Goal: Task Accomplishment & Management: Manage account settings

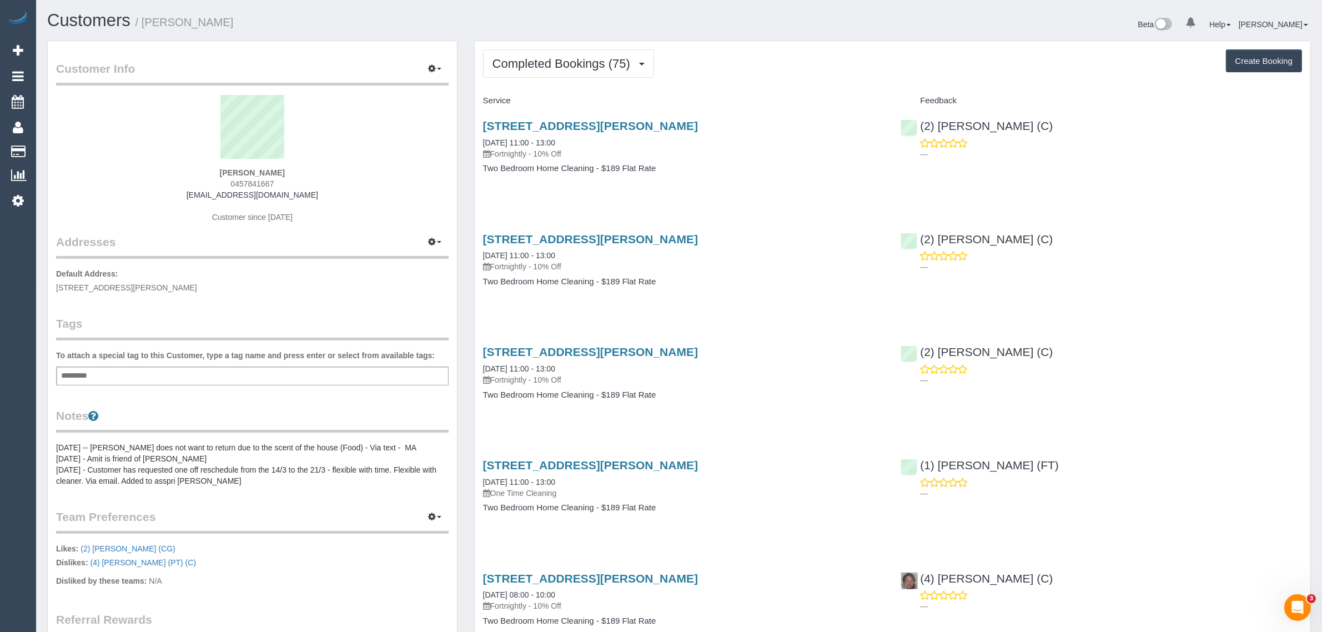
click at [27, 409] on div "0 Beta Your Notifications You have 0 alerts Add Booking Bookings Active Booking…" at bounding box center [18, 316] width 36 height 632
click at [595, 72] on button "Completed Bookings (75)" at bounding box center [568, 63] width 171 height 28
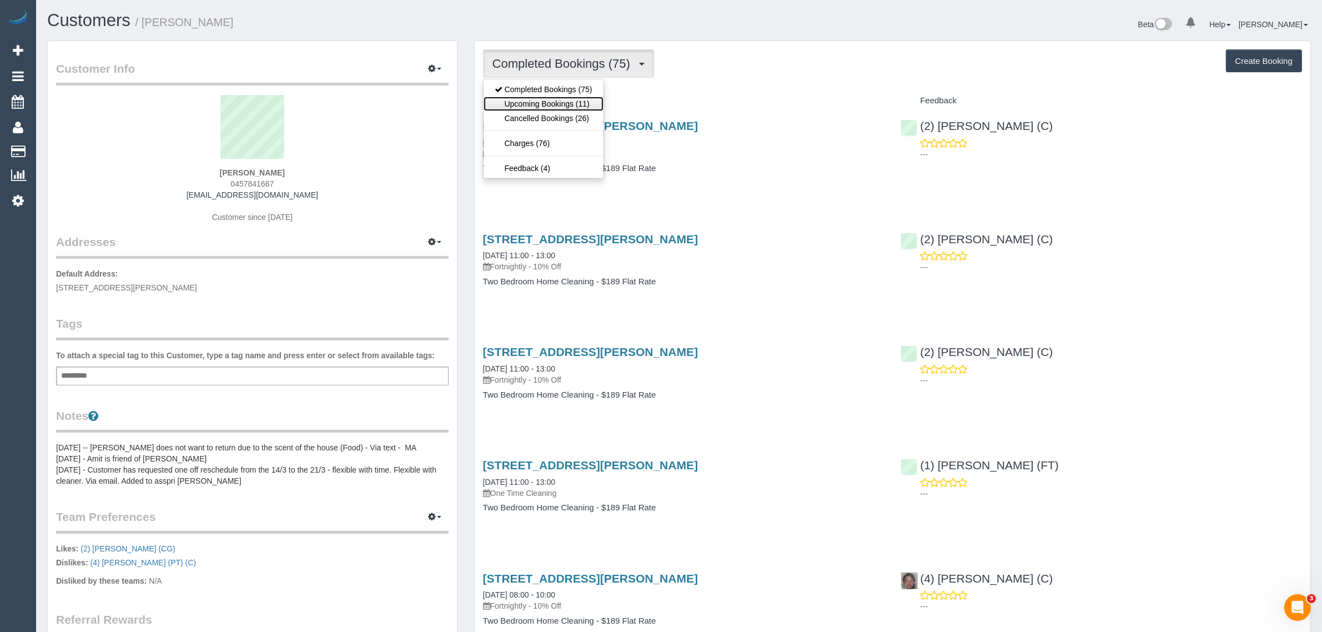
click at [567, 101] on link "Upcoming Bookings (11)" at bounding box center [544, 104] width 120 height 14
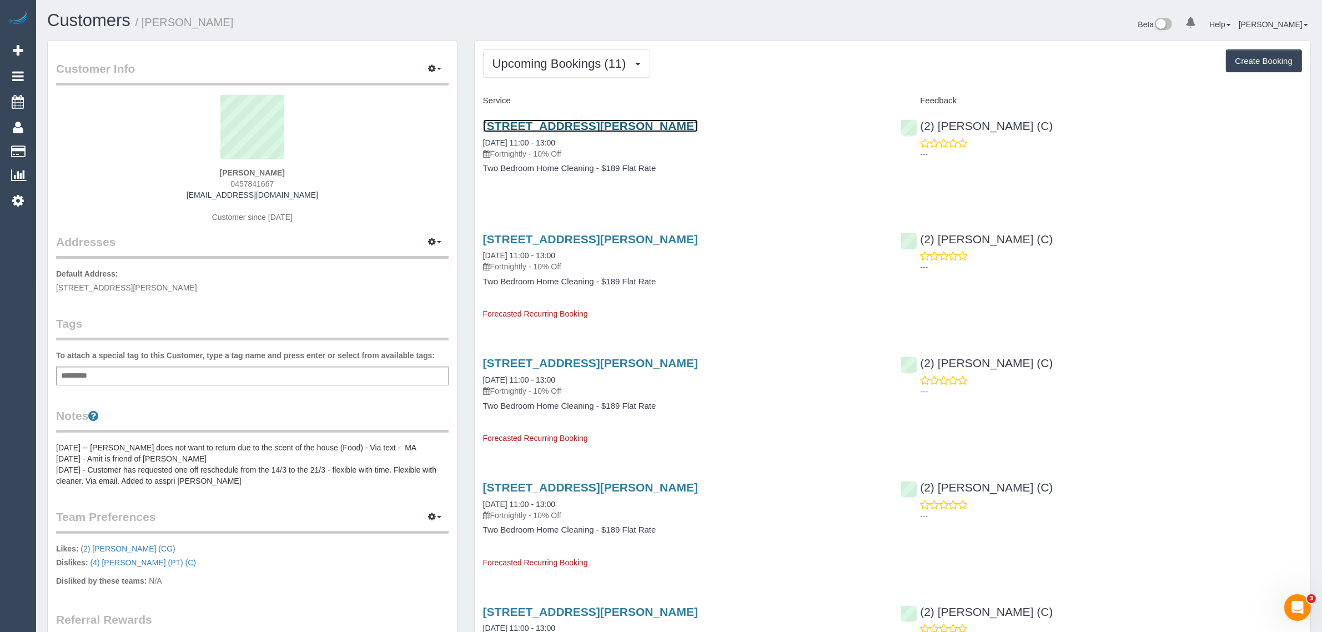
click at [556, 126] on link "2304/50 Albert Road, South Melbourne, VIC 3205" at bounding box center [590, 125] width 215 height 13
drag, startPoint x: 580, startPoint y: 137, endPoint x: 470, endPoint y: 136, distance: 110.0
copy link "25/08/2025 11:00 - 13:00"
click at [867, 171] on h4 "Two Bedroom Home Cleaning - $189 Flat Rate" at bounding box center [684, 168] width 402 height 9
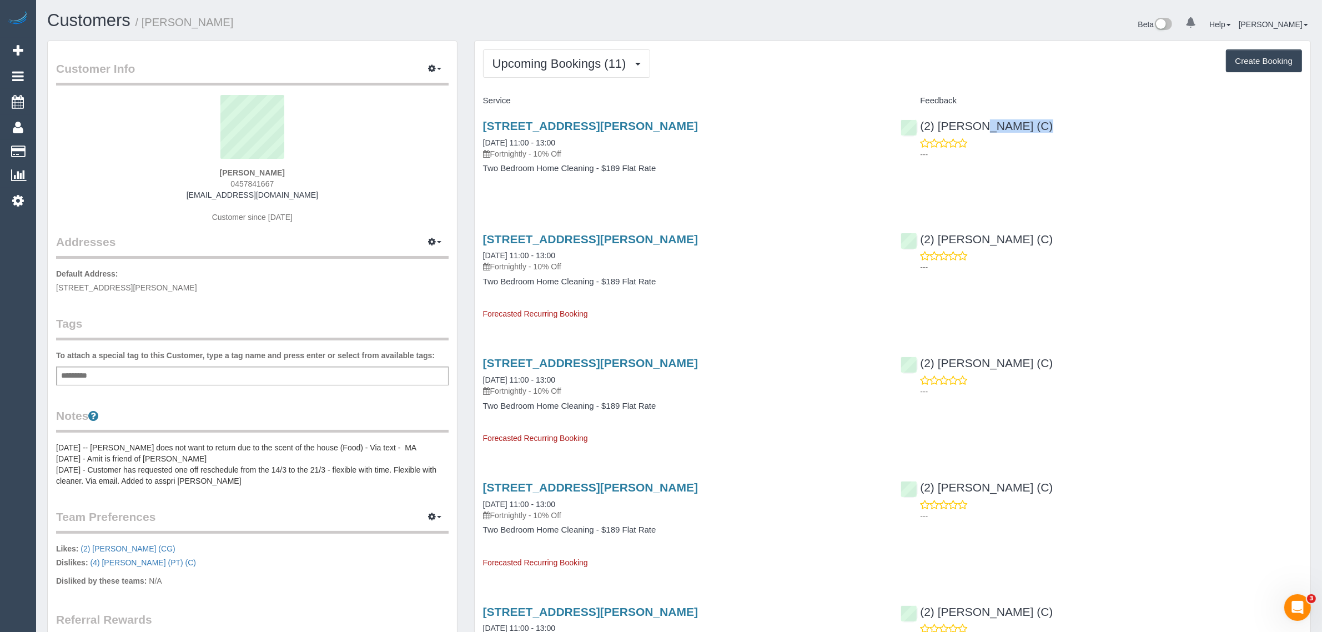
drag, startPoint x: 1065, startPoint y: 137, endPoint x: 936, endPoint y: 116, distance: 130.7
click at [936, 116] on div "(2) Megan Kaewpinich (C) ---" at bounding box center [1101, 137] width 418 height 54
copy div "(2) Megan Kaewpinich (C)"
drag, startPoint x: 76, startPoint y: 143, endPoint x: 103, endPoint y: 117, distance: 38.5
click at [76, 143] on link "Customers" at bounding box center [105, 152] width 139 height 22
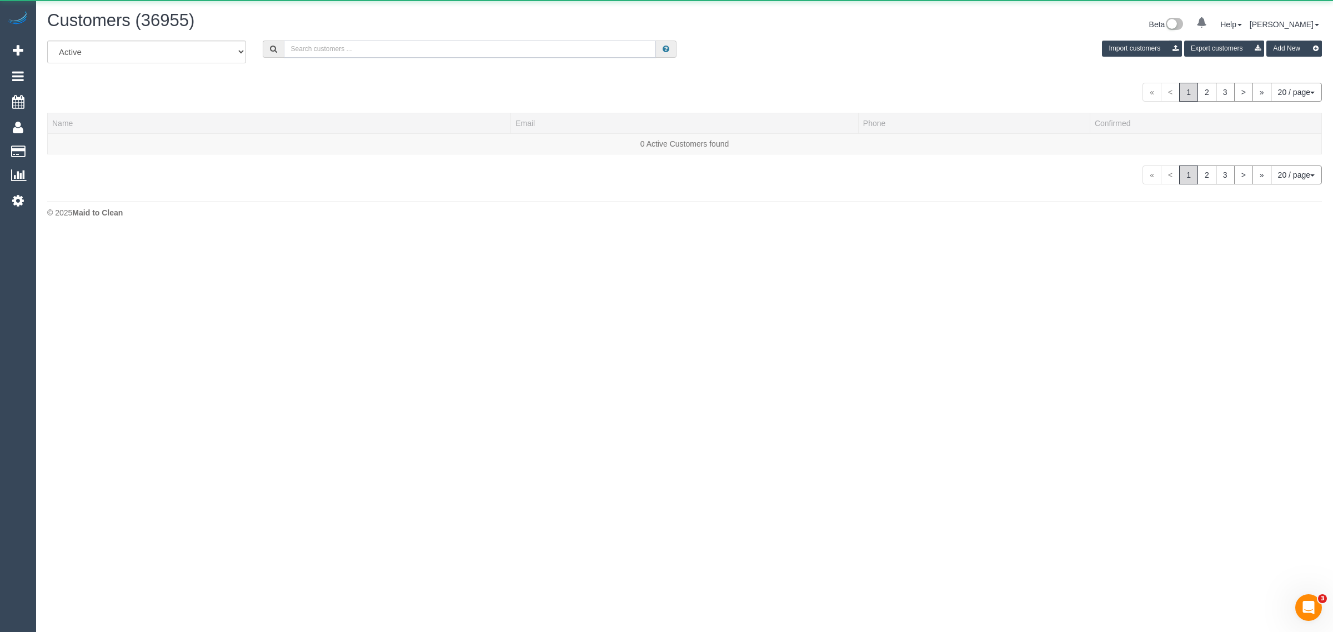
click at [337, 42] on input "text" at bounding box center [470, 49] width 372 height 17
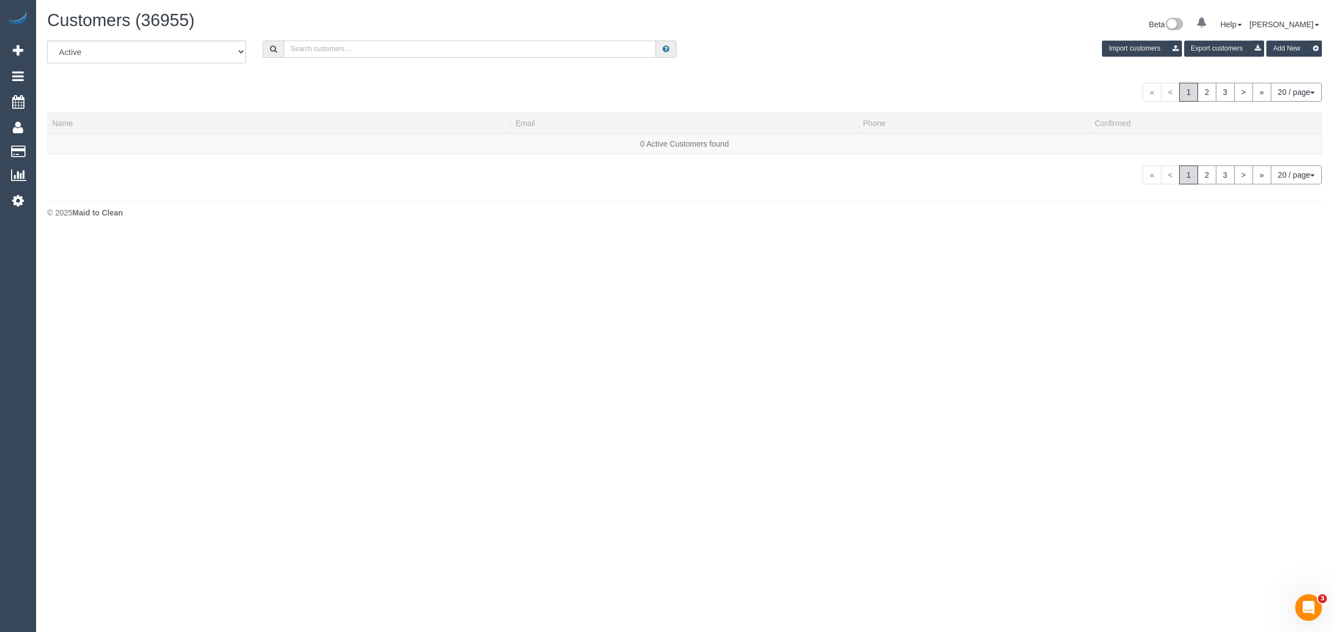
paste input "+61424468964"
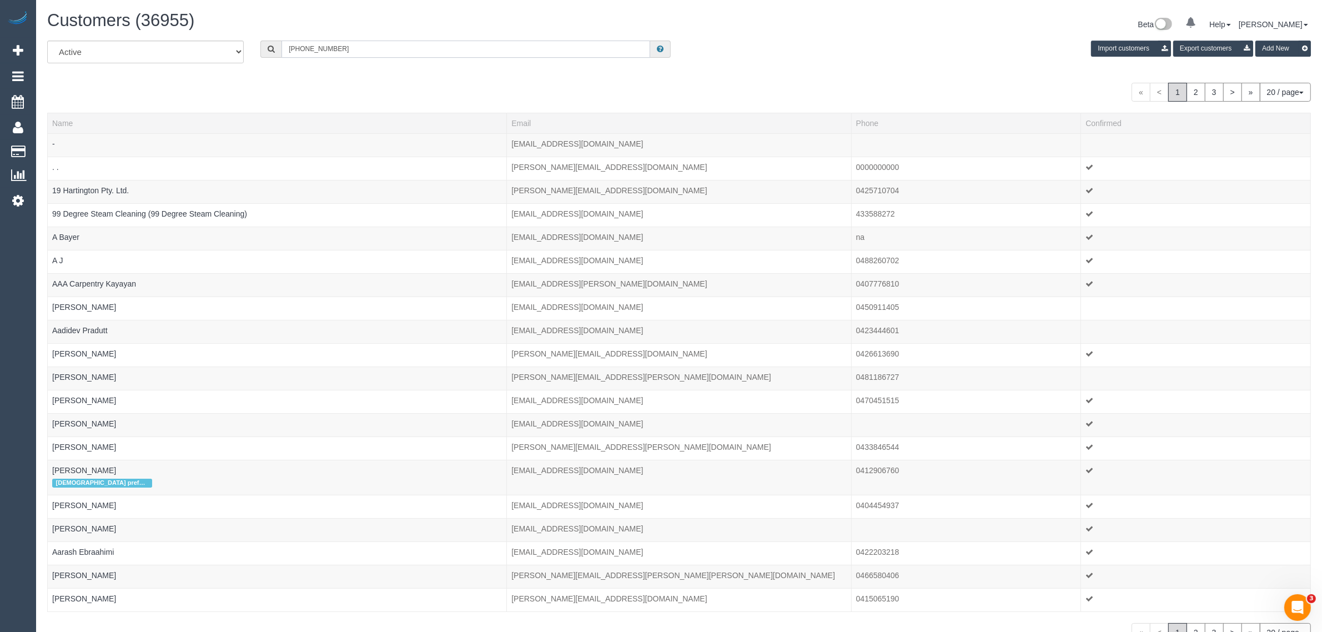
drag, startPoint x: 298, startPoint y: 39, endPoint x: 289, endPoint y: 37, distance: 9.2
click at [289, 37] on div "Customers (36955) Beta 0 Your Notifications You have 0 alerts Help Help Docs Ta…" at bounding box center [679, 346] width 1286 height 692
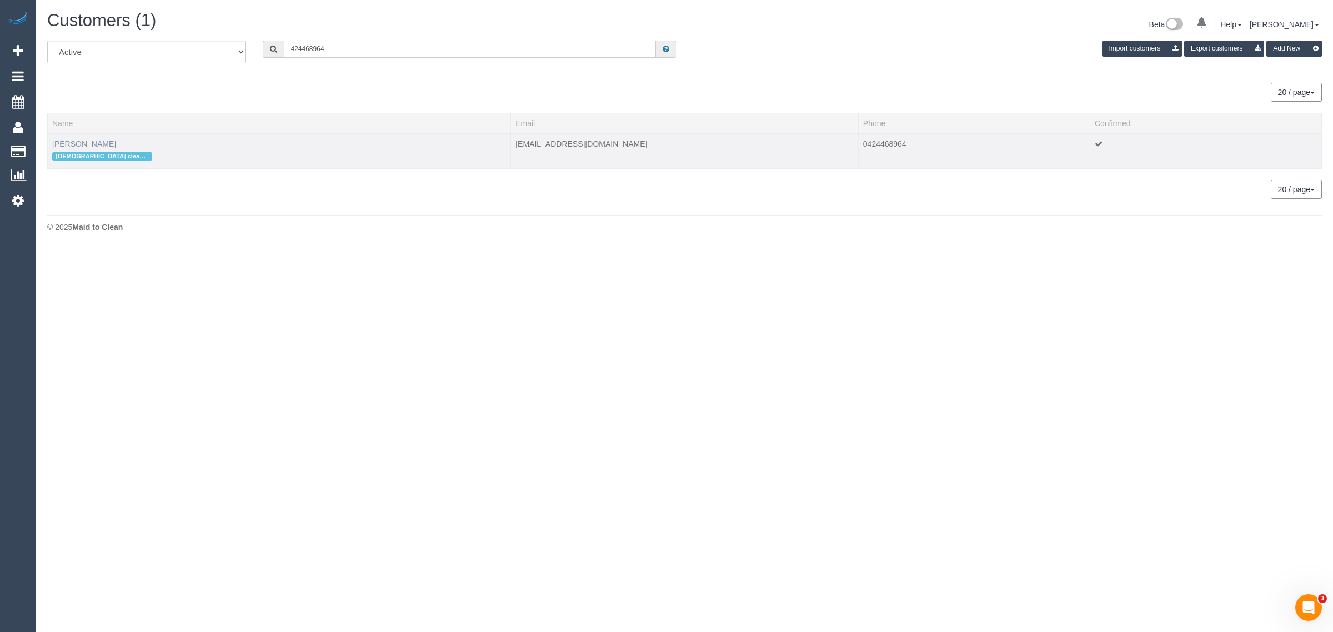
type input "424468964"
click at [81, 139] on link "Alice Ward" at bounding box center [84, 143] width 64 height 9
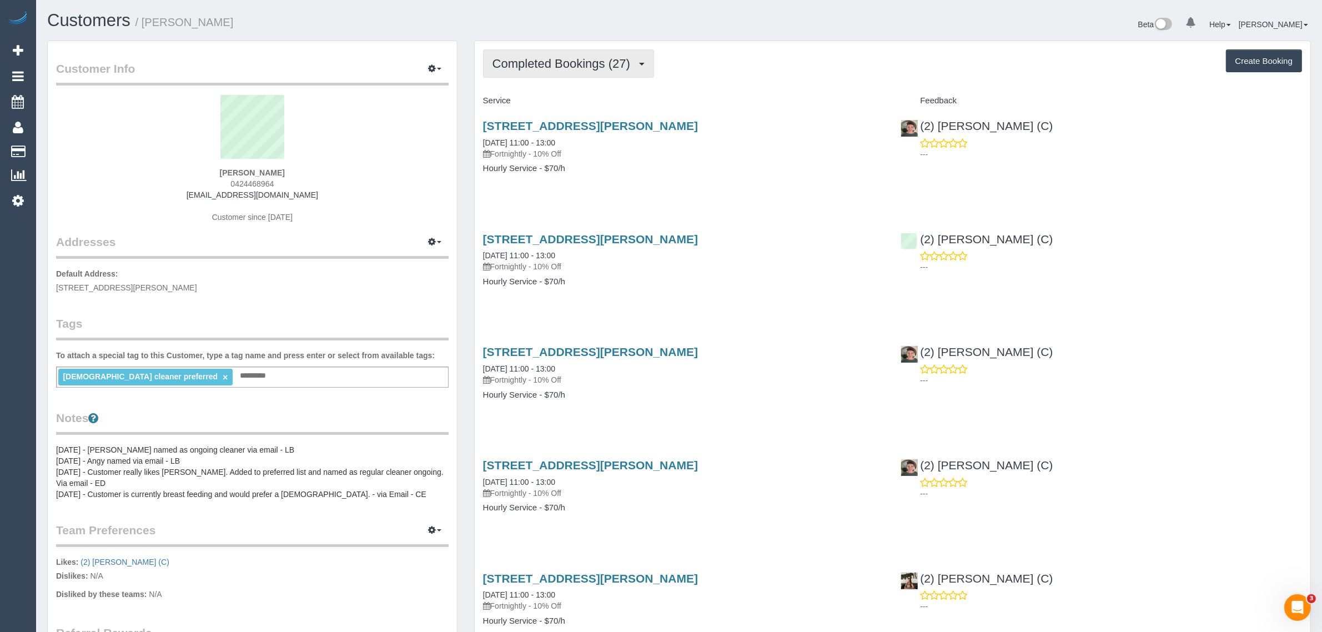
click at [551, 73] on button "Completed Bookings (27)" at bounding box center [568, 63] width 171 height 28
click at [535, 109] on link "Upcoming Bookings (12)" at bounding box center [544, 104] width 120 height 14
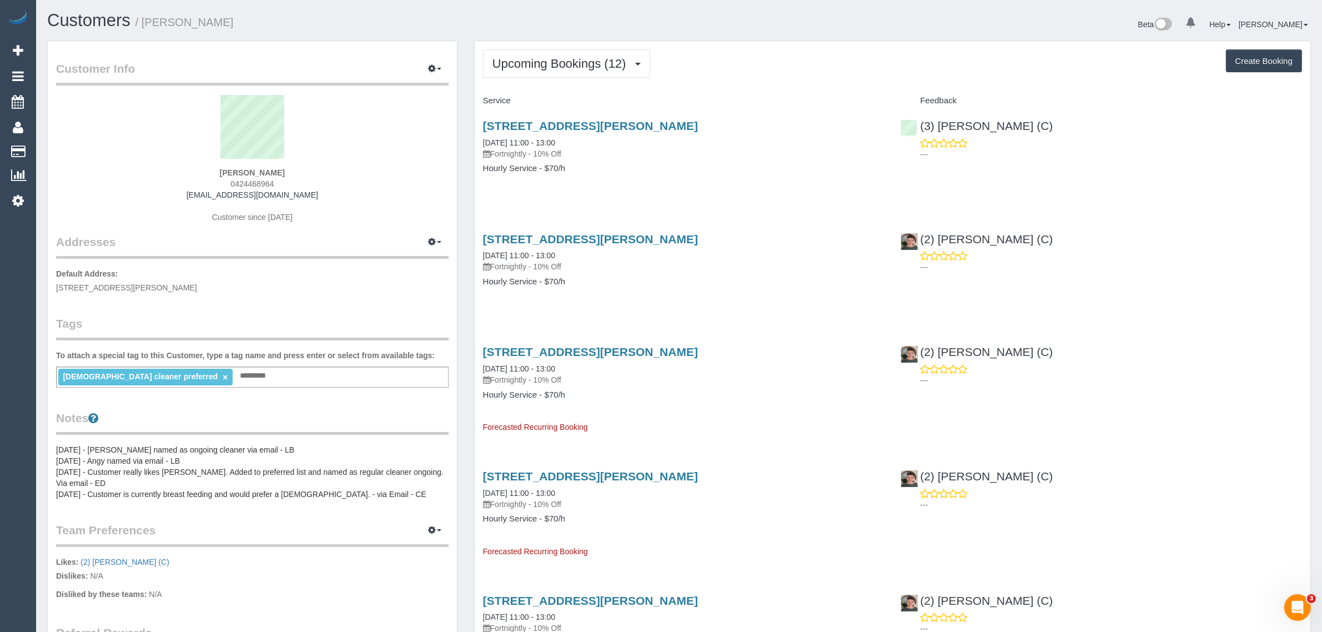
drag, startPoint x: 593, startPoint y: 139, endPoint x: 475, endPoint y: 148, distance: 118.1
click at [475, 148] on div "50 Walsh St, Coburg, VIC 3058 14/08/2025 11:00 - 13:00 Fortnightly - 10% Off Ho…" at bounding box center [684, 153] width 418 height 86
copy div
drag, startPoint x: 481, startPoint y: 142, endPoint x: 576, endPoint y: 147, distance: 95.1
click at [576, 147] on div "50 Walsh St, Coburg, VIC 3058 14/08/2025 11:00 - 13:00 Fortnightly - 10% Off Ho…" at bounding box center [684, 153] width 418 height 86
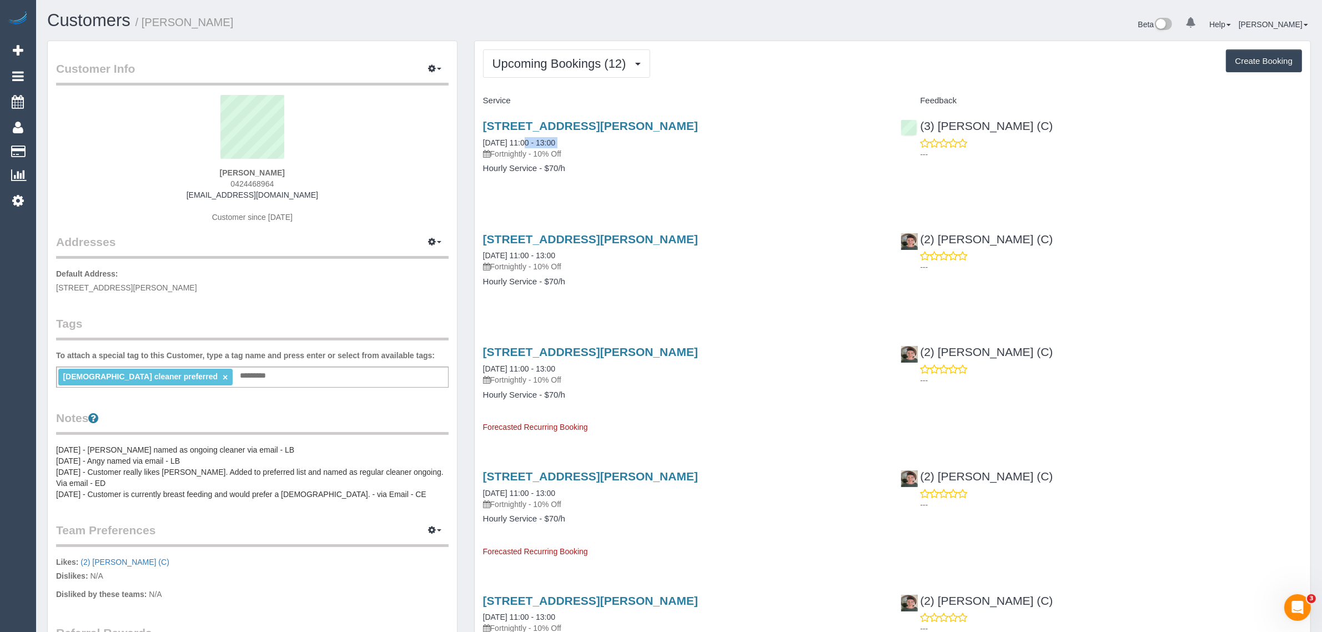
copy div "14/08/2025 11:00 - 13:00"
drag, startPoint x: 1025, startPoint y: 125, endPoint x: 921, endPoint y: 123, distance: 104.4
click at [921, 123] on div "(3) Goswin Kanta (C)" at bounding box center [980, 125] width 158 height 13
copy link "(3) Goswin Kanta (C)"
click at [242, 172] on strong "Alice Ward" at bounding box center [252, 172] width 65 height 9
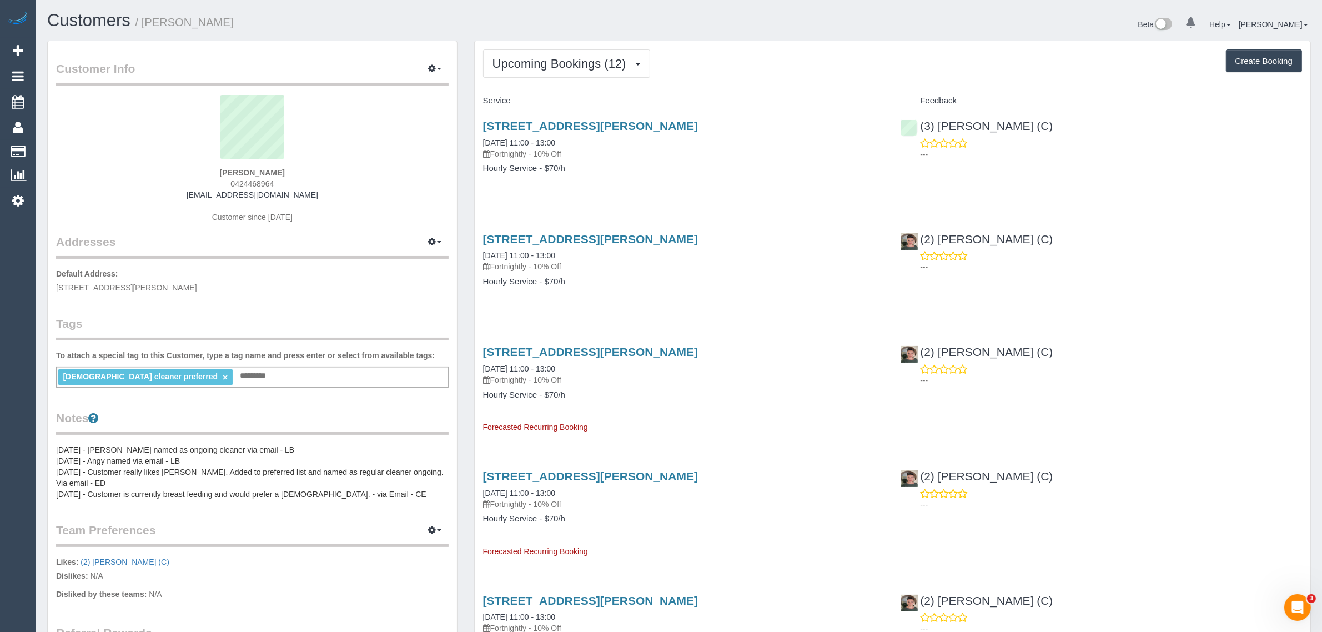
click at [242, 172] on strong "Alice Ward" at bounding box center [252, 172] width 65 height 9
copy strong "Alice"
click at [117, 288] on span "50 Walsh St, Coburg, VIC 3058" at bounding box center [126, 287] width 141 height 9
copy span "Coburg"
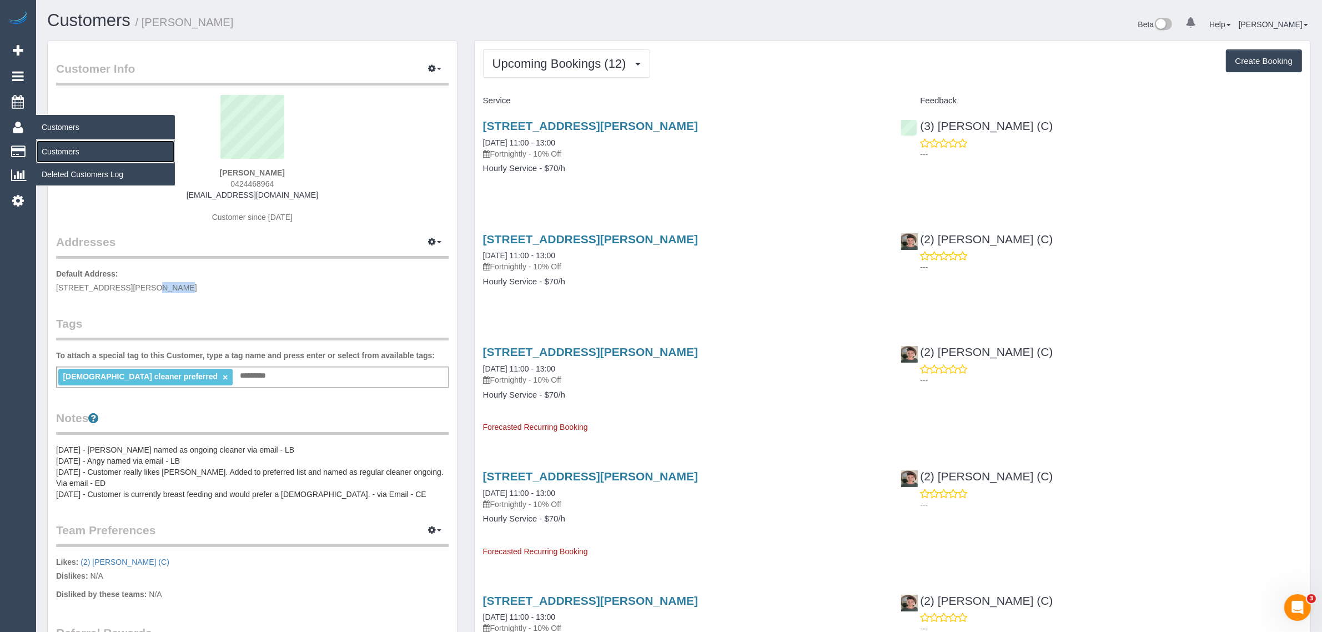
click at [49, 144] on link "Customers" at bounding box center [105, 152] width 139 height 22
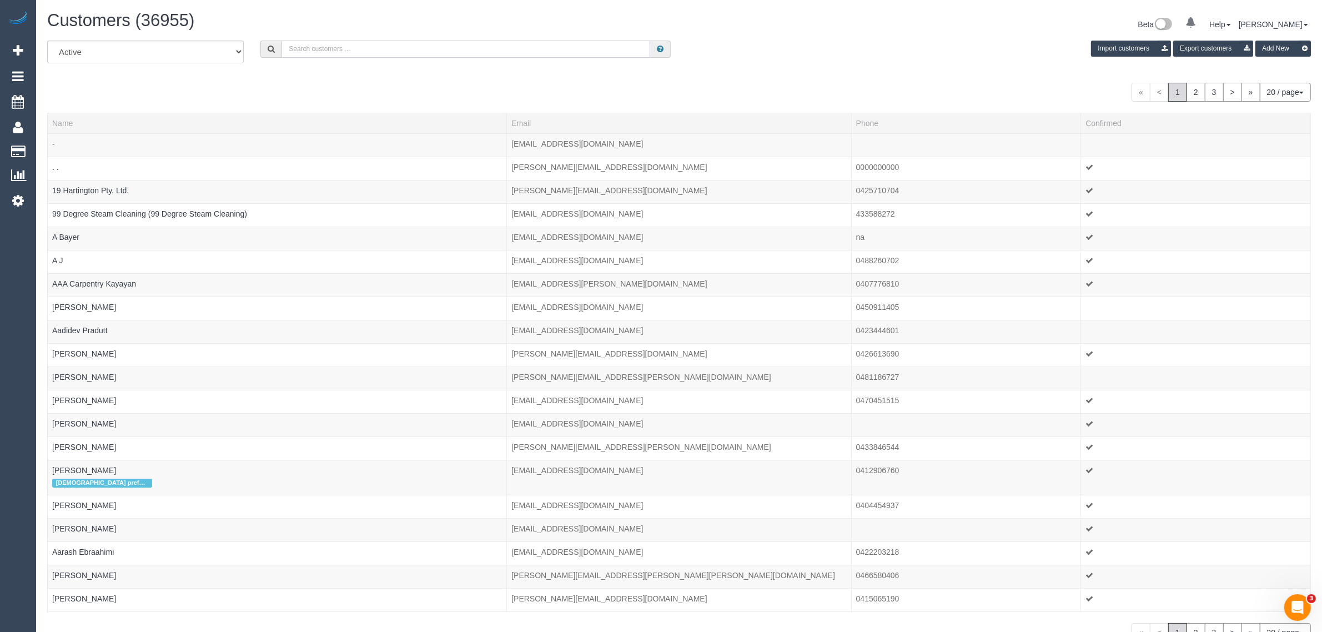
click at [348, 46] on input "text" at bounding box center [466, 49] width 369 height 17
paste input "+61400989917"
drag, startPoint x: 300, startPoint y: 44, endPoint x: 273, endPoint y: 44, distance: 27.2
click at [275, 46] on div "+61400989917" at bounding box center [465, 49] width 410 height 17
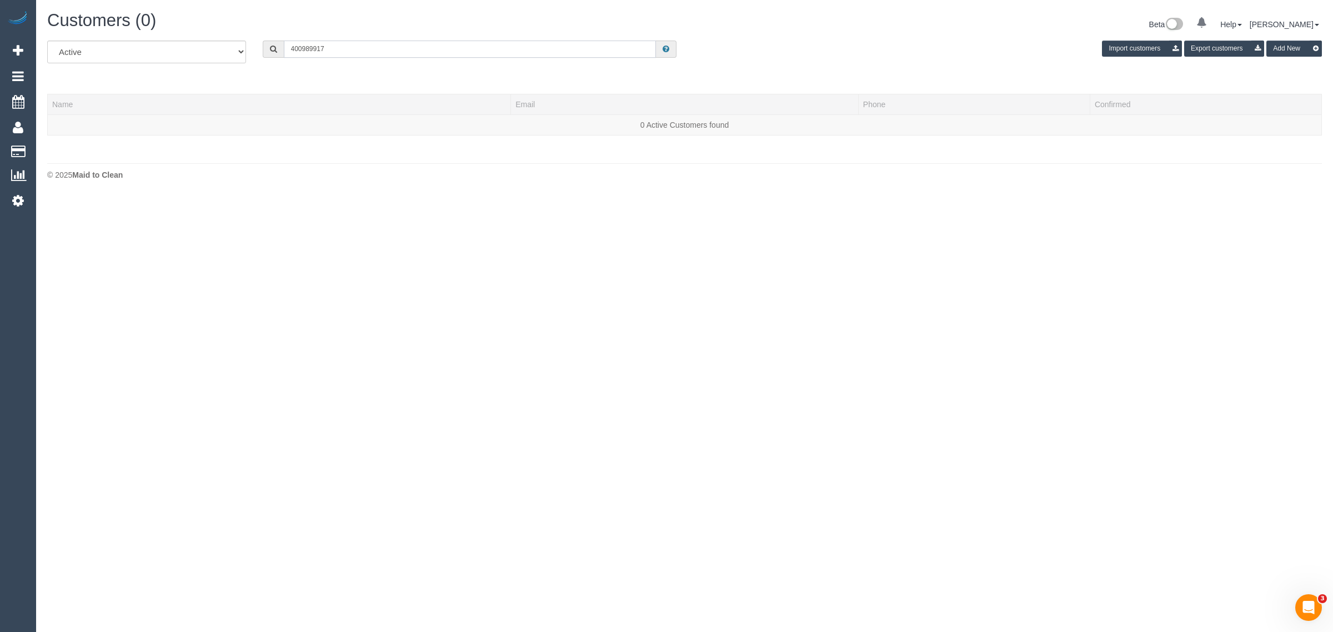
click at [364, 43] on input "400989917" at bounding box center [470, 49] width 372 height 17
click at [343, 46] on input "400989917" at bounding box center [470, 49] width 372 height 17
paste input "+61 400 989"
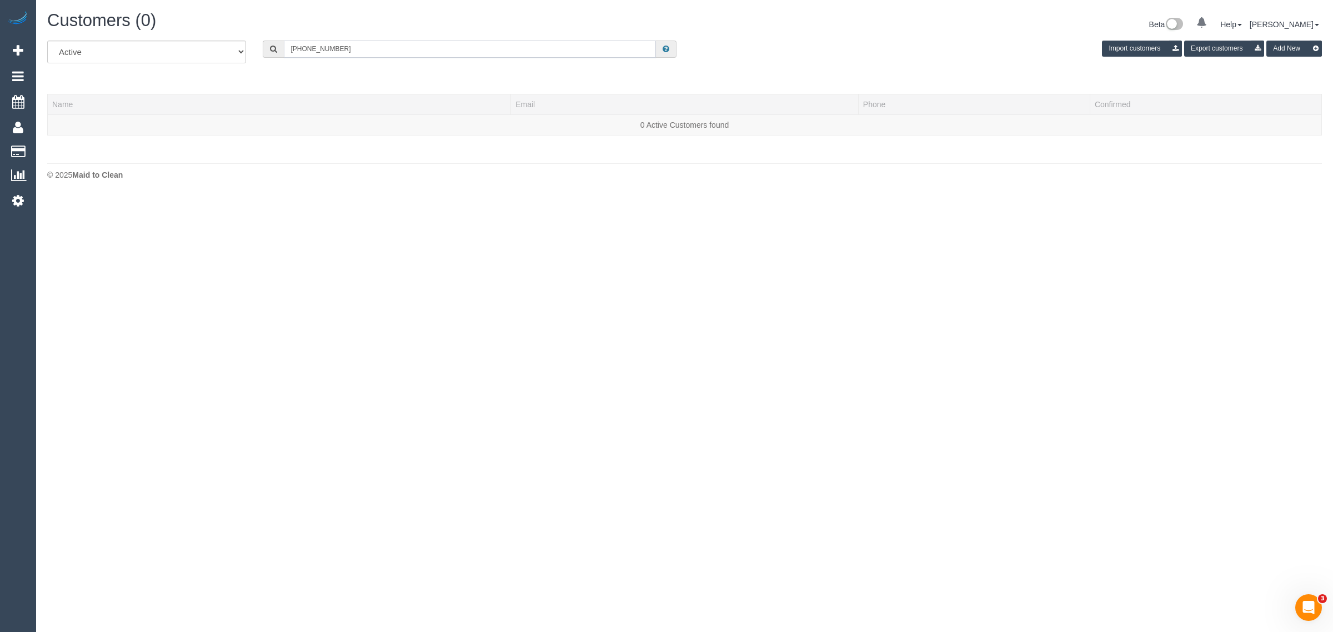
drag, startPoint x: 300, startPoint y: 48, endPoint x: 229, endPoint y: 3, distance: 83.8
click at [265, 41] on div "+61 400 989 917" at bounding box center [470, 49] width 414 height 17
click at [359, 53] on input "400989917" at bounding box center [470, 49] width 372 height 17
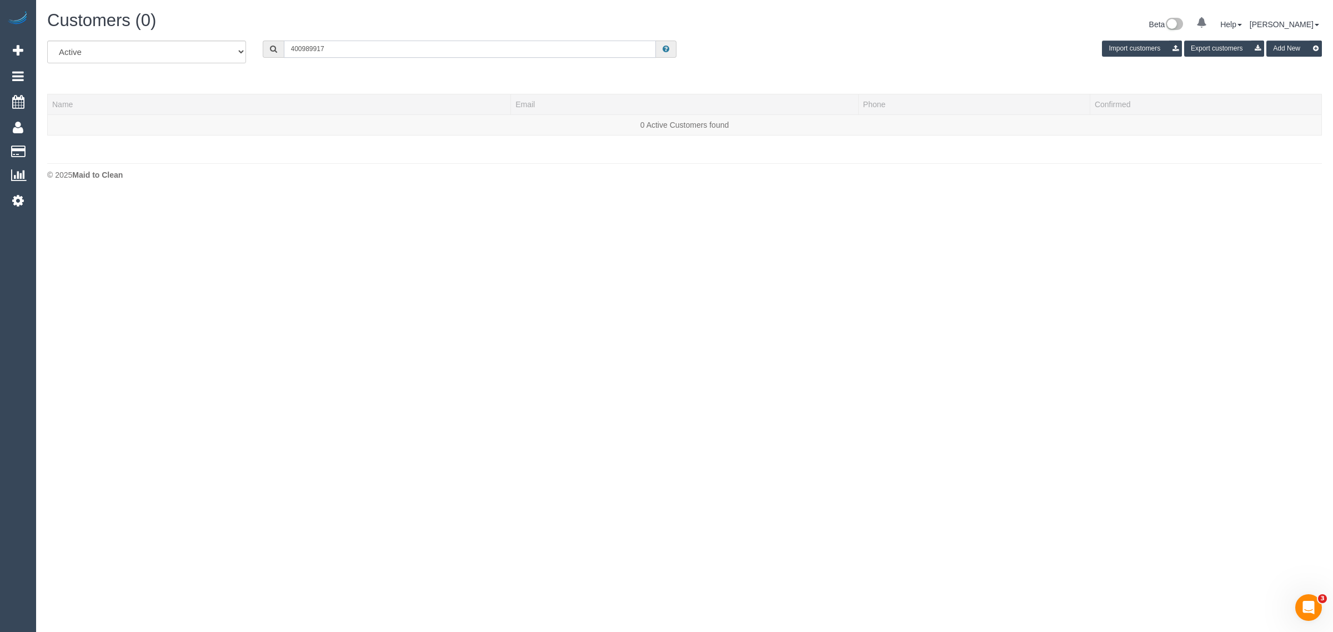
paste input "511/8 Grosvenor s"
type input "511/8 Grosvenor"
click at [164, 44] on select "All Active Archived" at bounding box center [146, 52] width 199 height 23
click at [307, 79] on div "All Active Archived 511/8 Grosvenor Import customers Export customers Add New N…" at bounding box center [684, 94] width 1275 height 106
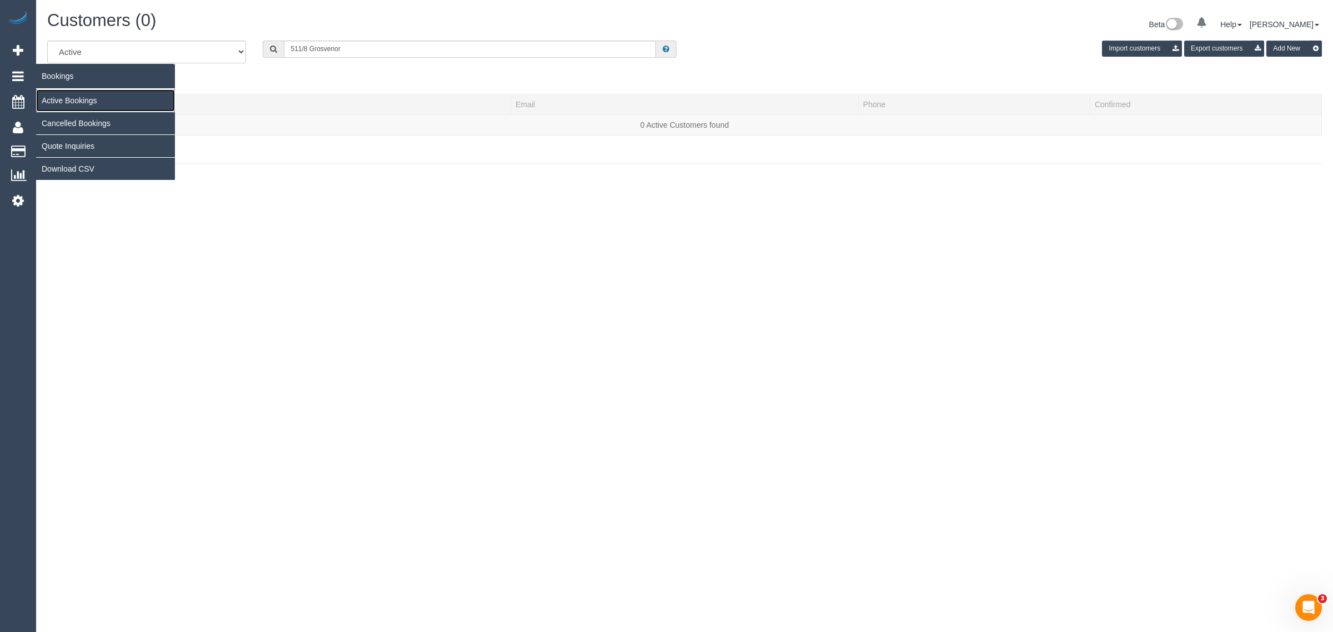
drag, startPoint x: 54, startPoint y: 99, endPoint x: 67, endPoint y: 84, distance: 19.3
click at [54, 99] on link "Active Bookings" at bounding box center [105, 100] width 139 height 22
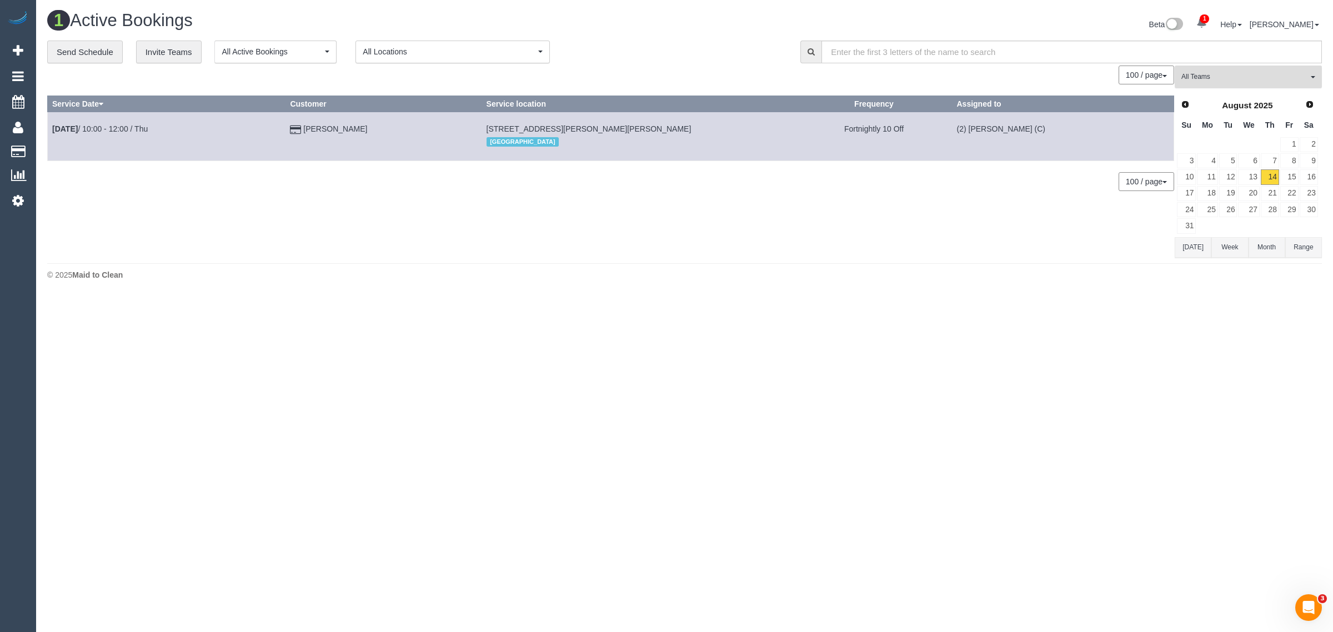
click at [1227, 79] on span "All Teams" at bounding box center [1244, 76] width 127 height 9
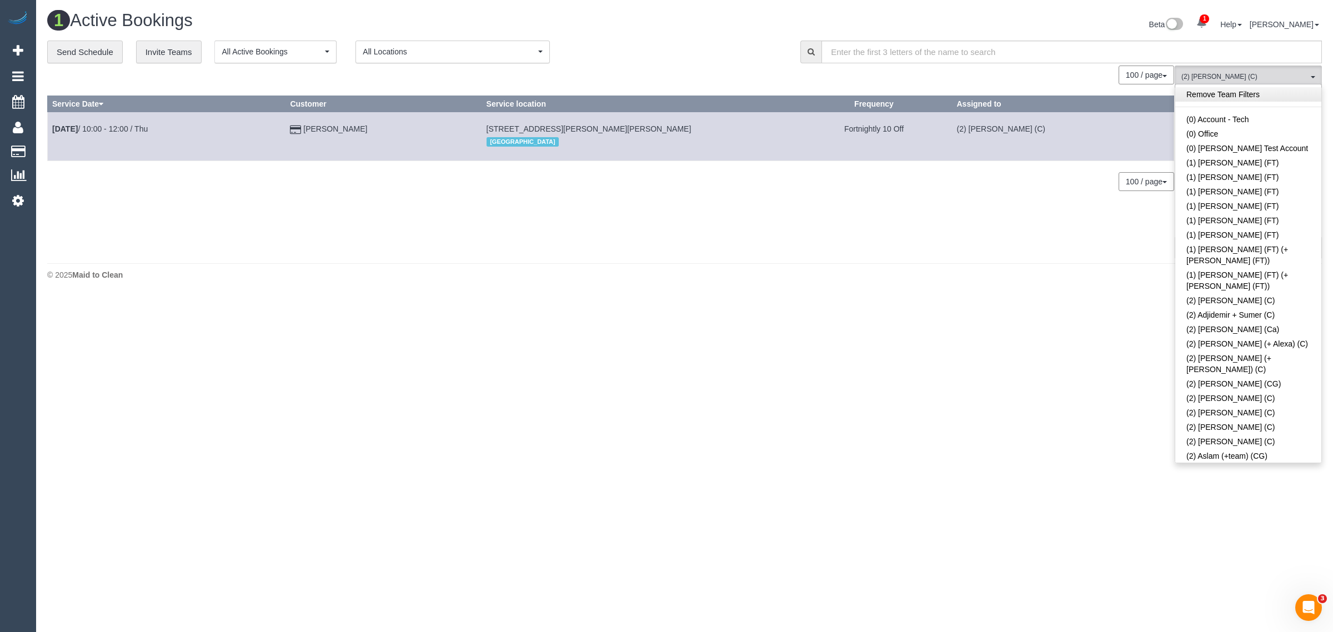
click at [1225, 92] on link "Remove Team Filters" at bounding box center [1248, 94] width 146 height 14
click at [746, 35] on div "Beta 1 Your Notifications You have 0 alerts × You have 2 to charge for 14/08/20…" at bounding box center [1008, 25] width 646 height 29
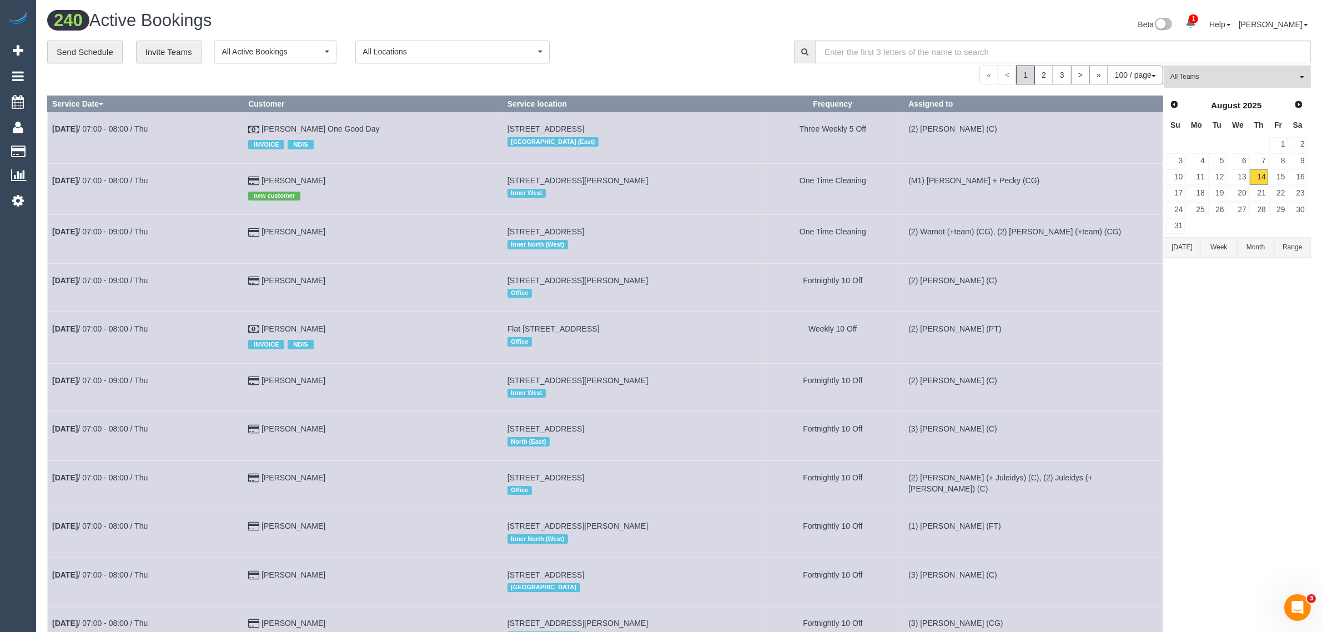
click at [1045, 81] on link "2" at bounding box center [1044, 75] width 19 height 19
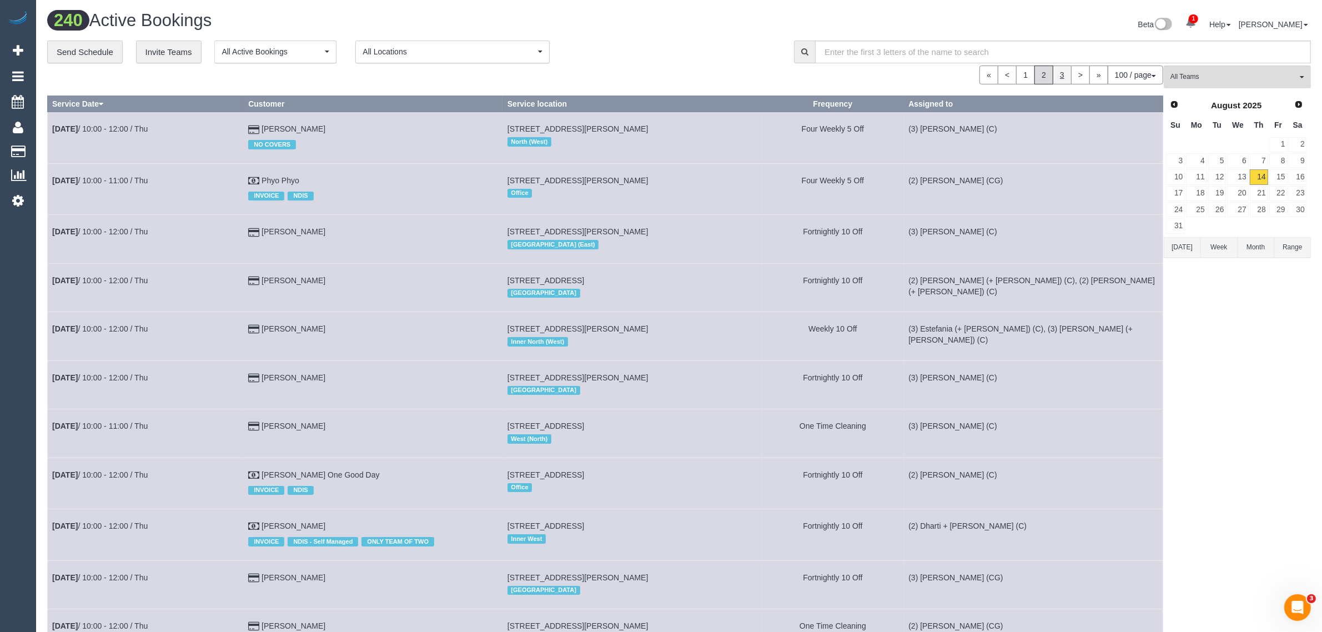
click at [1060, 76] on link "3" at bounding box center [1062, 75] width 19 height 19
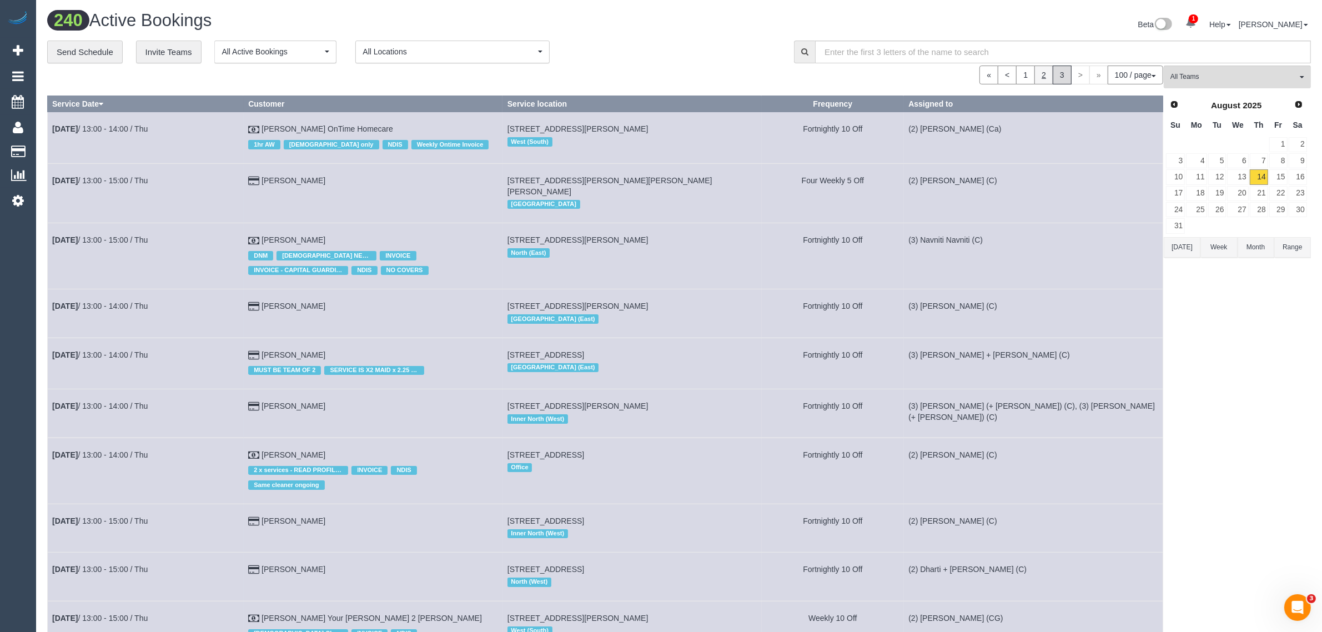
click at [1045, 78] on link "2" at bounding box center [1044, 75] width 19 height 19
click at [1025, 76] on link "1" at bounding box center [1025, 75] width 19 height 19
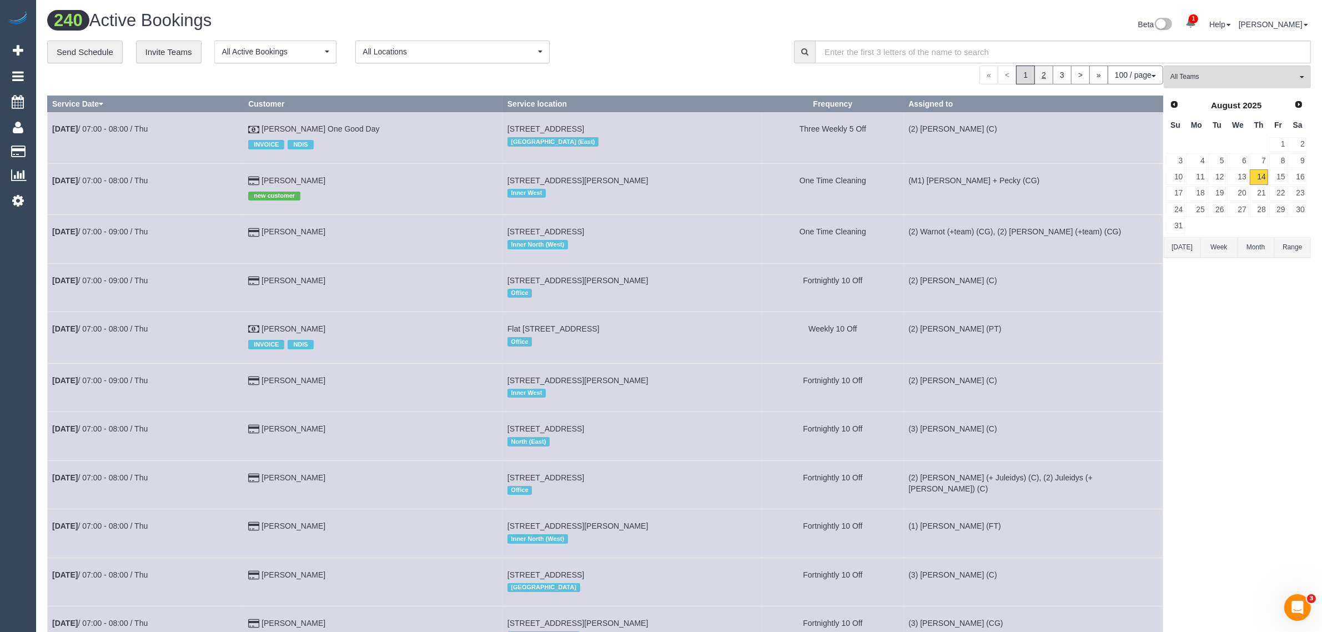
click at [1045, 78] on link "2" at bounding box center [1044, 75] width 19 height 19
click at [1056, 68] on link "3" at bounding box center [1062, 75] width 19 height 19
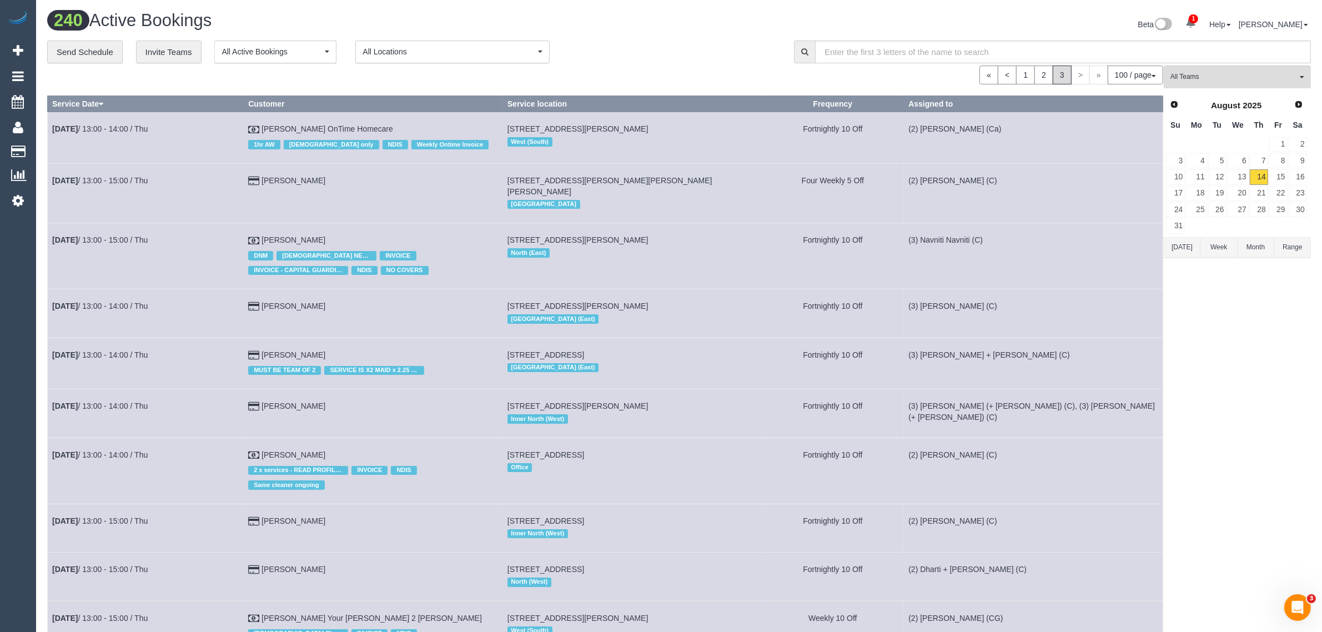
click at [662, 42] on div "**********" at bounding box center [412, 52] width 730 height 23
click at [71, 148] on link "Customers" at bounding box center [105, 152] width 139 height 22
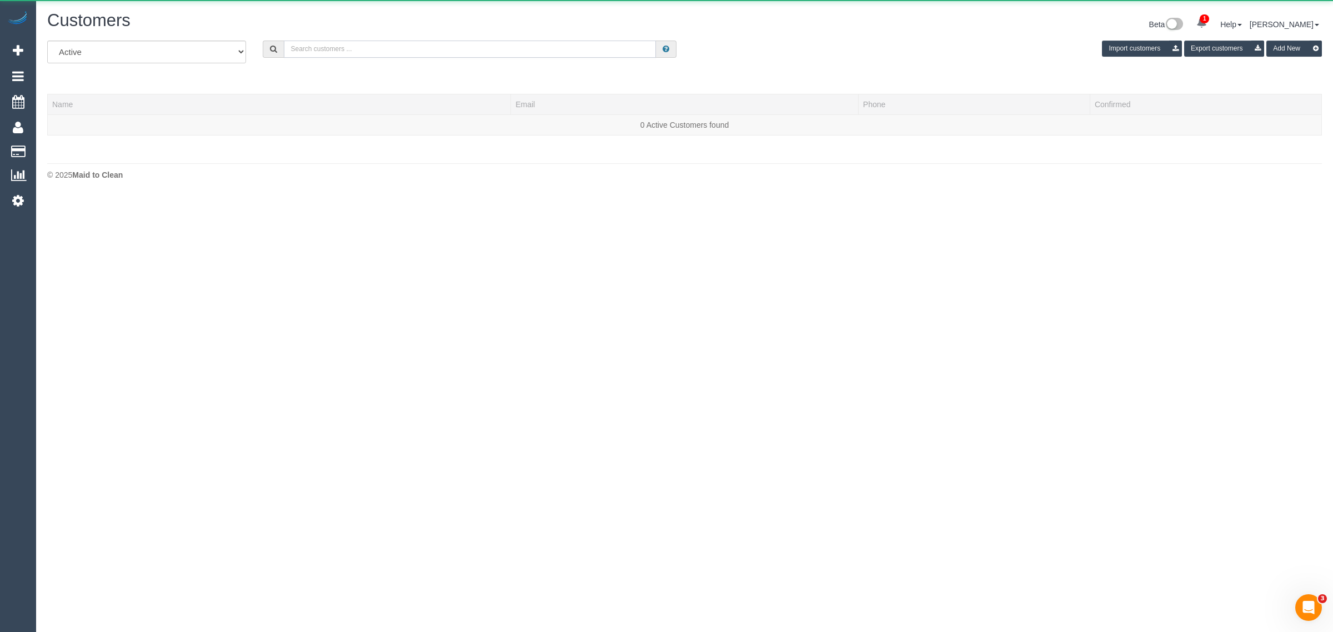
click at [403, 54] on input "text" at bounding box center [470, 49] width 372 height 17
paste input "Iain"
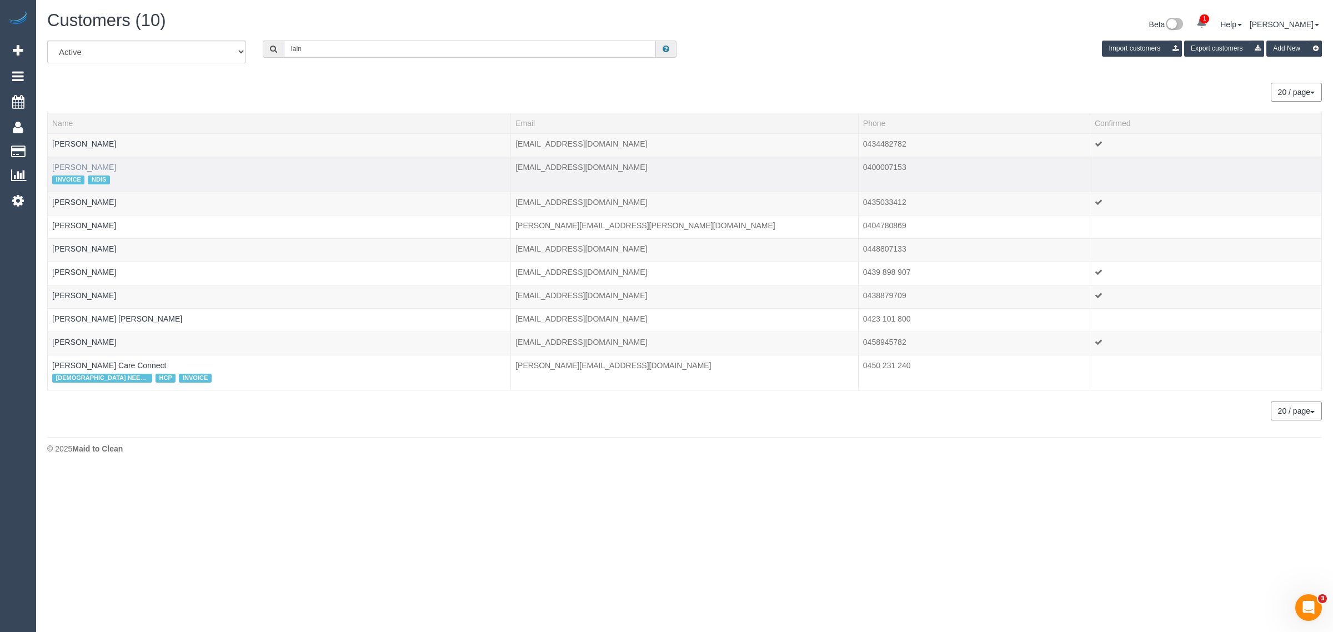
type input "Iain"
click at [78, 168] on link "Iain Gordon" at bounding box center [84, 167] width 64 height 9
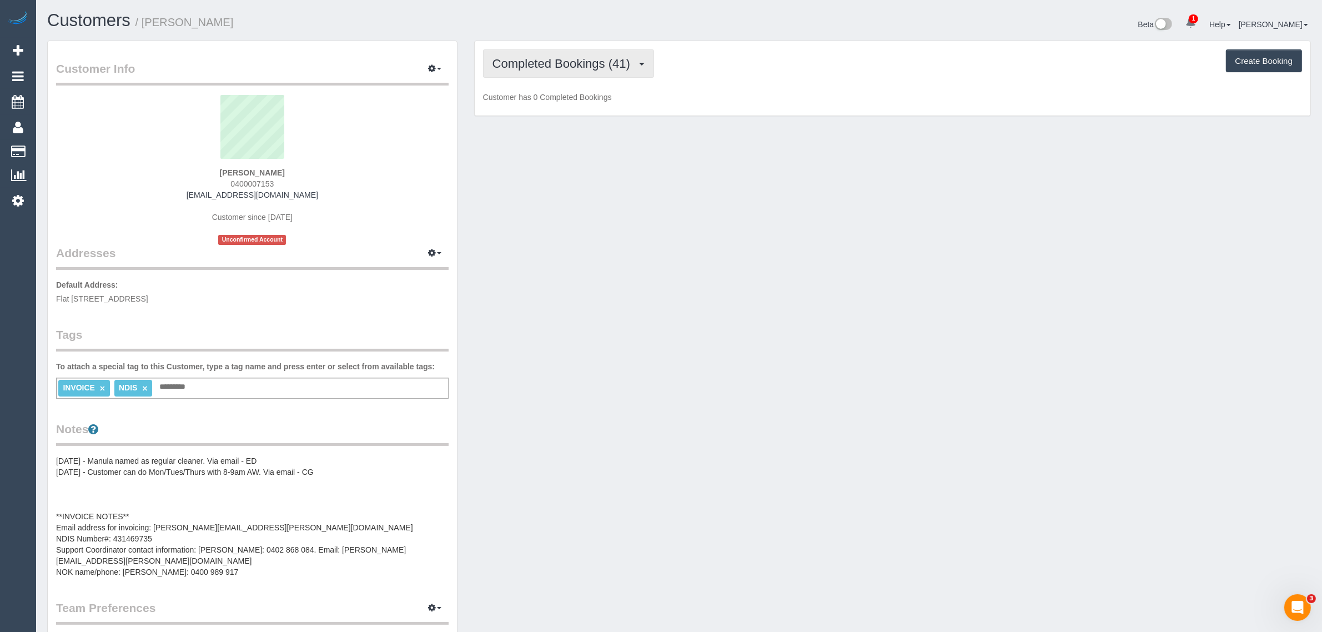
click at [590, 70] on button "Completed Bookings (41)" at bounding box center [568, 63] width 171 height 28
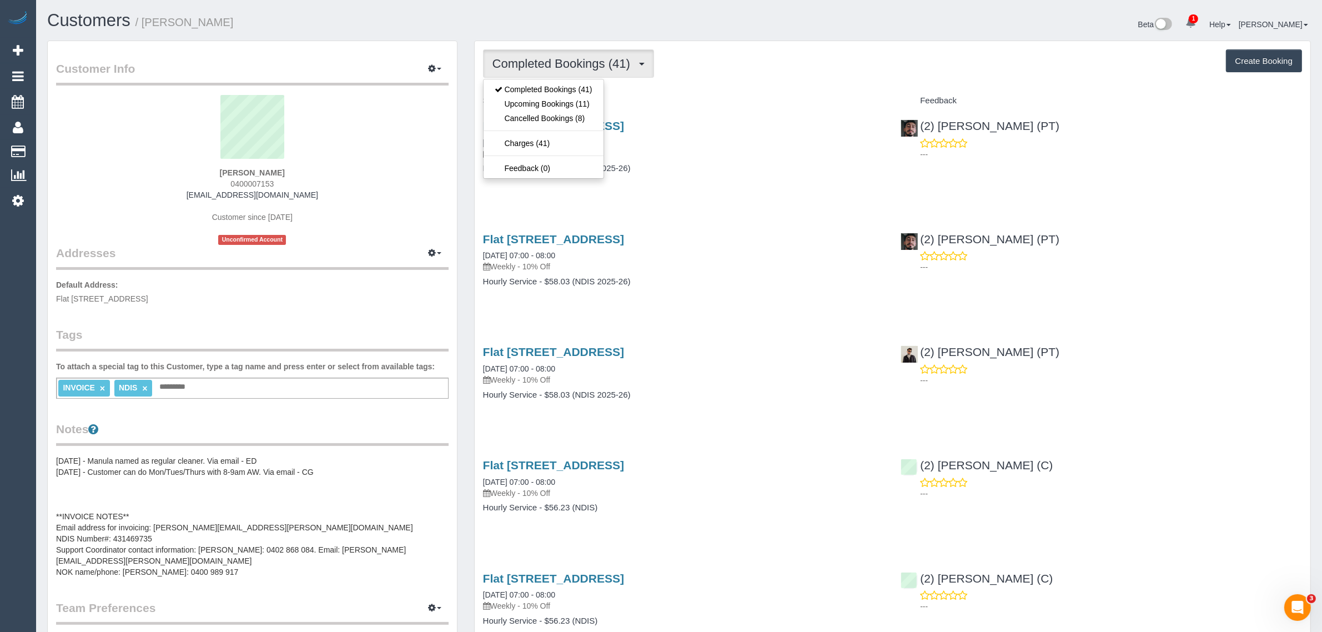
click at [689, 184] on div "Flat 511/ 8 Grosvenor Street, Abbotsford, VIC 3067 07/08/2025 07:00 - 08:00 Wee…" at bounding box center [684, 153] width 418 height 86
click at [573, 57] on span "Completed Bookings (41)" at bounding box center [564, 64] width 143 height 14
click at [550, 100] on link "Upcoming Bookings (11)" at bounding box center [544, 104] width 120 height 14
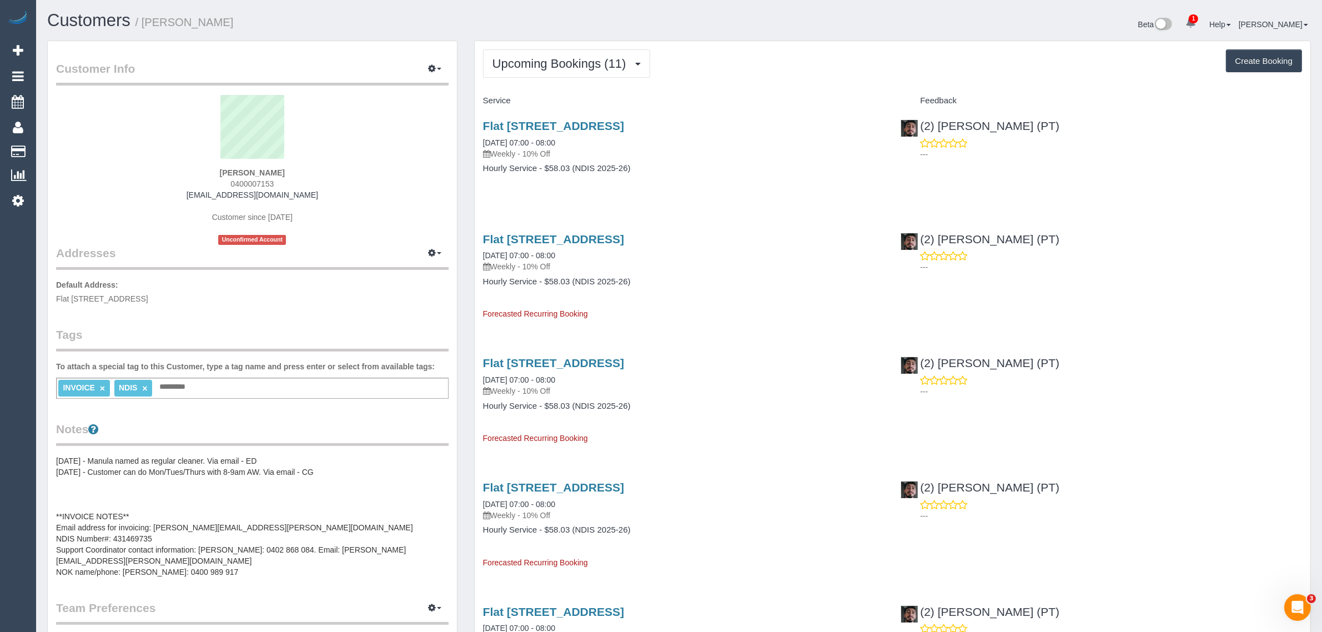
click at [667, 150] on p "Weekly - 10% Off" at bounding box center [684, 153] width 402 height 11
drag, startPoint x: 600, startPoint y: 139, endPoint x: 481, endPoint y: 137, distance: 118.3
click at [481, 137] on div "Flat 511/ 8 Grosvenor Street, Abbotsford, VIC 3067 14/08/2025 07:00 - 08:00 Wee…" at bounding box center [684, 153] width 418 height 86
copy link "14/08/2025 07:00 - 08:00"
drag, startPoint x: 1061, startPoint y: 135, endPoint x: 922, endPoint y: 127, distance: 139.1
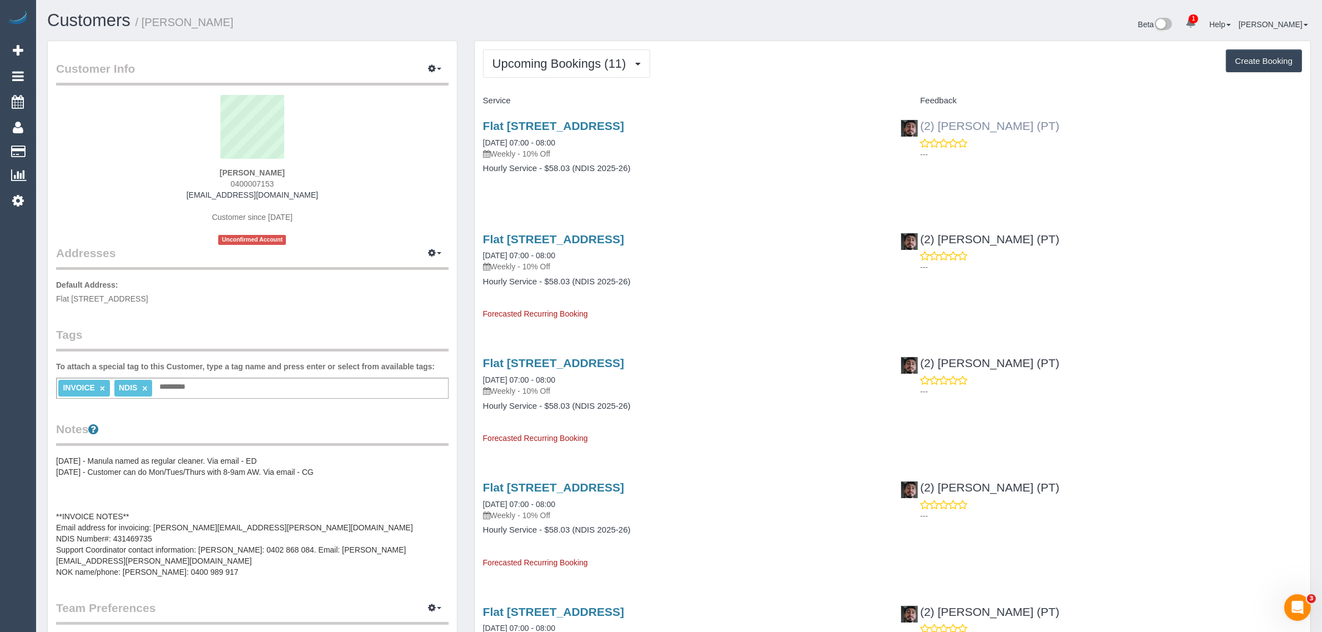
click at [922, 127] on div "(2) Reggy Cogulet (PT) ---" at bounding box center [1101, 137] width 418 height 54
copy link "(2) [PERSON_NAME] (PT)"
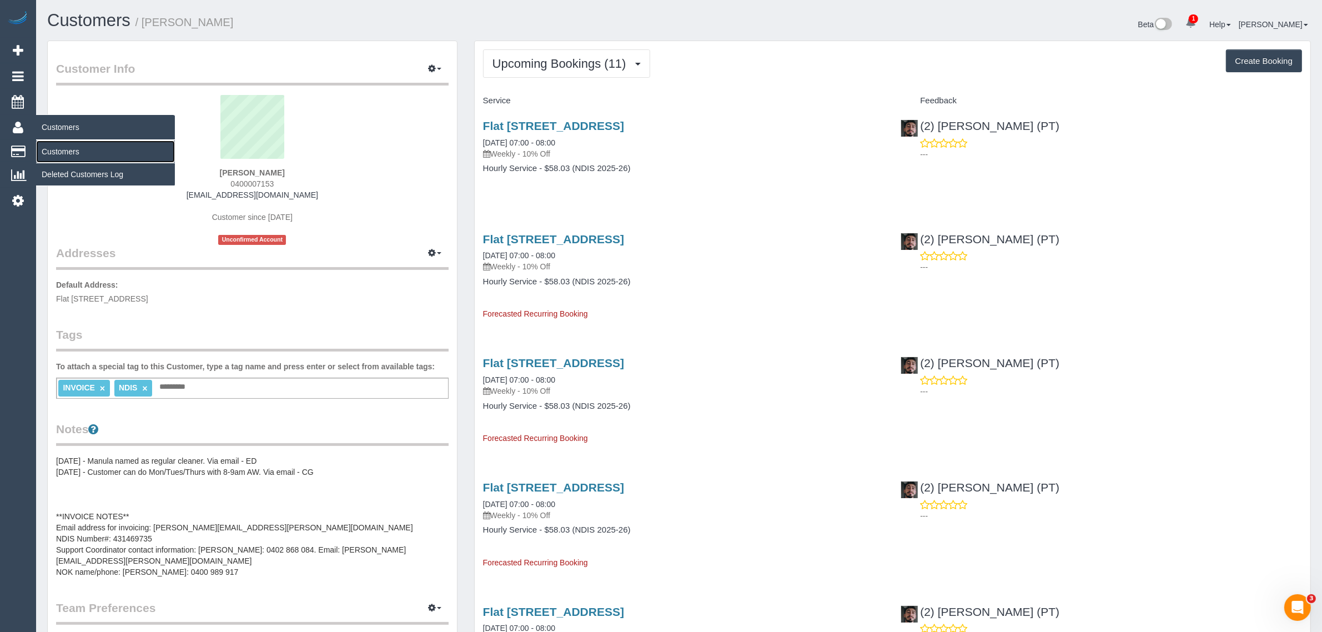
click at [65, 151] on link "Customers" at bounding box center [105, 152] width 139 height 22
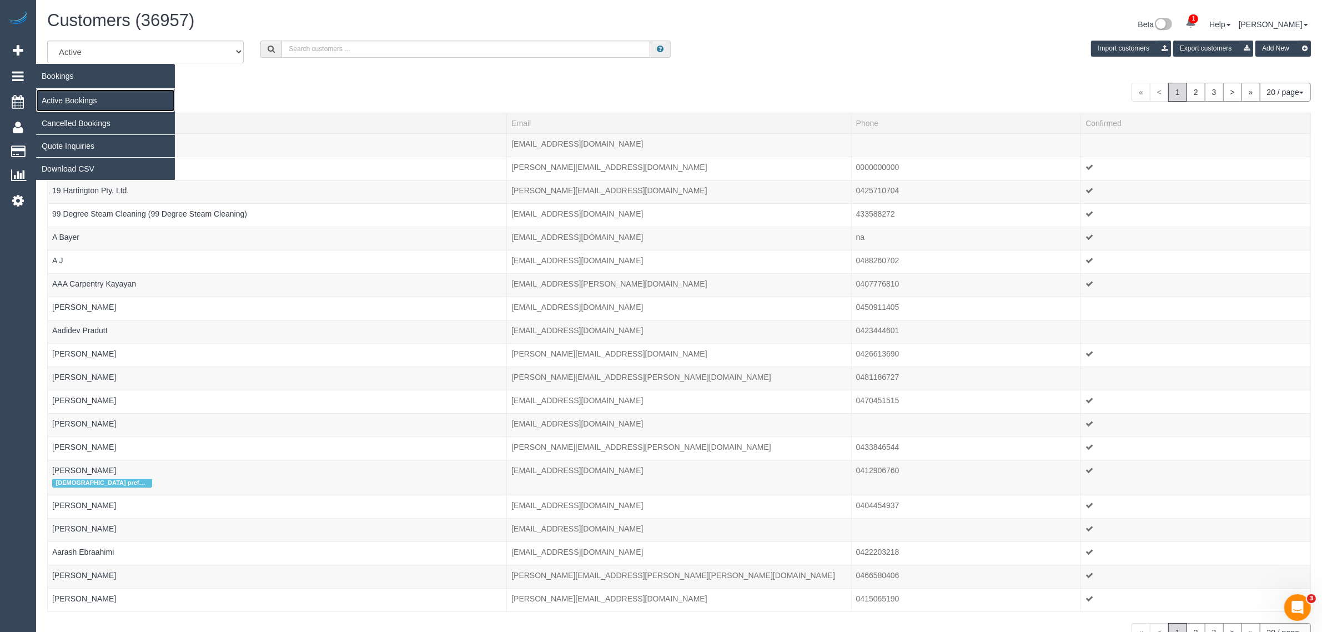
click at [54, 98] on link "Active Bookings" at bounding box center [105, 100] width 139 height 22
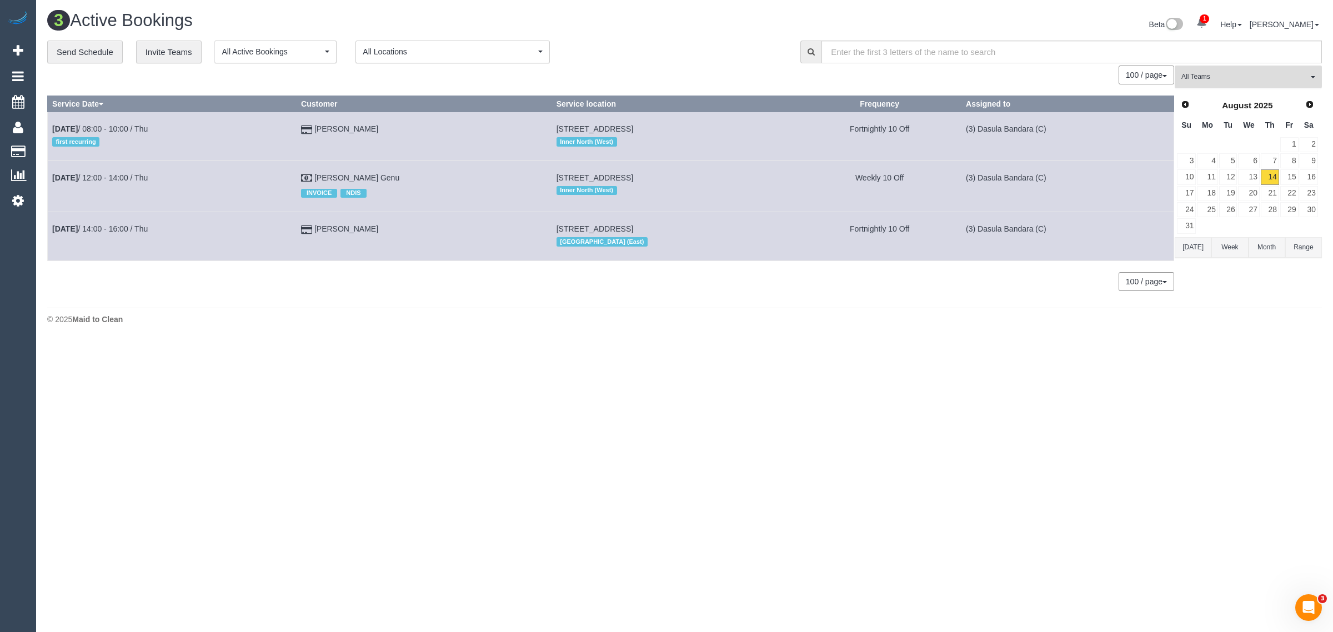
click at [1265, 71] on button "All Teams" at bounding box center [1248, 77] width 147 height 23
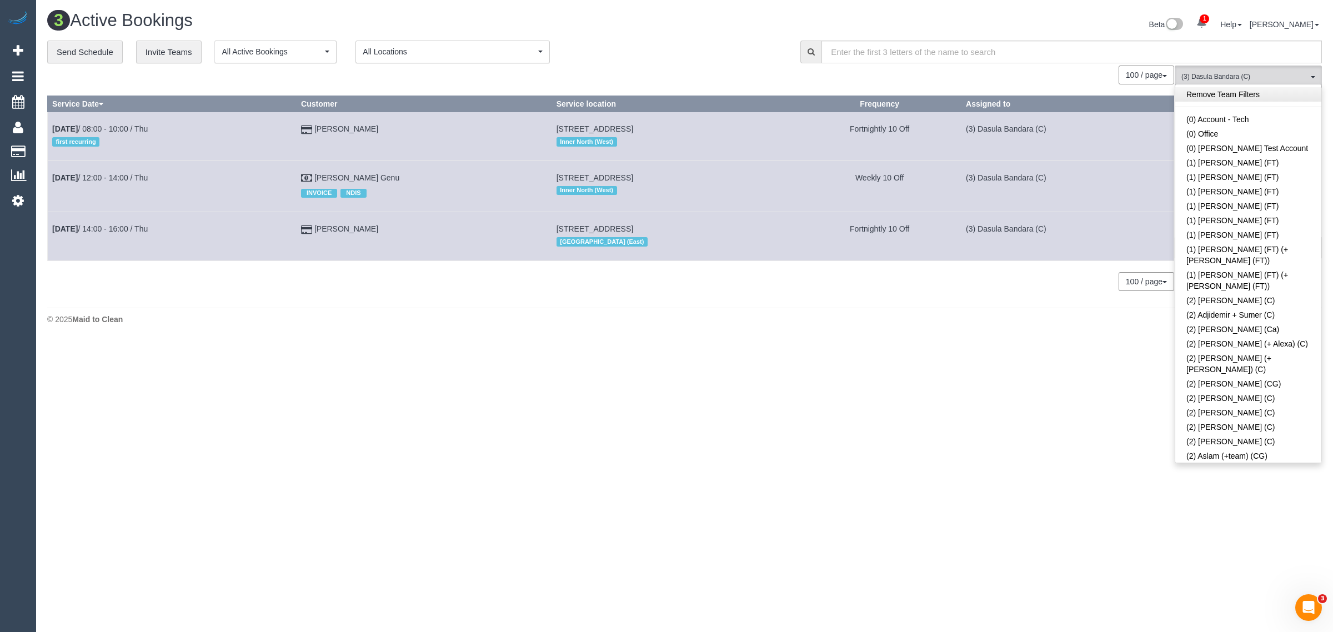
click at [1256, 93] on link "Remove Team Filters" at bounding box center [1248, 94] width 146 height 14
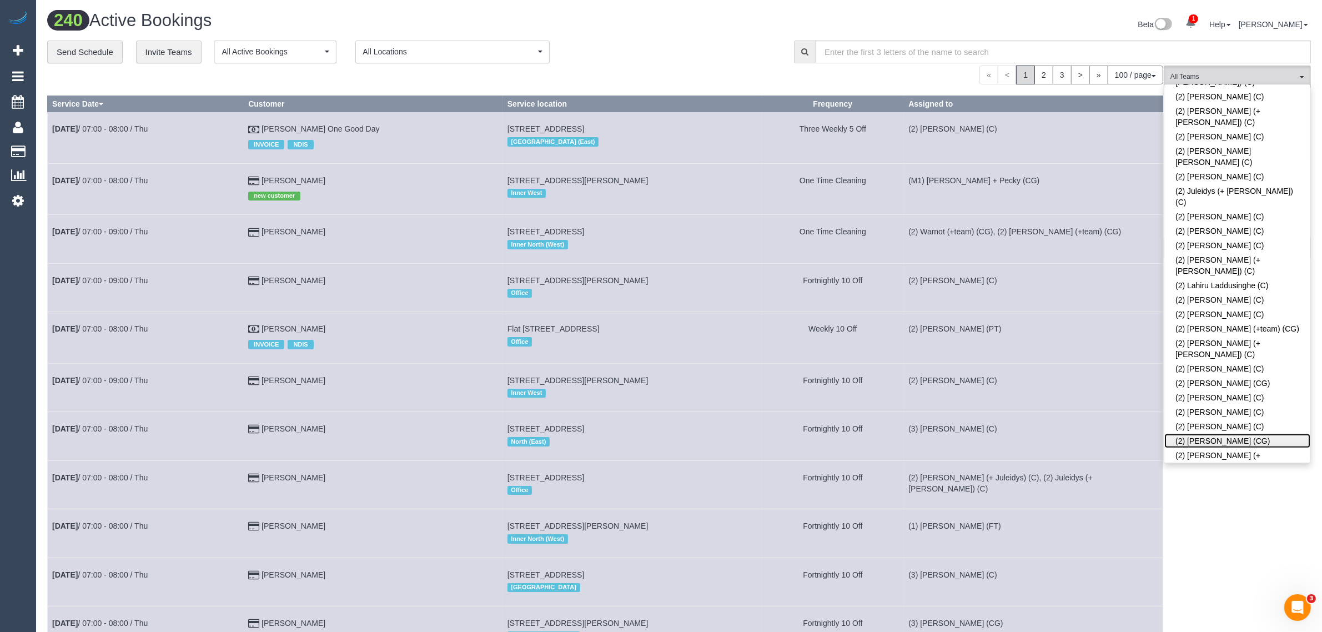
click at [1220, 434] on link "(2) Paris Webb (CG)" at bounding box center [1238, 441] width 146 height 14
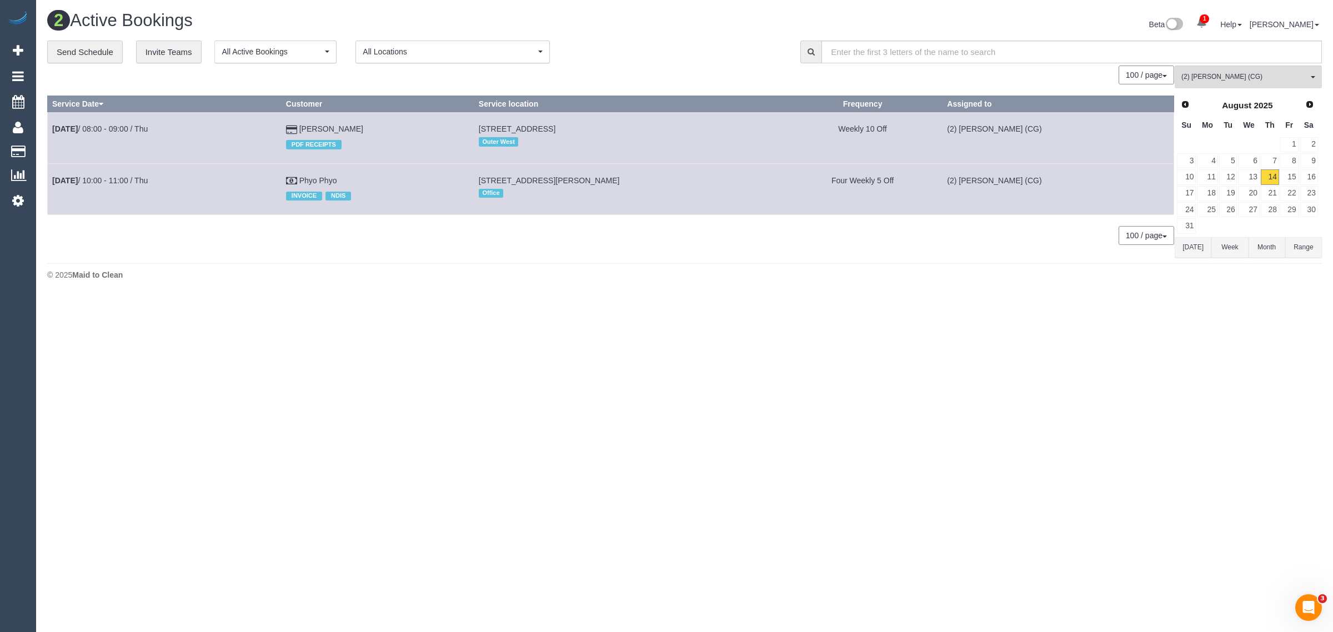
click at [464, 244] on div "100 / page 10 / page 20 / page 30 / page 40 / page 50 / page 100 / page" at bounding box center [610, 235] width 1127 height 19
drag, startPoint x: 395, startPoint y: 181, endPoint x: 52, endPoint y: 176, distance: 343.8
click at [52, 176] on tr "Aug 14th / 10:00 - 11:00 / Thu Phyo Phyo INVOICE NDIS 312 Morris Rd, Hoppers Cr…" at bounding box center [611, 188] width 1126 height 51
copy tr "Aug 14th / 10:00 - 11:00 / Thu Phyo Phyo"
click at [1222, 77] on span "(2) Paris Webb (CG)" at bounding box center [1244, 76] width 127 height 9
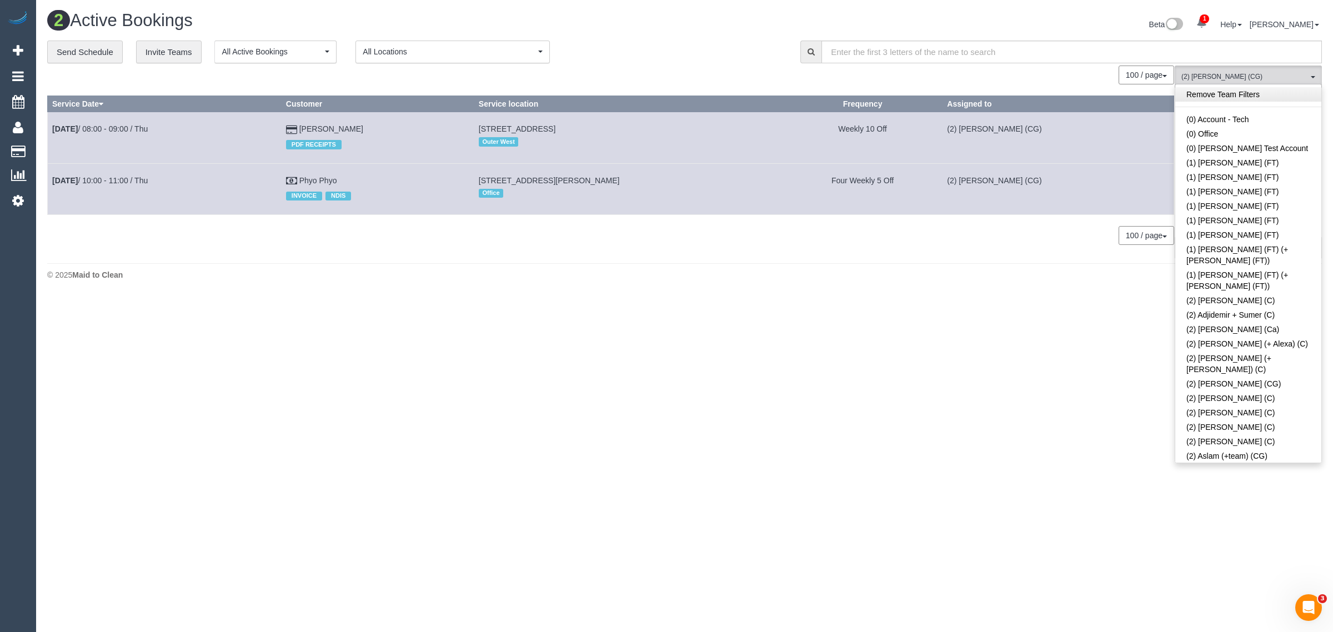
click at [1286, 101] on link "Remove Team Filters" at bounding box center [1248, 94] width 146 height 14
click at [711, 87] on div "0 Bookings found. We couldn't find any bookings that matched your search. Creat…" at bounding box center [610, 162] width 1127 height 192
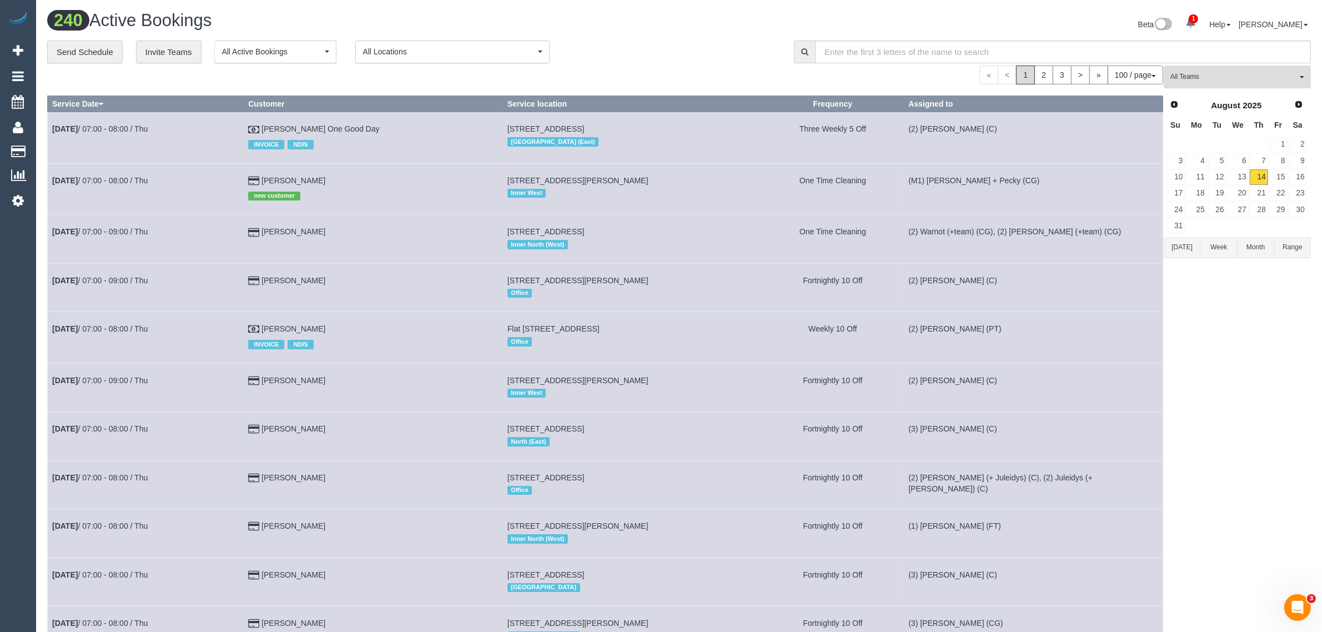
click at [1237, 75] on span "All Teams" at bounding box center [1234, 76] width 127 height 9
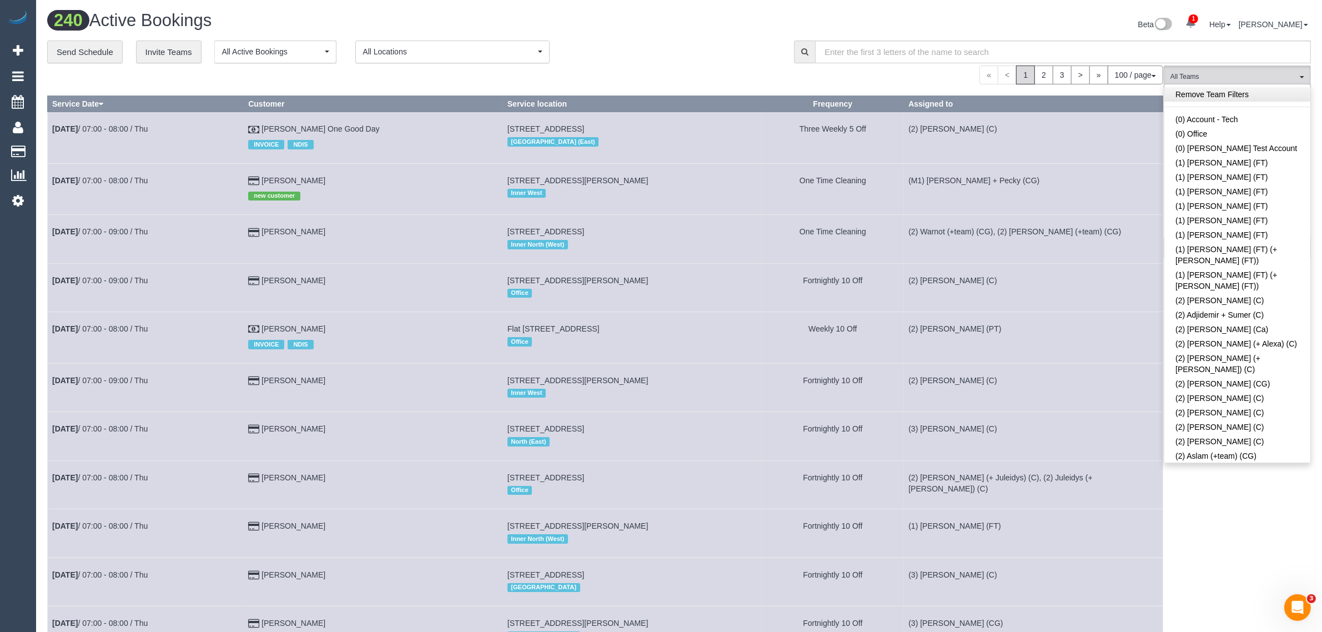
click at [1245, 92] on link "Remove Team Filters" at bounding box center [1238, 94] width 146 height 14
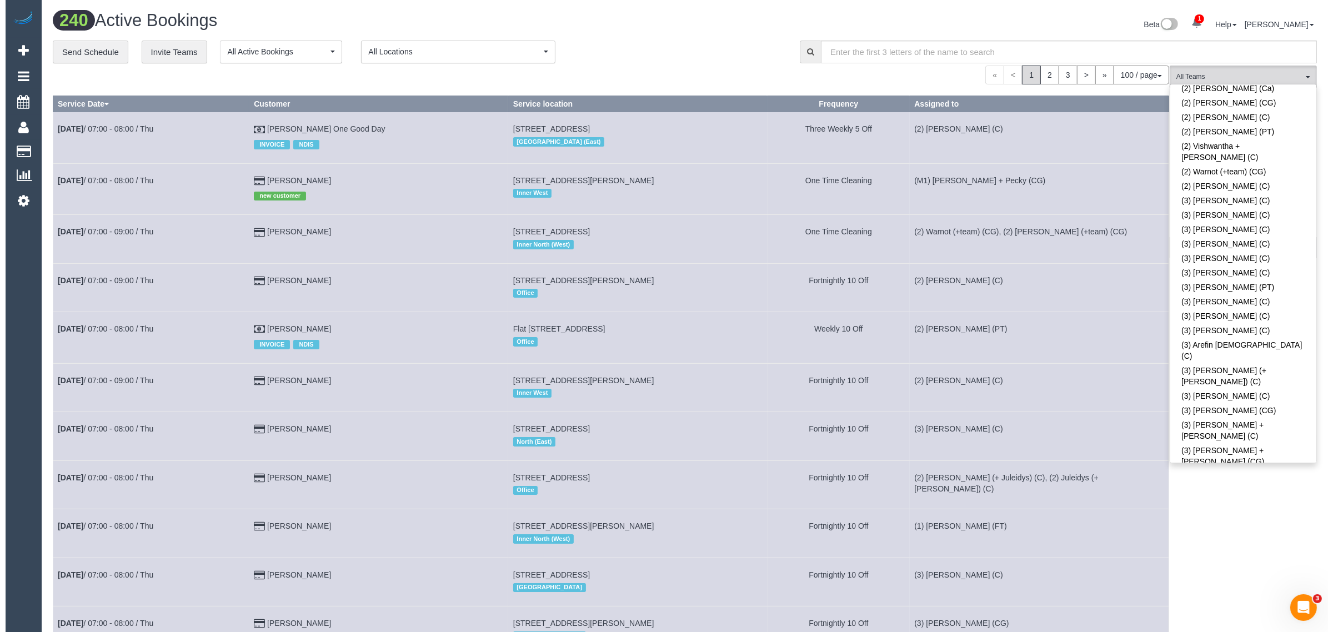
scroll to position [2497, 0]
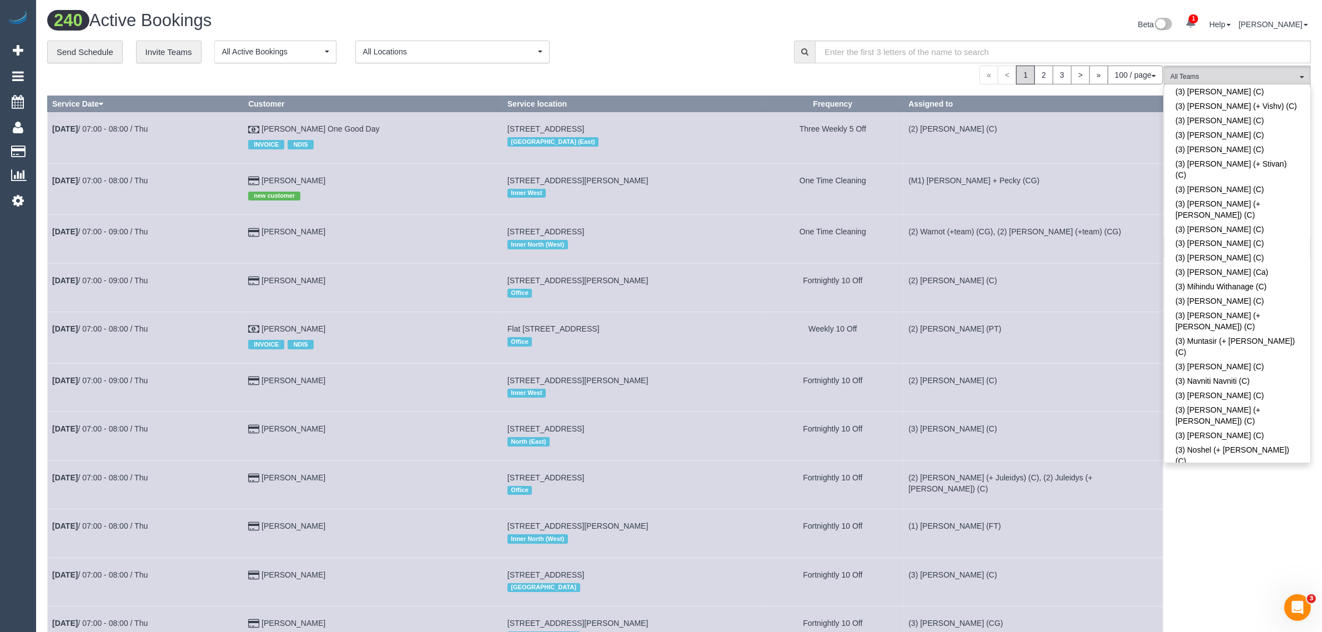
click at [623, 51] on div "**********" at bounding box center [412, 52] width 730 height 23
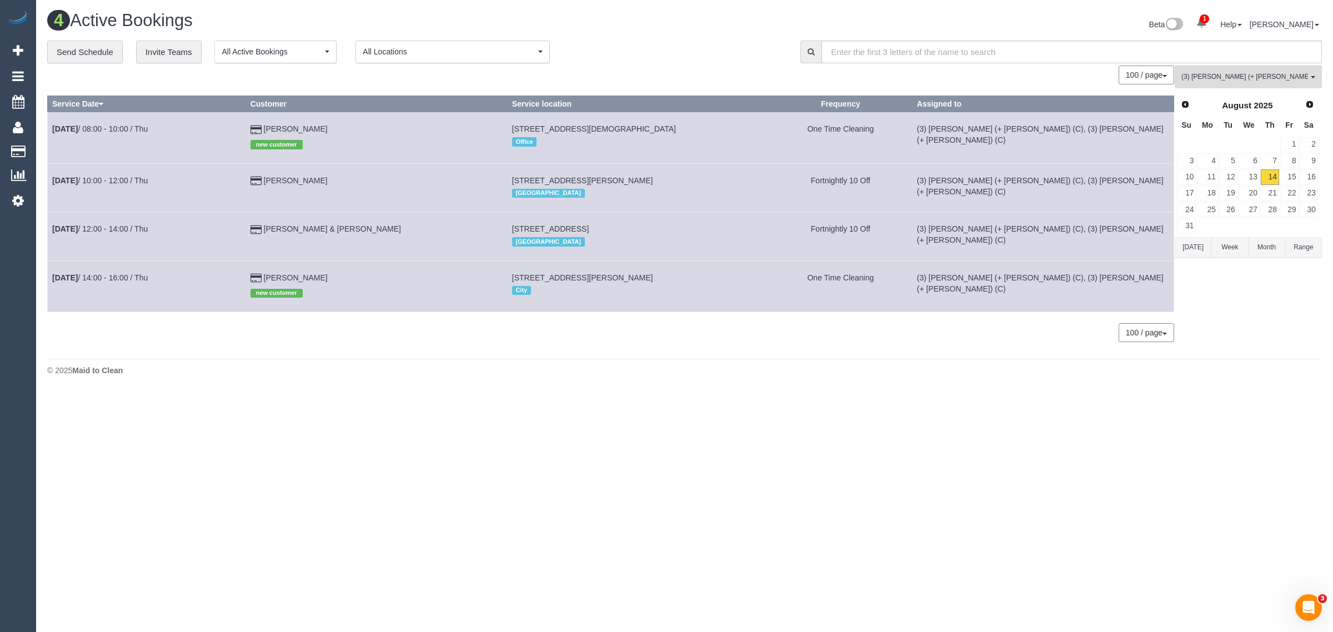
click at [381, 343] on div "0 Bookings found. We couldn't find any bookings that matched your search. Creat…" at bounding box center [610, 210] width 1127 height 288
click at [538, 389] on div "4 Active Bookings Beta 1 Your Notifications You have 0 alerts × You have 2 to c…" at bounding box center [684, 196] width 1297 height 392
drag, startPoint x: 365, startPoint y: 126, endPoint x: 50, endPoint y: 134, distance: 315.6
click at [50, 134] on tr "Aug 14th / 08:00 - 10:00 / Thu Kylie Baldac new customer 12 Unwin Street, Templ…" at bounding box center [611, 137] width 1126 height 51
drag, startPoint x: 117, startPoint y: 132, endPoint x: 138, endPoint y: 139, distance: 22.3
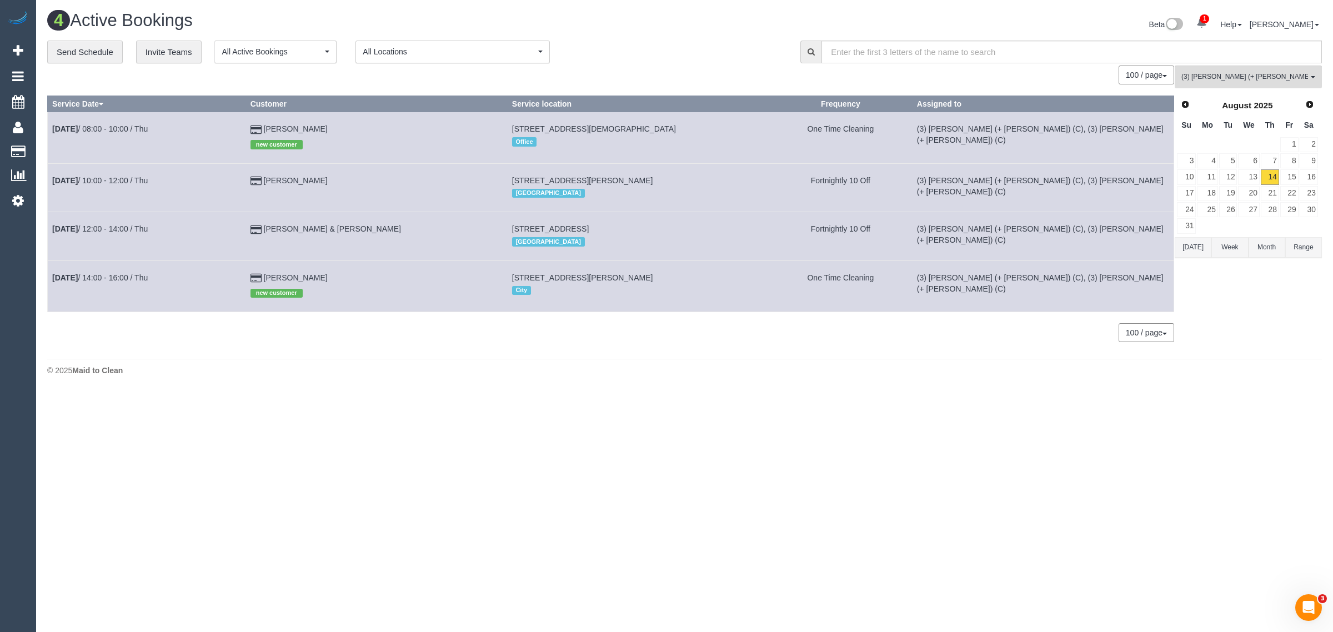
click at [138, 139] on td "Aug 14th / 08:00 - 10:00 / Thu" at bounding box center [147, 137] width 198 height 51
drag, startPoint x: 136, startPoint y: 123, endPoint x: 104, endPoint y: 131, distance: 32.6
click at [380, 323] on div "0 Bookings found. We couldn't find any bookings that matched your search. Creat…" at bounding box center [610, 210] width 1127 height 288
drag, startPoint x: 340, startPoint y: 273, endPoint x: 52, endPoint y: 282, distance: 288.9
click at [52, 282] on tr "Aug 14th / 14:00 - 16:00 / Thu Alina Tan new customer 135 A'Beckett Street, 460…" at bounding box center [611, 285] width 1126 height 51
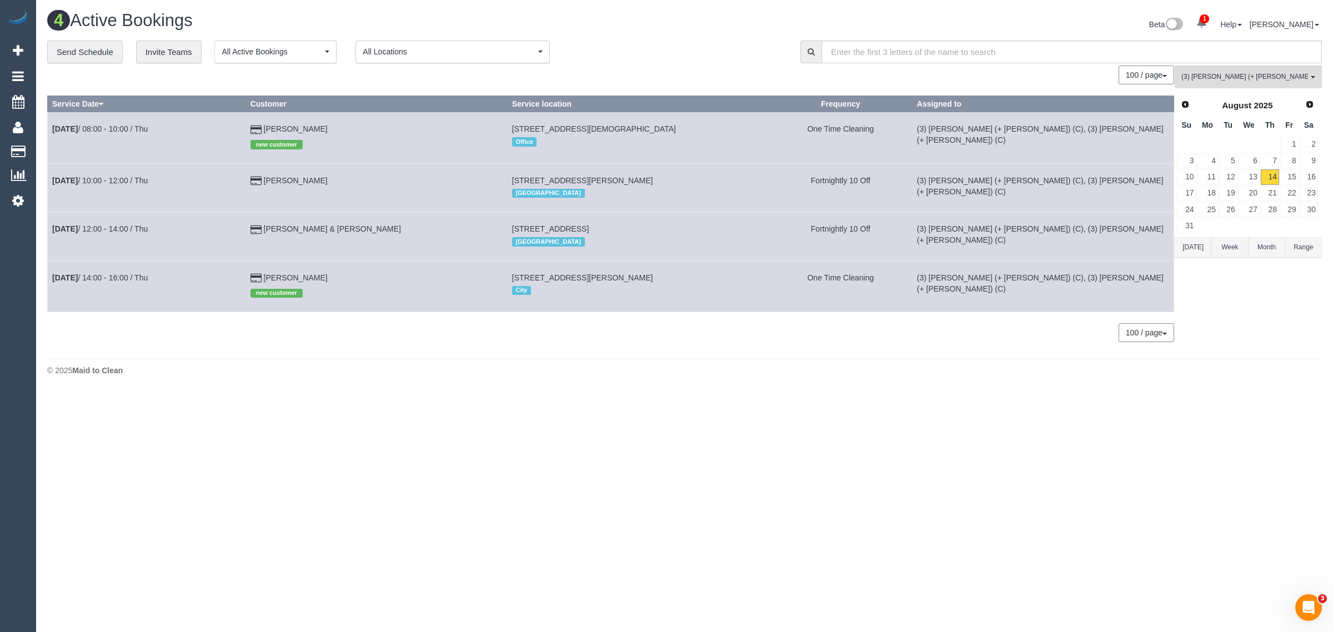
click at [658, 393] on body "1 Beta Your Notifications You have 0 alerts × You have 2 to charge for 14/08/20…" at bounding box center [666, 316] width 1333 height 632
click at [1253, 175] on link "13" at bounding box center [1248, 176] width 21 height 15
click at [1270, 176] on link "14" at bounding box center [1270, 176] width 18 height 15
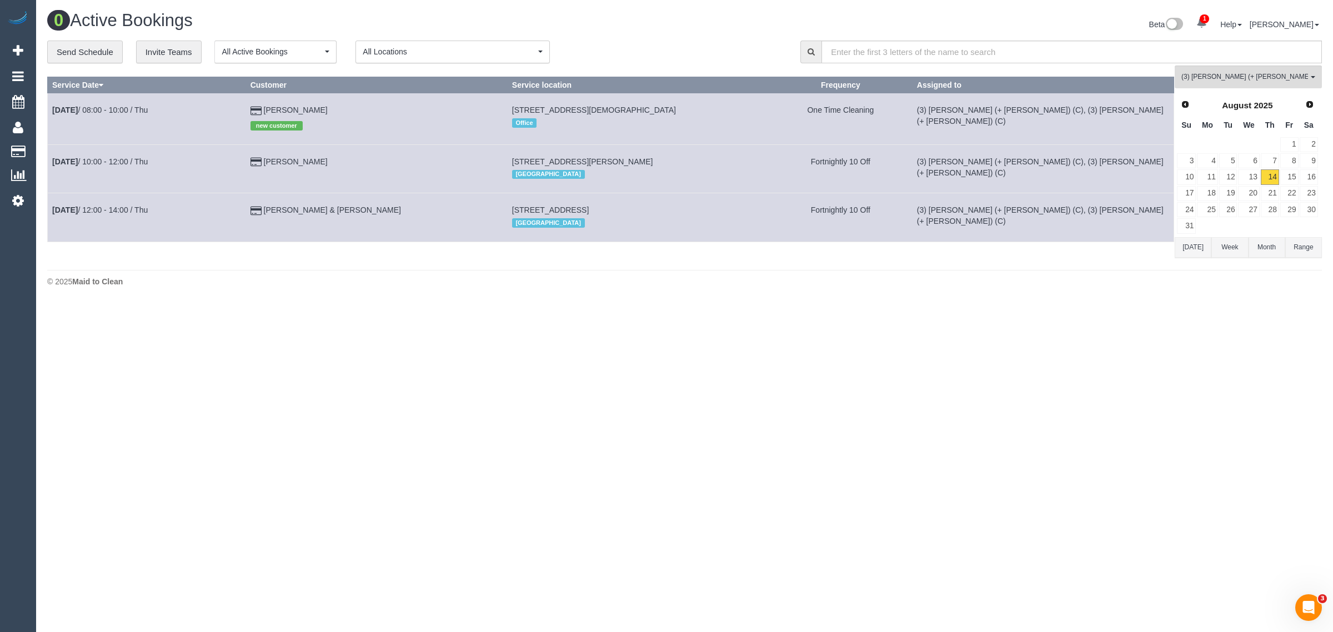
click at [854, 485] on body "1 Beta Your Notifications You have 0 alerts × You have 2 to charge for 14/08/20…" at bounding box center [666, 316] width 1333 height 632
click at [867, 348] on body "1 Beta Your Notifications You have 0 alerts × You have 2 to charge for 14/08/20…" at bounding box center [666, 316] width 1333 height 632
drag, startPoint x: 196, startPoint y: 392, endPoint x: 414, endPoint y: 336, distance: 224.7
click at [196, 392] on body "1 Beta Your Notifications You have 0 alerts × You have 2 to charge for 14/08/20…" at bounding box center [666, 316] width 1333 height 632
drag, startPoint x: 193, startPoint y: 377, endPoint x: 250, endPoint y: 364, distance: 58.5
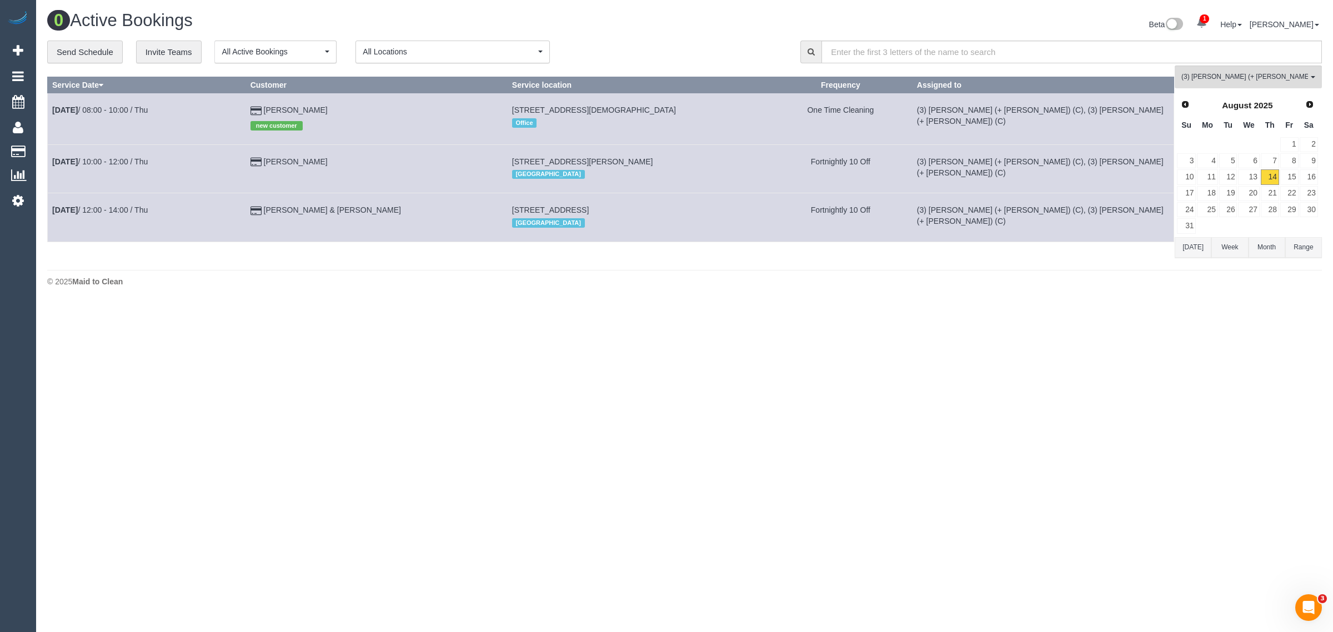
click at [193, 377] on body "1 Beta Your Notifications You have 0 alerts × You have 2 to charge for 14/08/20…" at bounding box center [666, 316] width 1333 height 632
click at [1202, 82] on button "(3) Tania (+ Cristian) (C) All Teams" at bounding box center [1248, 77] width 147 height 23
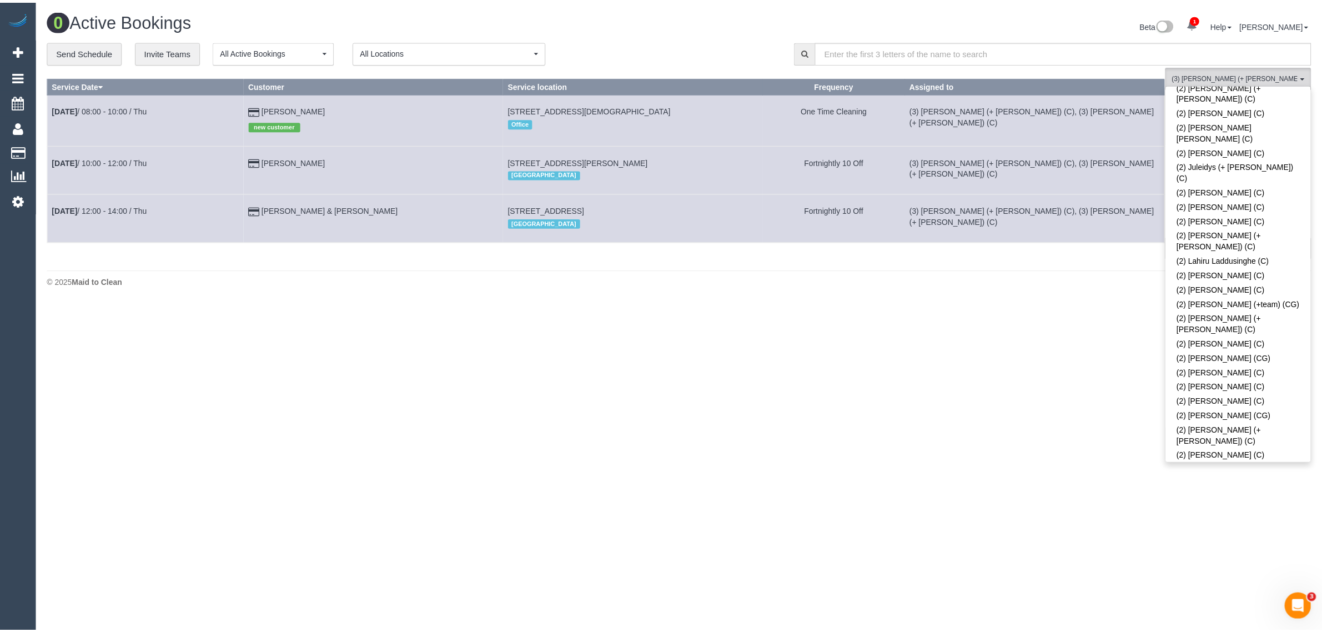
scroll to position [0, 0]
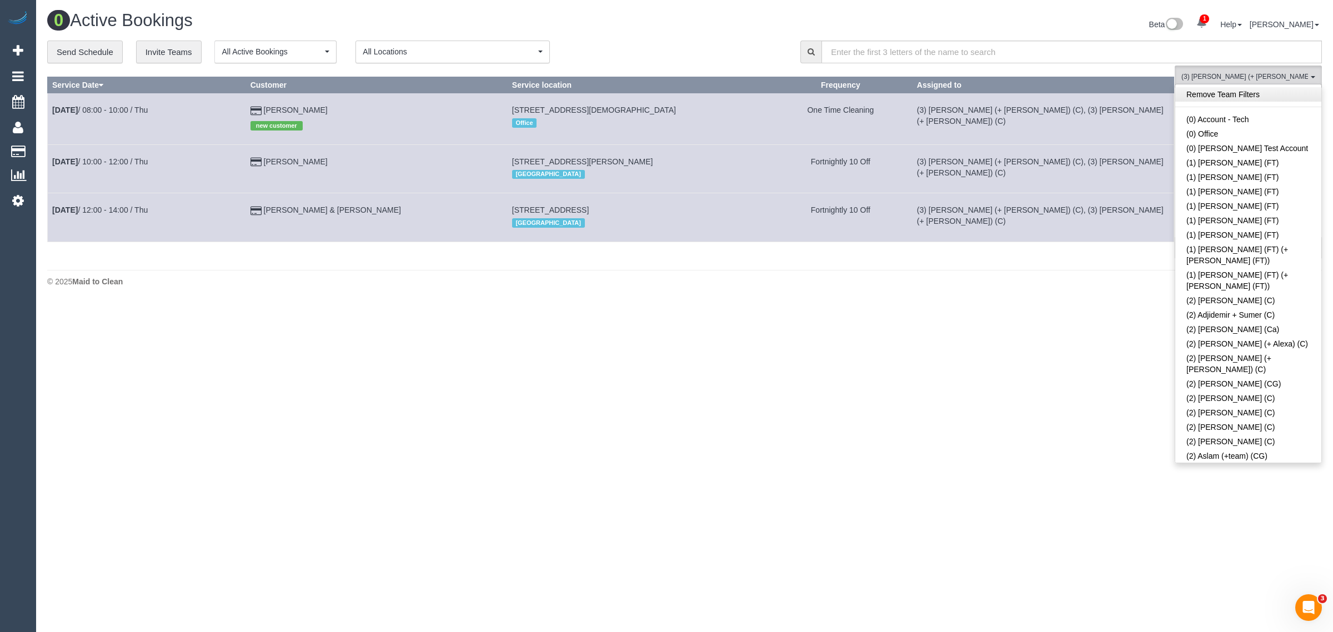
click at [1253, 97] on link "Remove Team Filters" at bounding box center [1248, 94] width 146 height 14
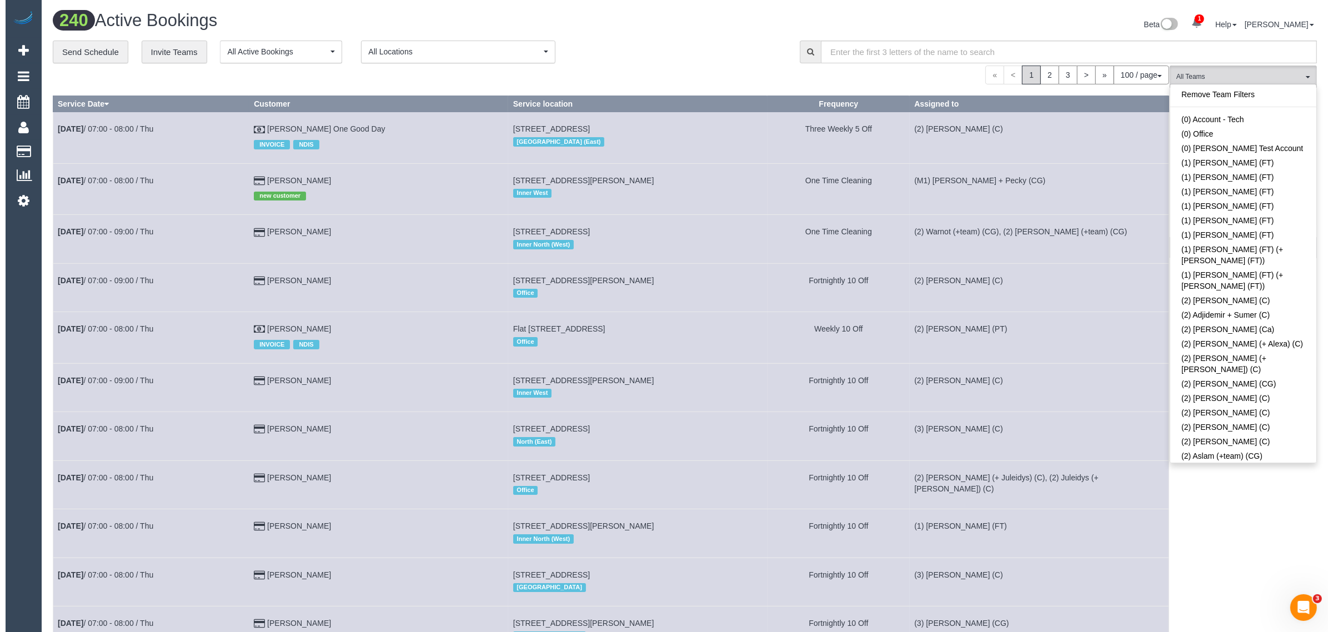
scroll to position [1112, 0]
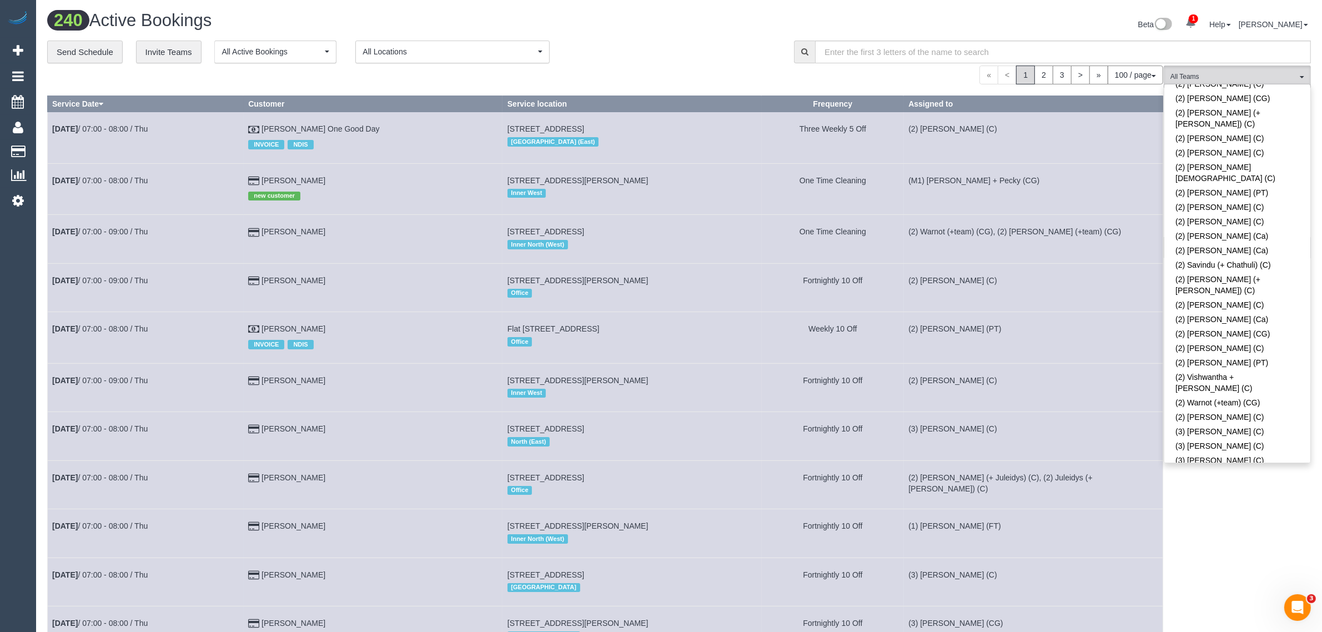
click at [1256, 468] on link "(3) Afzaal Ahmad (C)" at bounding box center [1238, 475] width 146 height 14
click at [648, 46] on div "**********" at bounding box center [412, 52] width 730 height 23
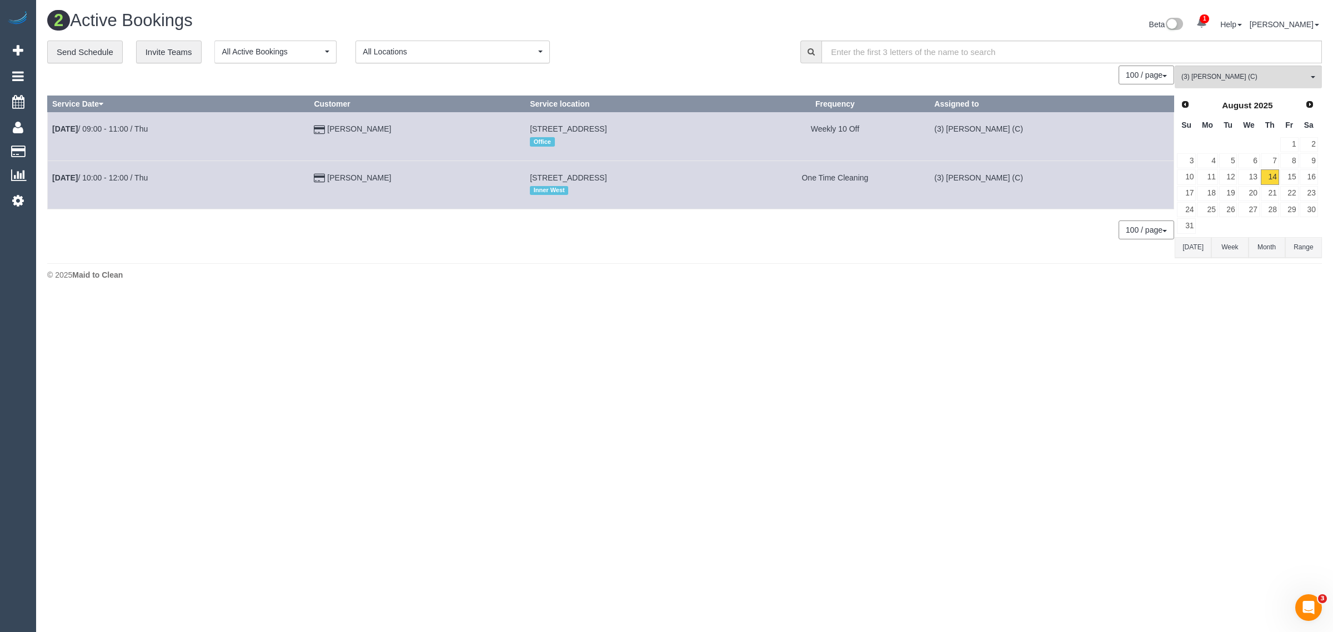
click at [1123, 418] on body "1 Beta Your Notifications You have 0 alerts × You have 2 to charge for 14/08/20…" at bounding box center [666, 316] width 1333 height 632
drag, startPoint x: 473, startPoint y: 124, endPoint x: 606, endPoint y: 117, distance: 133.5
click at [606, 117] on tr "Aug 14th / 09:00 - 11:00 / Thu Kylie Devlin 3/117 Argyle Street, Fitzroy, VIC 3…" at bounding box center [611, 136] width 1126 height 48
click at [1226, 79] on span "(3) Afzaal Ahmad (C)" at bounding box center [1244, 76] width 127 height 9
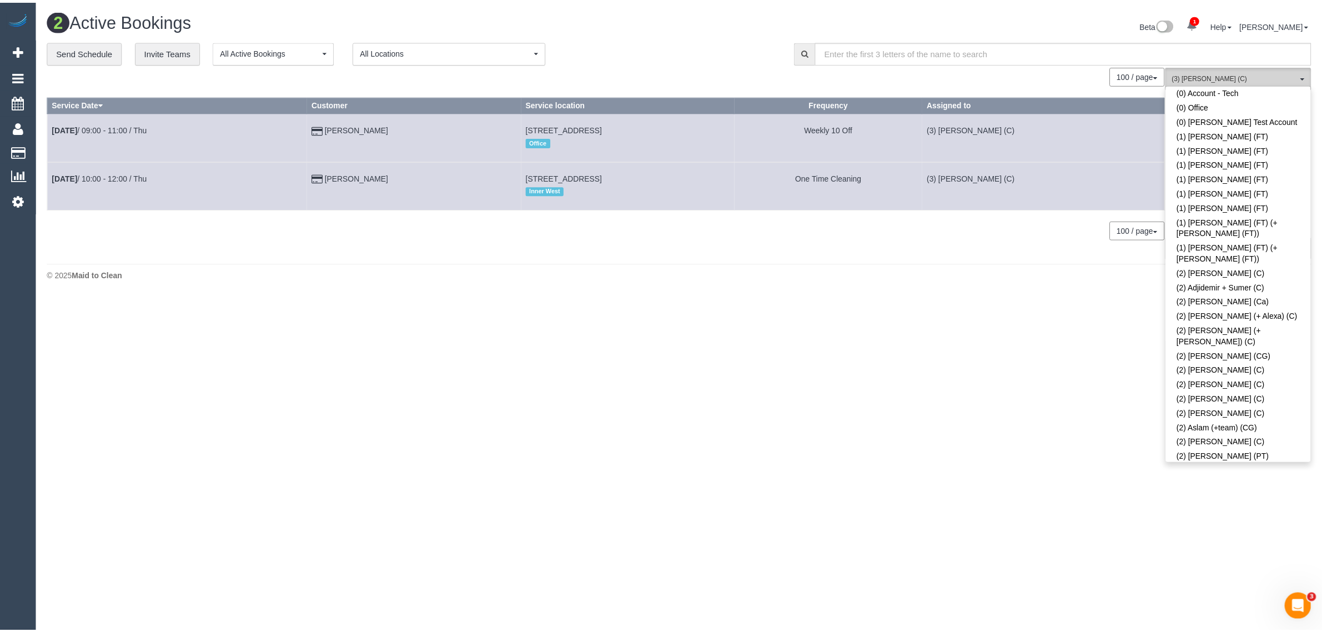
scroll to position [0, 0]
click at [1250, 92] on link "Remove Team Filters" at bounding box center [1248, 94] width 146 height 14
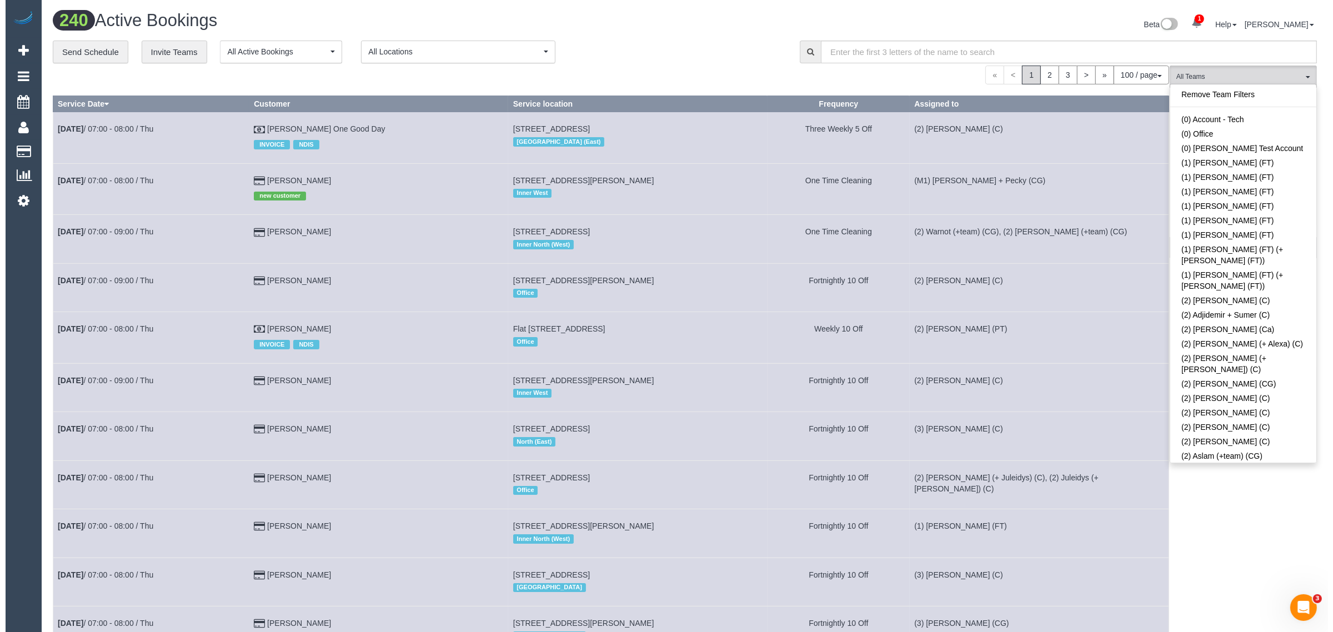
scroll to position [754, 0]
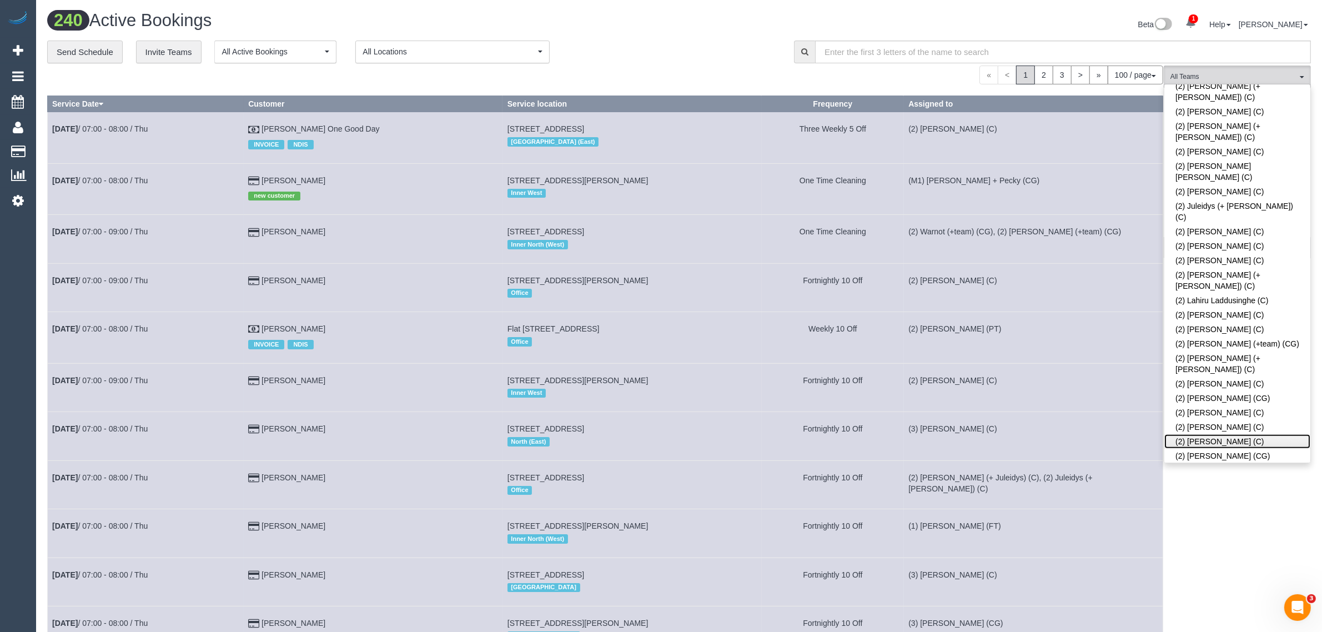
click at [1271, 434] on link "(2) [PERSON_NAME] (C)" at bounding box center [1238, 441] width 146 height 14
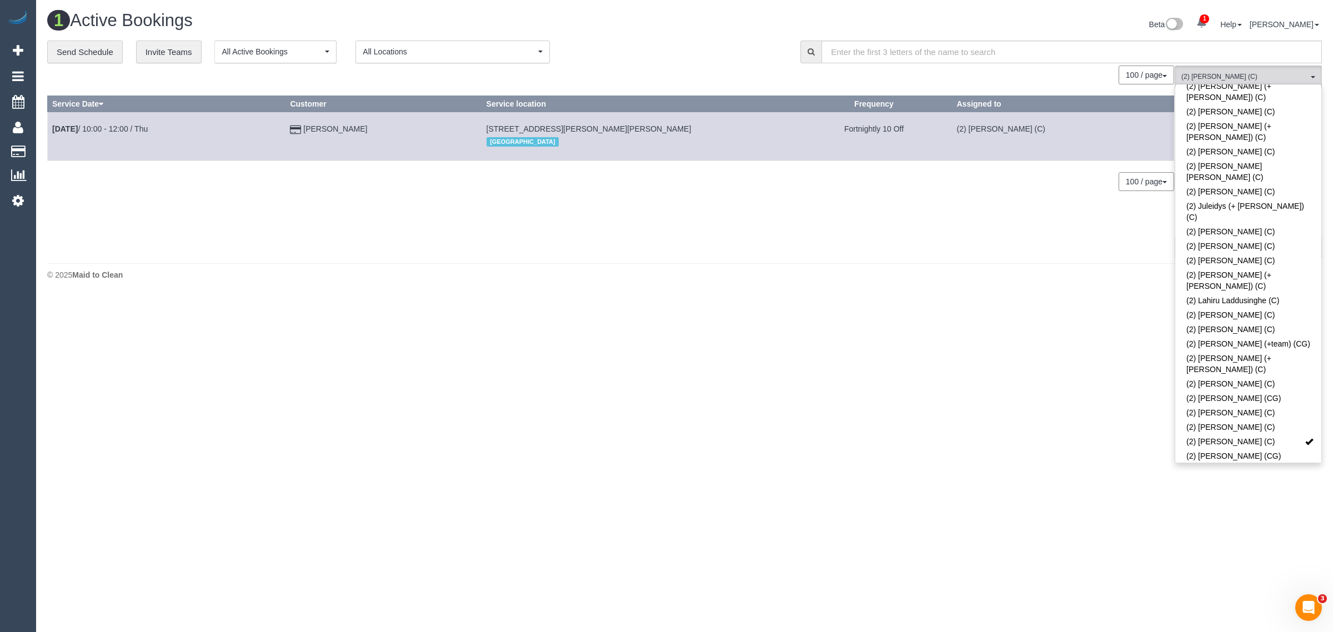
click at [831, 262] on div "1 Active Bookings Beta 1 Your Notifications You have 0 alerts × You have 2 to c…" at bounding box center [684, 148] width 1297 height 297
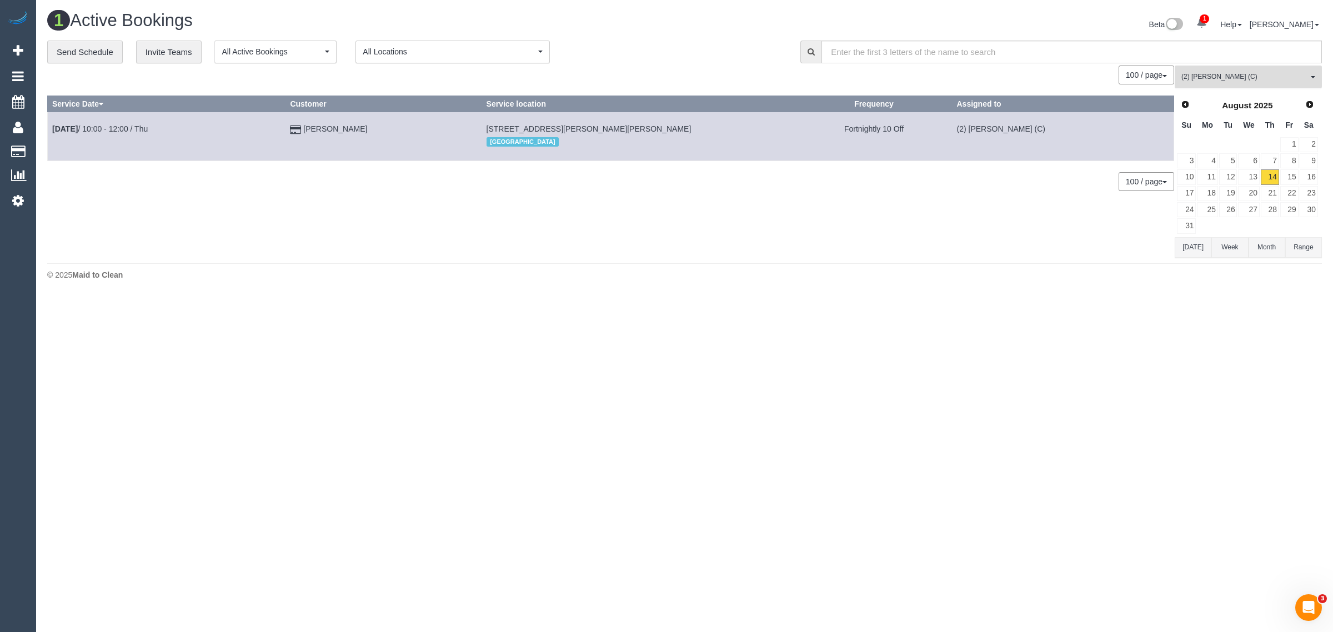
click at [1262, 68] on button "(2) Nyasha Mahofa (C) All Teams" at bounding box center [1248, 77] width 147 height 23
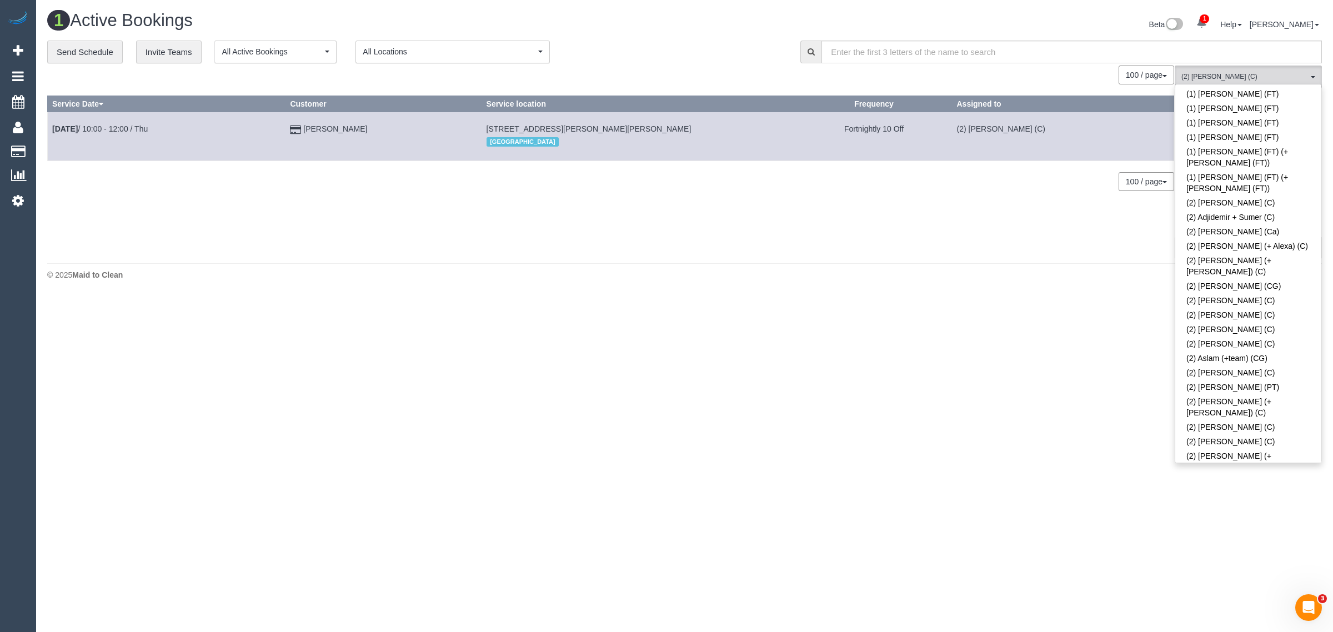
scroll to position [0, 0]
click at [1000, 262] on div "1 Active Bookings Beta 1 Your Notifications You have 0 alerts × You have 2 to c…" at bounding box center [684, 148] width 1297 height 297
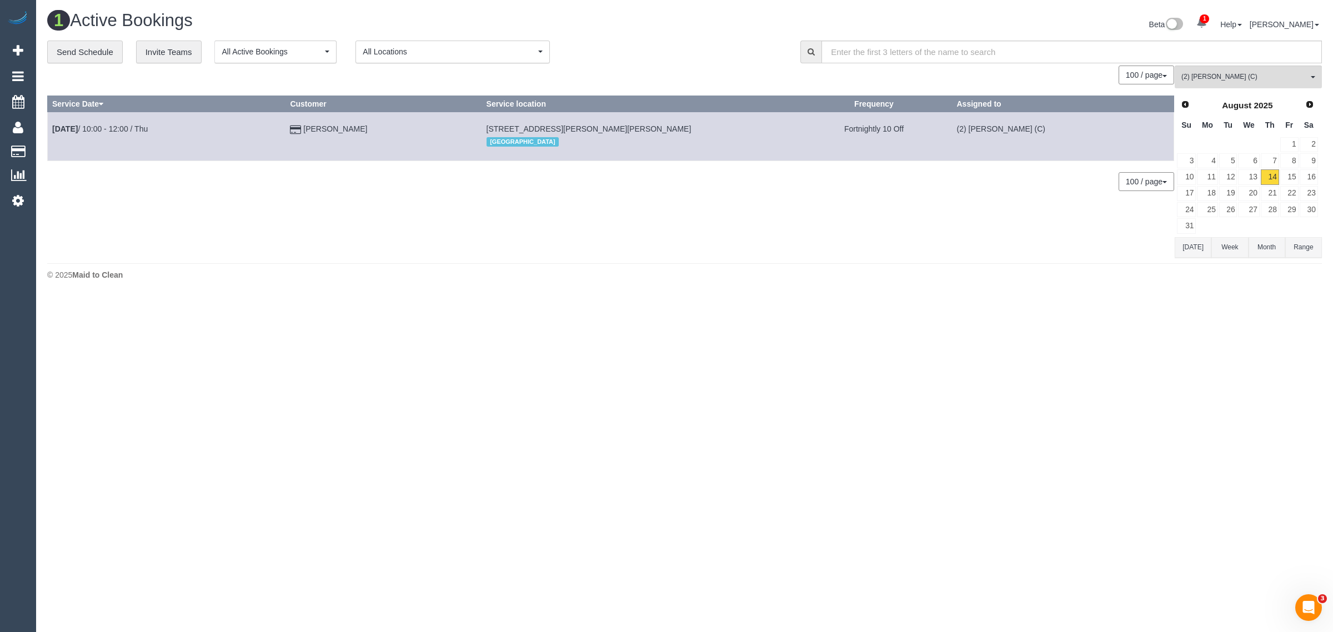
click at [1260, 175] on td "14" at bounding box center [1269, 177] width 19 height 16
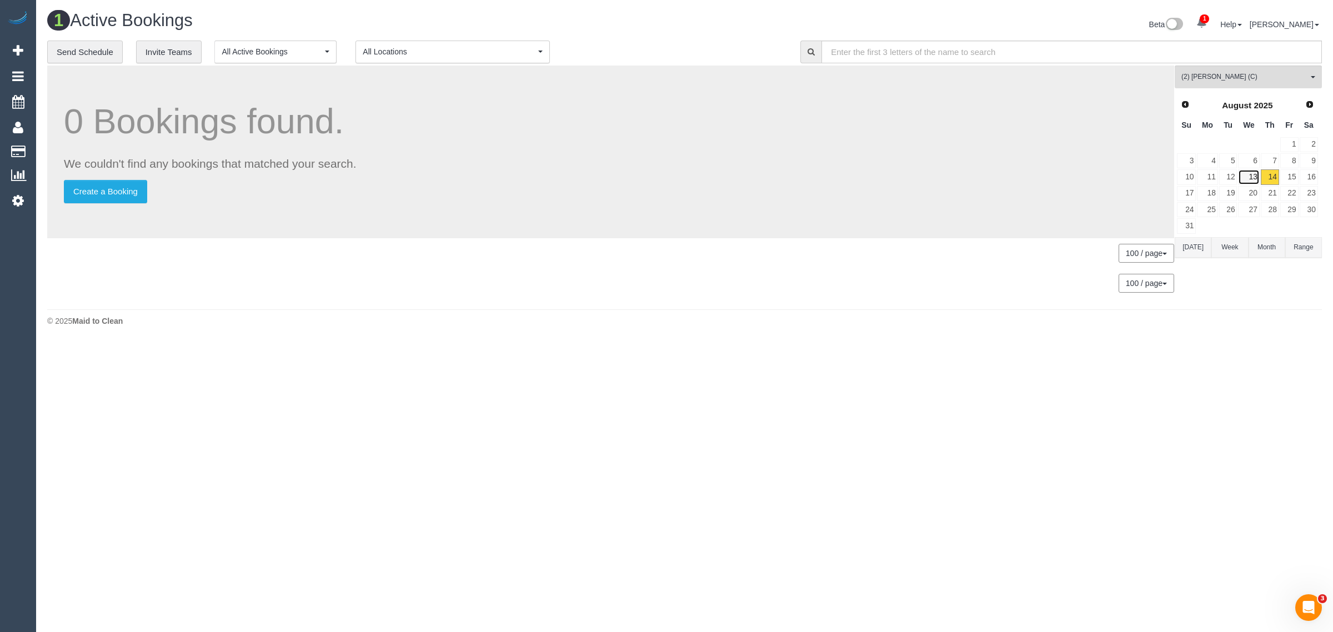
click at [1250, 177] on link "13" at bounding box center [1248, 176] width 21 height 15
click at [1267, 178] on link "14" at bounding box center [1270, 176] width 18 height 15
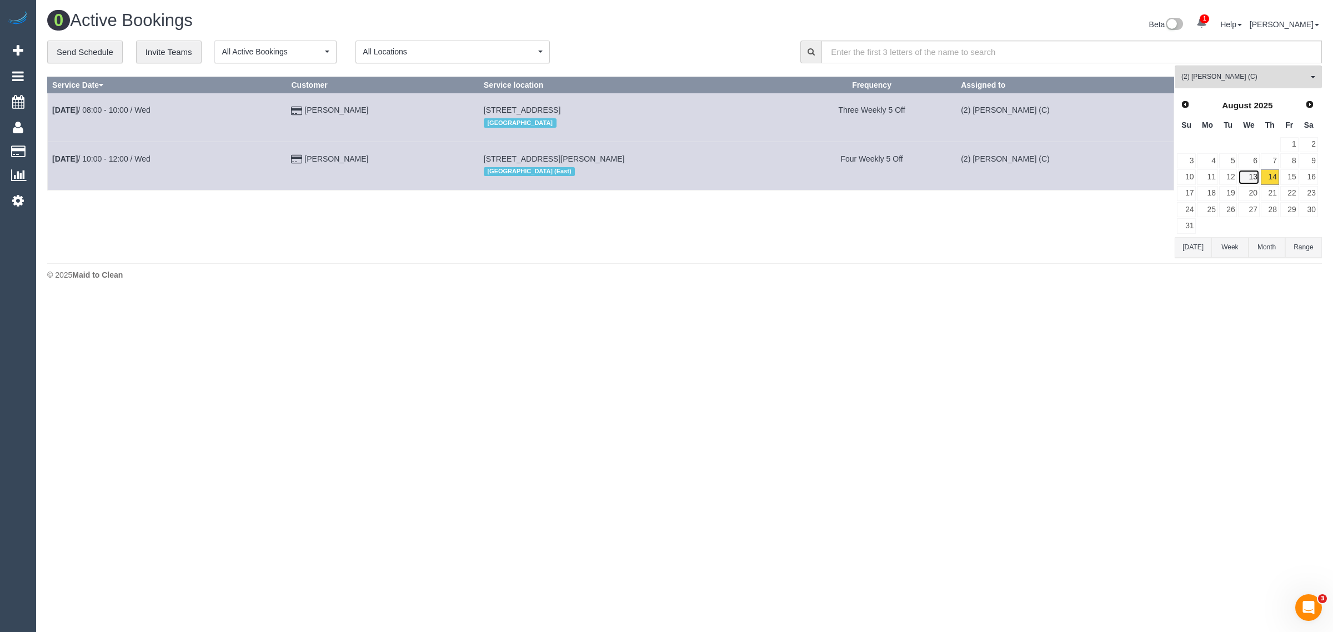
click at [1252, 177] on link "13" at bounding box center [1248, 176] width 21 height 15
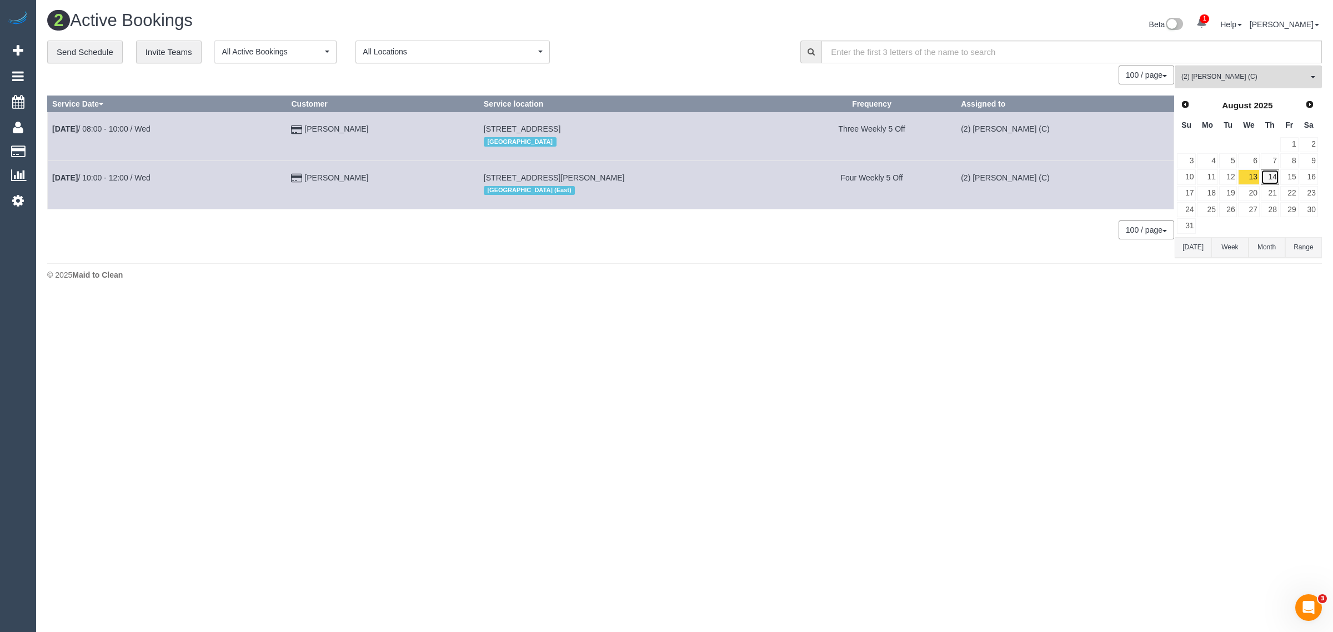
click at [1267, 170] on link "14" at bounding box center [1270, 176] width 18 height 15
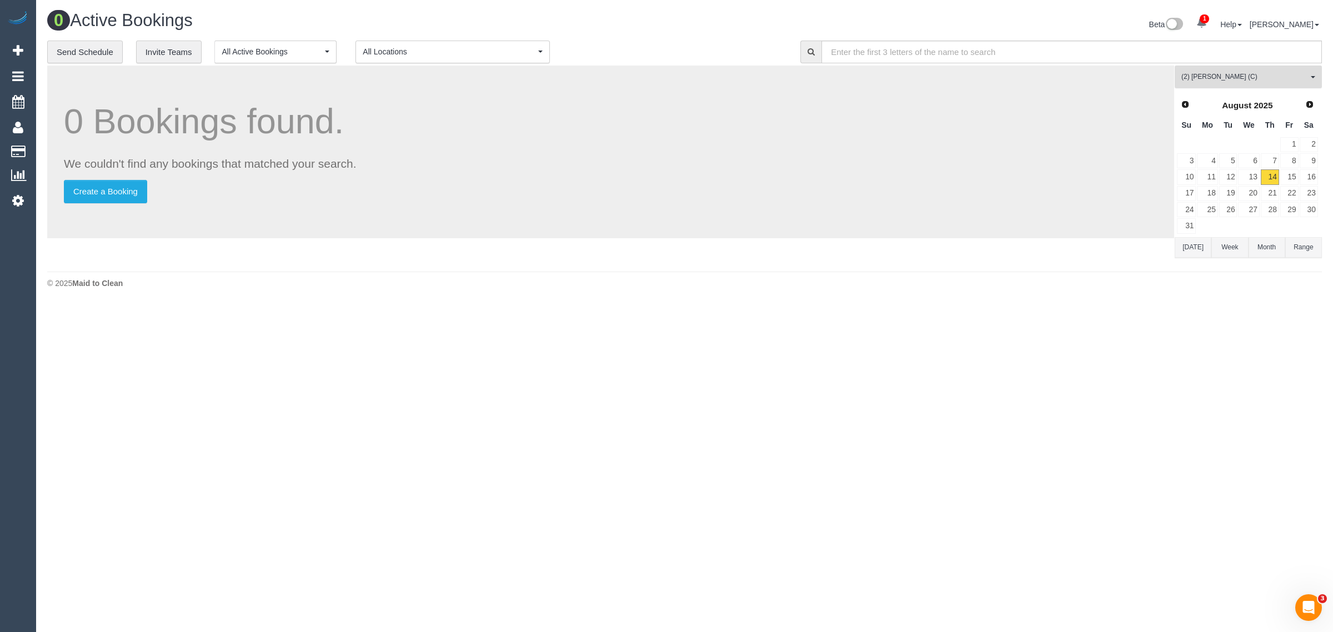
click at [1223, 77] on span "(2) [PERSON_NAME] (C)" at bounding box center [1244, 76] width 127 height 9
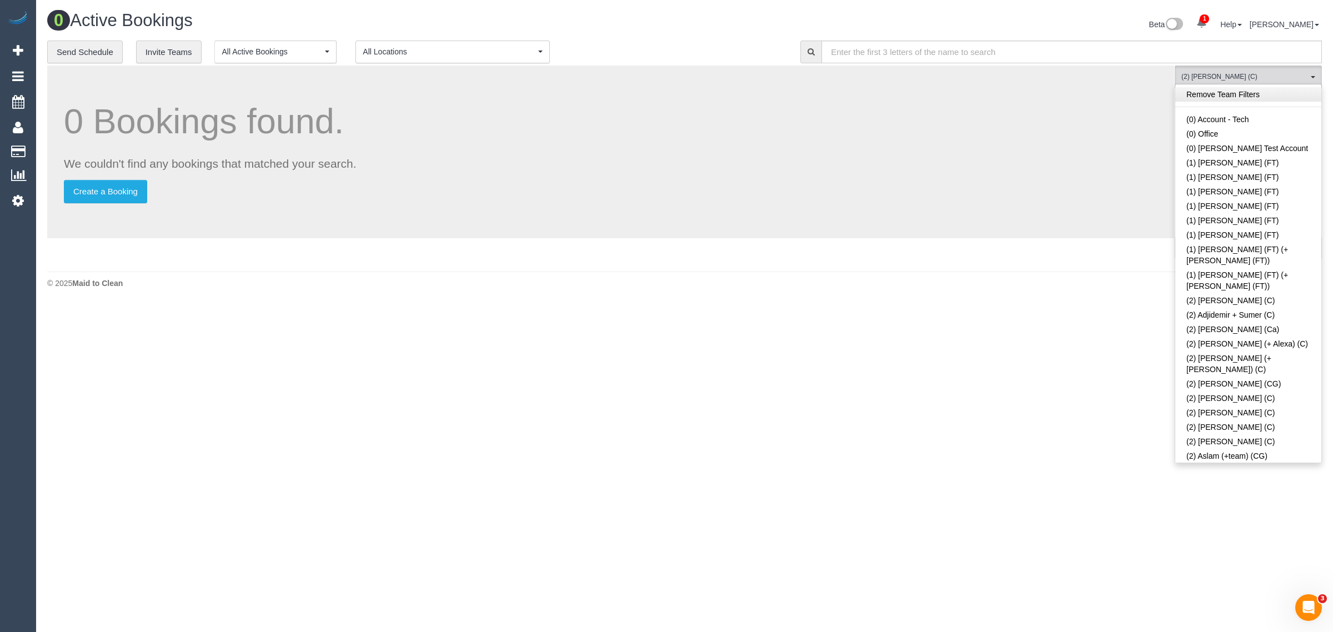
click at [1253, 93] on link "Remove Team Filters" at bounding box center [1248, 94] width 146 height 14
click at [704, 49] on div "**********" at bounding box center [415, 52] width 736 height 23
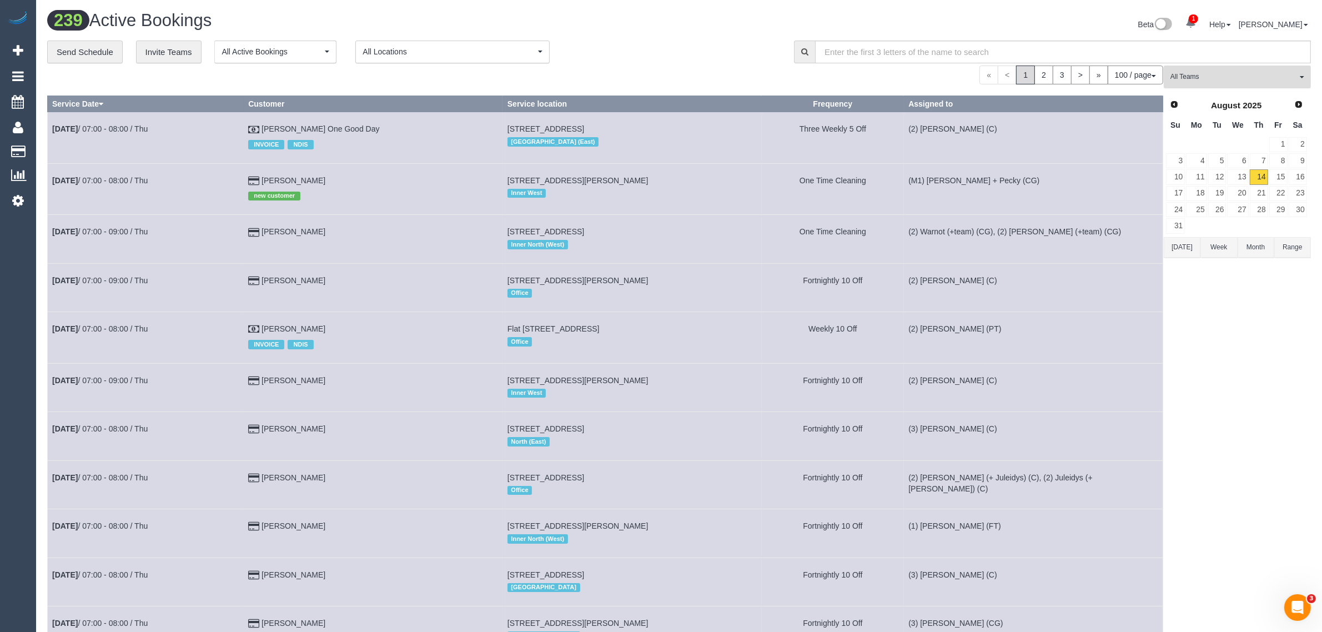
click at [1278, 79] on span "All Teams" at bounding box center [1234, 76] width 127 height 9
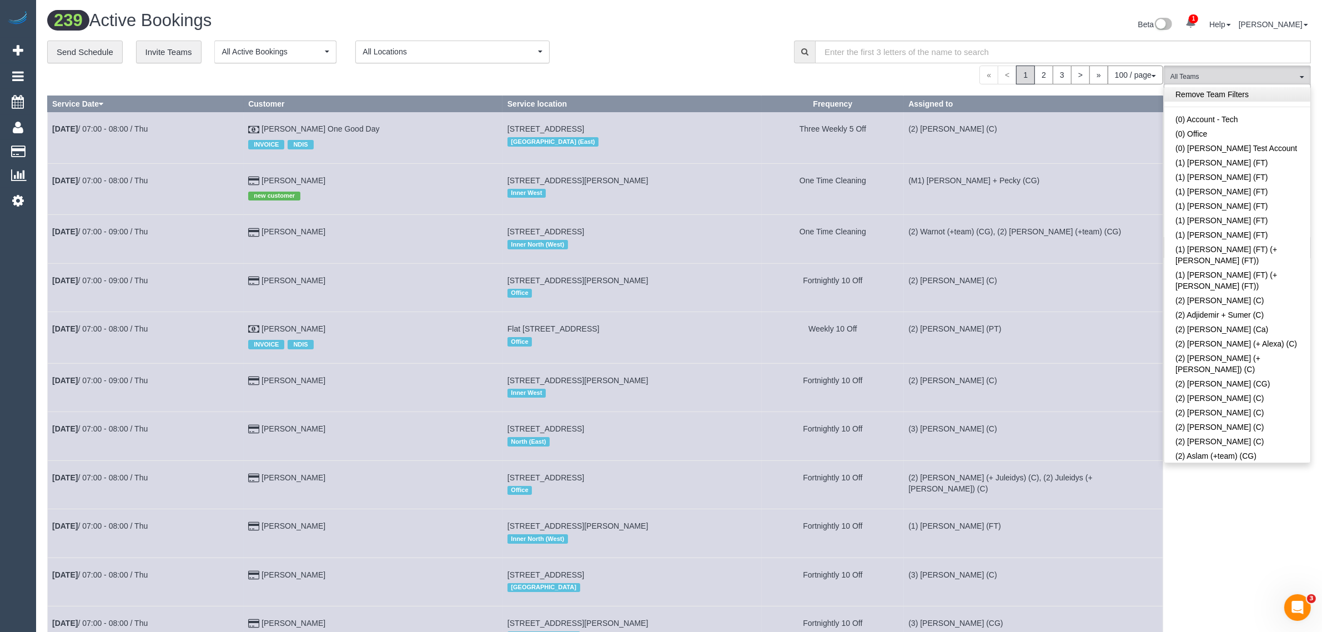
click at [1222, 92] on link "Remove Team Filters" at bounding box center [1238, 94] width 146 height 14
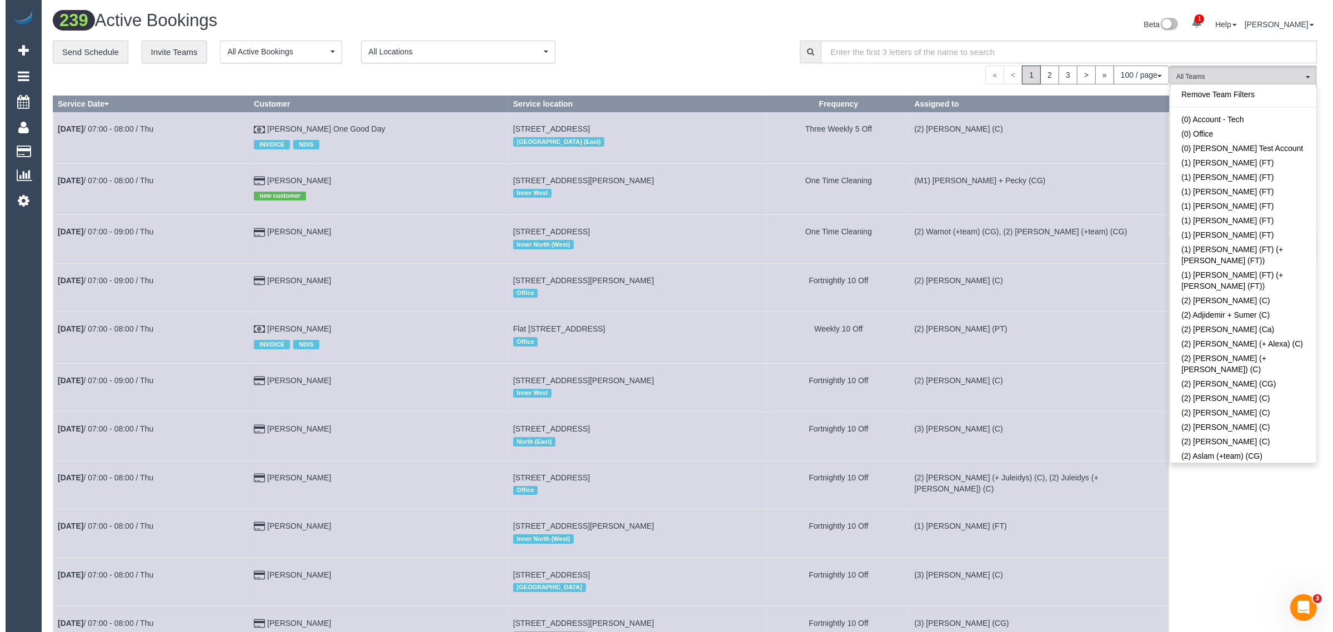
scroll to position [754, 0]
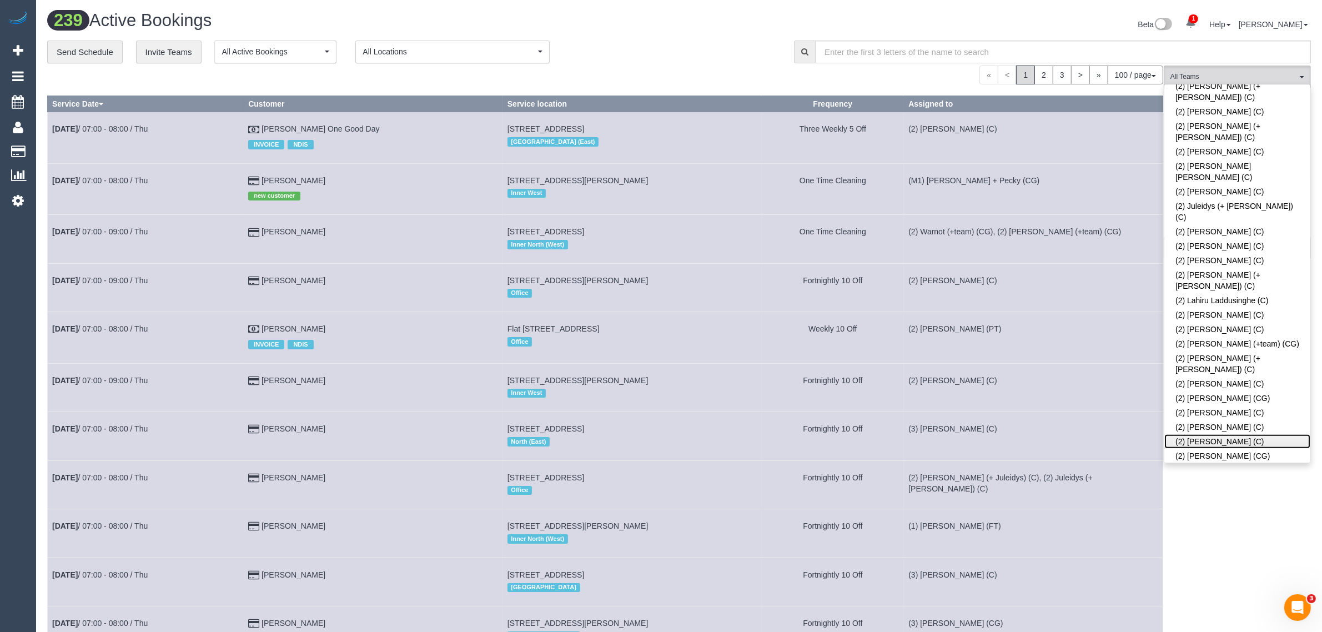
click at [1203, 434] on link "(2) [PERSON_NAME] (C)" at bounding box center [1238, 441] width 146 height 14
click at [691, 57] on div "**********" at bounding box center [412, 52] width 730 height 23
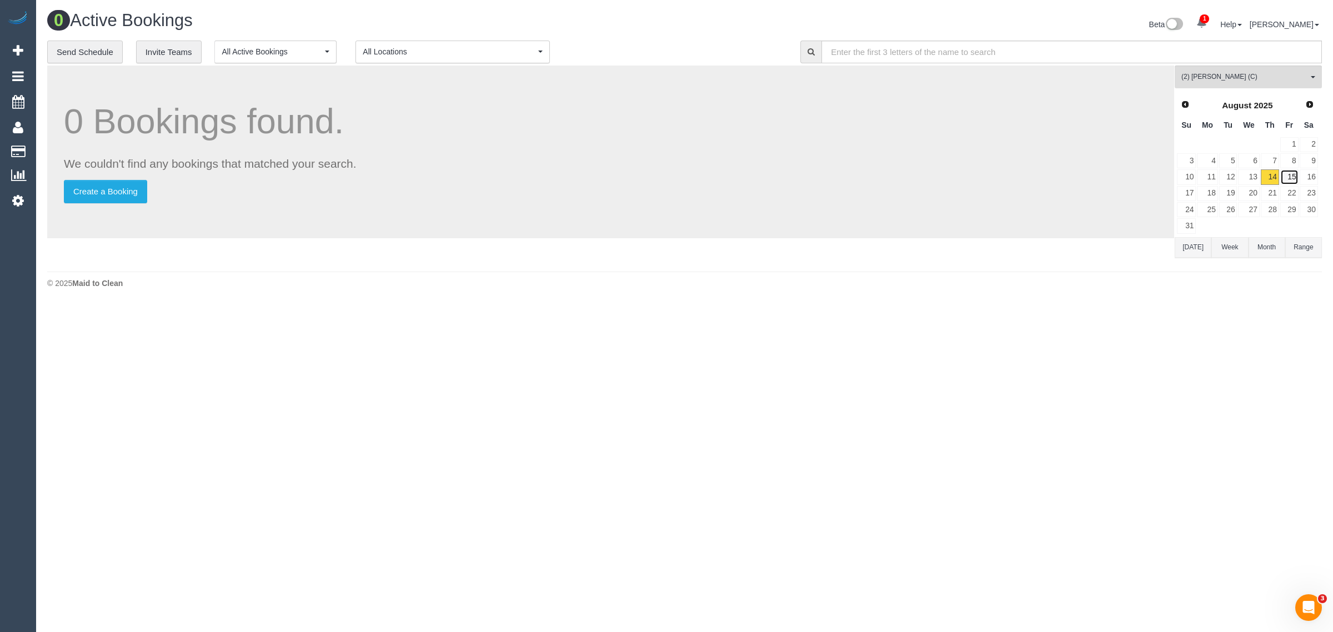
click at [1296, 181] on link "15" at bounding box center [1289, 176] width 18 height 15
click at [1267, 179] on link "14" at bounding box center [1270, 176] width 18 height 15
click at [1227, 78] on span "(2) [PERSON_NAME] (C)" at bounding box center [1244, 76] width 127 height 9
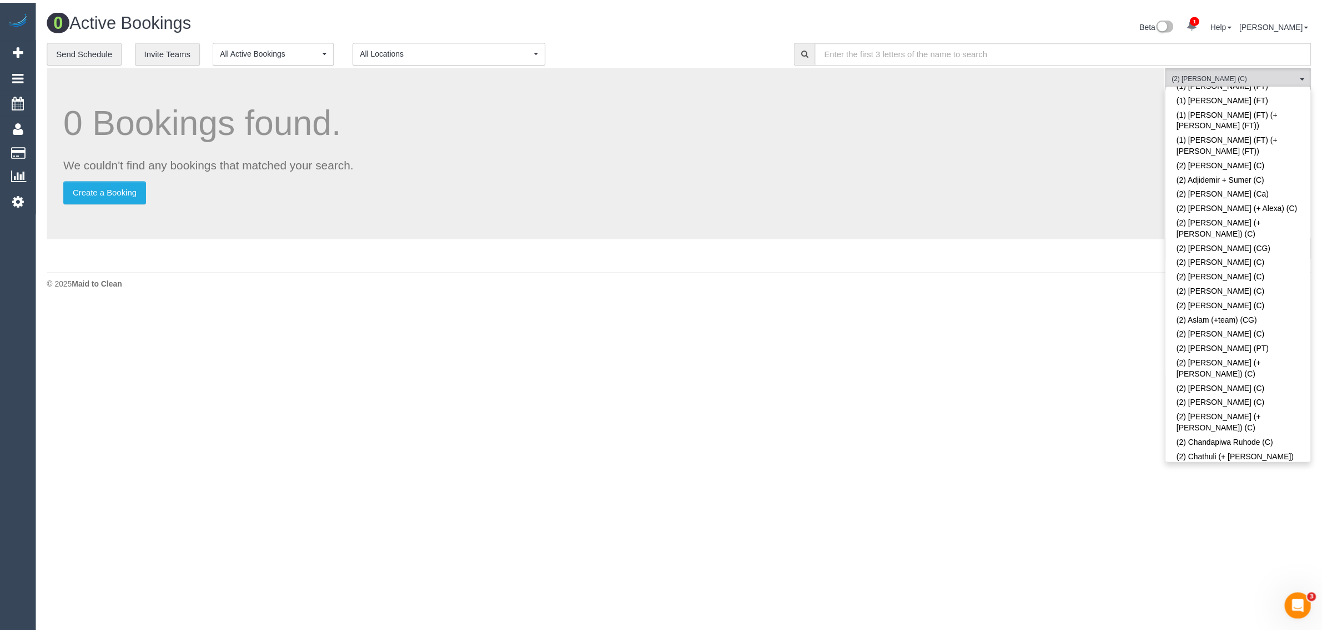
scroll to position [0, 0]
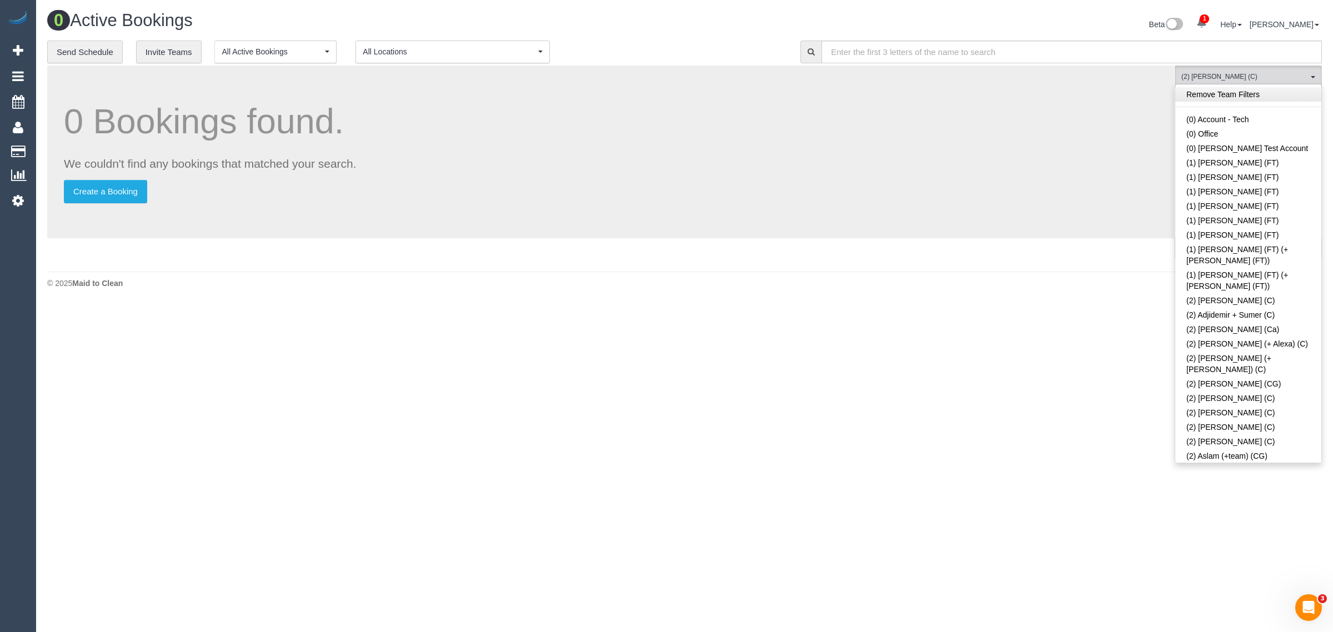
click at [1243, 96] on link "Remove Team Filters" at bounding box center [1248, 94] width 146 height 14
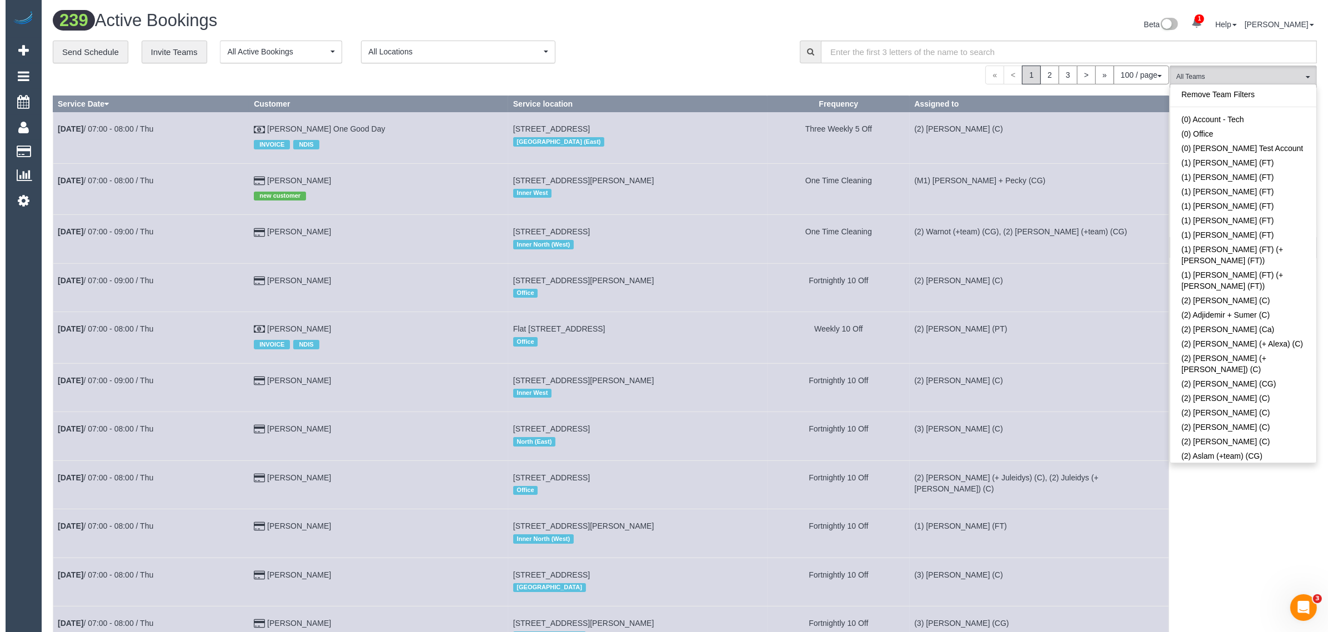
scroll to position [1112, 0]
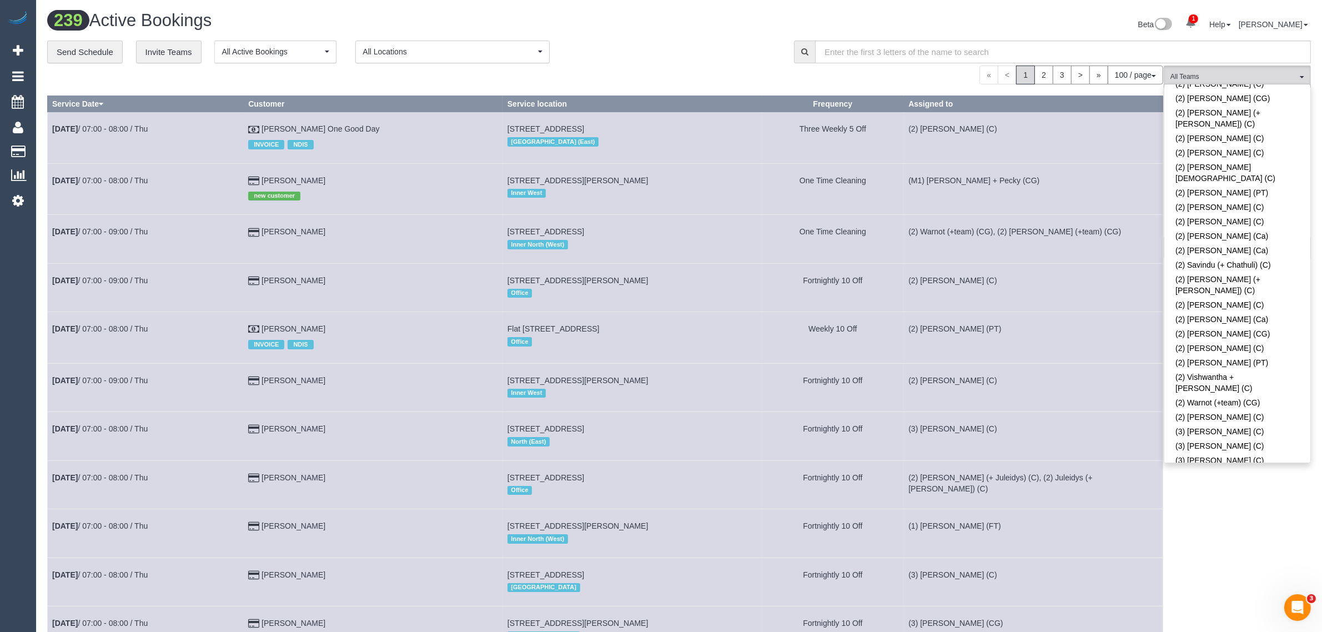
click at [1202, 482] on link "(3) Ahlam Borvaieh (C)" at bounding box center [1238, 489] width 146 height 14
click at [1200, 468] on link "(3) Afzaal Ahmad (C)" at bounding box center [1238, 475] width 146 height 14
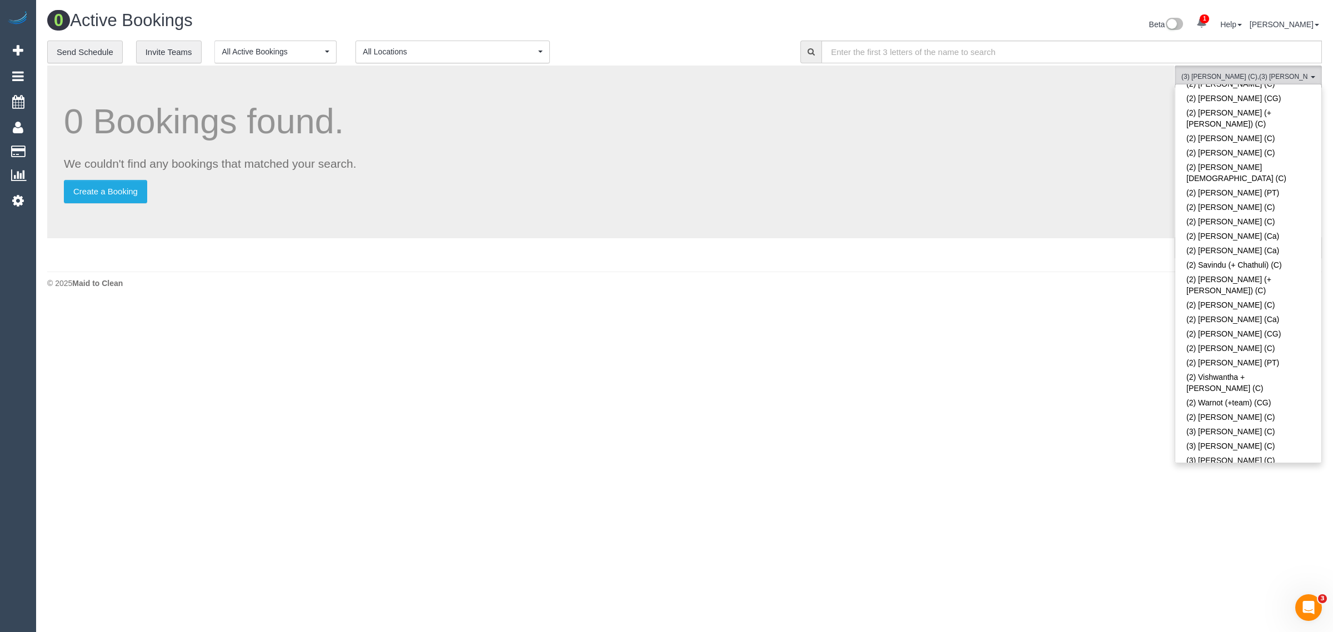
click at [1219, 482] on link "(3) Ahlam Borvaieh (C)" at bounding box center [1248, 489] width 146 height 14
click at [693, 50] on div "**********" at bounding box center [415, 52] width 736 height 23
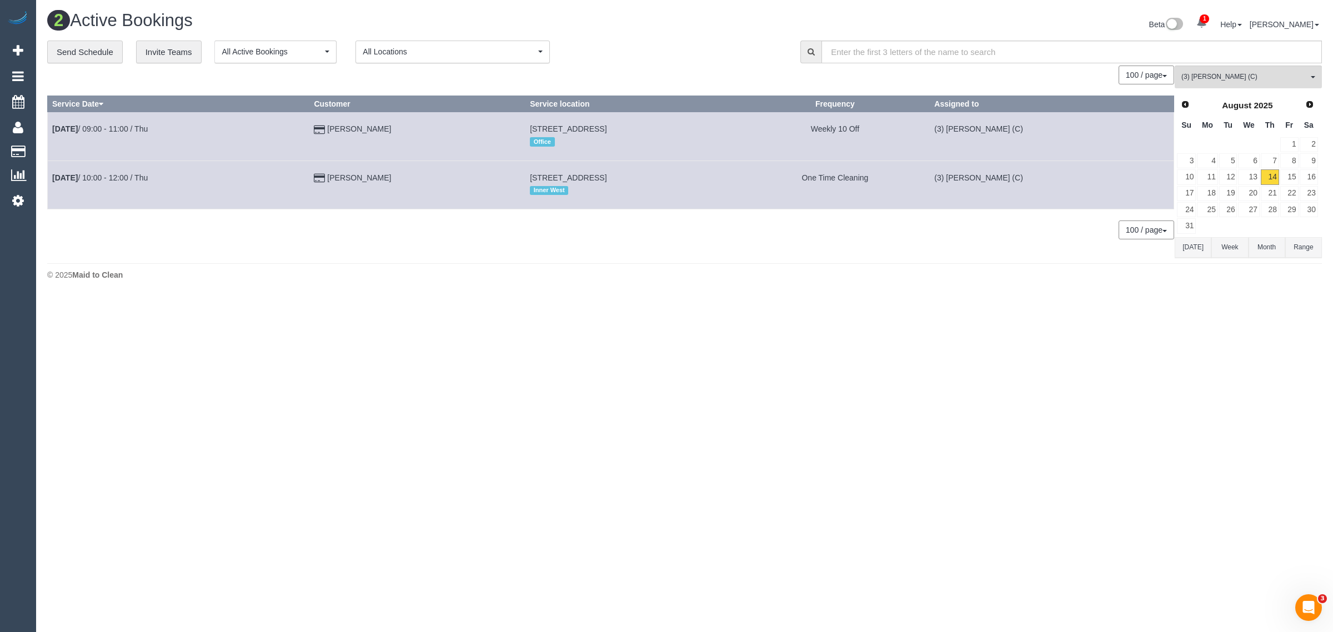
click at [773, 406] on body "1 Beta Your Notifications You have 0 alerts × You have 2 to charge for 14/08/20…" at bounding box center [666, 316] width 1333 height 632
drag, startPoint x: 384, startPoint y: 123, endPoint x: 49, endPoint y: 129, distance: 335.5
click at [49, 129] on tr "Aug 14th / 09:00 - 11:00 / Thu Kylie Devlin 3/117 Argyle Street, Fitzroy, VIC 3…" at bounding box center [611, 136] width 1126 height 48
drag, startPoint x: 392, startPoint y: 175, endPoint x: 52, endPoint y: 184, distance: 340.6
click at [52, 184] on tr "Aug 14th / 10:00 - 12:00 / Thu Tina Popa 19 Warrs Road, Maribyrnong, VIC 3032 I…" at bounding box center [611, 184] width 1126 height 48
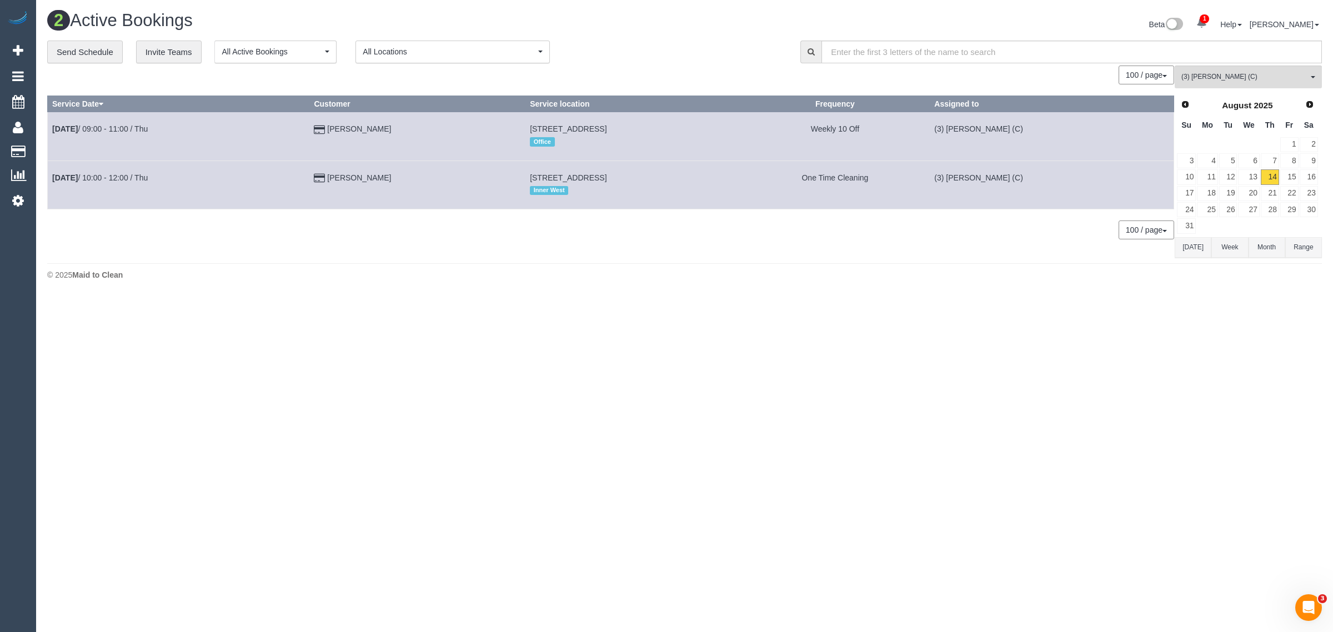
click at [954, 288] on div "2 Active Bookings Beta 1 Your Notifications You have 0 alerts × You have 2 to c…" at bounding box center [684, 148] width 1297 height 297
click at [1261, 68] on button "(3) Afzaal Ahmad (C) All Teams" at bounding box center [1248, 77] width 147 height 23
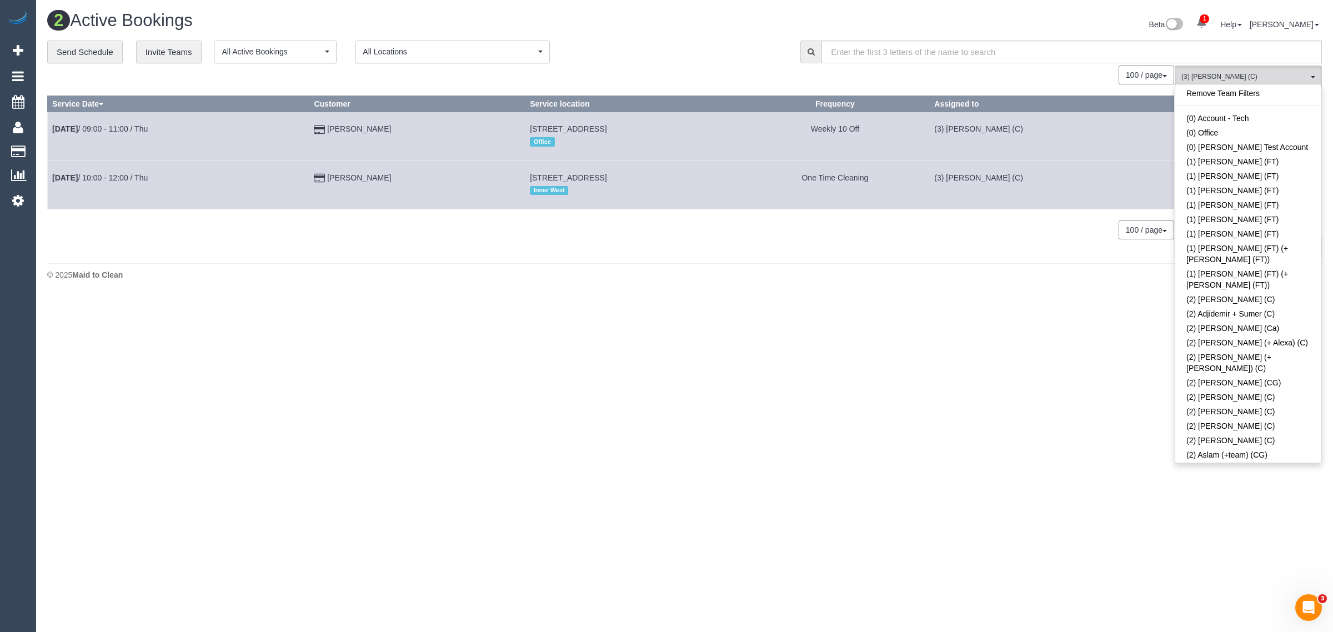
scroll to position [0, 0]
click at [1270, 89] on link "Remove Team Filters" at bounding box center [1248, 94] width 146 height 14
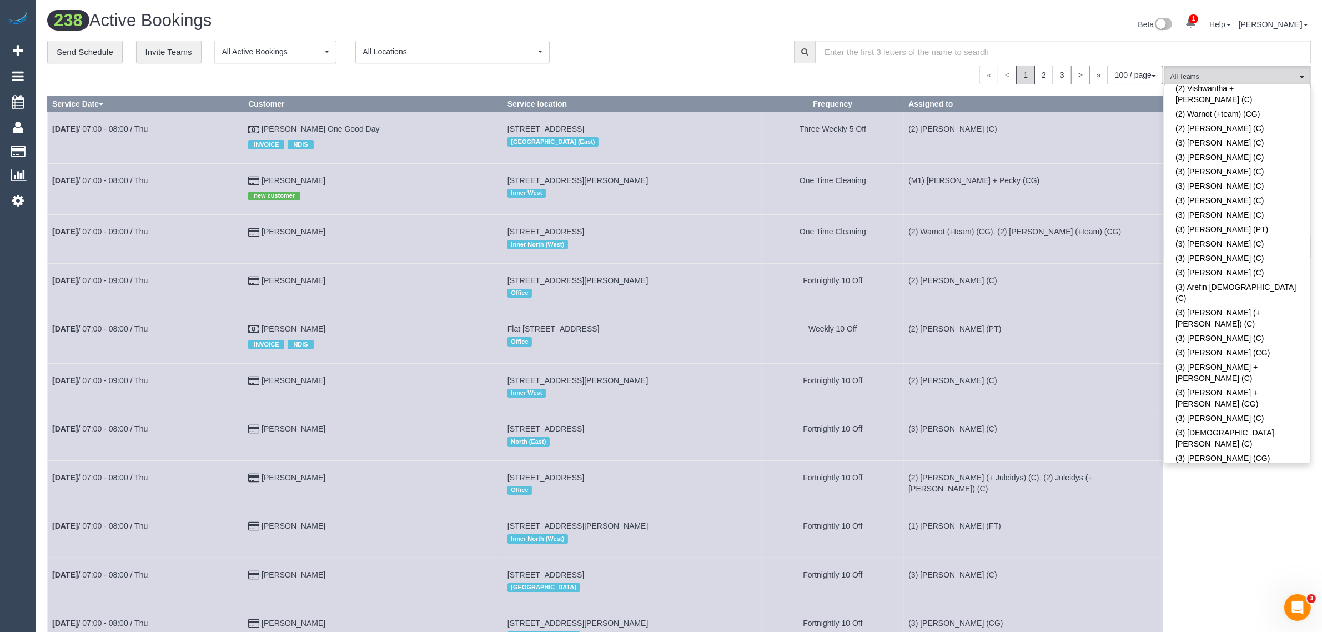
click at [1215, 534] on link "(3) Dasula Bandara (C)" at bounding box center [1238, 541] width 146 height 14
click at [737, 68] on div "100 / page 10 / page 20 / page 30 / page 40 / page 50 / page 100 / page" at bounding box center [605, 75] width 1116 height 19
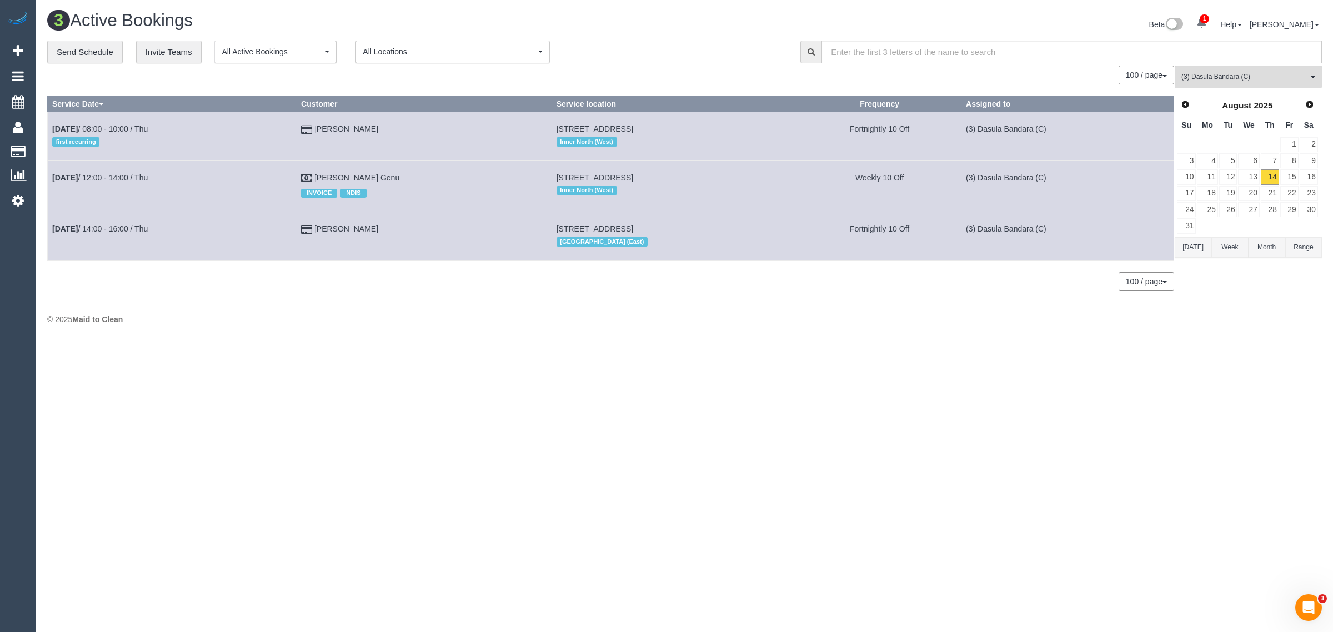
click at [1031, 370] on body "1 Beta Your Notifications You have 0 alerts × You have 2 to charge for 14/08/20…" at bounding box center [666, 316] width 1333 height 632
drag, startPoint x: 384, startPoint y: 123, endPoint x: 53, endPoint y: 123, distance: 330.4
click at [53, 123] on tr "Aug 14th / 08:00 - 10:00 / Thu first recurring Eric Grigson 22 Latrobe St, Brun…" at bounding box center [611, 136] width 1126 height 48
click at [457, 353] on body "1 Beta Your Notifications You have 0 alerts × You have 2 to charge for 14/08/20…" at bounding box center [666, 316] width 1333 height 632
drag, startPoint x: 401, startPoint y: 175, endPoint x: 52, endPoint y: 173, distance: 349.3
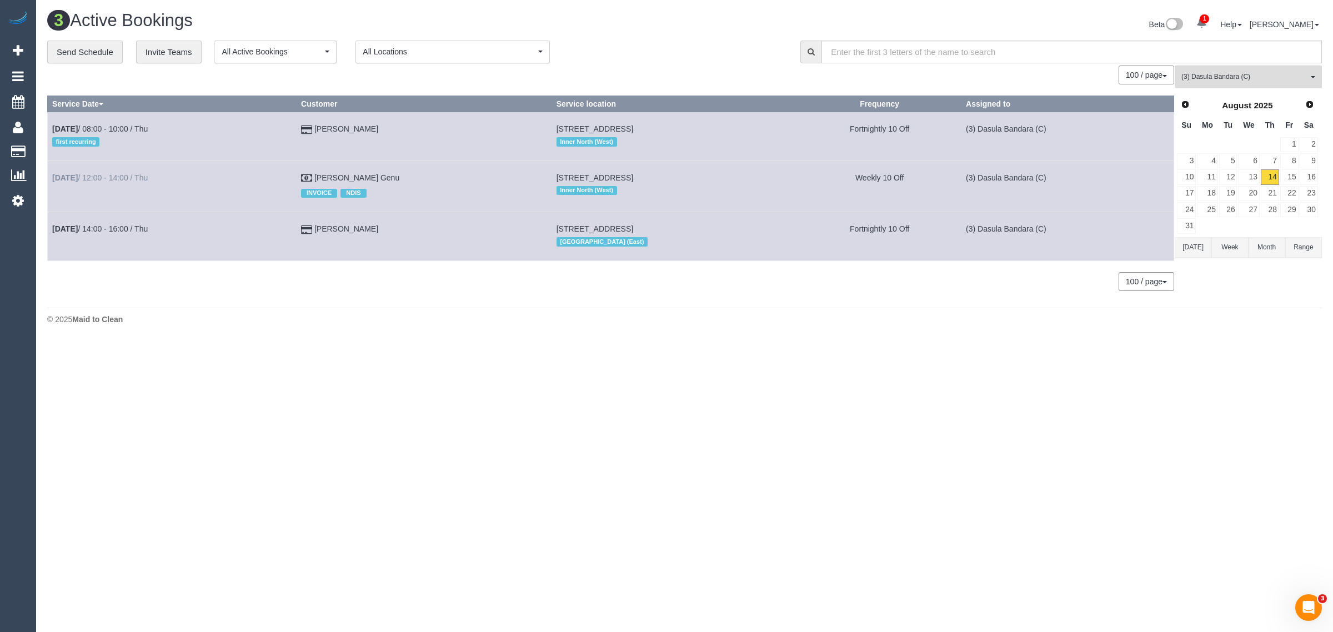
click at [52, 173] on tr "Aug 14th / 12:00 - 14:00 / Thu Terry Lindiann Genu INVOICE NDIS 103/2 Olive Yor…" at bounding box center [611, 185] width 1126 height 51
drag, startPoint x: 337, startPoint y: 335, endPoint x: 354, endPoint y: 301, distance: 38.3
click at [336, 335] on div "3 Active Bookings Beta 1 Your Notifications You have 0 alerts × You have 2 to c…" at bounding box center [684, 170] width 1297 height 341
drag, startPoint x: 389, startPoint y: 232, endPoint x: 53, endPoint y: 227, distance: 336.6
click at [53, 227] on tr "Aug 14th / 14:00 - 16:00 / Thu Barbara Spence 6-12 Pearl Street, Unit 4, Northc…" at bounding box center [611, 236] width 1126 height 48
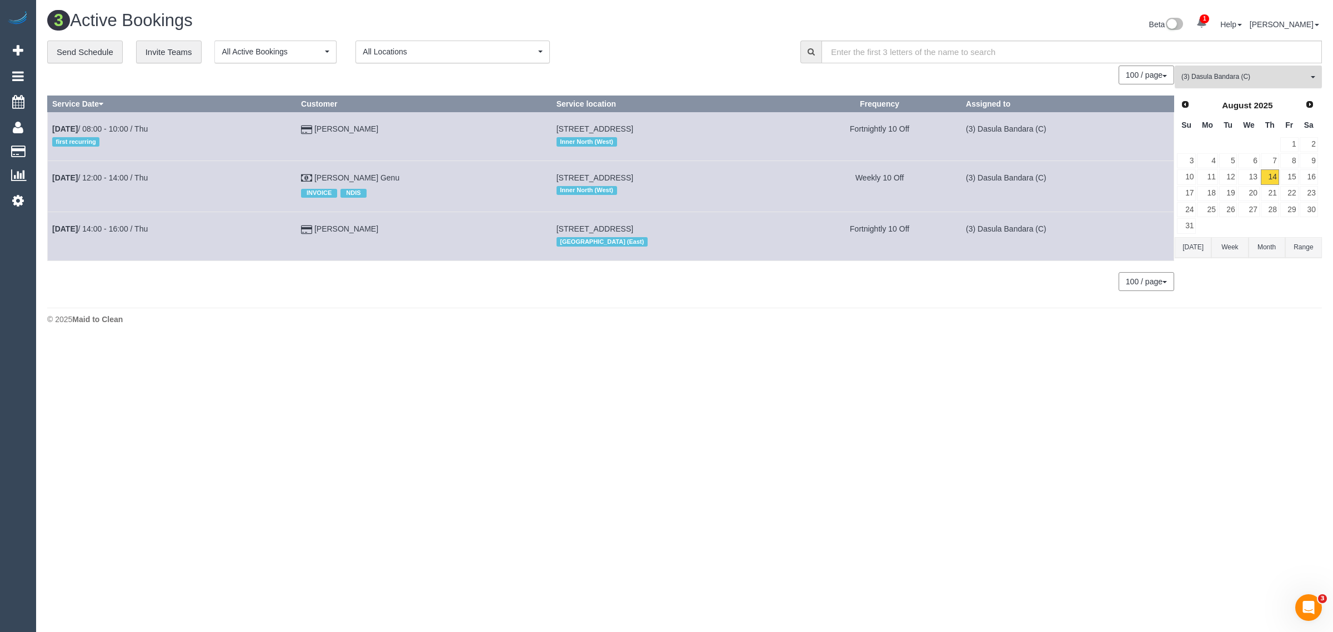
click at [1223, 81] on span "(3) Dasula Bandara (C)" at bounding box center [1244, 76] width 127 height 9
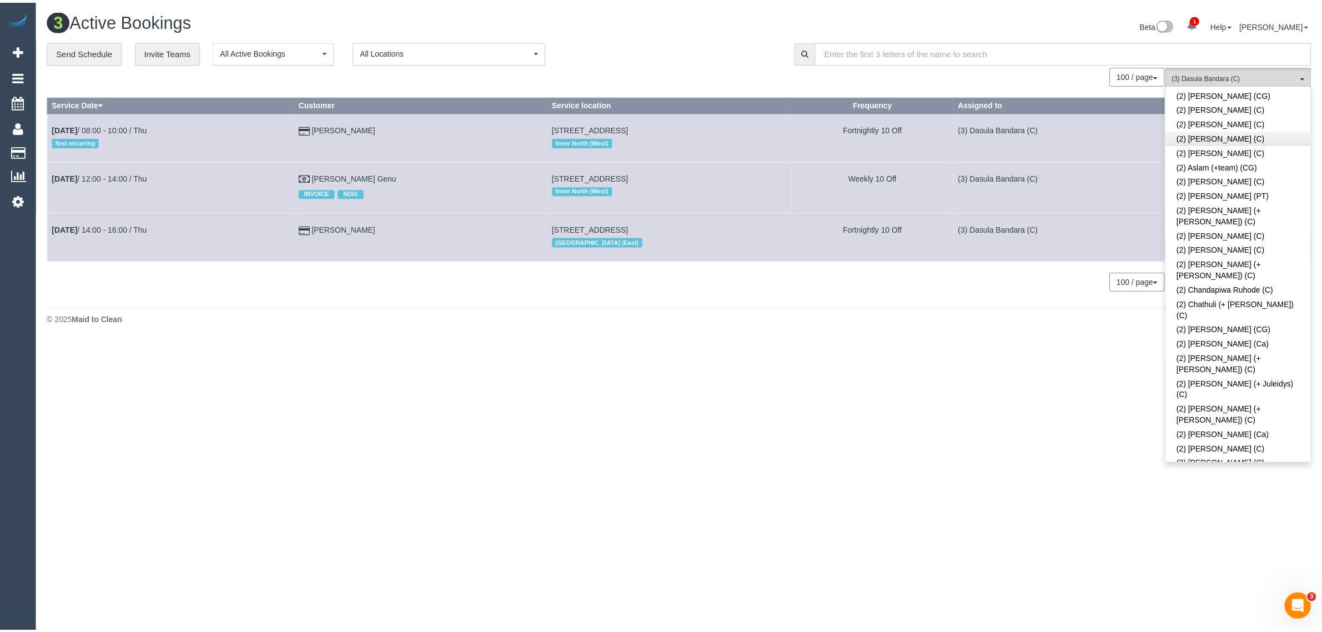
scroll to position [0, 0]
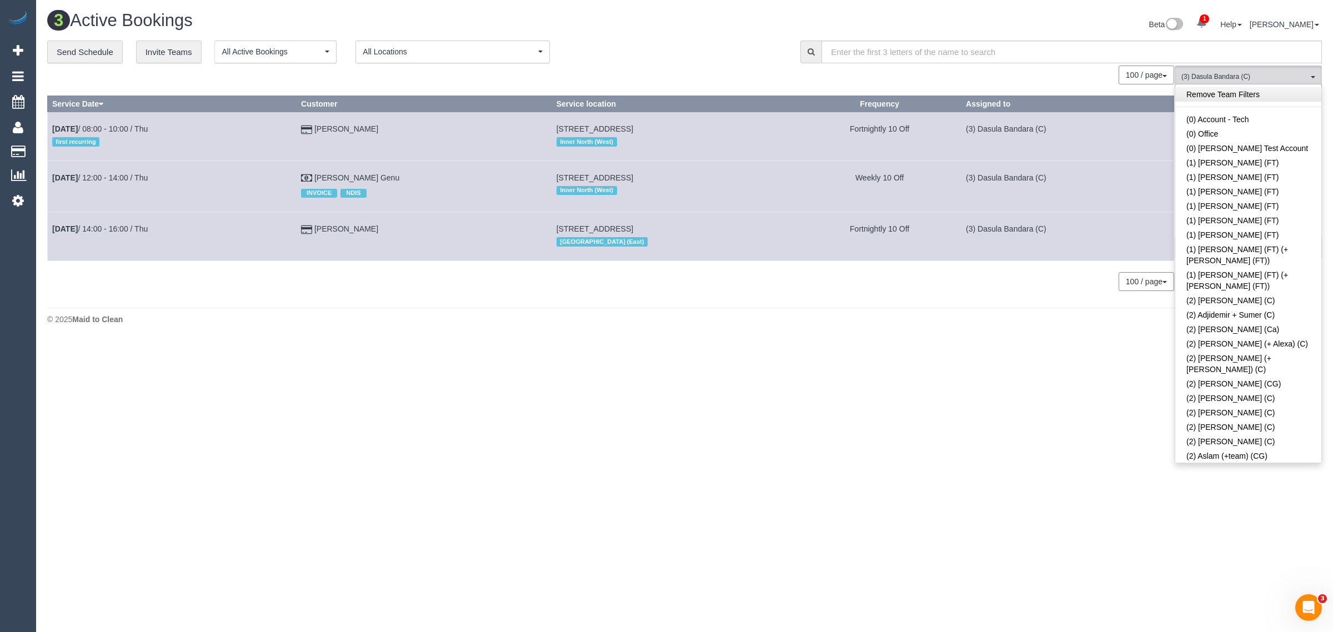
click at [1256, 92] on link "Remove Team Filters" at bounding box center [1248, 94] width 146 height 14
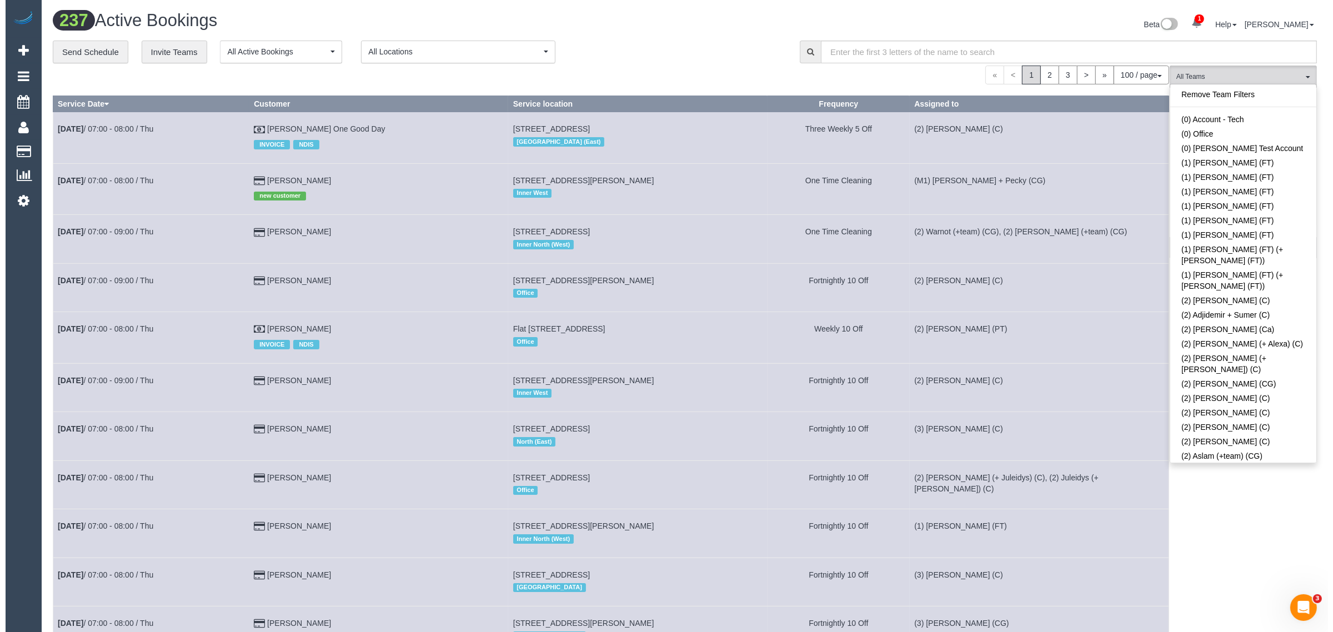
scroll to position [1603, 0]
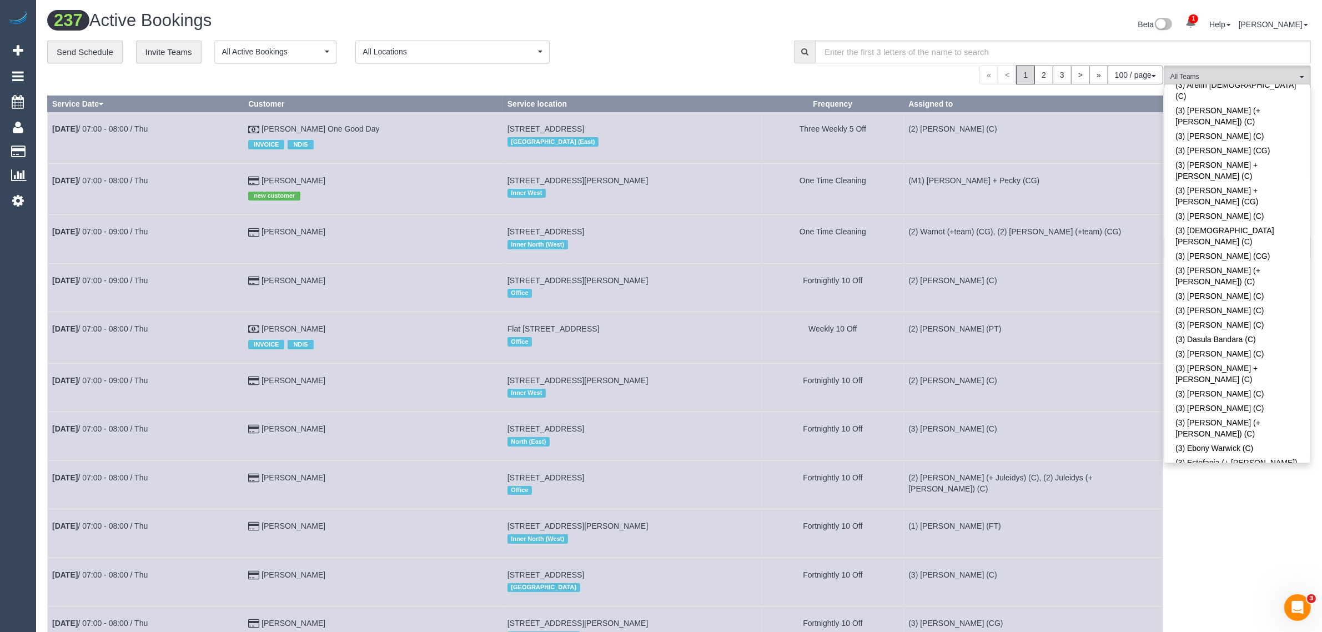
click at [1216, 612] on link "(3) Goswin Kanta (C)" at bounding box center [1238, 619] width 146 height 14
click at [653, 51] on div "**********" at bounding box center [412, 52] width 730 height 23
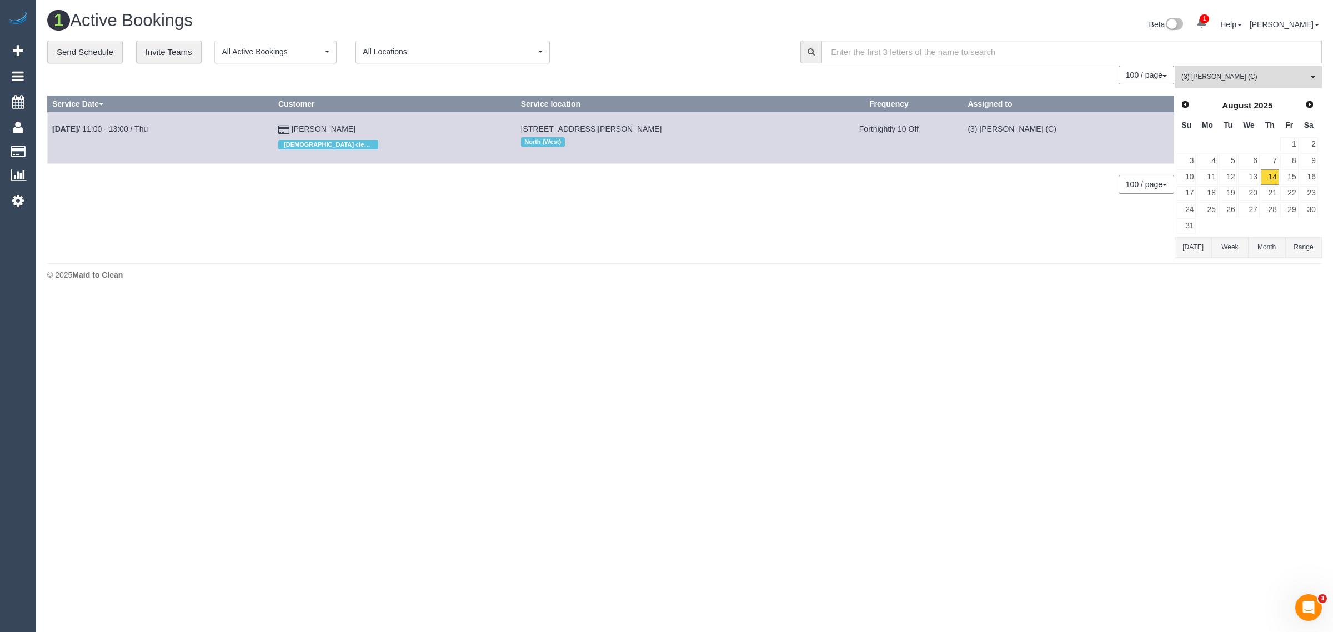
click at [467, 213] on div "0 Bookings found. We couldn't find any bookings that matched your search. Creat…" at bounding box center [610, 162] width 1127 height 192
drag, startPoint x: 379, startPoint y: 128, endPoint x: 54, endPoint y: 123, distance: 324.9
click at [54, 123] on tr "Aug 14th / 11:00 - 13:00 / Thu Alice Ward Female cleaner preferred 50 Walsh St,…" at bounding box center [611, 137] width 1126 height 51
click at [1237, 62] on div "**********" at bounding box center [684, 52] width 1291 height 23
click at [1242, 72] on span "(3) Goswin Kanta (C)" at bounding box center [1244, 76] width 127 height 9
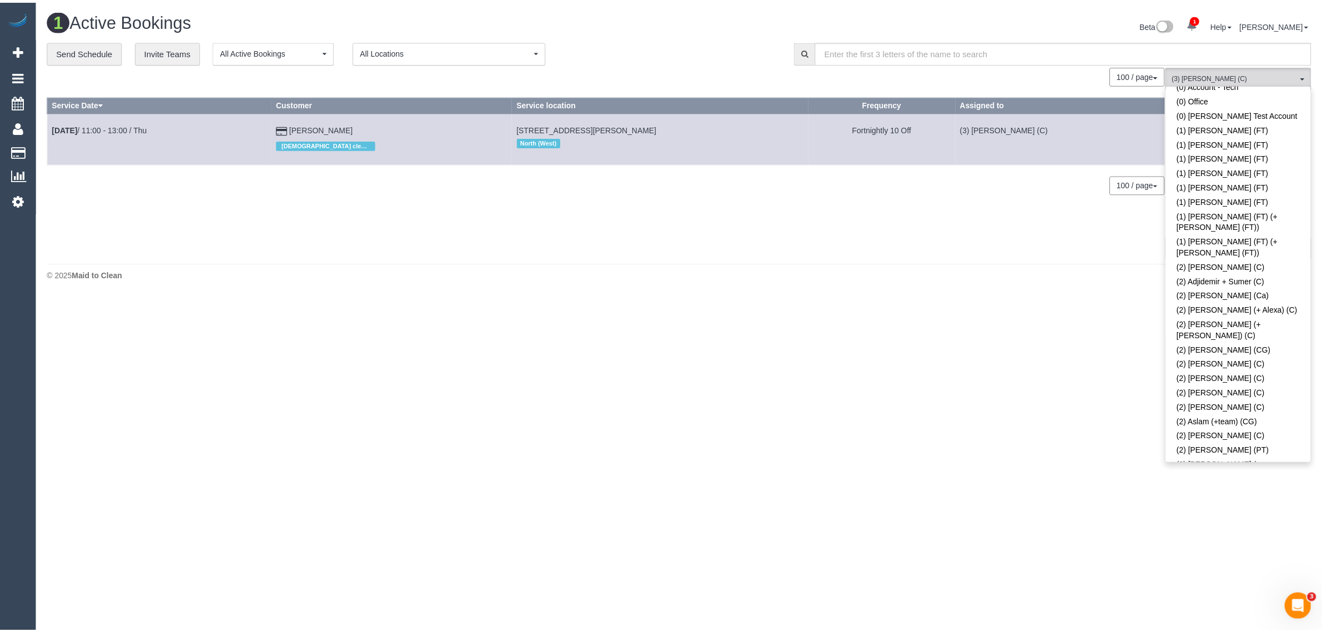
scroll to position [0, 0]
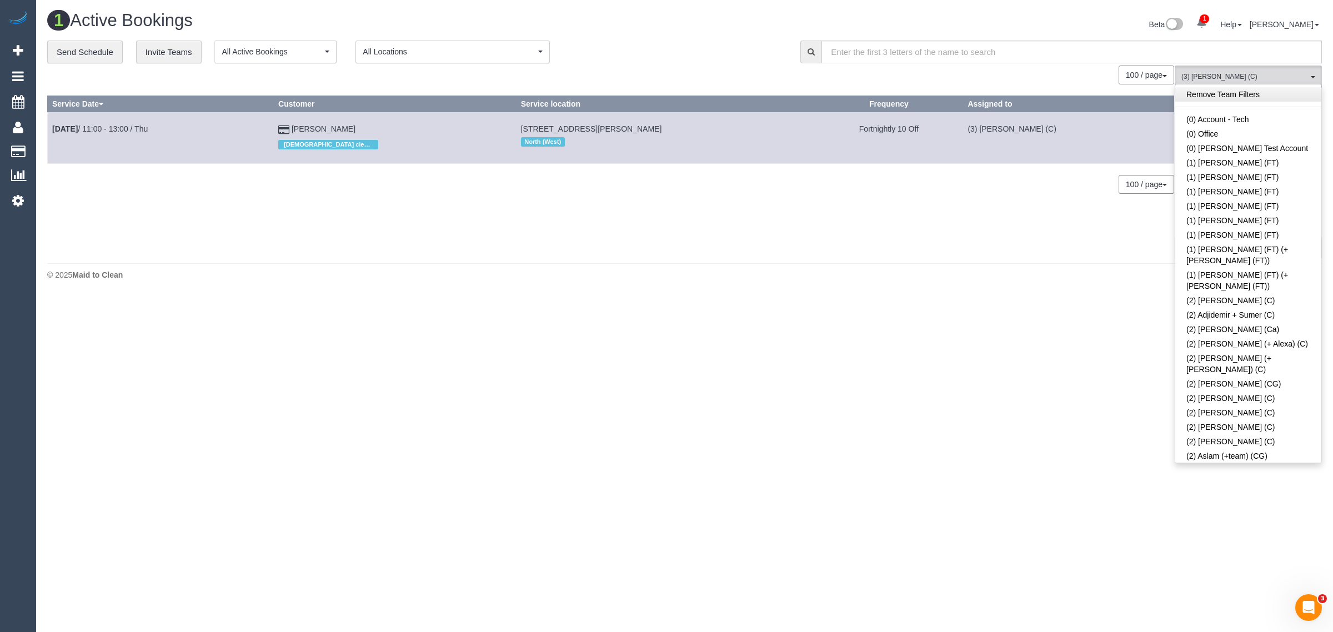
click at [1265, 92] on link "Remove Team Filters" at bounding box center [1248, 94] width 146 height 14
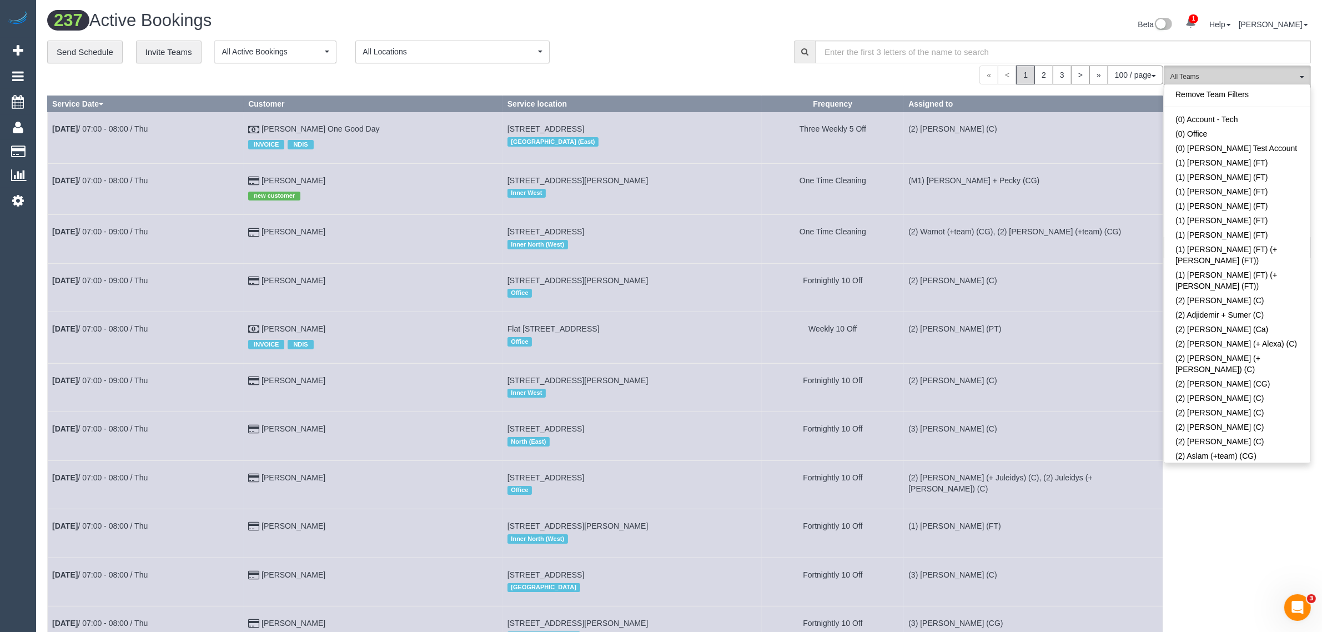
click at [1202, 90] on link "Remove Team Filters" at bounding box center [1238, 94] width 146 height 14
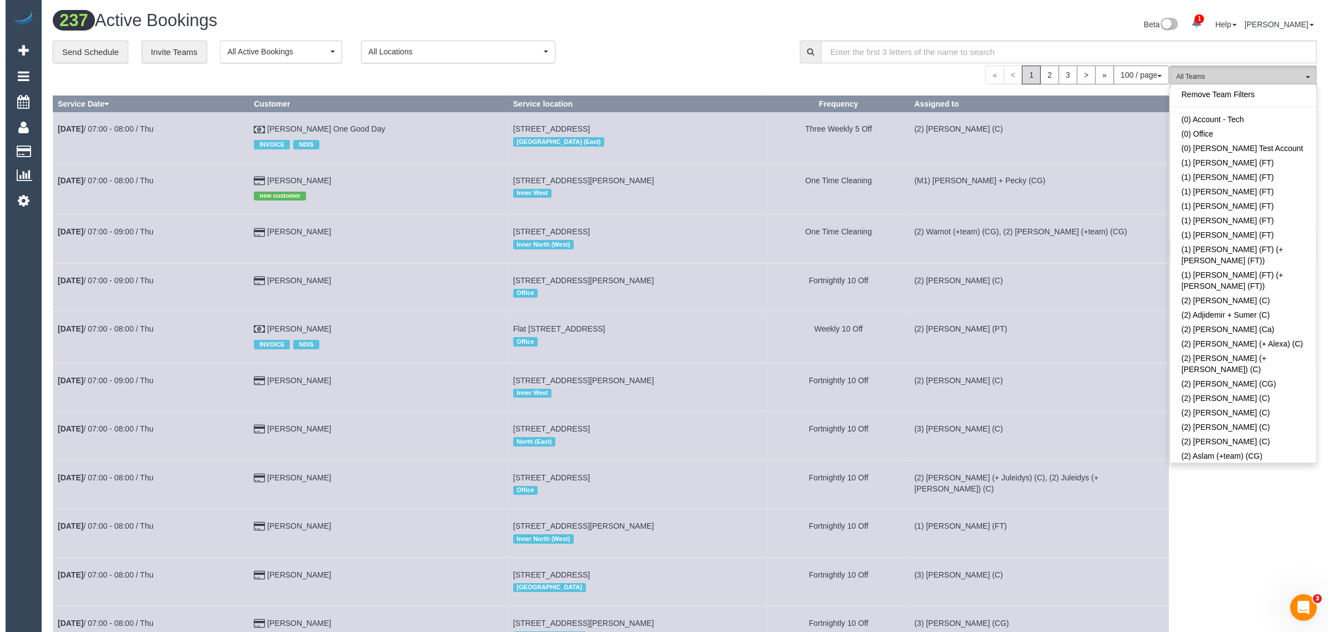
scroll to position [3313, 0]
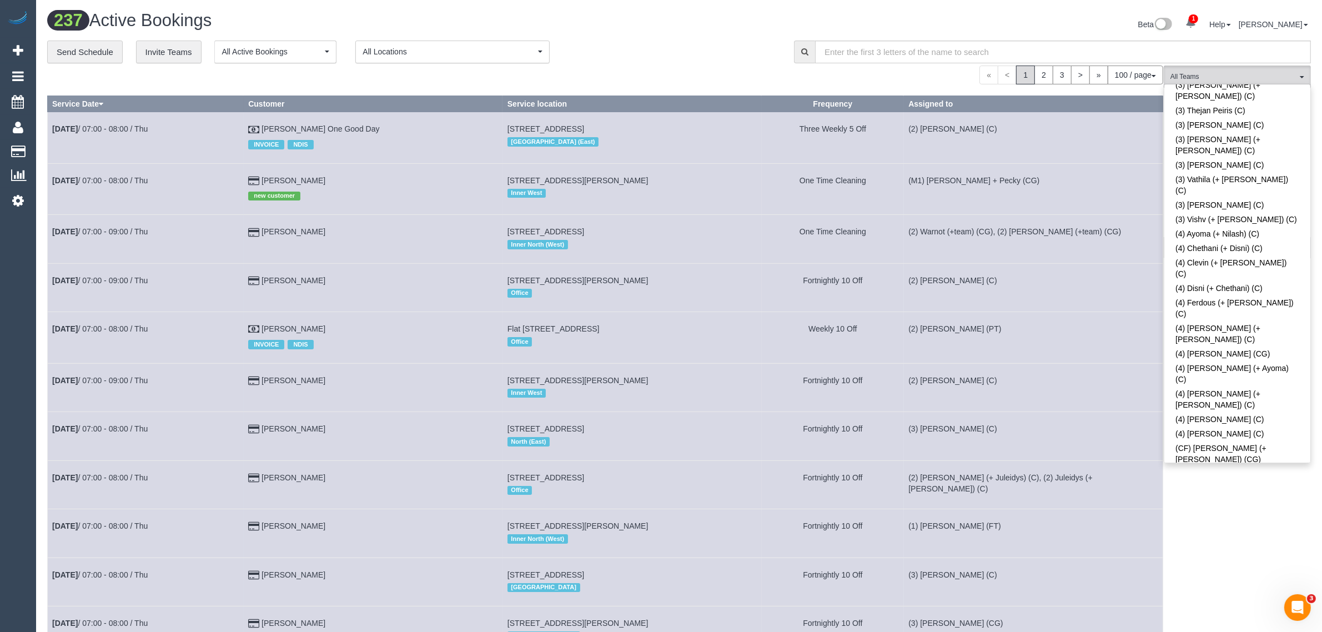
click at [704, 41] on div "**********" at bounding box center [412, 52] width 730 height 23
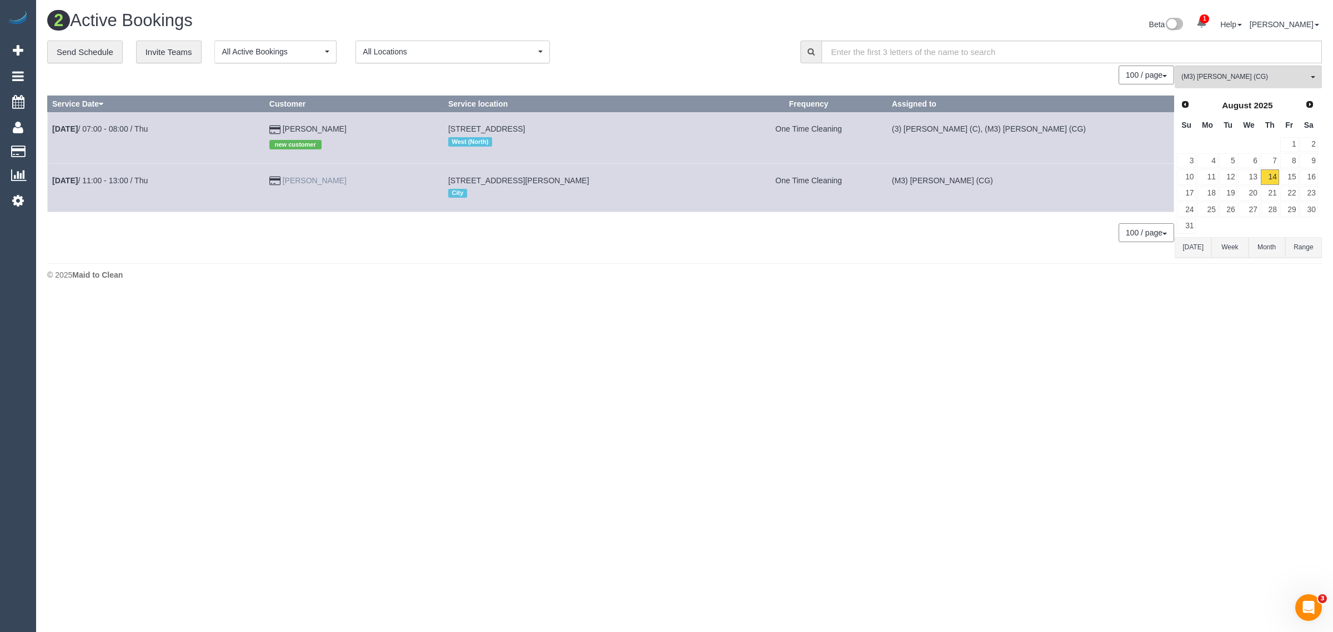
drag, startPoint x: 617, startPoint y: 179, endPoint x: 323, endPoint y: 179, distance: 294.3
click at [308, 175] on tr "Aug 14th / 11:00 - 13:00 / Thu Li ping Chong 2512e/888 Collins Street, Dockland…" at bounding box center [611, 187] width 1126 height 48
click at [370, 239] on div "100 / page 10 / page 20 / page 30 / page 40 / page 50 / page 100 / page" at bounding box center [610, 232] width 1127 height 19
drag, startPoint x: 367, startPoint y: 183, endPoint x: 50, endPoint y: 194, distance: 316.8
click at [50, 194] on tr "Aug 14th / 11:00 - 13:00 / Thu Li ping Chong 2512e/888 Collins Street, Dockland…" at bounding box center [611, 187] width 1126 height 48
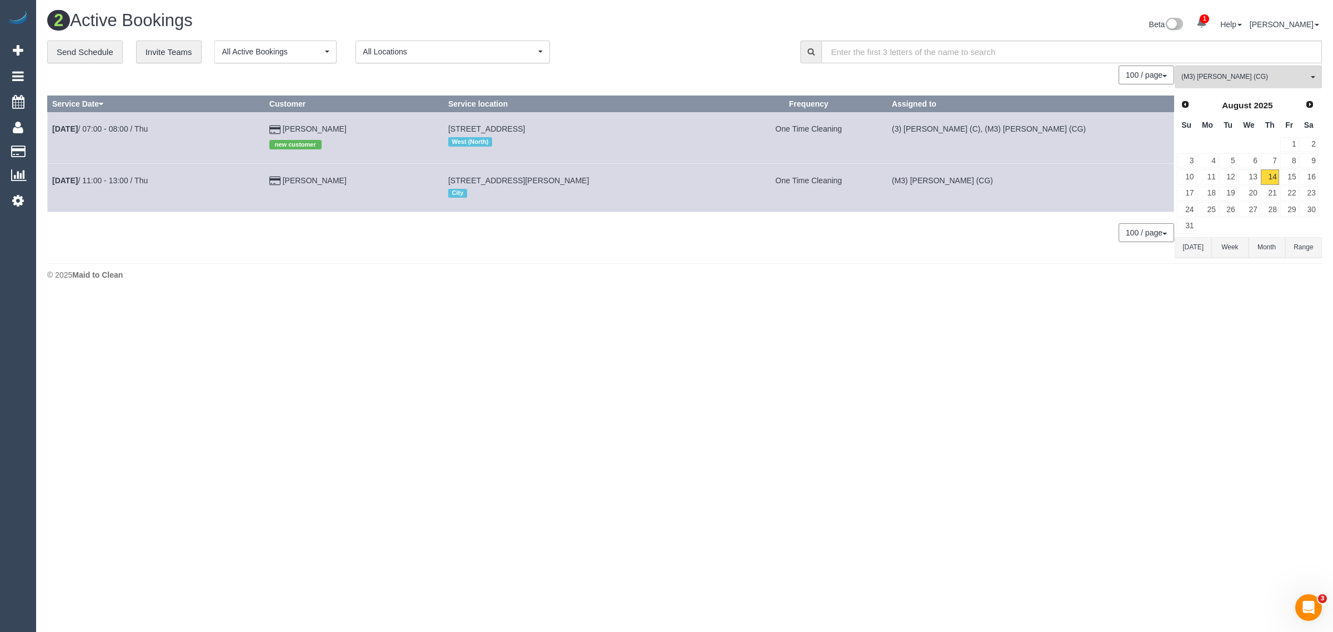
click at [337, 294] on div "2 Active Bookings Beta 1 Your Notifications You have 0 alerts × You have 2 to c…" at bounding box center [684, 148] width 1297 height 297
click at [1228, 81] on span "(M3) [PERSON_NAME] (CG)" at bounding box center [1244, 76] width 127 height 9
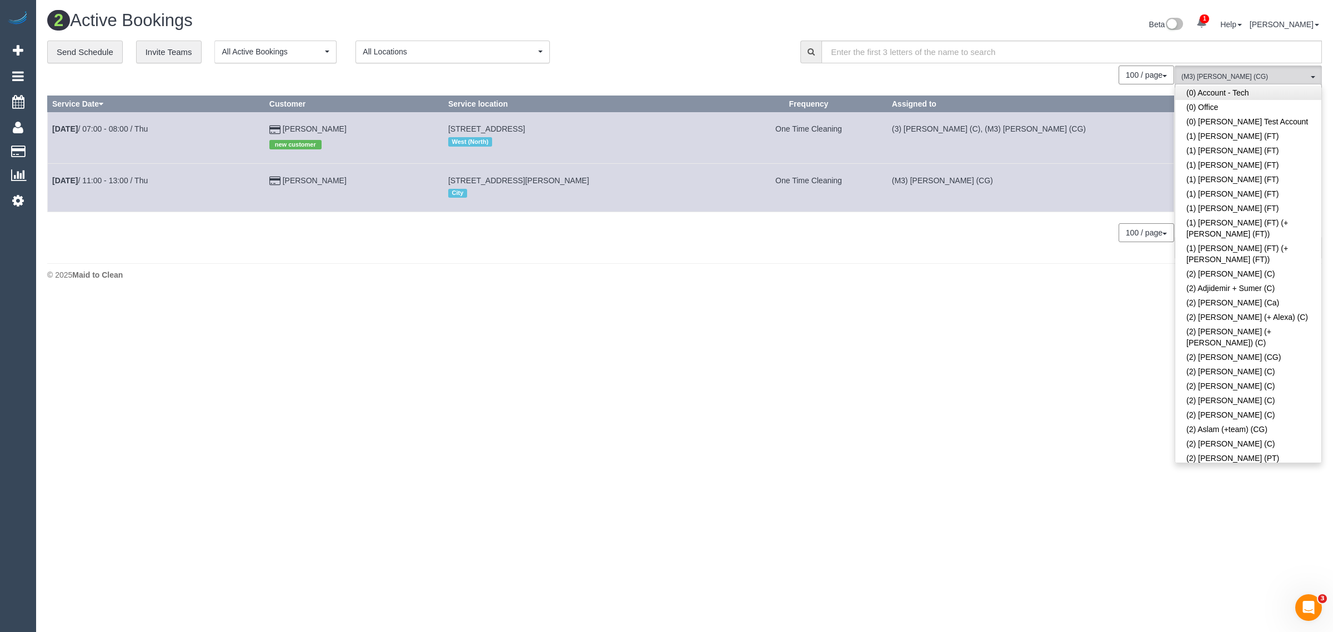
scroll to position [0, 0]
click at [1287, 94] on link "Remove Team Filters" at bounding box center [1248, 94] width 146 height 14
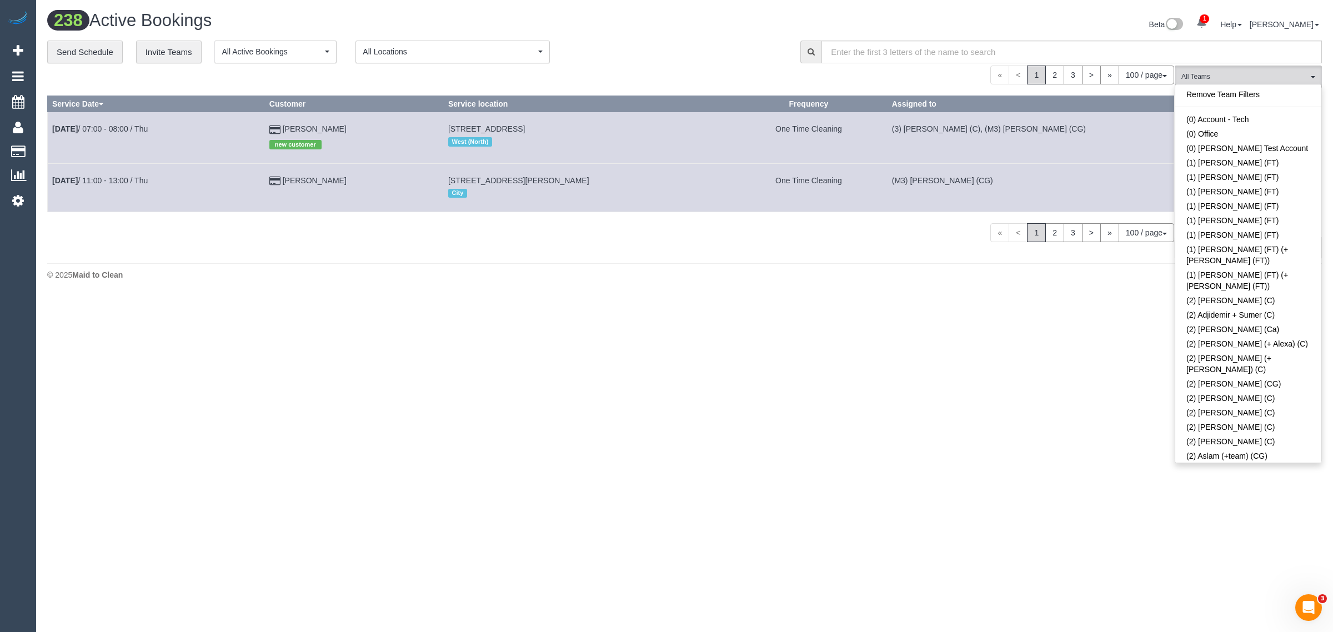
scroll to position [1703, 0]
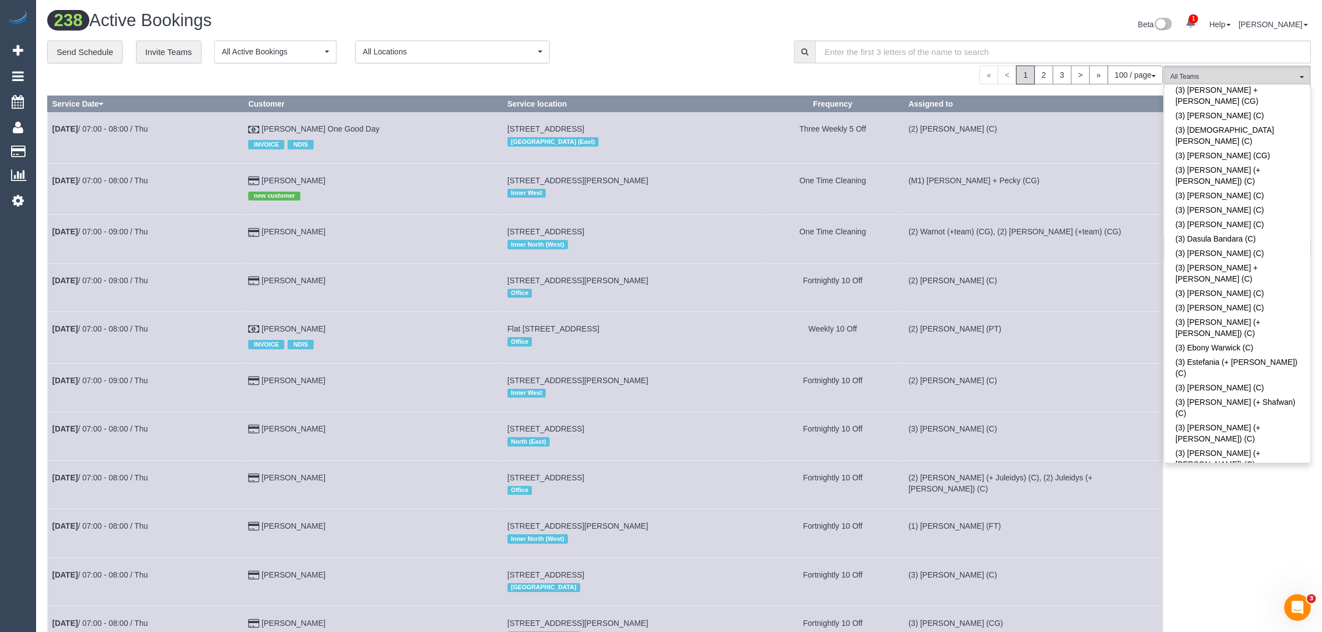
click at [1204, 631] on link "(3) [PERSON_NAME] (C)" at bounding box center [1238, 642] width 146 height 14
click at [682, 41] on div "**********" at bounding box center [412, 52] width 730 height 23
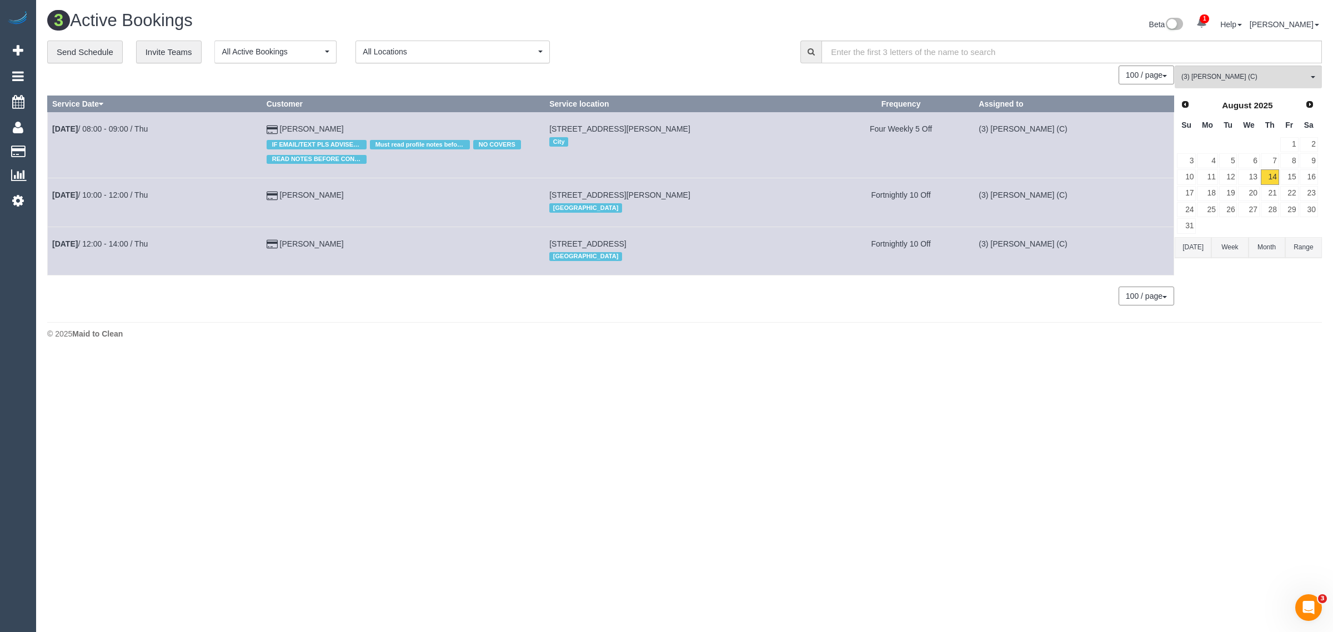
click at [372, 326] on footer "© 2025 Maid to Clean" at bounding box center [684, 333] width 1275 height 22
drag, startPoint x: 364, startPoint y: 328, endPoint x: 358, endPoint y: 306, distance: 22.9
click at [364, 329] on div "© 2025 Maid to Clean" at bounding box center [684, 333] width 1275 height 11
drag, startPoint x: 367, startPoint y: 190, endPoint x: 325, endPoint y: 193, distance: 42.3
click at [121, 186] on tr "Aug 14th / 10:00 - 12:00 / Thu Kerrie Mould 36 Finch Street, Malvern East, VIC …" at bounding box center [611, 202] width 1126 height 48
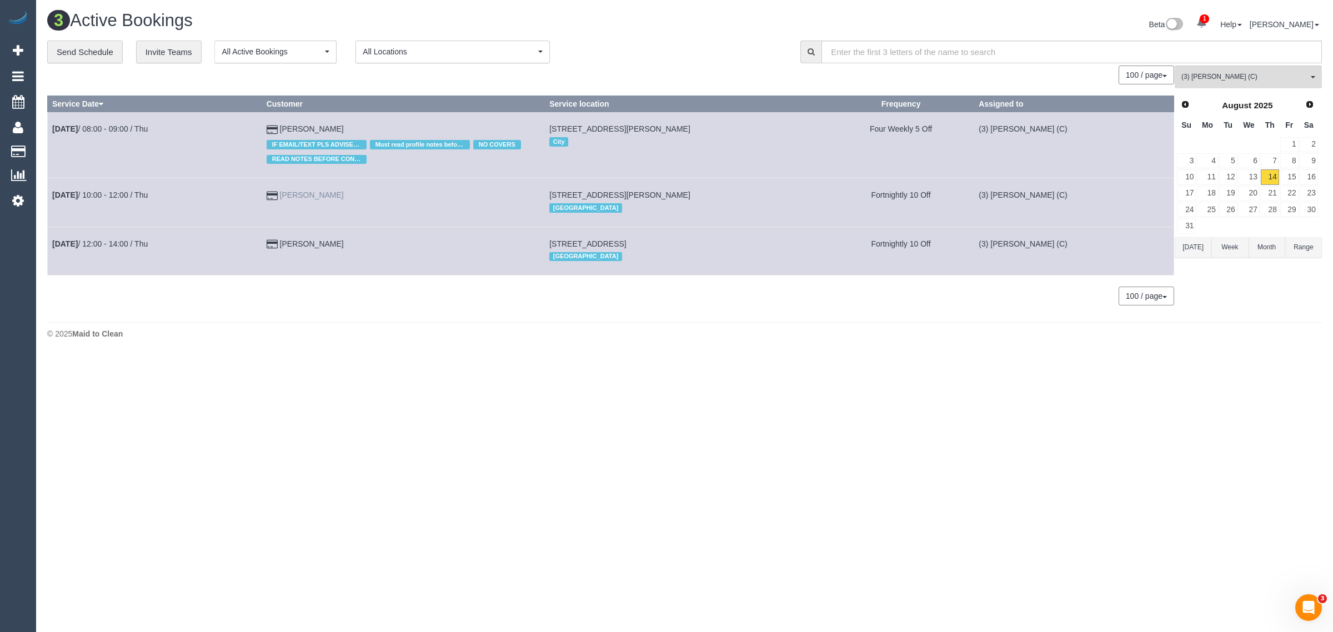
click at [293, 303] on div "100 / page 10 / page 20 / page 30 / page 40 / page 50 / page 100 / page" at bounding box center [610, 296] width 1127 height 19
drag, startPoint x: 325, startPoint y: 193, endPoint x: 50, endPoint y: 195, distance: 274.9
click at [50, 195] on tr "Aug 14th / 10:00 - 12:00 / Thu Kerrie Mould 36 Finch Street, Malvern East, VIC …" at bounding box center [611, 202] width 1126 height 48
click at [486, 454] on body "1 Beta Your Notifications You have 0 alerts × You have 2 to charge for 14/08/20…" at bounding box center [666, 316] width 1333 height 632
drag, startPoint x: 295, startPoint y: 243, endPoint x: 47, endPoint y: 250, distance: 248.3
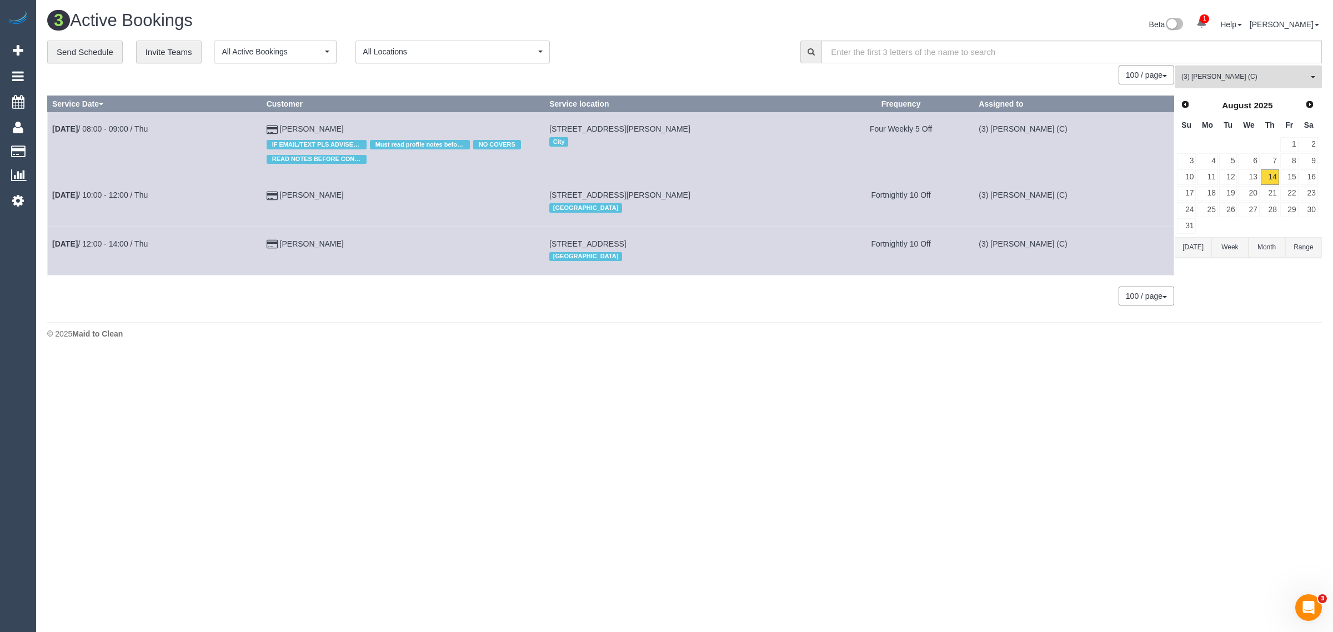
click at [48, 250] on tr "Aug 14th / 12:00 - 14:00 / Thu Erin Mariano 53 Farmer Street, Richmond, VIC 312…" at bounding box center [611, 251] width 1126 height 48
click at [1240, 70] on button "(3) Imanuil Afiuo (C) All Teams" at bounding box center [1248, 77] width 147 height 23
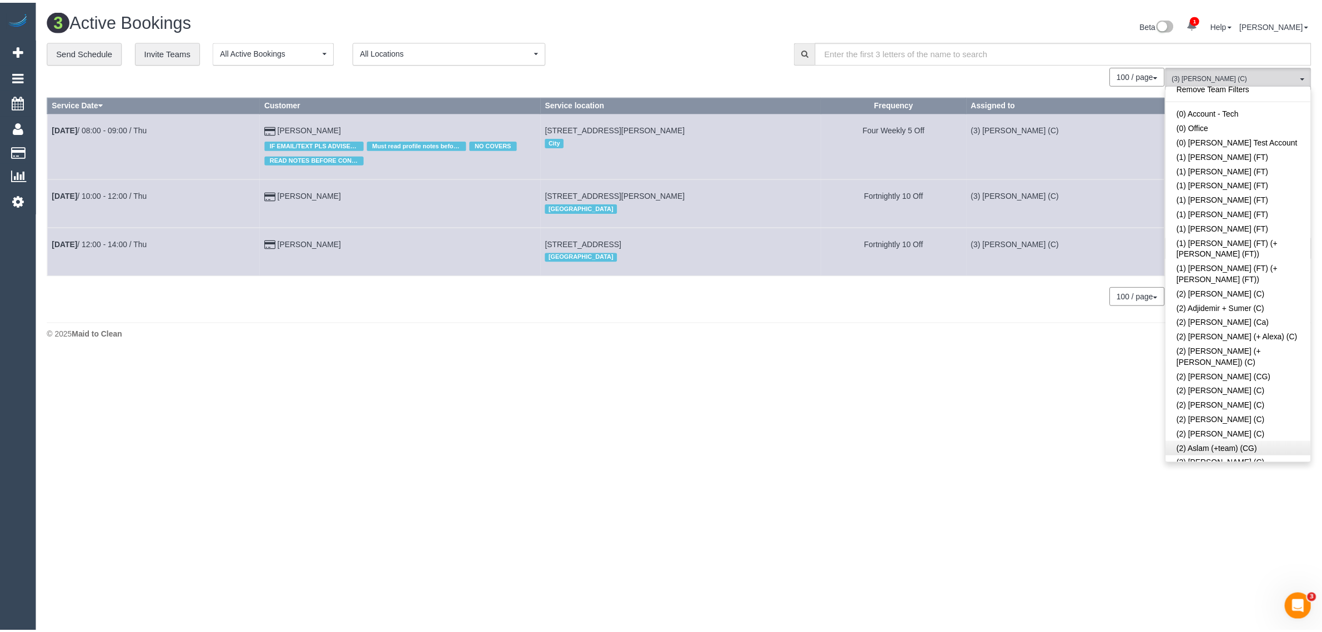
scroll to position [0, 0]
click at [1278, 93] on link "Remove Team Filters" at bounding box center [1248, 94] width 146 height 14
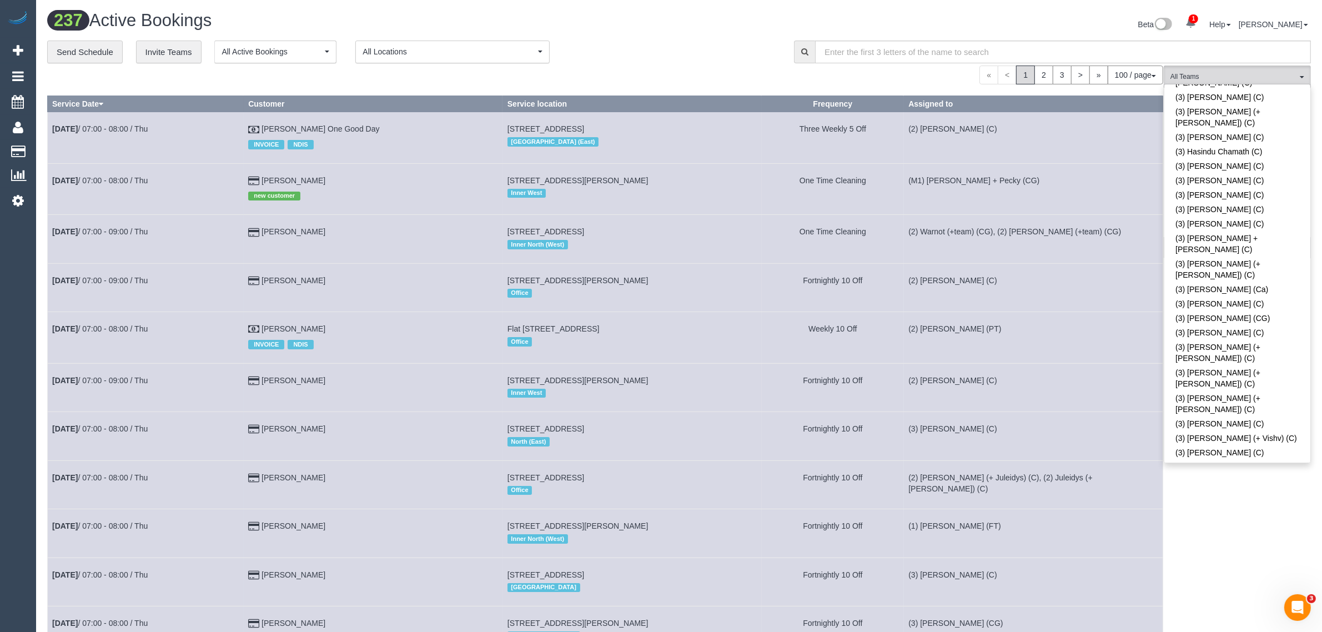
click at [672, 66] on div "« < 1 2 3 > » 100 / page 10 / page 20 / page 30 / page 40 / page 50 / page 100 …" at bounding box center [605, 75] width 1116 height 19
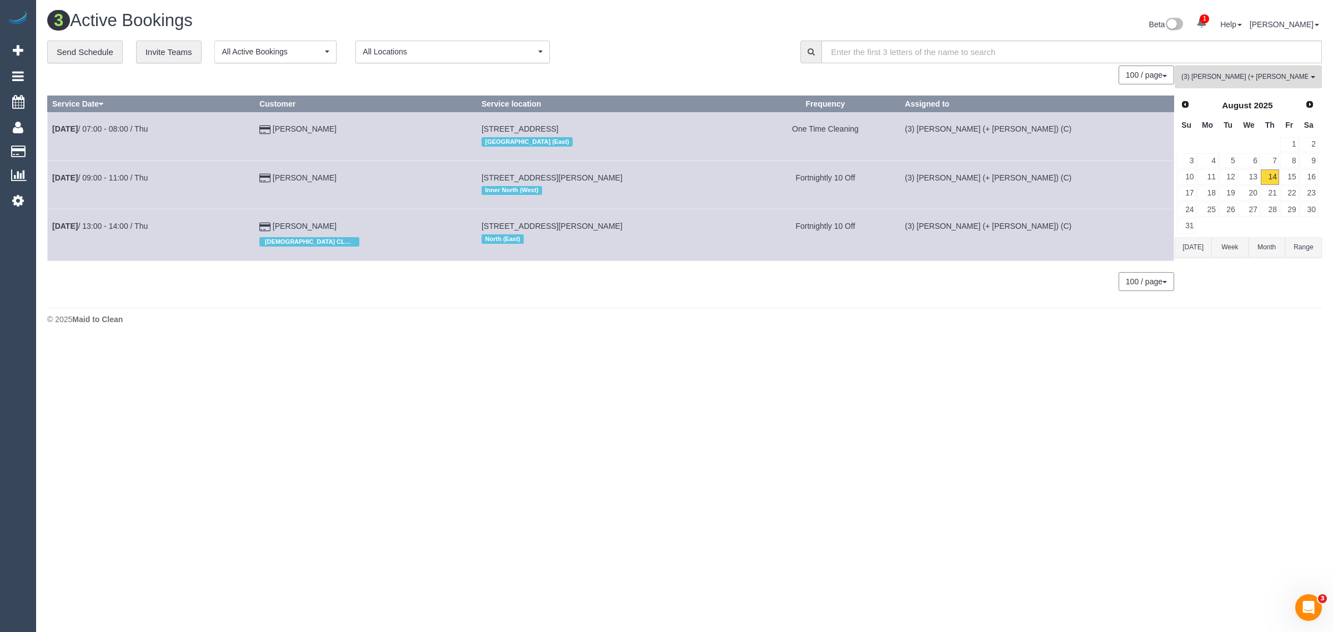
click at [603, 344] on body "1 Beta Your Notifications You have 0 alerts × You have 2 to charge for 14/08/20…" at bounding box center [666, 316] width 1333 height 632
click at [395, 320] on div "© 2025 Maid to Clean" at bounding box center [684, 319] width 1275 height 11
drag, startPoint x: 368, startPoint y: 178, endPoint x: 50, endPoint y: 179, distance: 318.2
click at [50, 179] on tr "Aug 14th / 09:00 - 11:00 / Thu Ruth C Unit 303, 353 Napier St, Fitzroy, VIC 306…" at bounding box center [611, 184] width 1126 height 48
click at [1206, 66] on button "(3) Nihaal (+ Shweta) (C) All Teams" at bounding box center [1248, 77] width 147 height 23
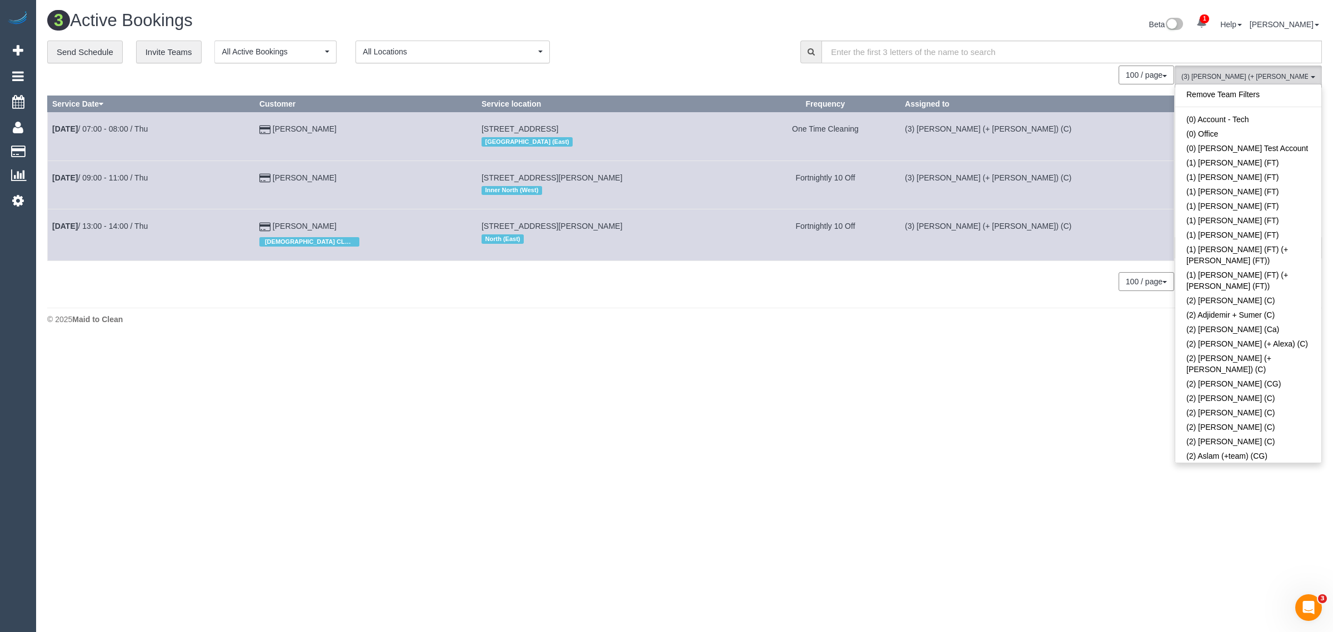
click at [1233, 86] on div "Remove Team Filters (0) Account - Tech (0) Office (0) Raunak Test Account (1) D…" at bounding box center [1248, 273] width 147 height 379
click at [1219, 85] on div "Remove Team Filters (0) Account - Tech (0) Office (0) Raunak Test Account (1) D…" at bounding box center [1248, 273] width 147 height 379
click at [1220, 94] on link "Remove Team Filters" at bounding box center [1248, 94] width 146 height 14
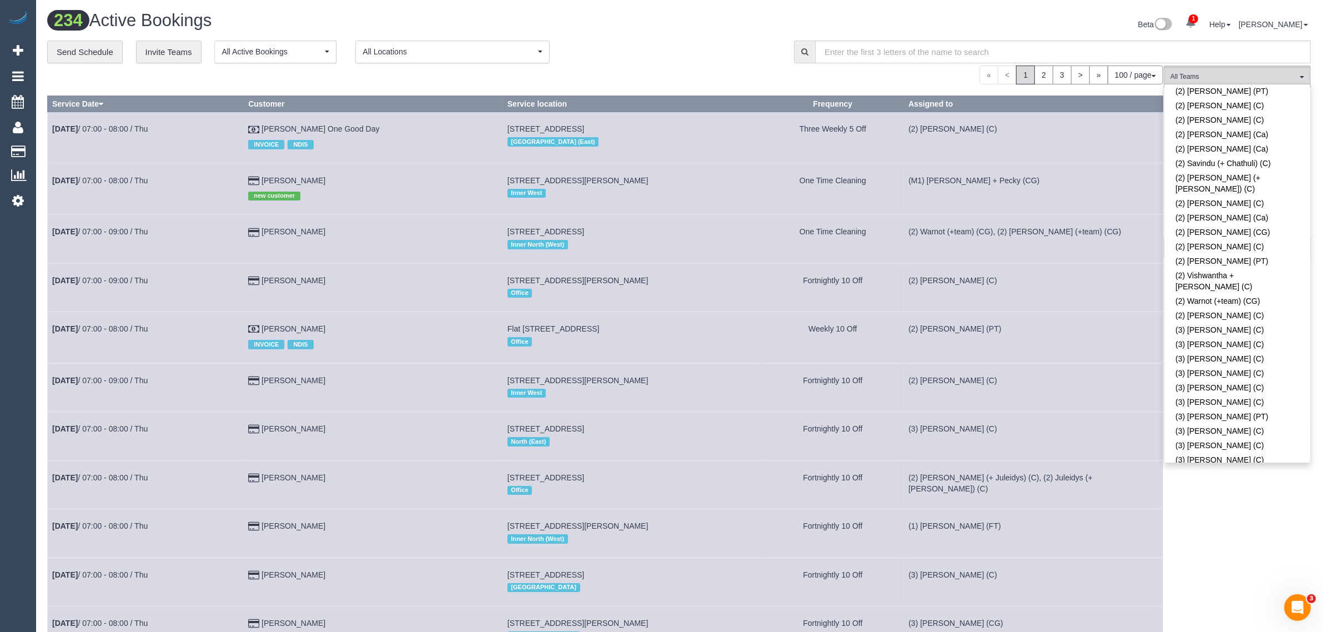
click at [1253, 467] on link "(3) Arefin Islam (C)" at bounding box center [1238, 480] width 146 height 26
click at [736, 46] on div "**********" at bounding box center [412, 52] width 730 height 23
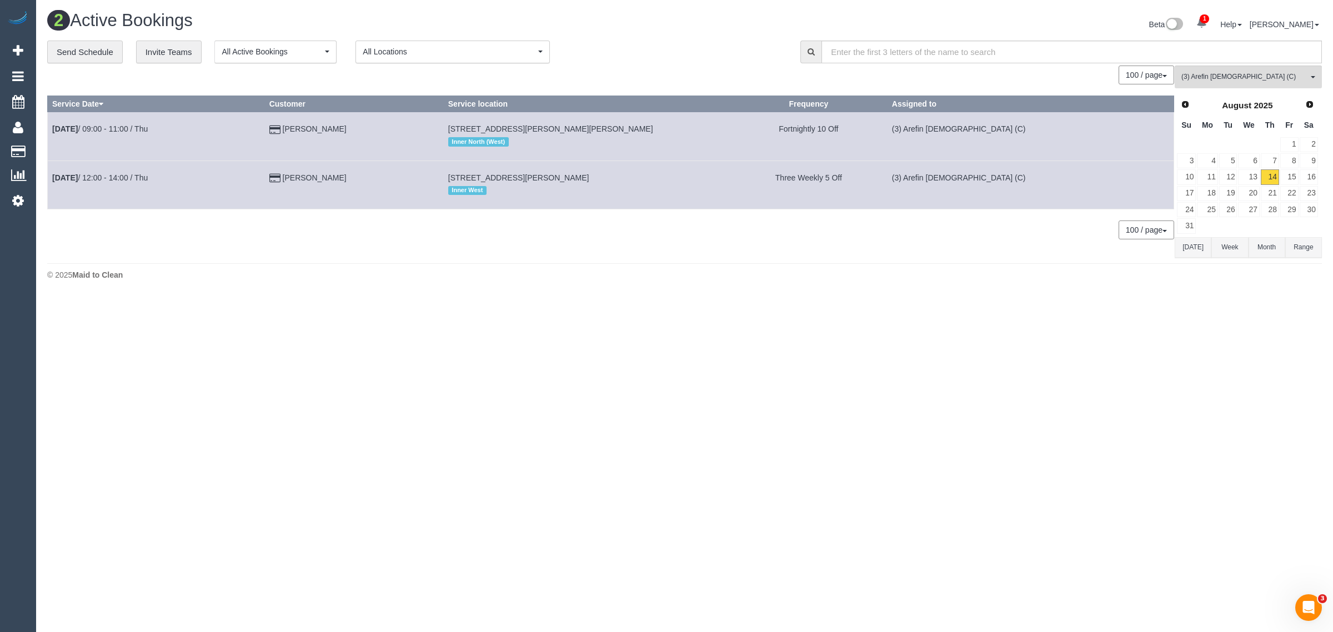
click at [672, 303] on body "1 Beta Your Notifications You have 0 alerts × You have 2 to charge for 14/08/20…" at bounding box center [666, 316] width 1333 height 632
drag, startPoint x: 401, startPoint y: 127, endPoint x: 54, endPoint y: 146, distance: 347.1
click at [54, 146] on tr "Aug 14th / 09:00 - 11:00 / Thu Sally Abbott 31 Arnold St, Princes Hill, VIC 305…" at bounding box center [611, 136] width 1126 height 48
click at [1216, 73] on span "(3) Arefin Islam (C)" at bounding box center [1244, 76] width 127 height 9
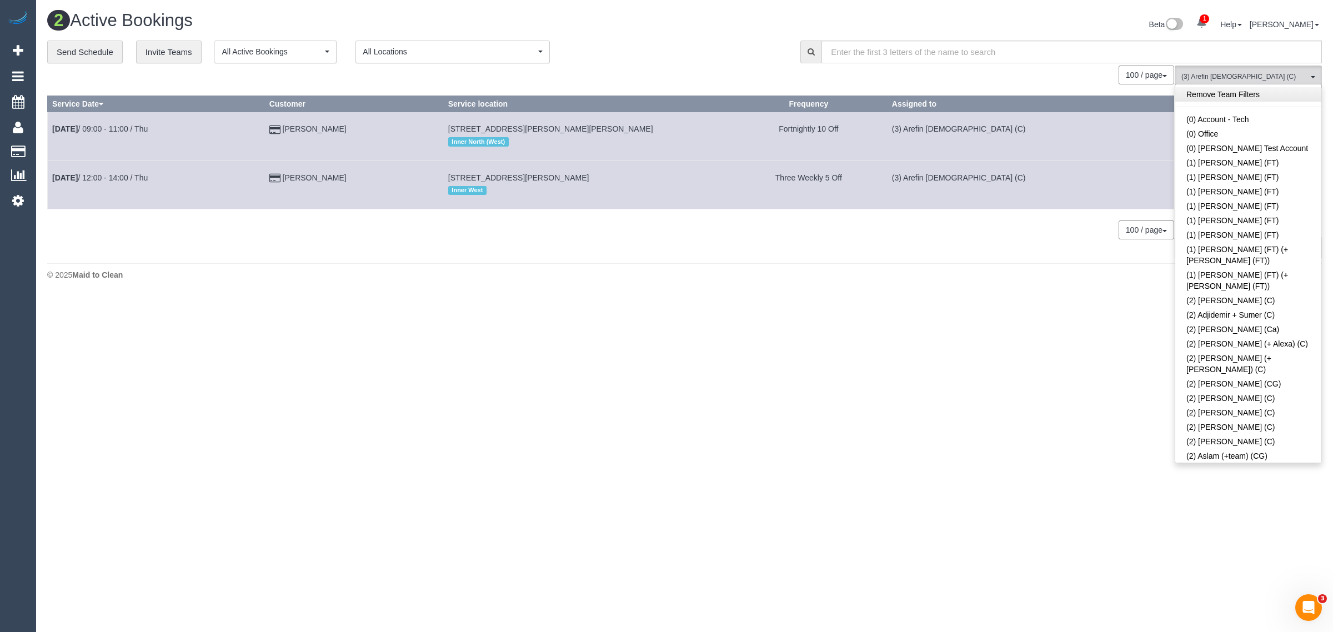
click at [1231, 92] on link "Remove Team Filters" at bounding box center [1248, 94] width 146 height 14
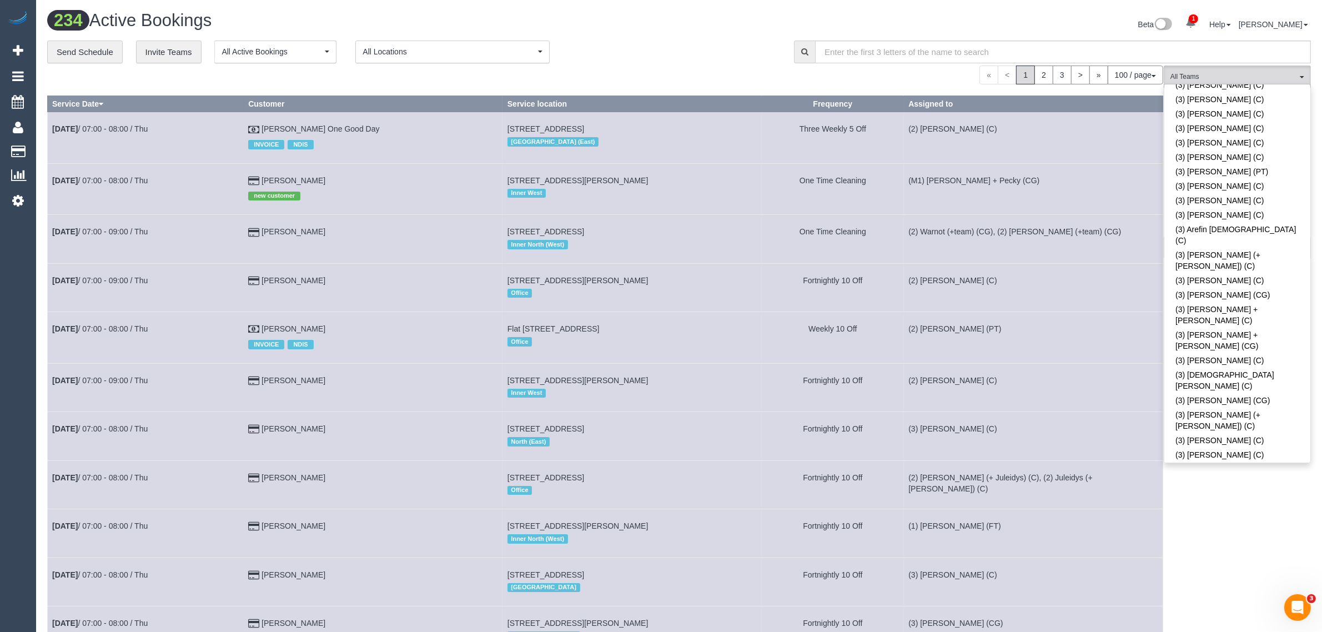
click at [1237, 545] on link "(3) [PERSON_NAME] (C)" at bounding box center [1238, 552] width 146 height 14
click at [696, 77] on div "« < 1 2 3 > » 100 / page 10 / page 20 / page 30 / page 40 / page 50 / page 100 …" at bounding box center [605, 75] width 1116 height 19
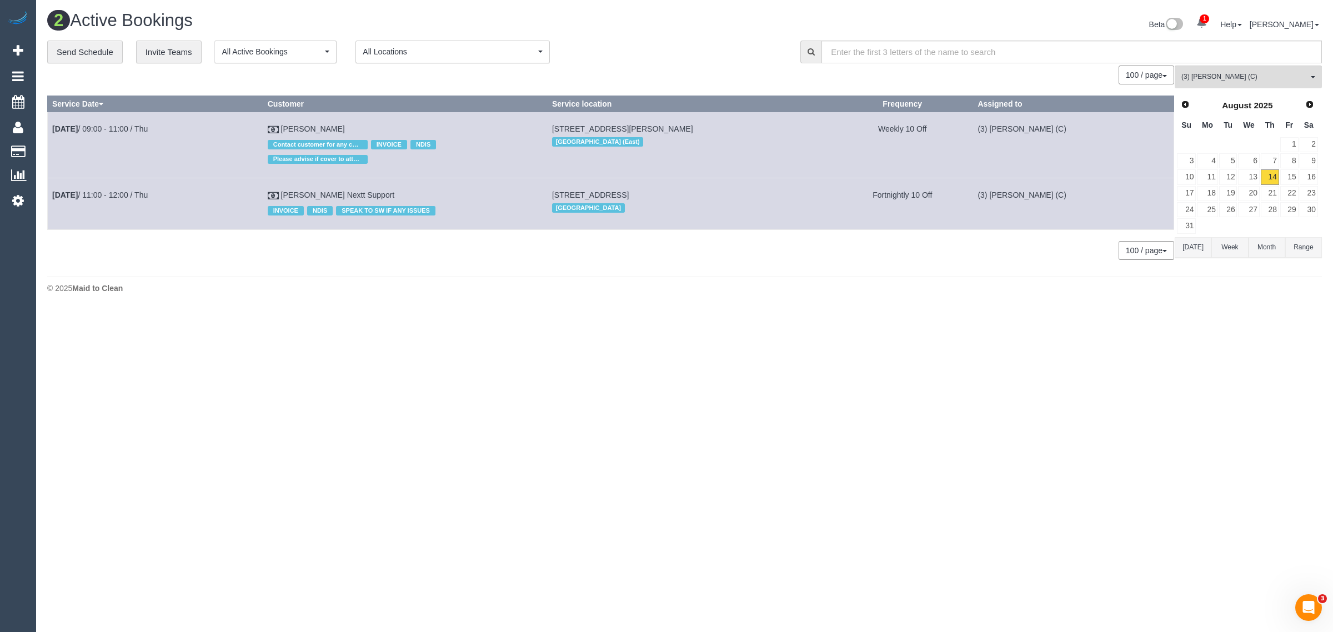
click at [1108, 382] on body "1 Beta Your Notifications You have 0 alerts × You have 2 to charge for 14/08/20…" at bounding box center [666, 316] width 1333 height 632
drag, startPoint x: 364, startPoint y: 120, endPoint x: 50, endPoint y: 123, distance: 313.8
click at [50, 123] on tr "Aug 14th / 09:00 - 11:00 / Thu Ken Lim Contact customer for any changes to book…" at bounding box center [611, 145] width 1126 height 66
drag, startPoint x: 91, startPoint y: 134, endPoint x: 97, endPoint y: 131, distance: 7.5
click at [470, 282] on footer "© 2025 Maid to Clean" at bounding box center [684, 288] width 1275 height 22
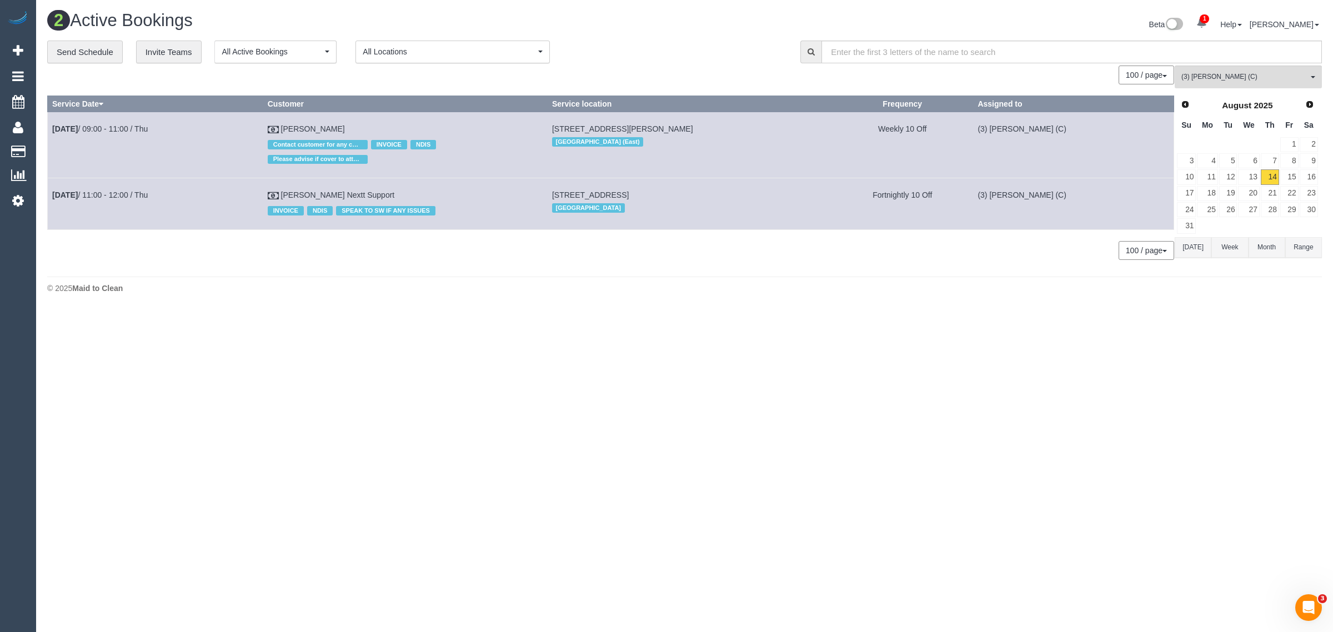
drag, startPoint x: 412, startPoint y: 181, endPoint x: 50, endPoint y: 184, distance: 361.6
click at [50, 184] on tr "Aug 14th / 11:00 - 12:00 / Thu Mark Pratt Nextt Support INVOICE NDIS SPEAK TO S…" at bounding box center [611, 203] width 1126 height 51
click at [615, 345] on body "1 Beta Your Notifications You have 0 alerts × You have 2 to charge for 14/08/20…" at bounding box center [666, 316] width 1333 height 632
click at [1292, 175] on link "15" at bounding box center [1289, 176] width 18 height 15
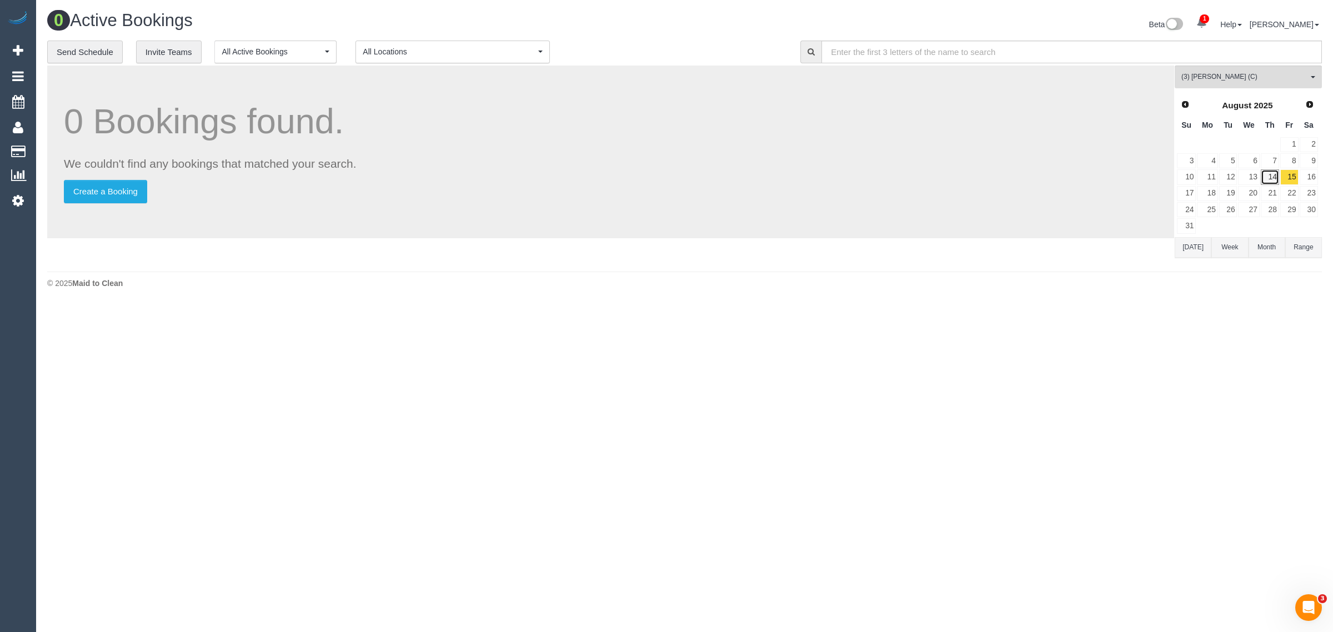
click at [1273, 176] on link "14" at bounding box center [1270, 176] width 18 height 15
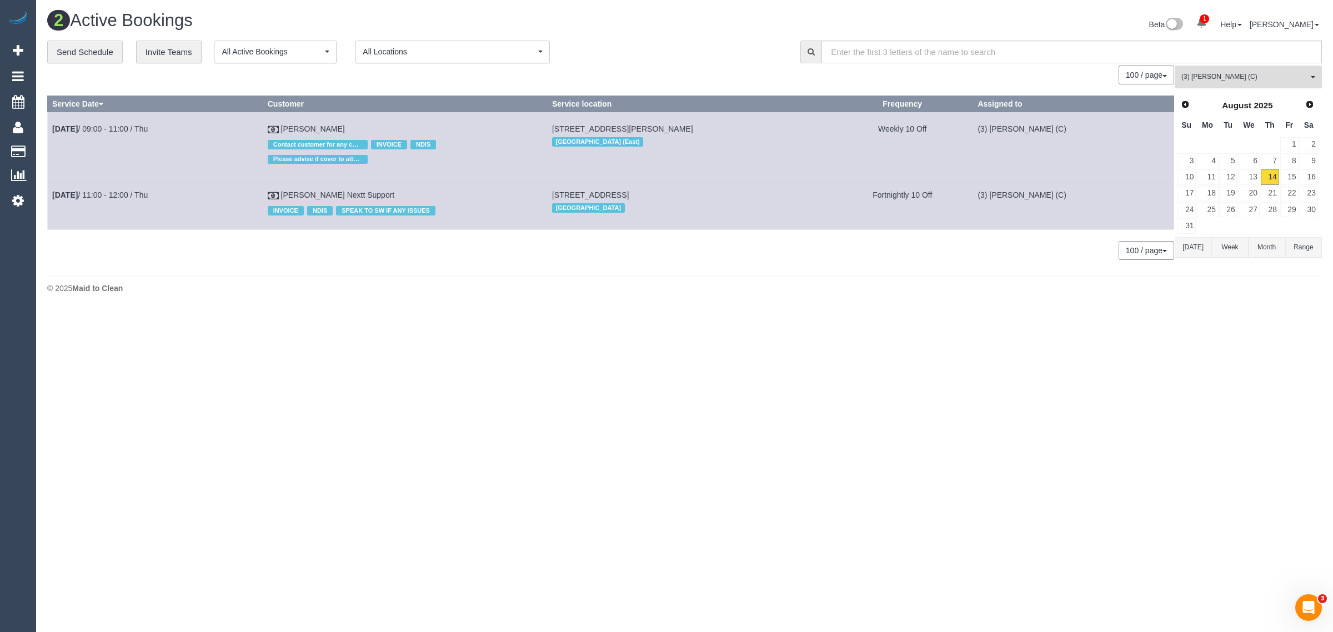
click at [1268, 78] on span "(3) [PERSON_NAME] (C)" at bounding box center [1244, 76] width 127 height 9
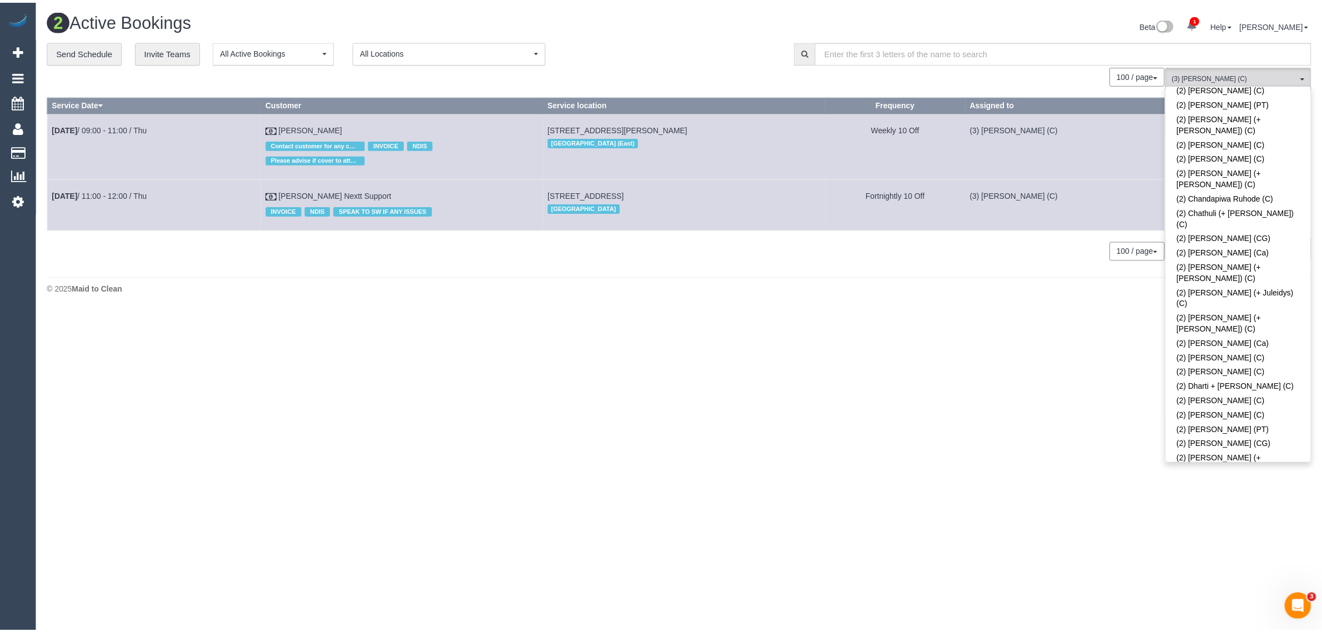
scroll to position [0, 0]
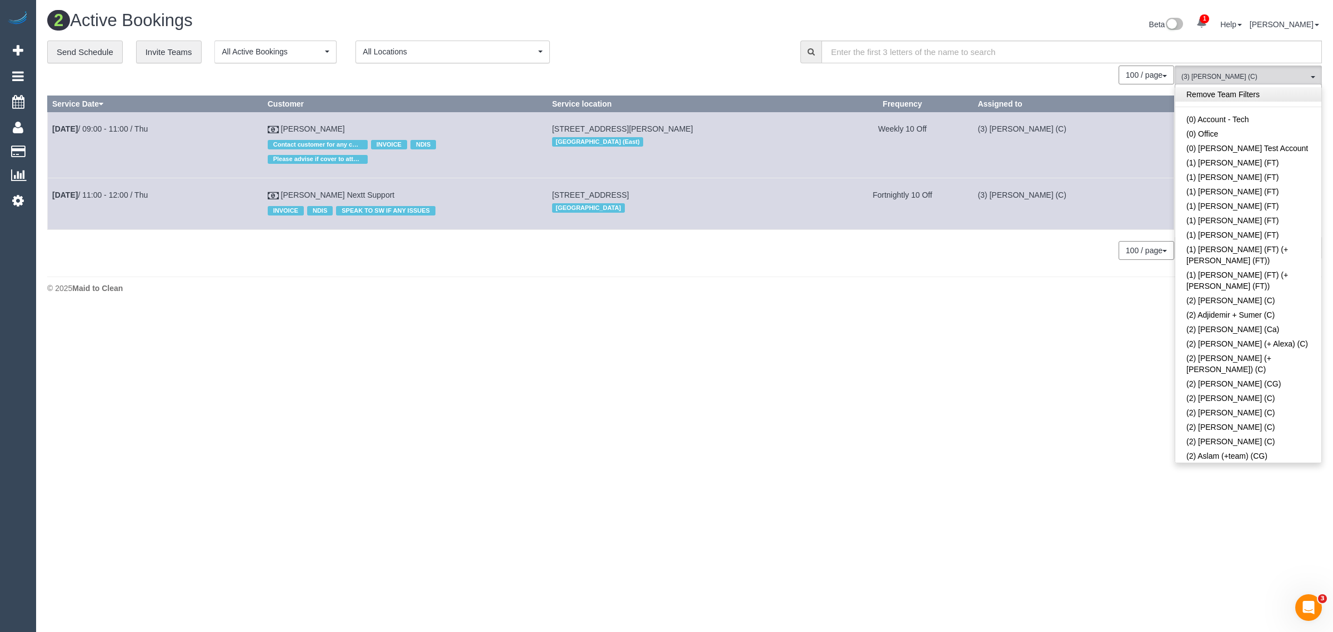
click at [1267, 101] on link "Remove Team Filters" at bounding box center [1248, 94] width 146 height 14
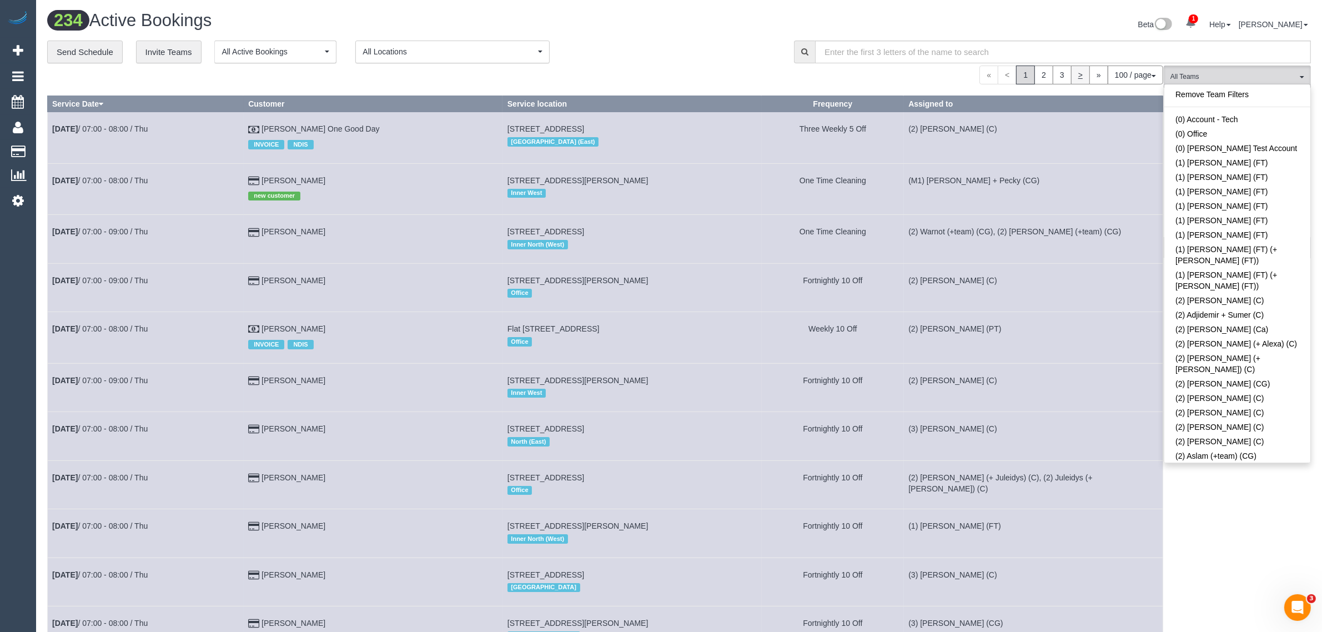
click at [1186, 95] on link "Remove Team Filters" at bounding box center [1238, 94] width 146 height 14
click at [745, 24] on div "Beta 1 Your Notifications You have 0 alerts × You have 2 to charge for 14/08/20…" at bounding box center [999, 25] width 640 height 29
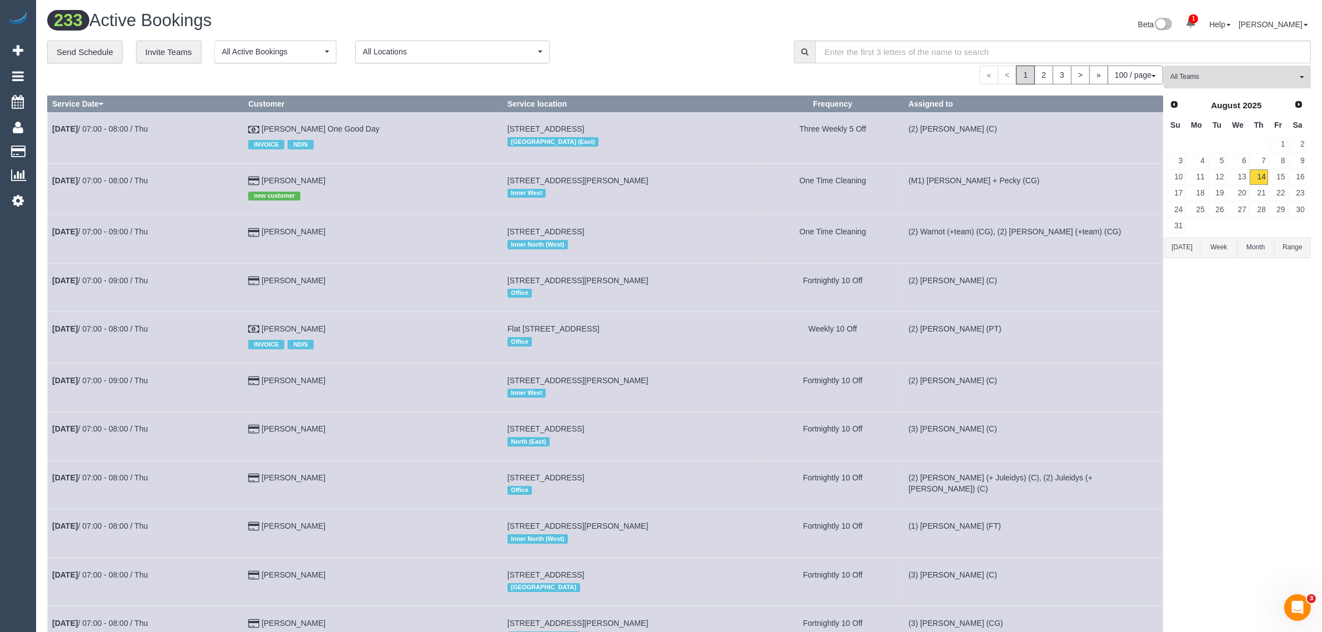
click at [1206, 81] on span "All Teams" at bounding box center [1234, 76] width 127 height 9
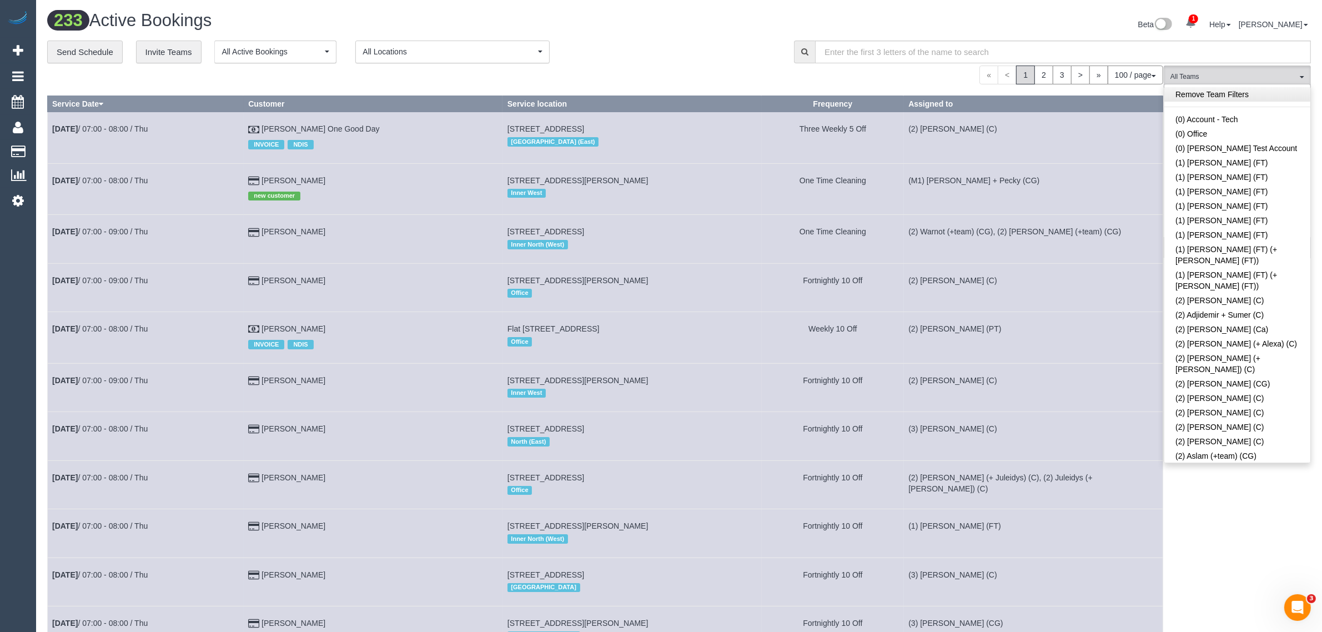
click at [1246, 93] on link "Remove Team Filters" at bounding box center [1238, 94] width 146 height 14
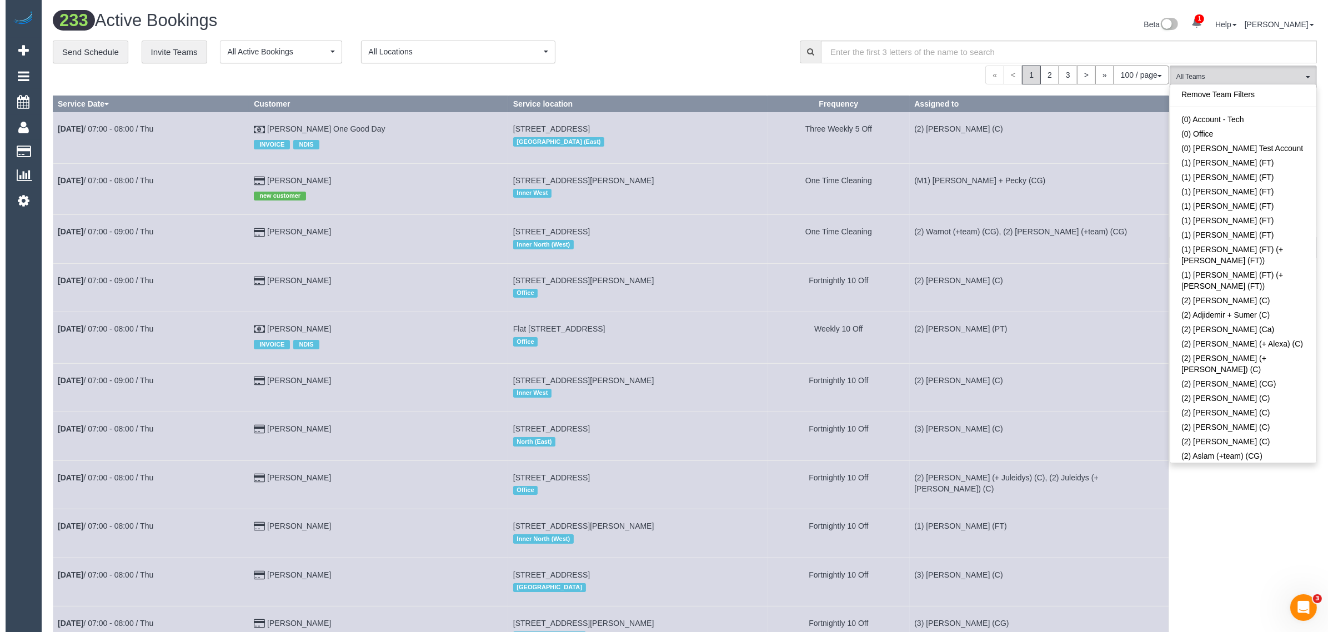
scroll to position [1386, 0]
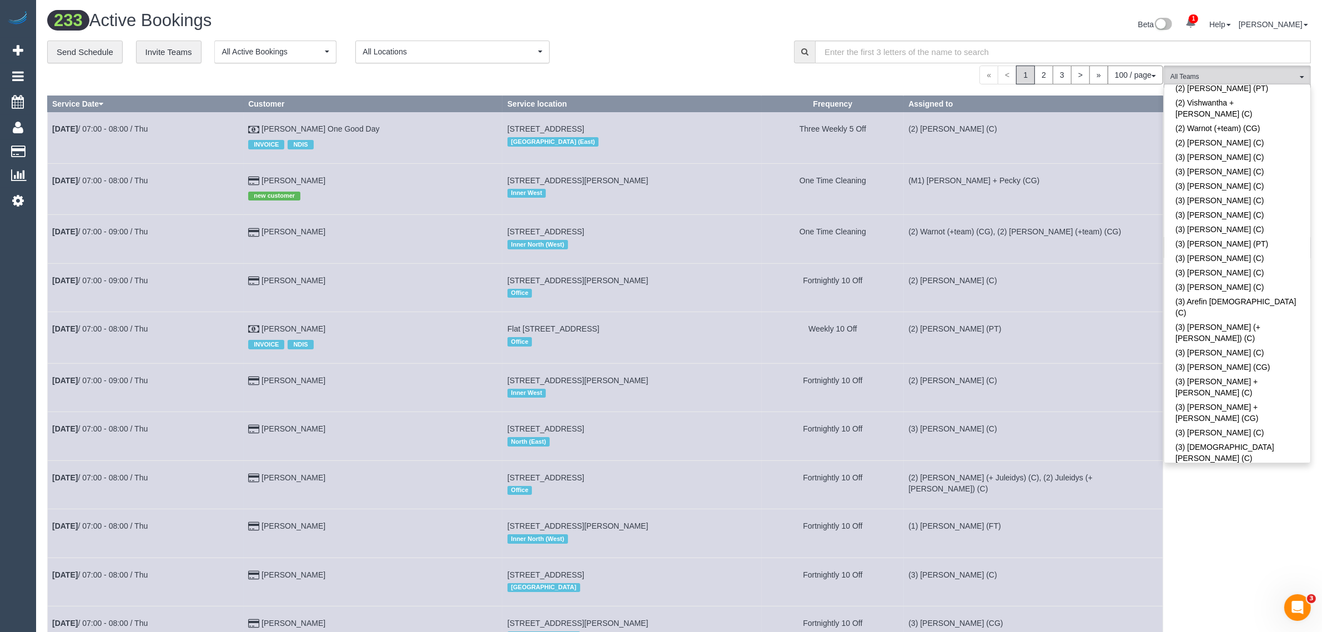
click at [1198, 534] on link "(3) [PERSON_NAME] (C)" at bounding box center [1238, 541] width 146 height 14
click at [746, 54] on div "**********" at bounding box center [412, 52] width 730 height 23
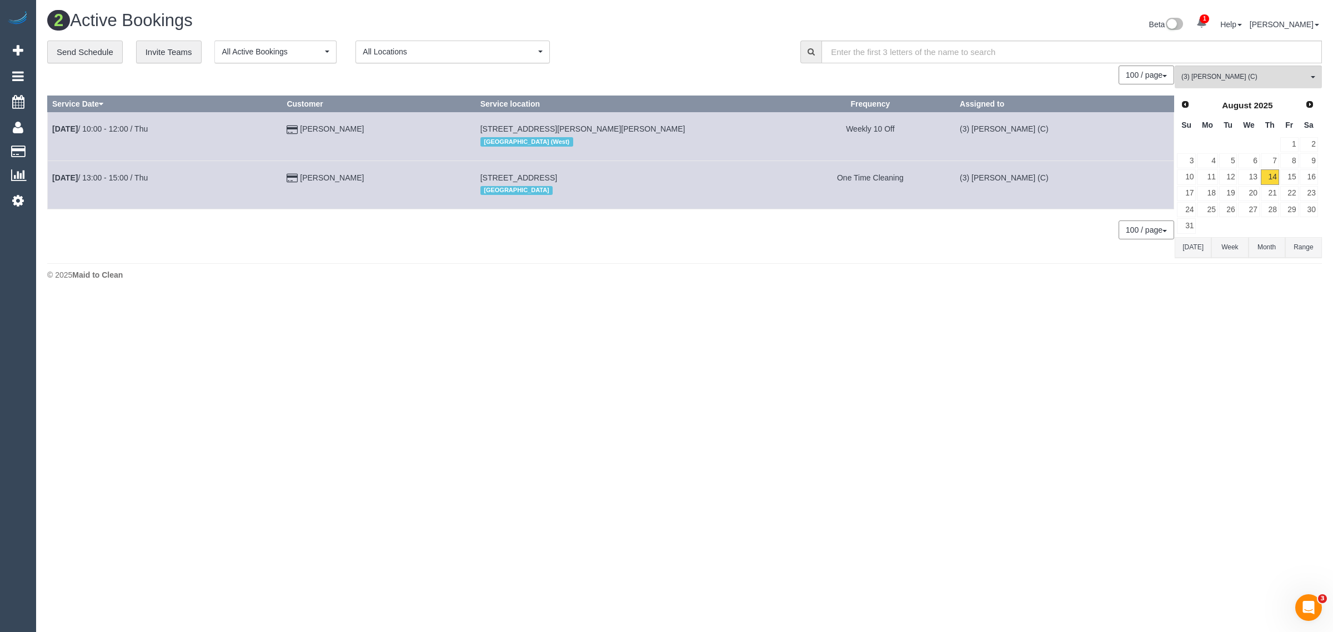
click at [603, 434] on body "1 Beta Your Notifications You have 0 alerts × You have 2 to charge for 14/08/20…" at bounding box center [666, 316] width 1333 height 632
click at [350, 257] on div "0 Bookings found. We couldn't find any bookings that matched your search. Creat…" at bounding box center [610, 162] width 1127 height 192
drag, startPoint x: 398, startPoint y: 121, endPoint x: 53, endPoint y: 132, distance: 344.5
click at [53, 132] on tr "Aug 14th / 10:00 - 12:00 / Thu Chris Nash Unit 6 1233 Glen Huntly Road, Carnegi…" at bounding box center [611, 136] width 1126 height 48
drag, startPoint x: 123, startPoint y: 121, endPoint x: 206, endPoint y: 174, distance: 98.6
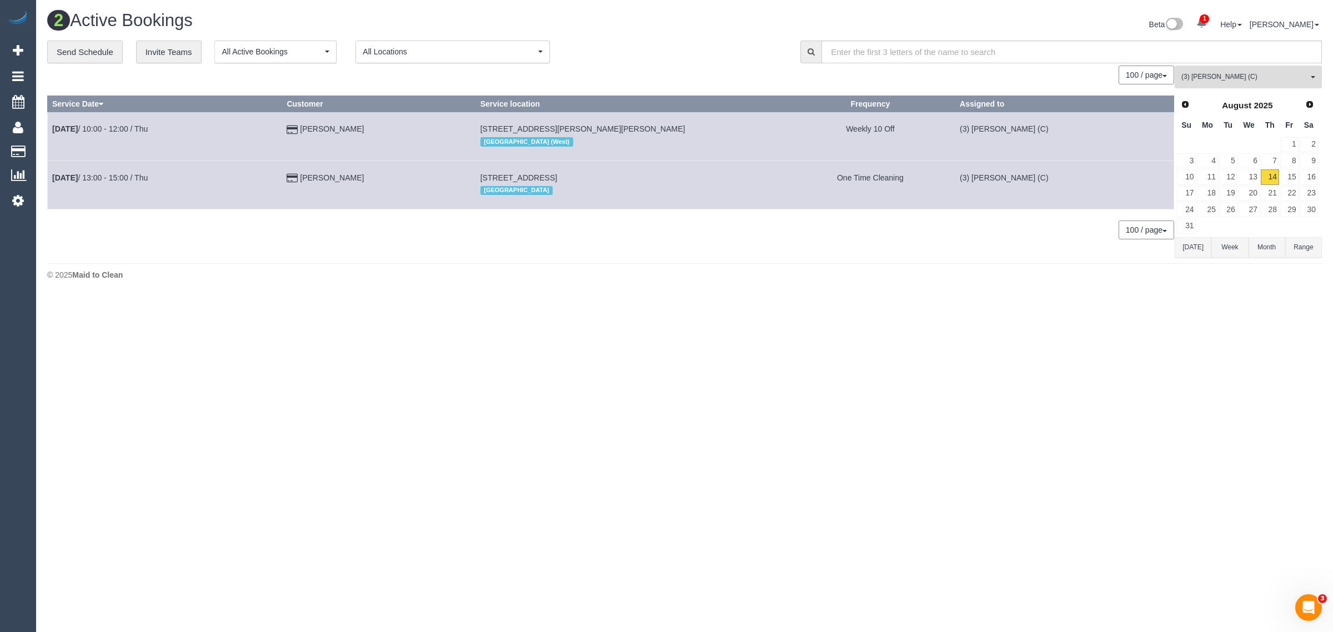
click at [1256, 79] on span "(3) [PERSON_NAME] (C)" at bounding box center [1244, 76] width 127 height 9
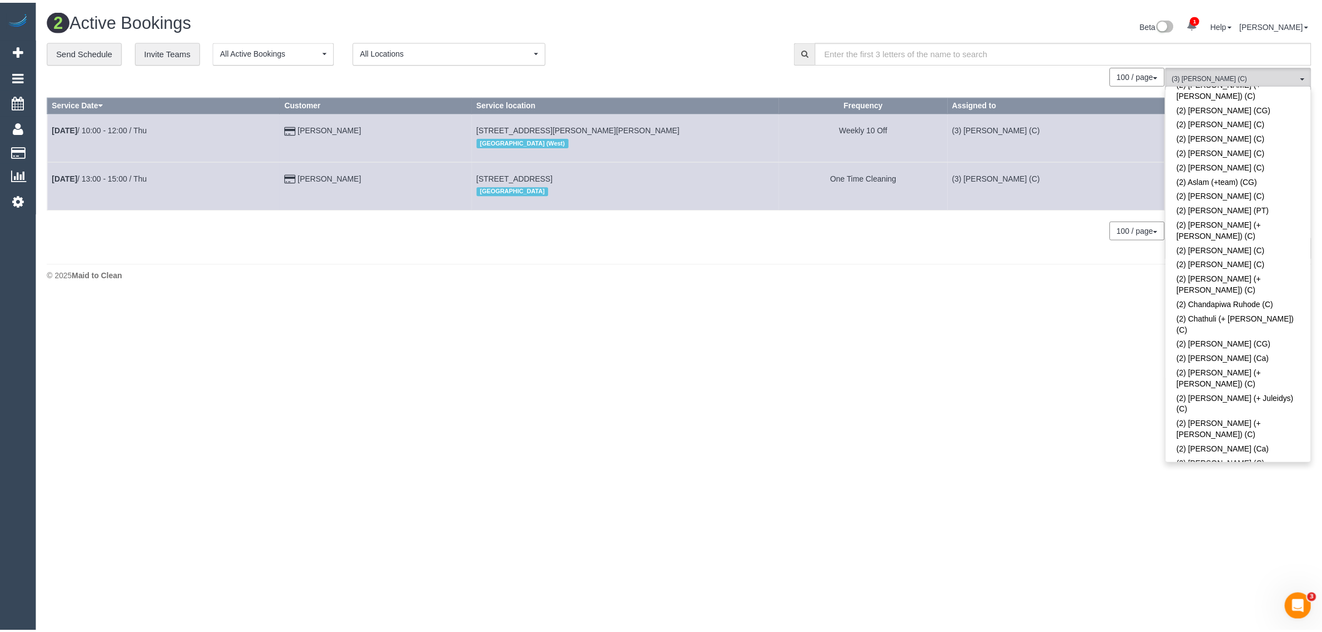
scroll to position [0, 0]
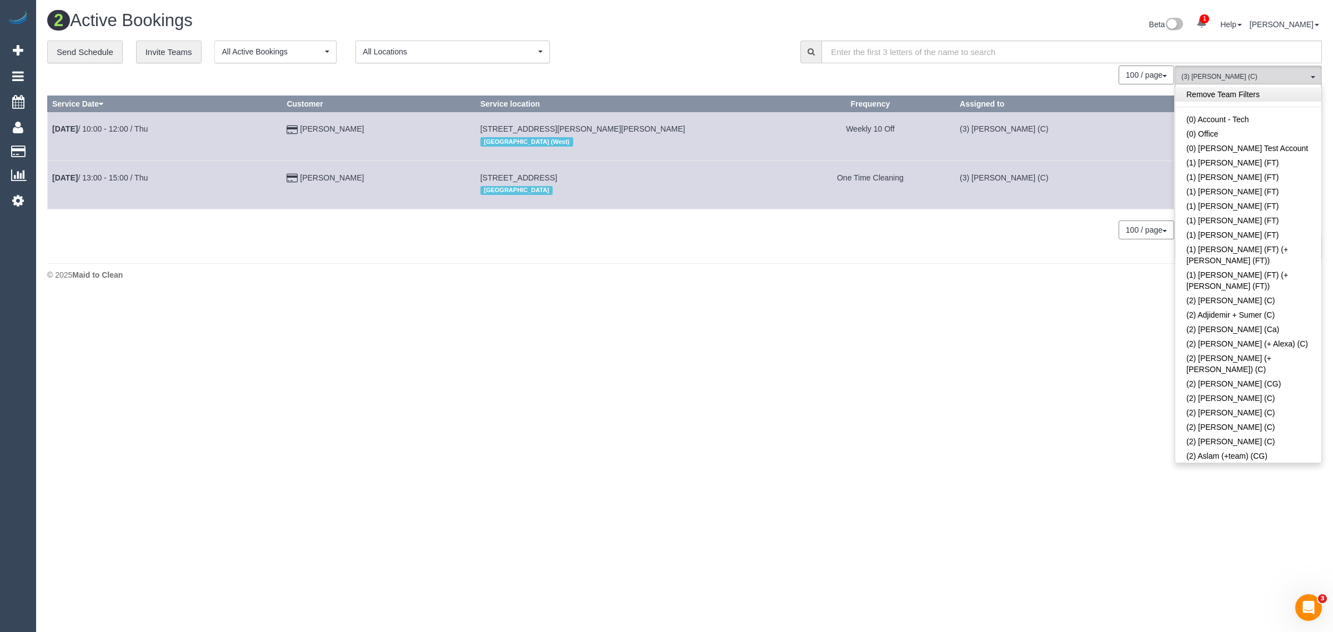
click at [1250, 100] on link "Remove Team Filters" at bounding box center [1248, 94] width 146 height 14
click at [742, 51] on div "**********" at bounding box center [415, 52] width 736 height 23
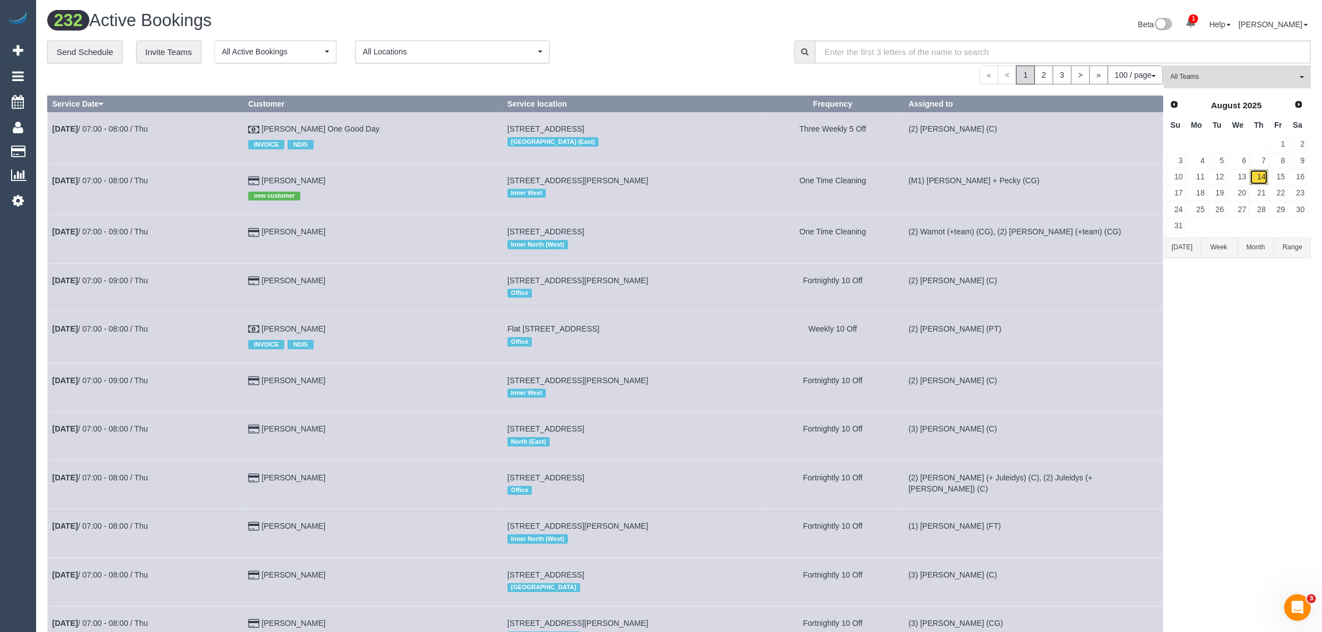
click at [1257, 175] on link "14" at bounding box center [1259, 176] width 18 height 15
click at [1234, 173] on link "13" at bounding box center [1237, 176] width 21 height 15
click at [1258, 179] on link "14" at bounding box center [1259, 176] width 18 height 15
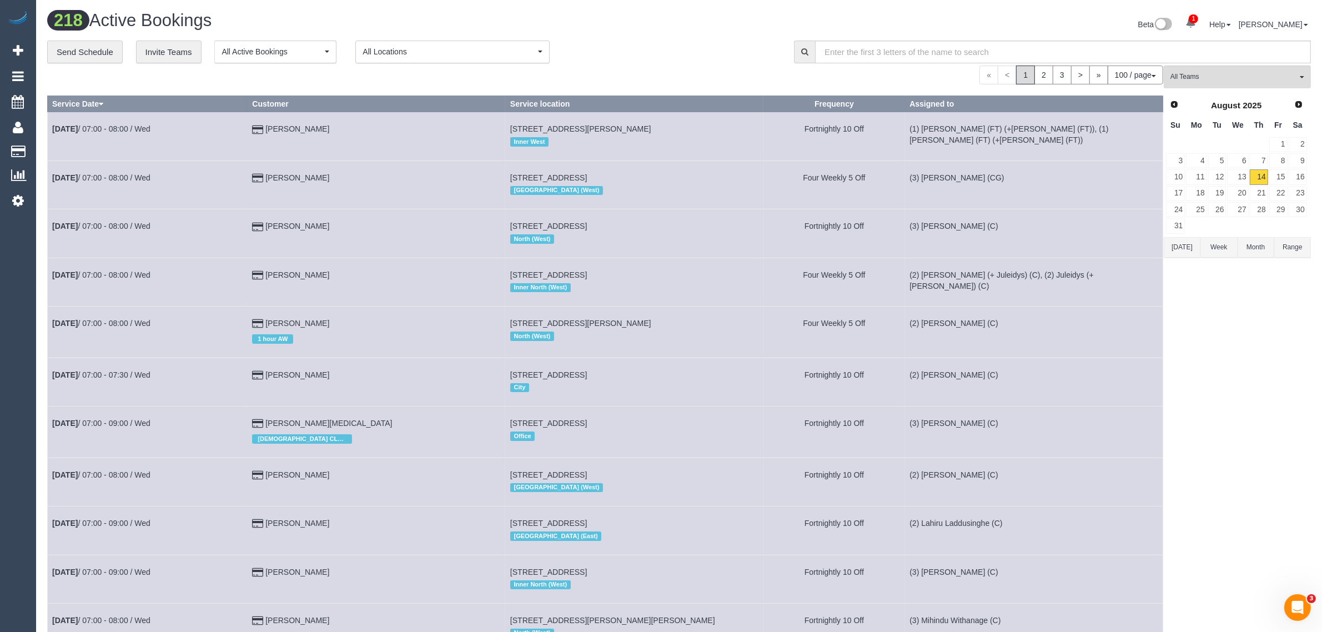
click at [700, 45] on div "**********" at bounding box center [412, 52] width 730 height 23
click at [1261, 78] on span "All Teams" at bounding box center [1234, 76] width 127 height 9
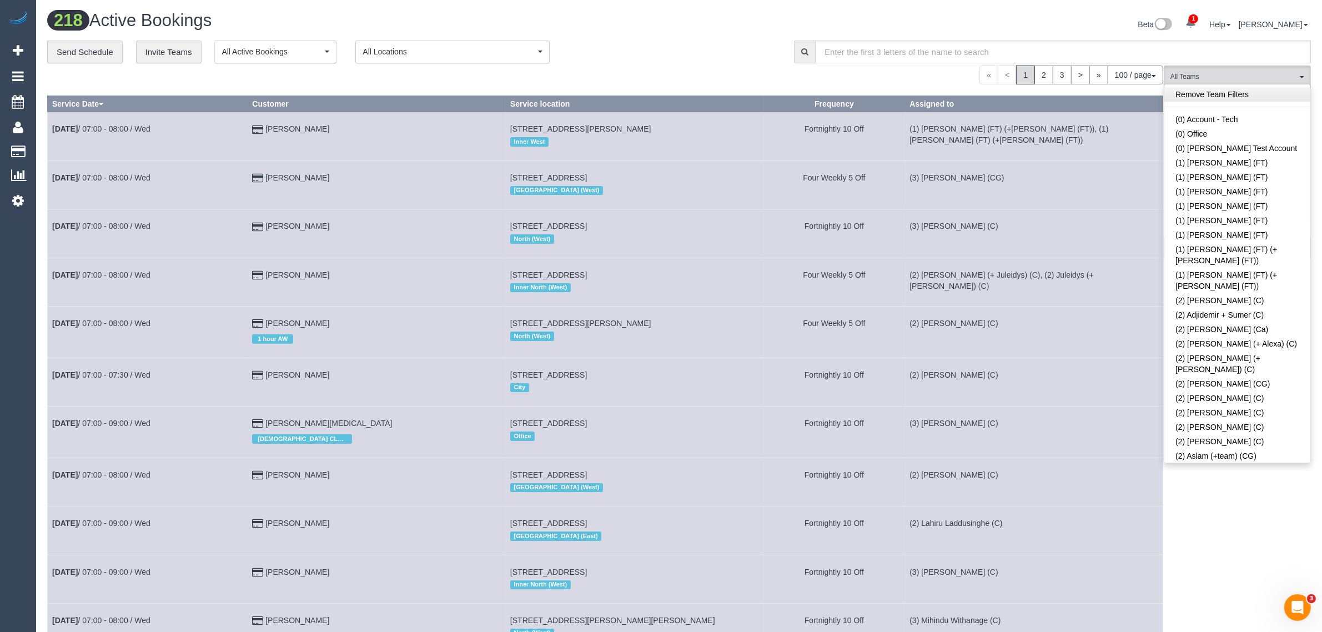
click at [1247, 98] on link "Remove Team Filters" at bounding box center [1238, 94] width 146 height 14
click at [662, 61] on div "**********" at bounding box center [412, 52] width 730 height 23
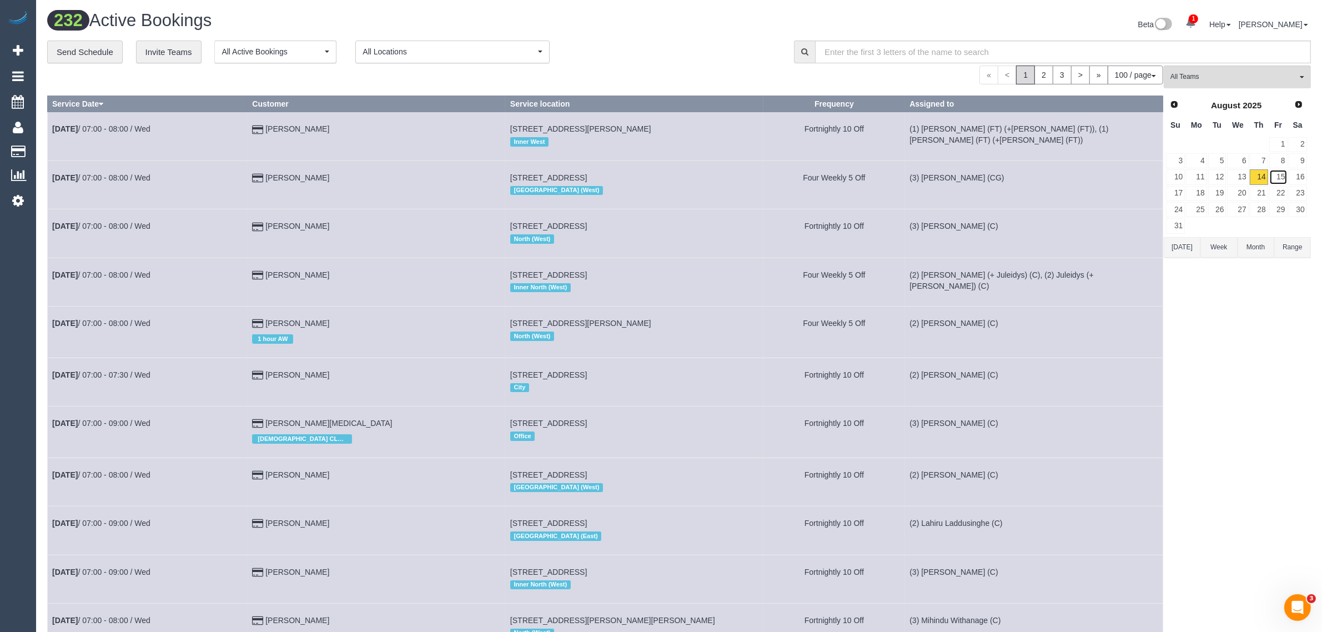
click at [1280, 179] on link "15" at bounding box center [1279, 176] width 18 height 15
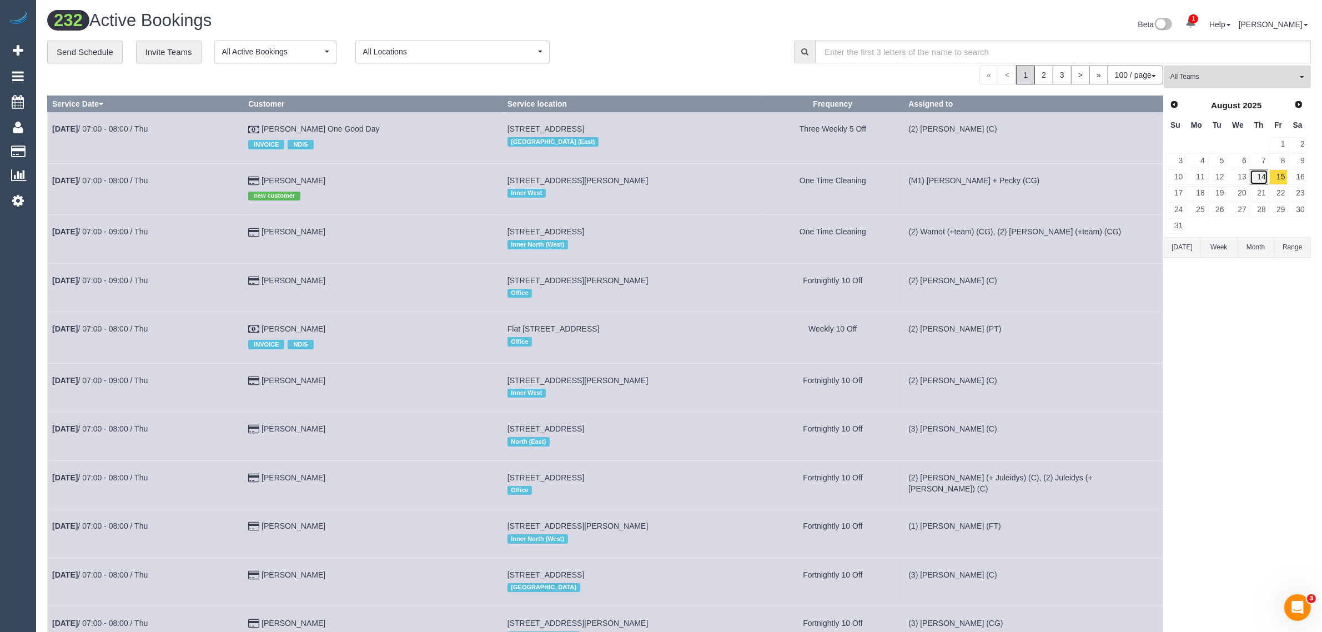
click at [1258, 173] on link "14" at bounding box center [1259, 176] width 18 height 15
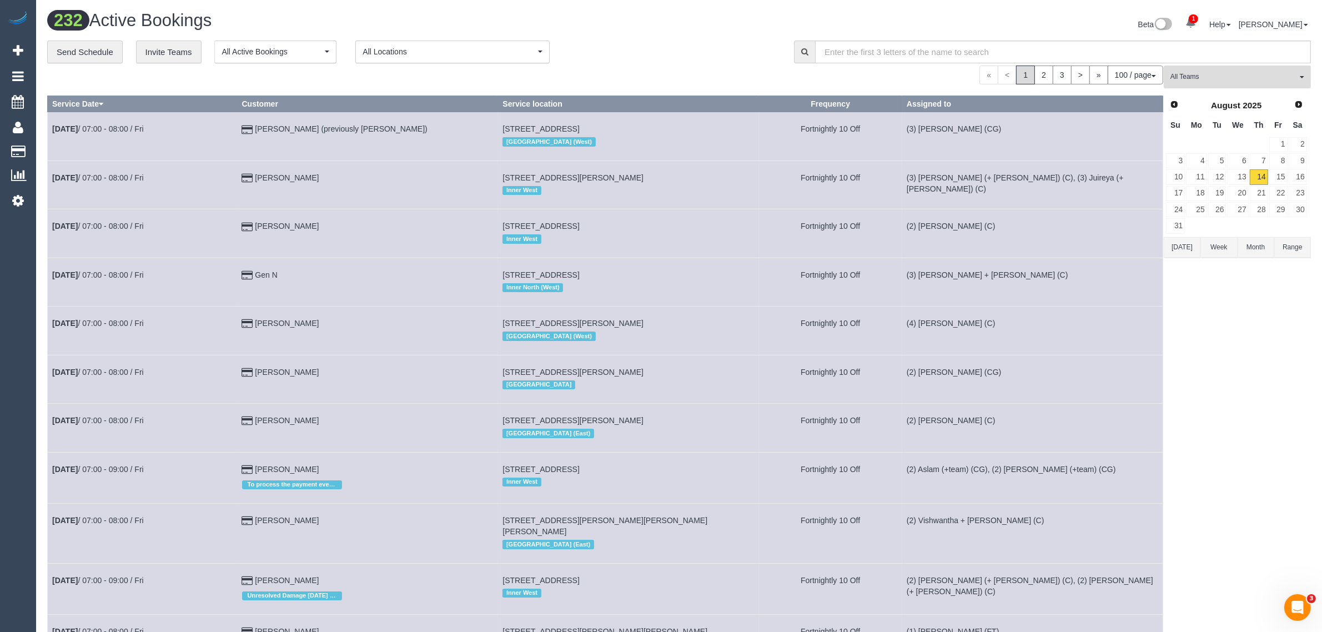
click at [1236, 82] on button "All Teams" at bounding box center [1237, 77] width 147 height 23
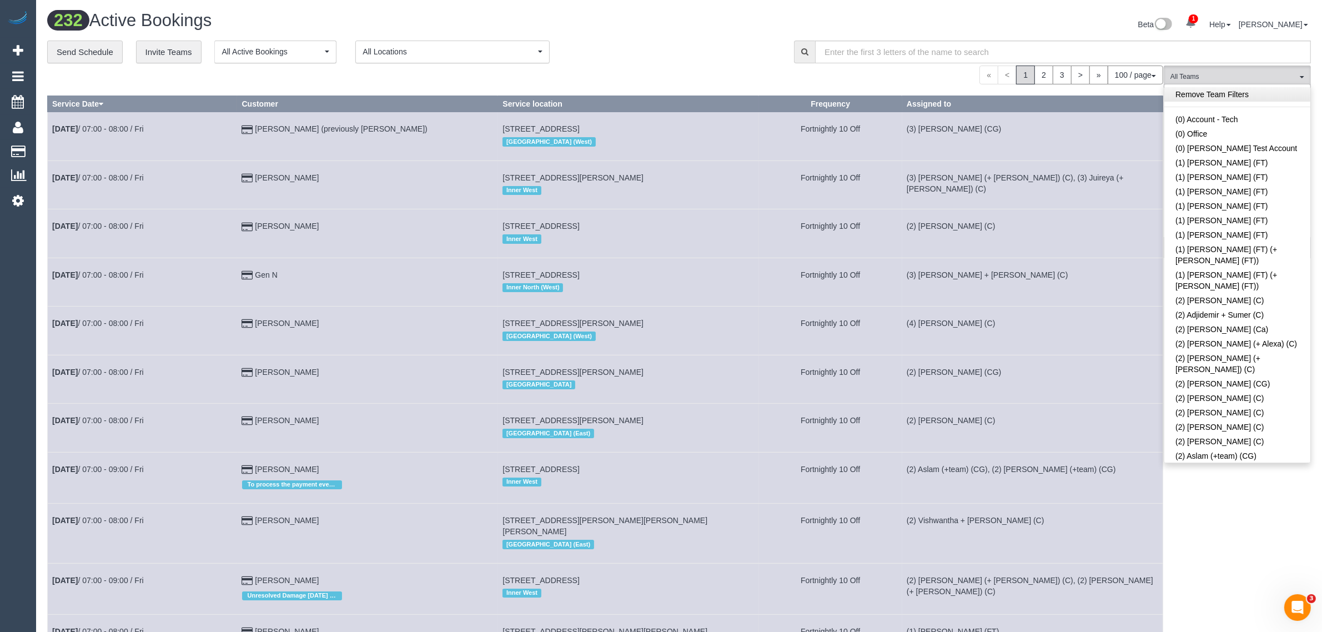
click at [1252, 92] on link "Remove Team Filters" at bounding box center [1238, 94] width 146 height 14
click at [690, 68] on div "« < 1 2 3 > » 100 / page 10 / page 20 / page 30 / page 40 / page 50 / page 100 …" at bounding box center [605, 75] width 1116 height 19
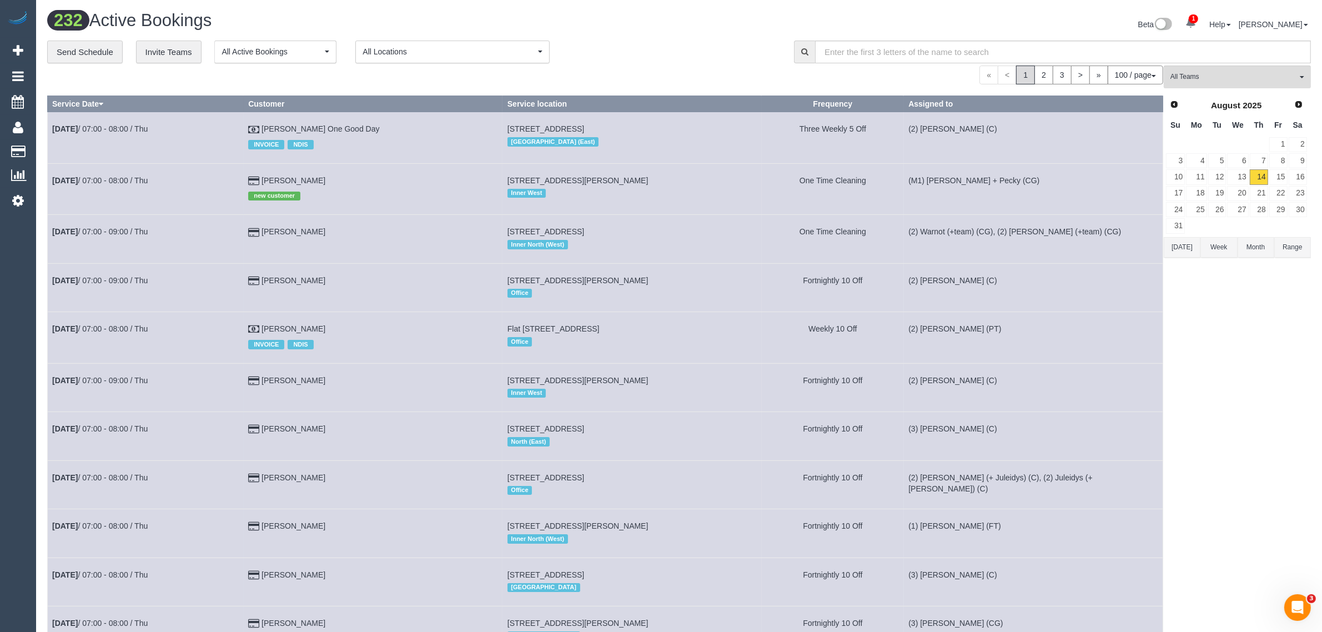
click at [726, 28] on div "Beta 1 Your Notifications You have 0 alerts × You have 2 to charge for 14/08/20…" at bounding box center [999, 25] width 640 height 29
click at [1211, 70] on button "All Teams" at bounding box center [1237, 77] width 147 height 23
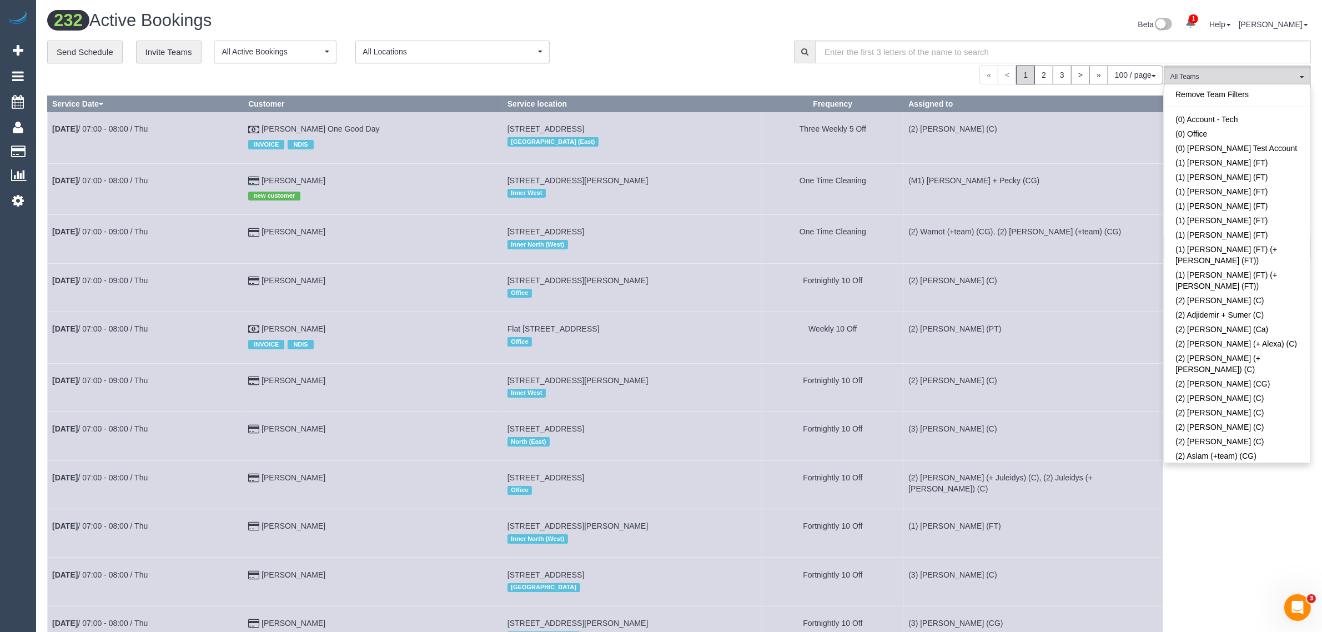
click at [624, 41] on div "**********" at bounding box center [412, 52] width 730 height 23
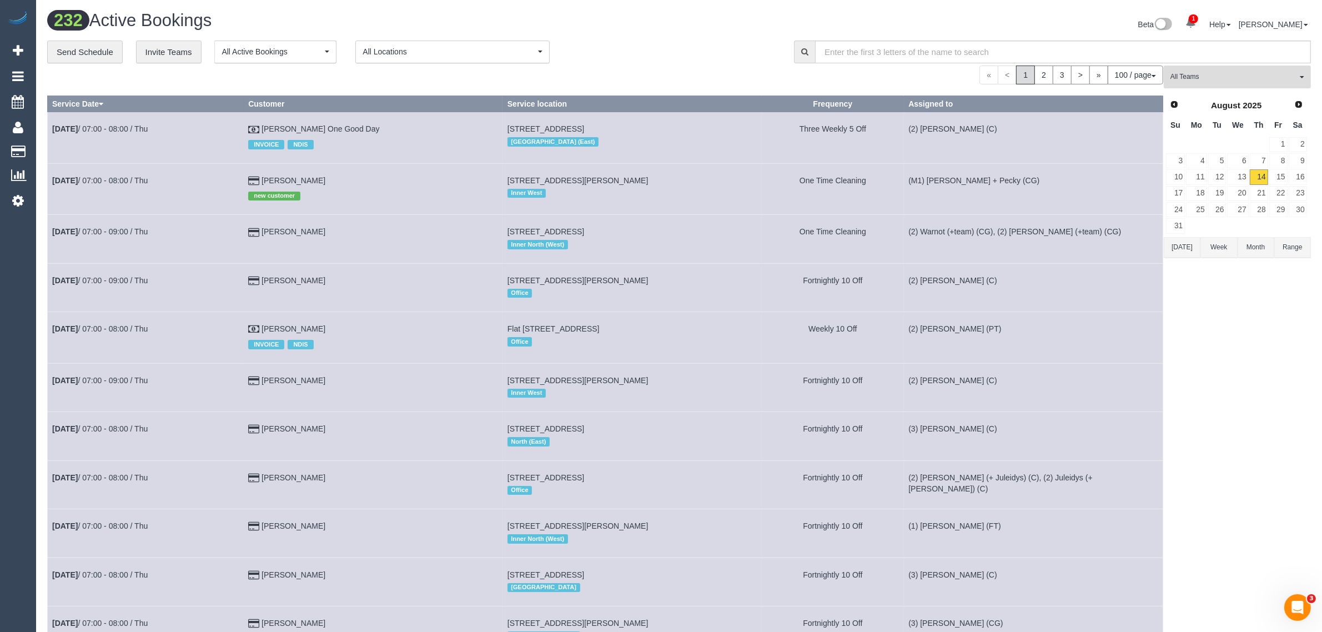
click at [1218, 81] on span "All Teams" at bounding box center [1234, 76] width 127 height 9
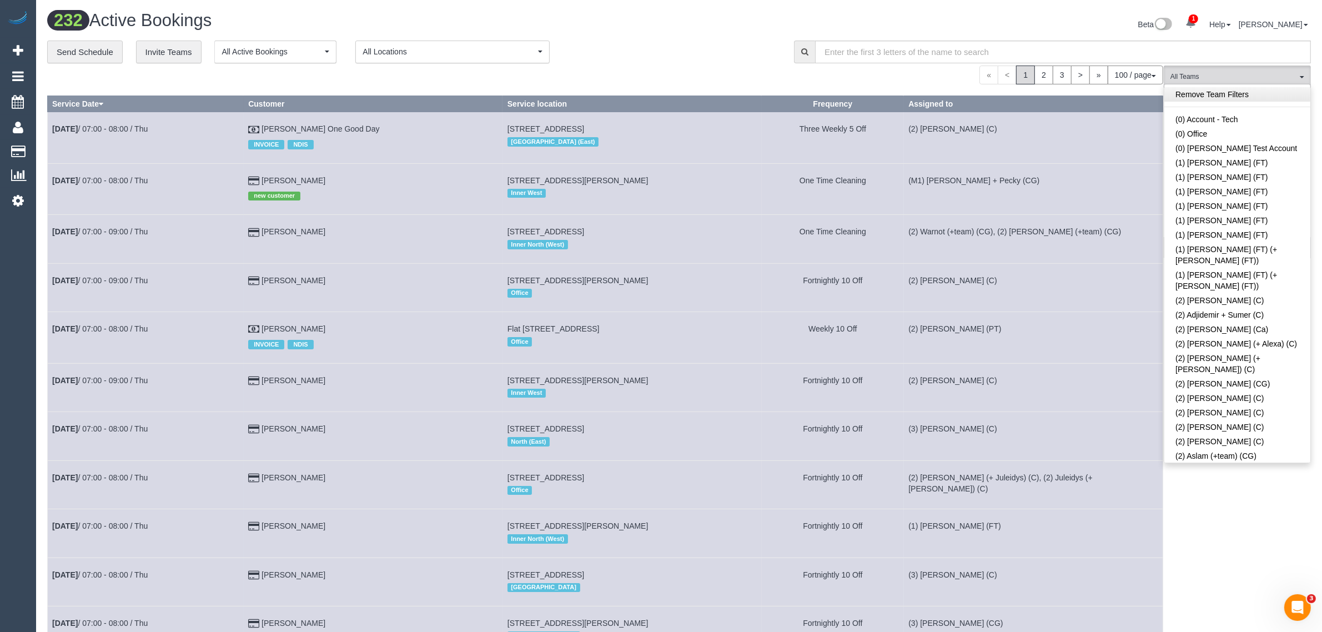
click at [1256, 96] on link "Remove Team Filters" at bounding box center [1238, 94] width 146 height 14
click at [1217, 601] on link "(3) Gavin Ive (C)" at bounding box center [1238, 608] width 146 height 14
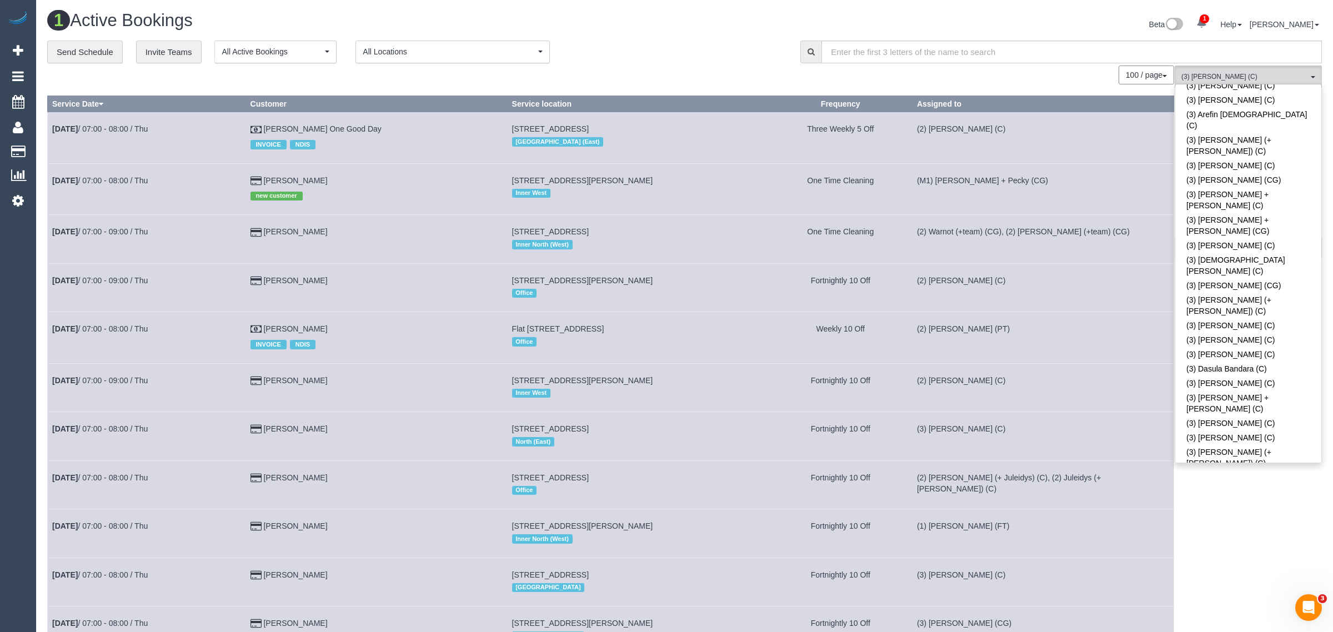
click at [706, 67] on div "100 / page 10 / page 20 / page 30 / page 40 / page 50 / page 100 / page" at bounding box center [610, 75] width 1127 height 19
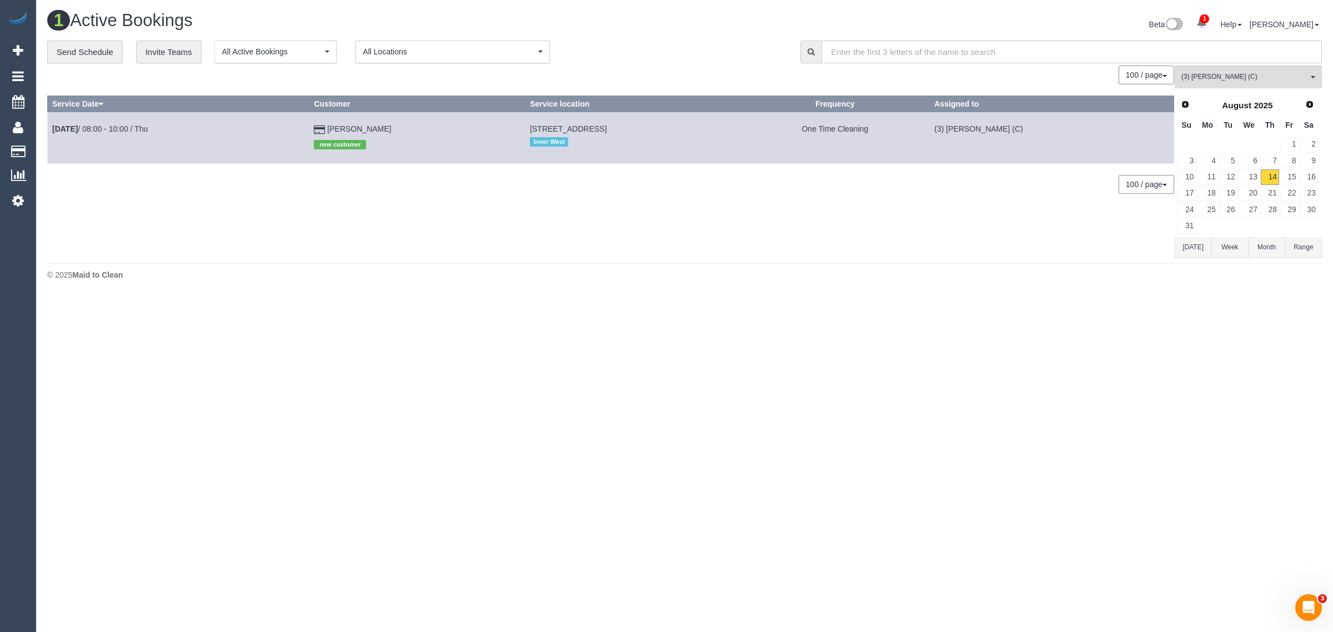
click at [892, 238] on div "0 Bookings found. We couldn't find any bookings that matched your search. Creat…" at bounding box center [610, 162] width 1127 height 192
click at [626, 217] on div "0 Bookings found. We couldn't find any bookings that matched your search. Creat…" at bounding box center [610, 162] width 1127 height 192
click at [483, 210] on div "0 Bookings found. We couldn't find any bookings that matched your search. Creat…" at bounding box center [610, 162] width 1127 height 192
click at [621, 207] on div "0 Bookings found. We couldn't find any bookings that matched your search. Creat…" at bounding box center [610, 162] width 1127 height 192
click at [890, 194] on div "0 Bookings found. We couldn't find any bookings that matched your search. Creat…" at bounding box center [610, 162] width 1127 height 192
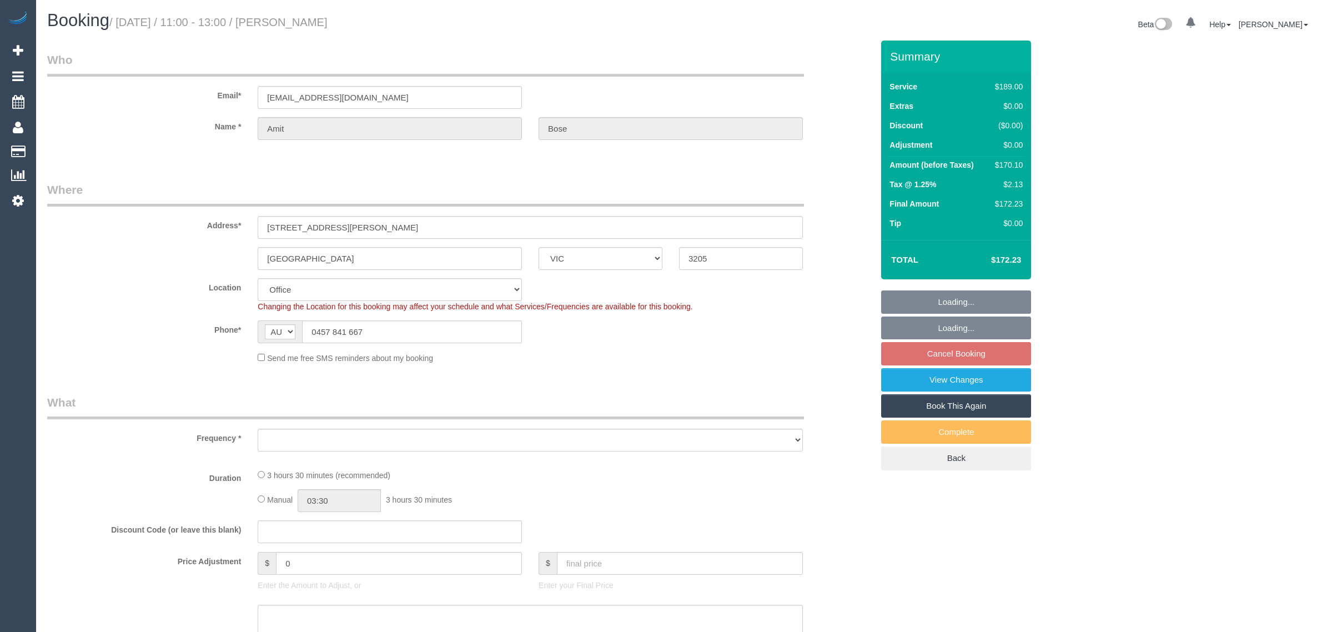
select select "VIC"
select select "object:530"
select select "number:32"
select select "number:14"
select select "number:20"
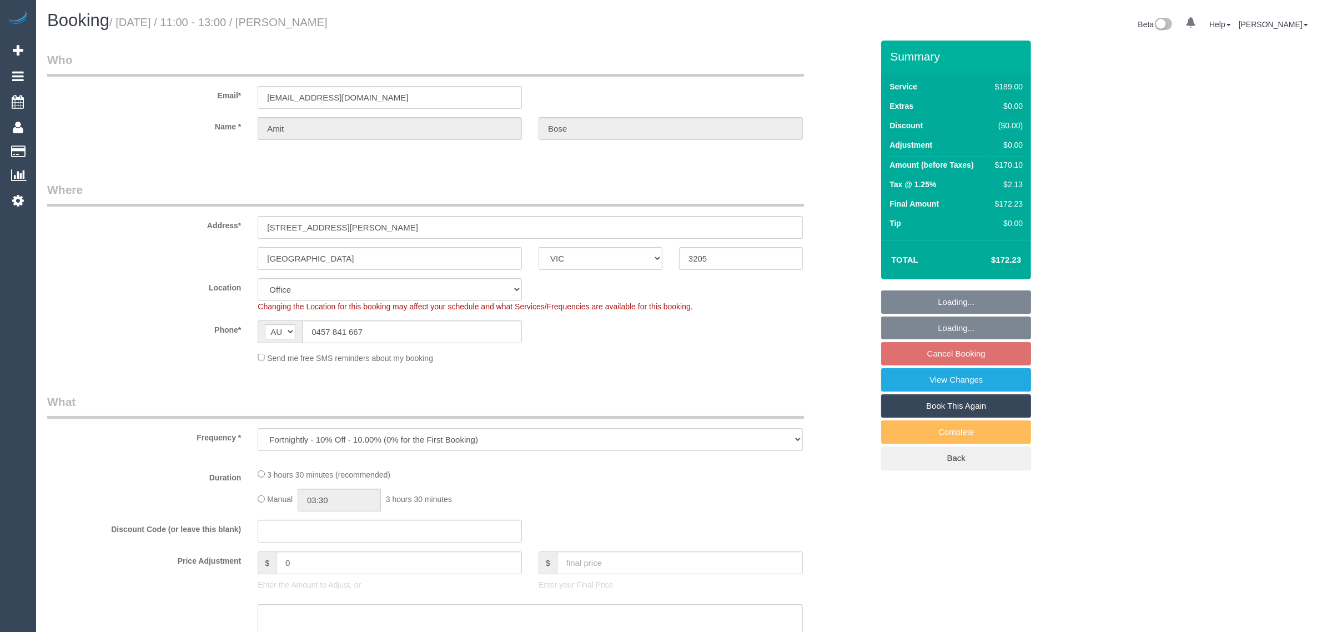
select select "number:22"
select select "number:13"
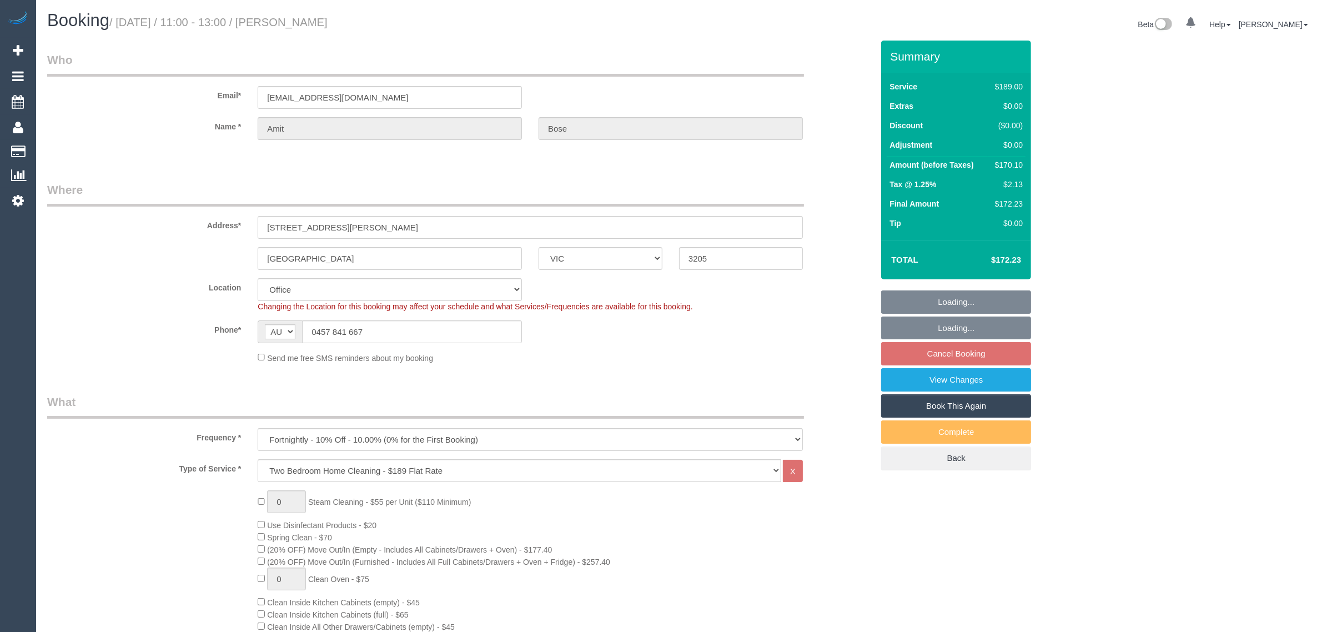
select select "object:2050"
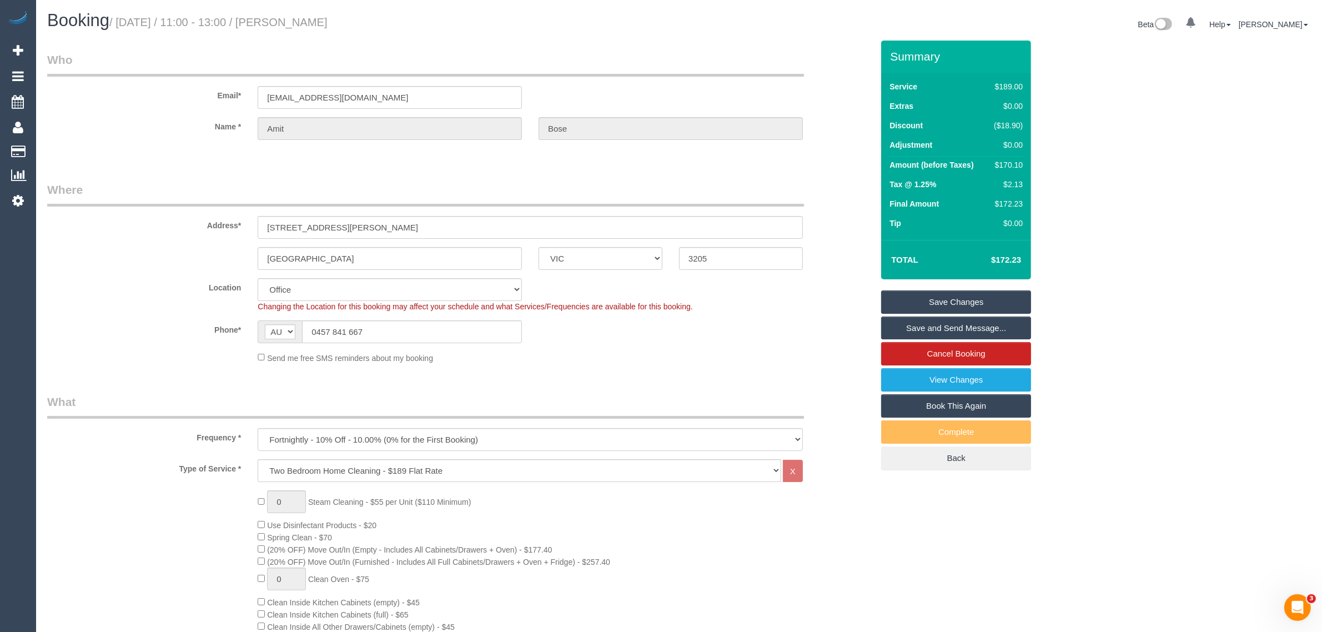
click at [95, 282] on label "Location" at bounding box center [144, 285] width 210 height 15
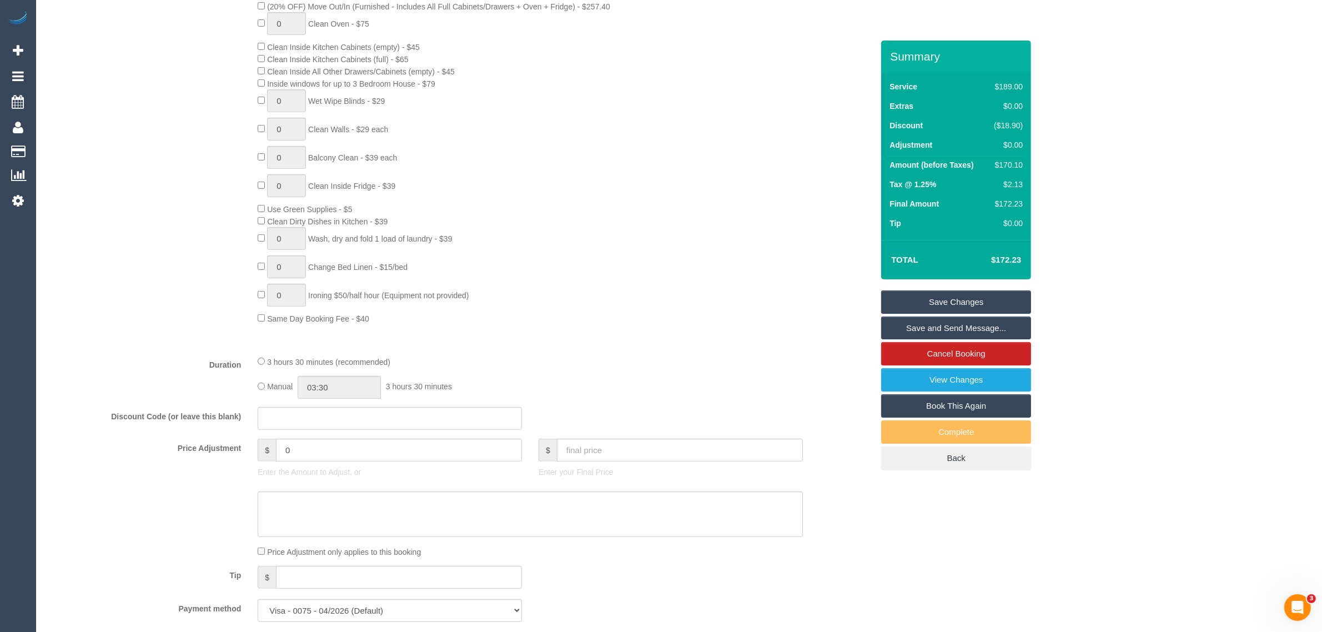
scroll to position [833, 0]
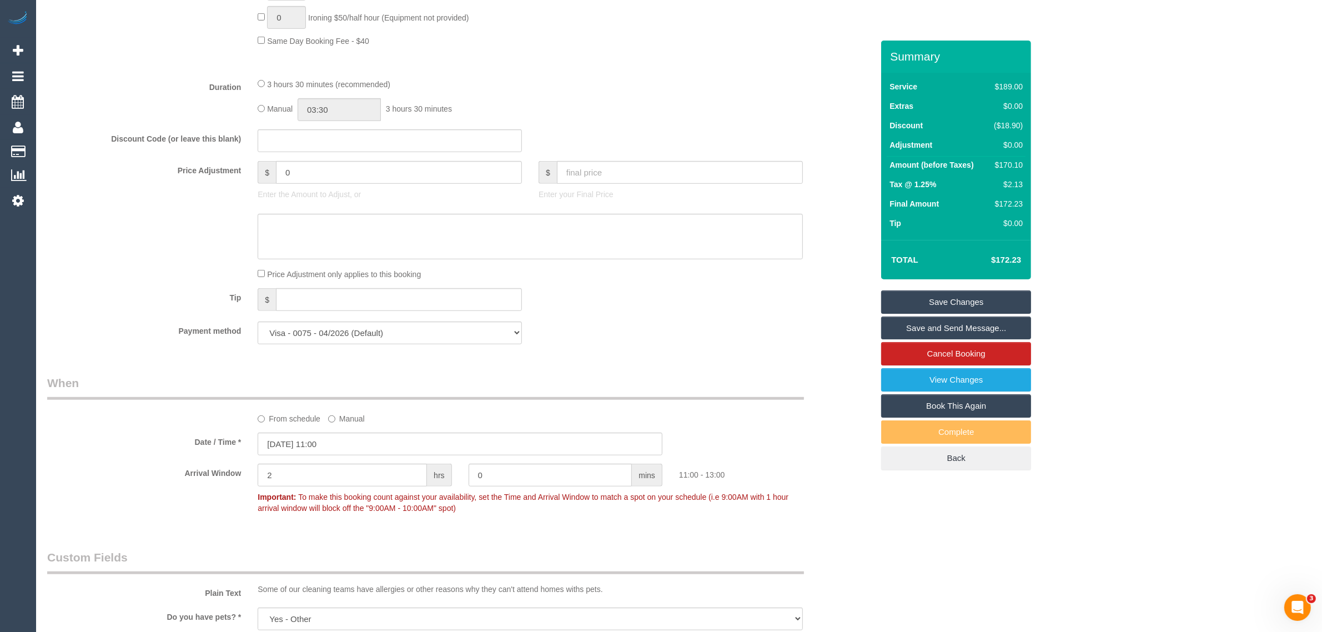
click at [287, 417] on label "From schedule" at bounding box center [289, 416] width 63 height 15
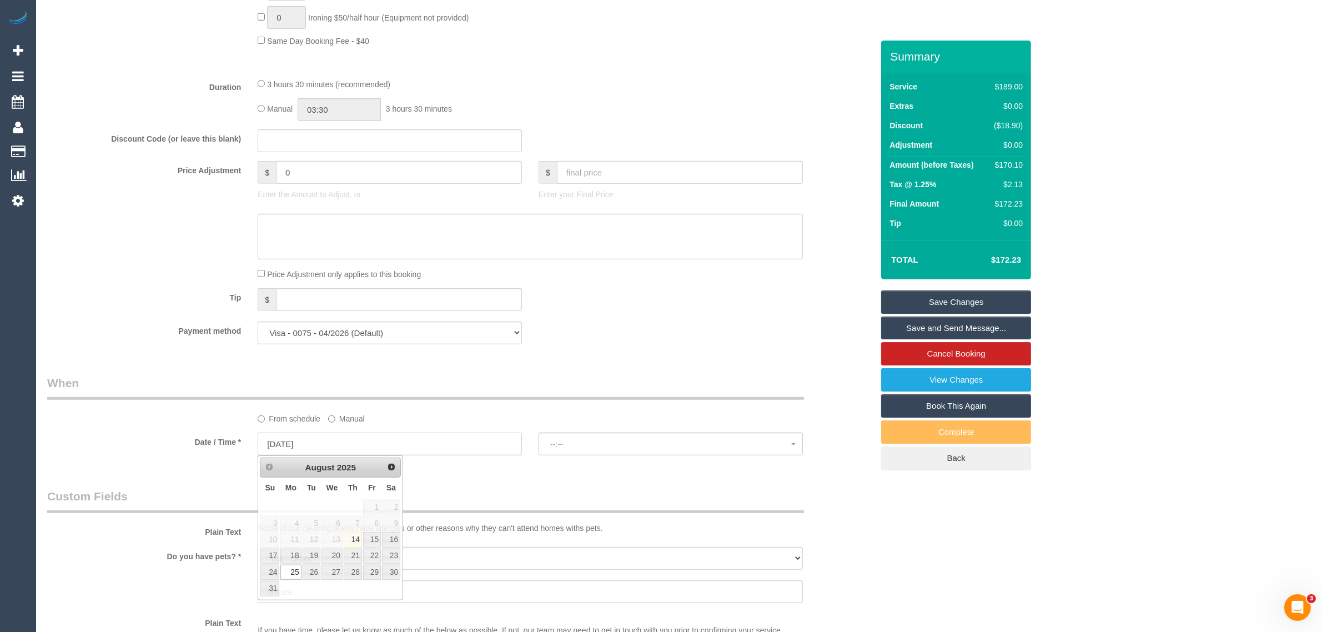
click at [331, 439] on input "25/08/2025" at bounding box center [390, 444] width 264 height 23
select select "spot6"
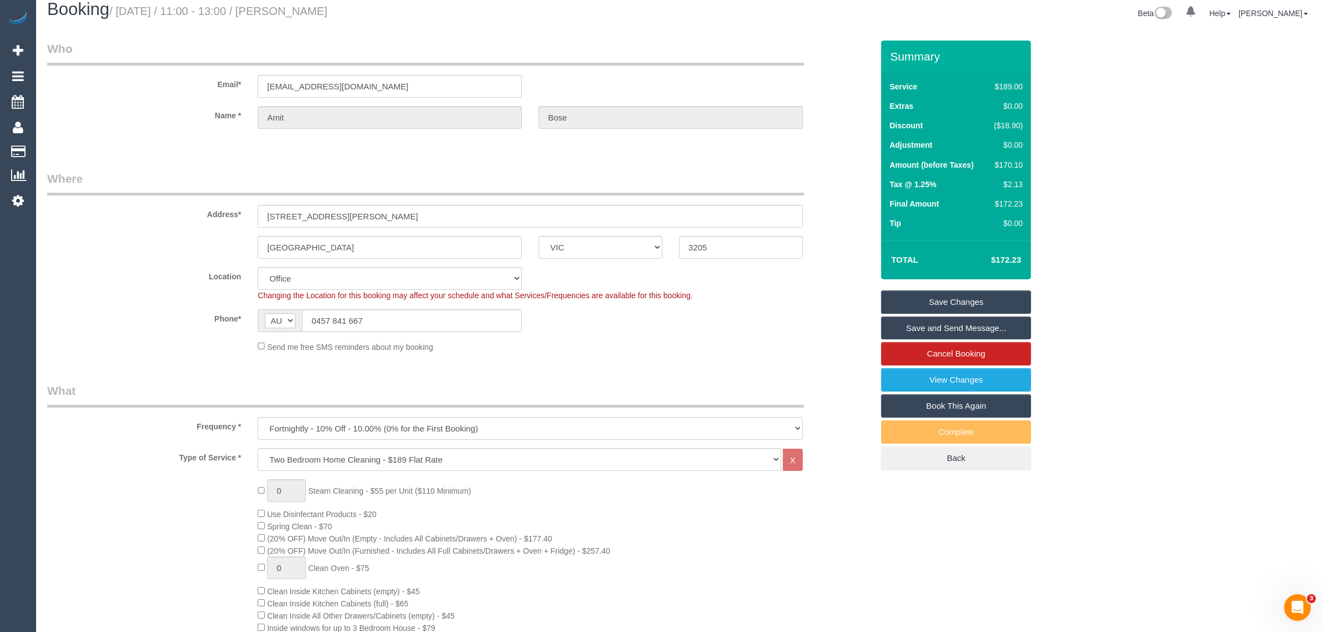
scroll to position [0, 0]
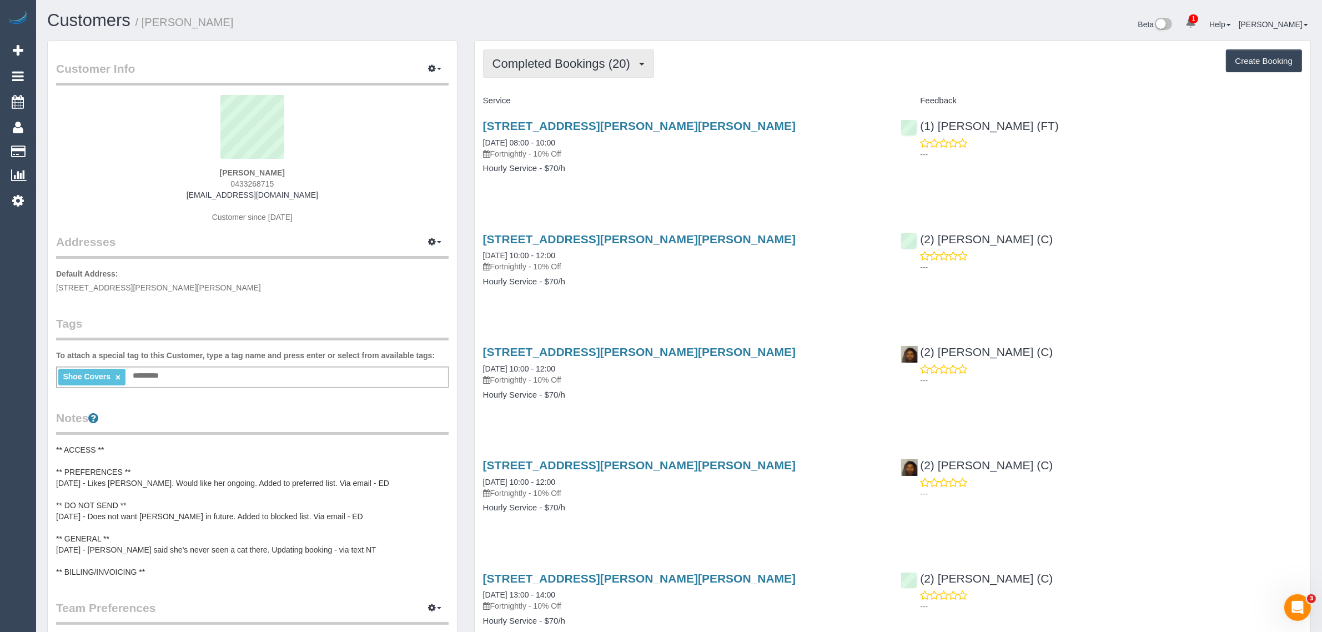
click at [563, 70] on button "Completed Bookings (20)" at bounding box center [568, 63] width 171 height 28
click at [543, 103] on link "Upcoming Bookings (11)" at bounding box center [544, 104] width 120 height 14
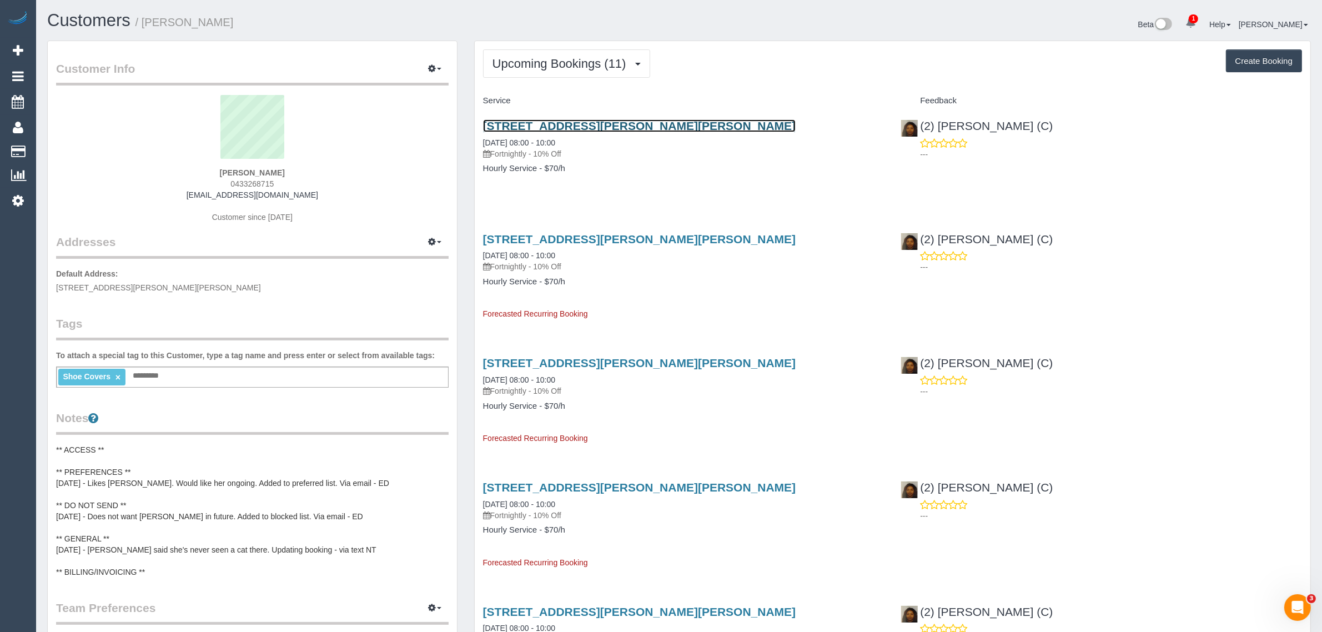
click at [564, 128] on link "15 Howard St, Box Hill, VIC 3128" at bounding box center [639, 125] width 313 height 13
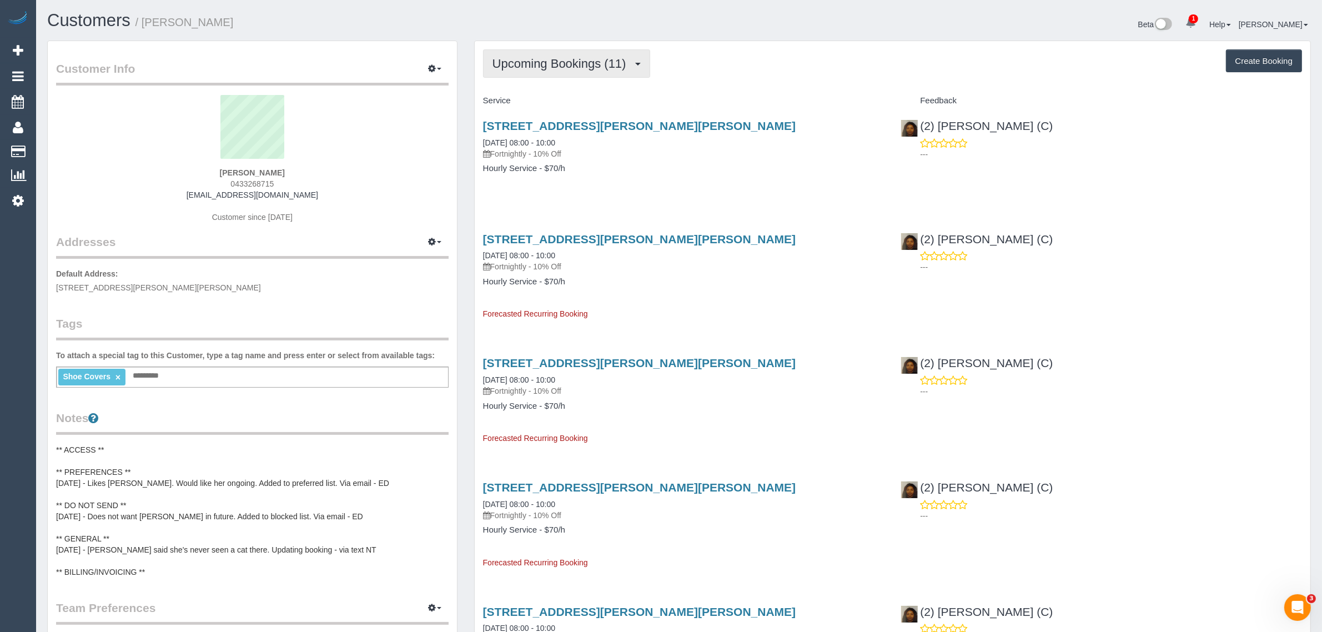
click at [614, 58] on span "Upcoming Bookings (11)" at bounding box center [562, 64] width 139 height 14
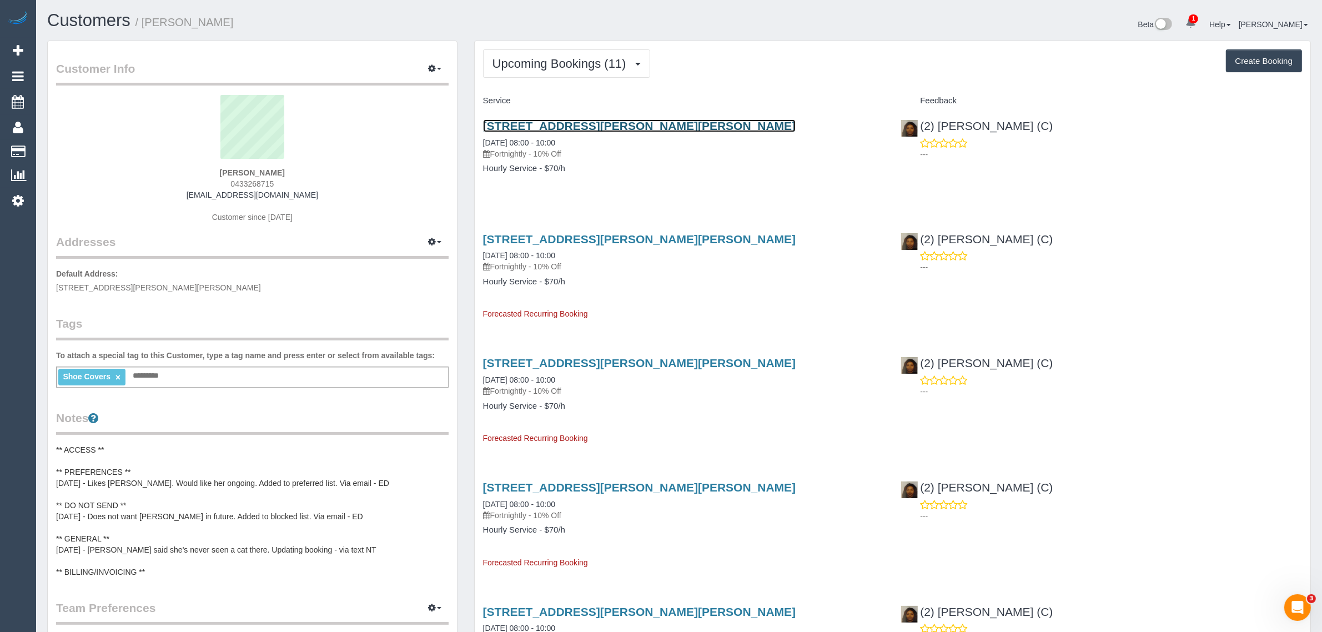
click at [613, 123] on link "15 Howard St, Box Hill, VIC 3128" at bounding box center [639, 125] width 313 height 13
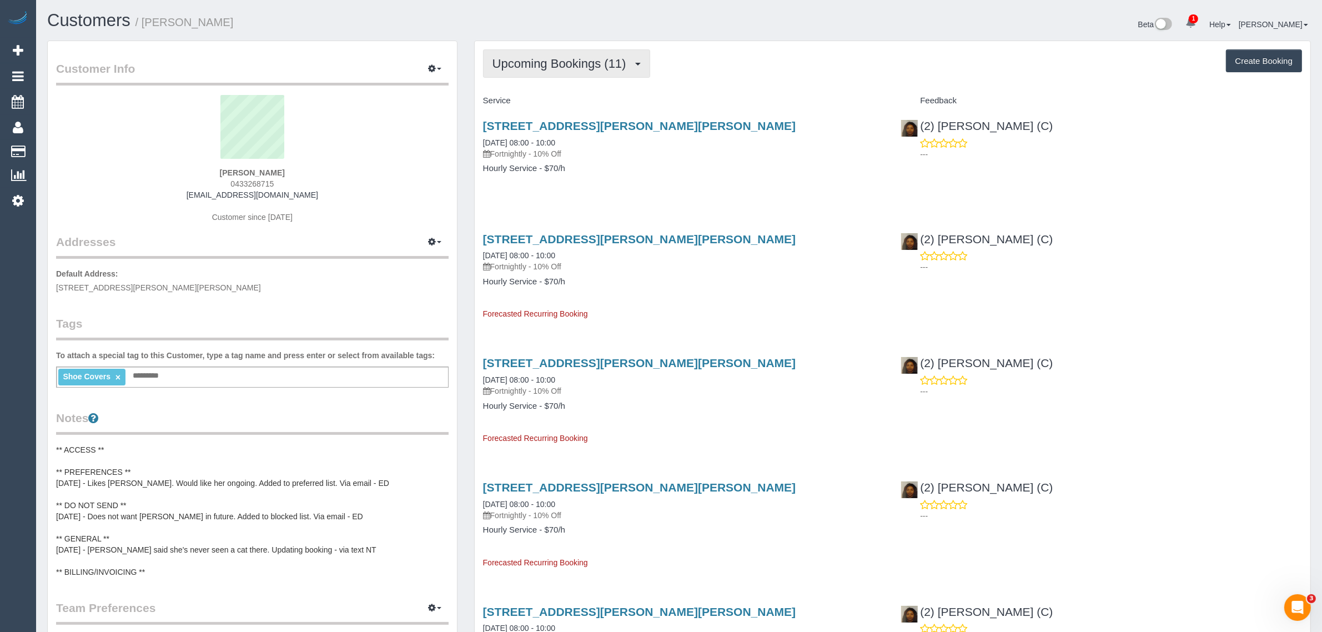
click at [588, 64] on span "Upcoming Bookings (11)" at bounding box center [562, 64] width 139 height 14
click at [793, 175] on div "15 Howard St, Box Hill, VIC 3128 14/08/2025 08:00 - 10:00 Fortnightly - 10% Off…" at bounding box center [684, 153] width 418 height 86
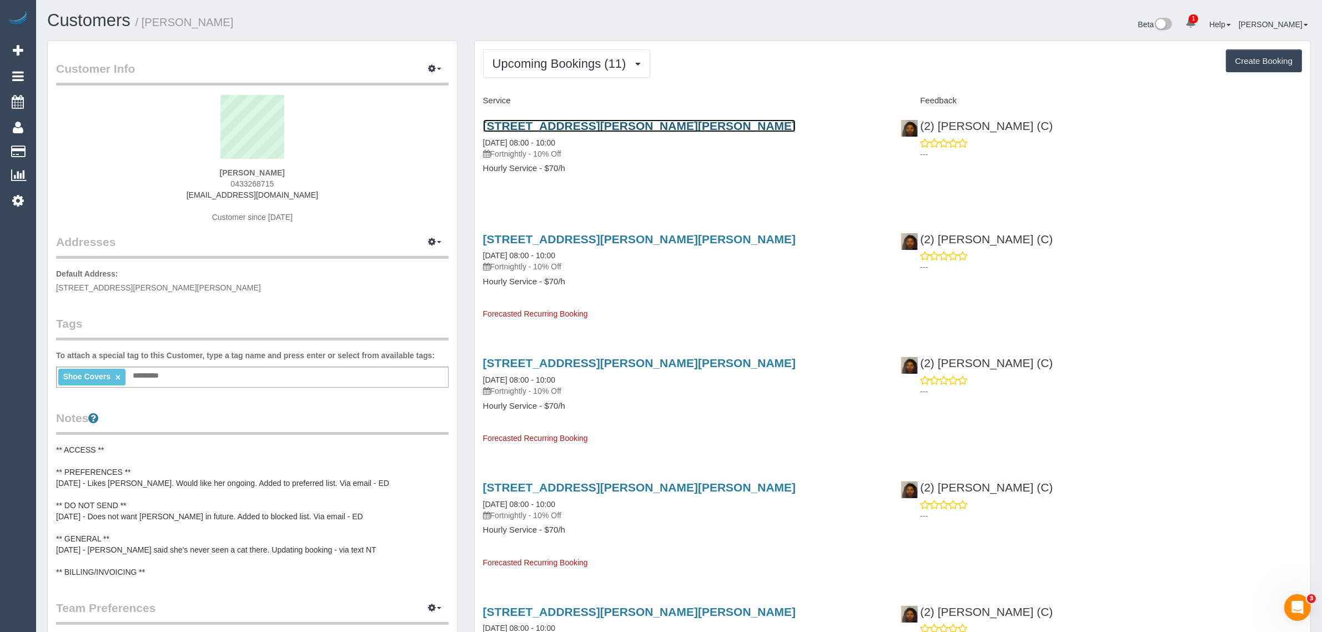
click at [536, 128] on link "15 Howard St, Box Hill, VIC 3128" at bounding box center [639, 125] width 313 height 13
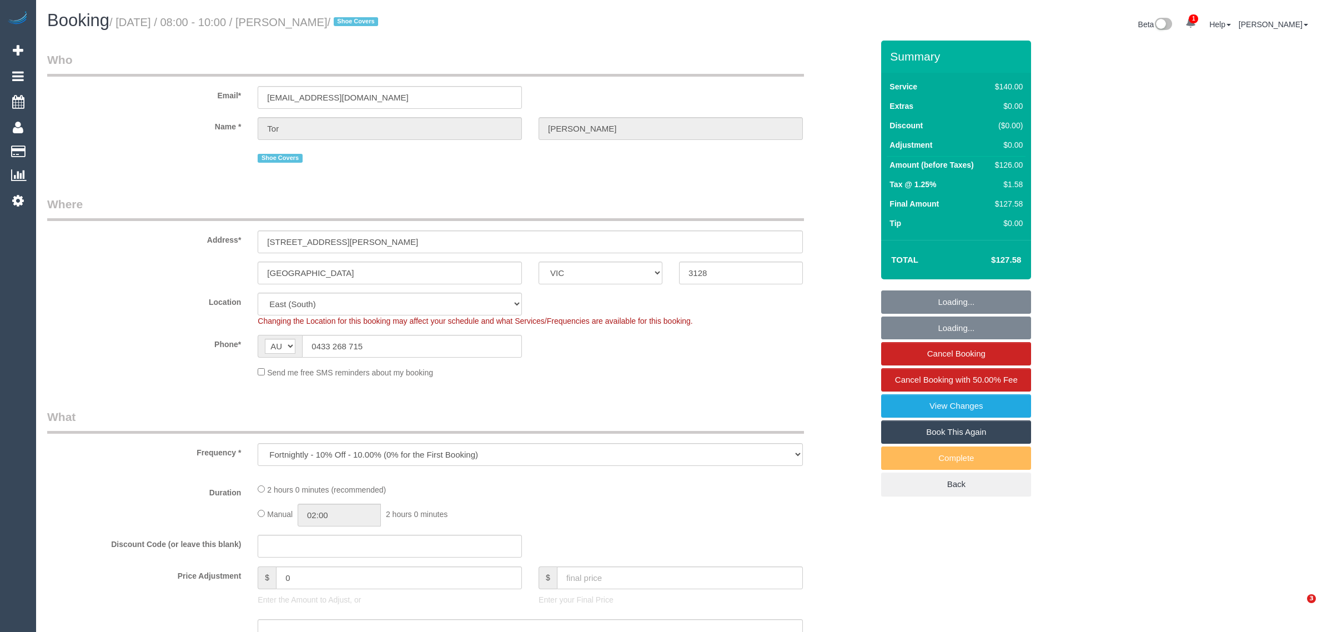
select select "VIC"
select select "number:28"
select select "number:14"
select select "number:19"
select select "number:25"
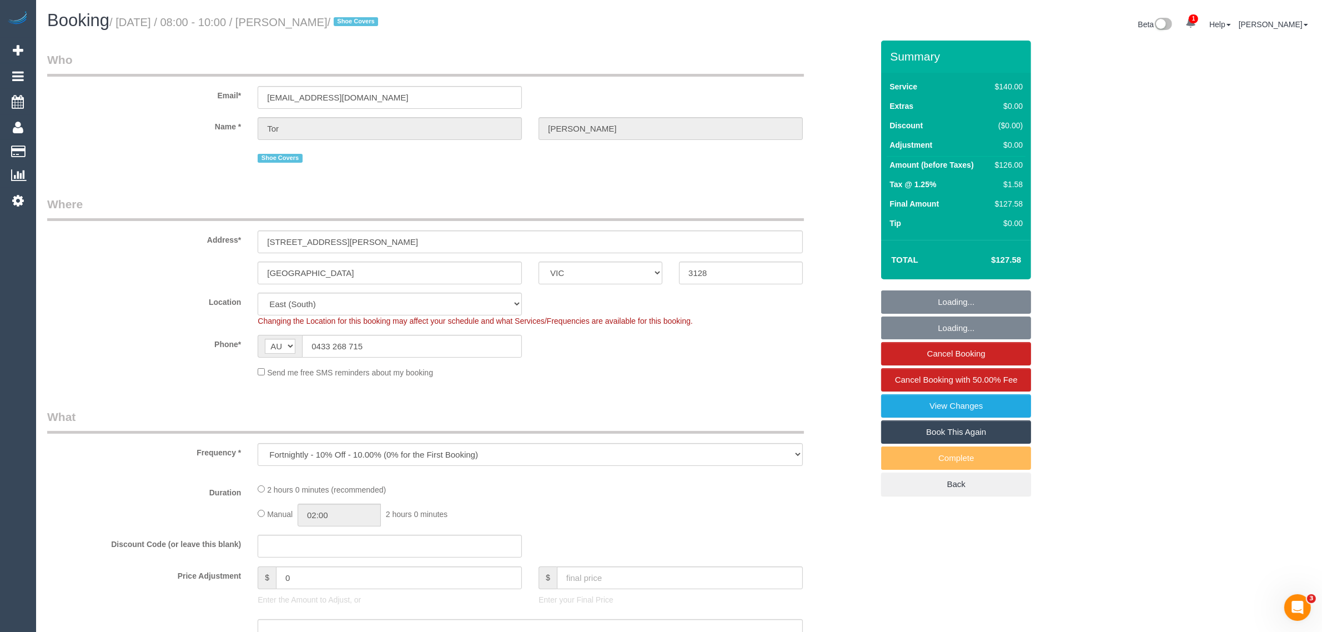
select select "number:34"
select select "number:26"
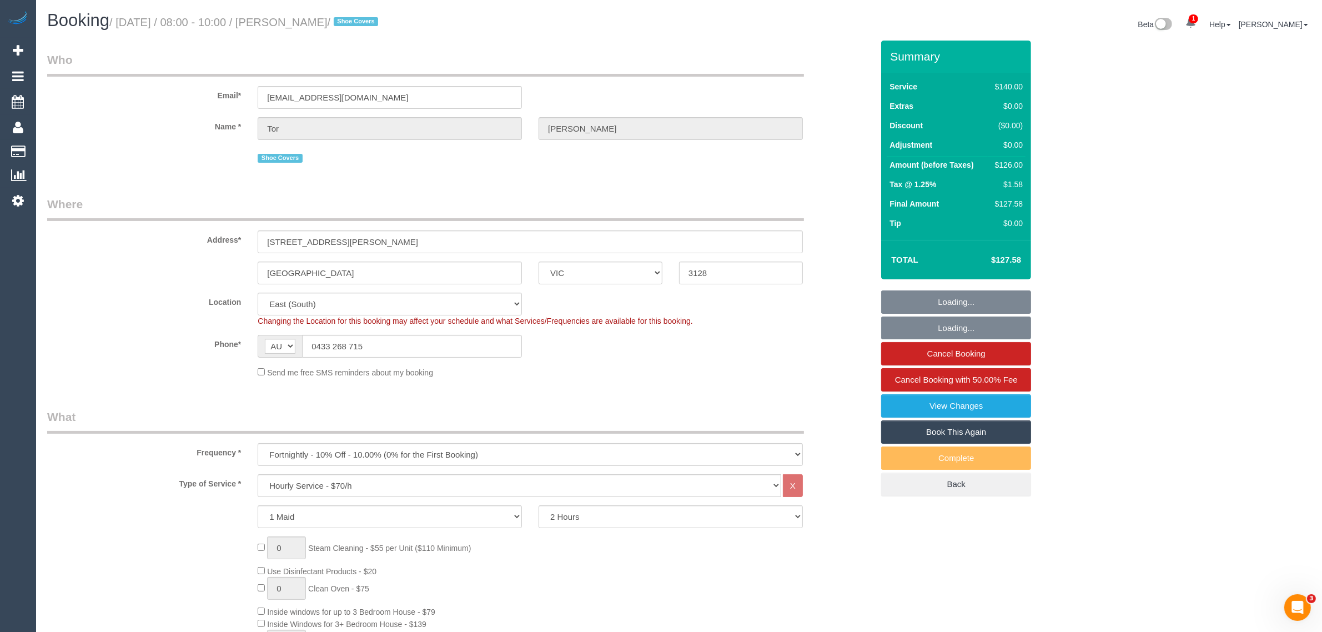
select select "object:867"
select select "string:stripe-pm_1REepP2GScqysDRVtAnCMcTc"
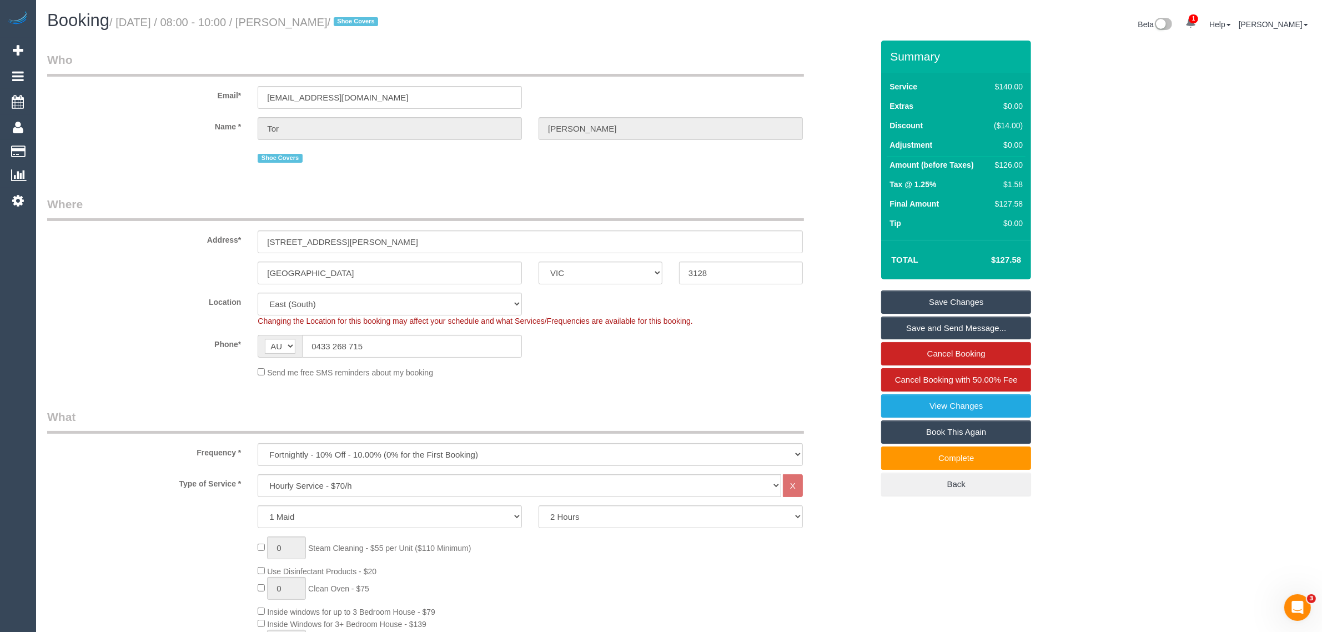
click at [792, 362] on sui-booking-location "Location Office City East (North) East (South) Inner East Inner North (East) In…" at bounding box center [460, 336] width 826 height 86
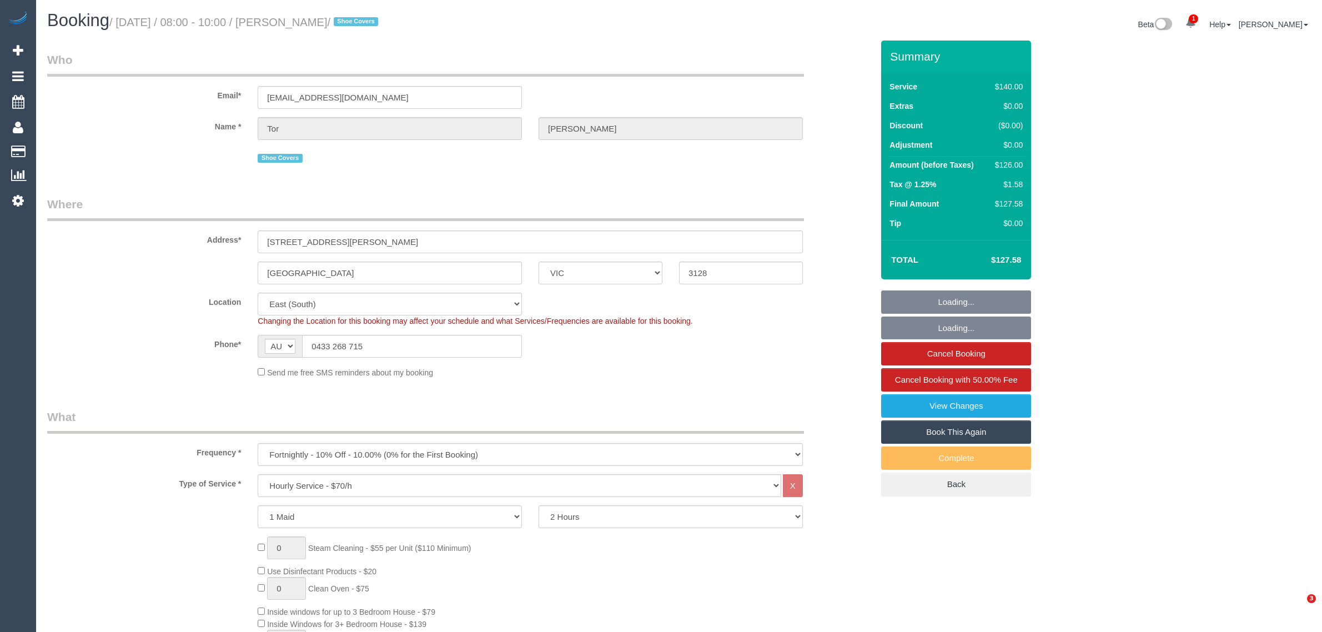
select select "VIC"
select select "string:stripe-pm_1REepP2GScqysDRVtAnCMcTc"
select select "number:28"
select select "number:14"
select select "number:19"
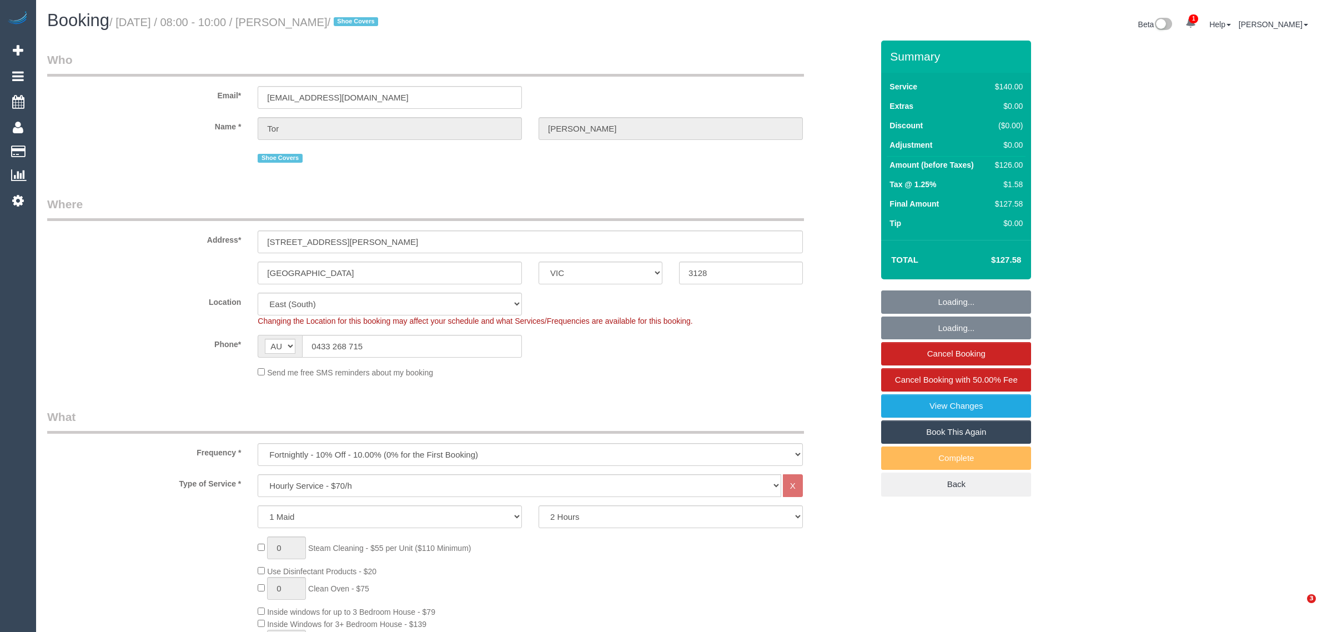
select select "number:25"
select select "number:34"
select select "number:26"
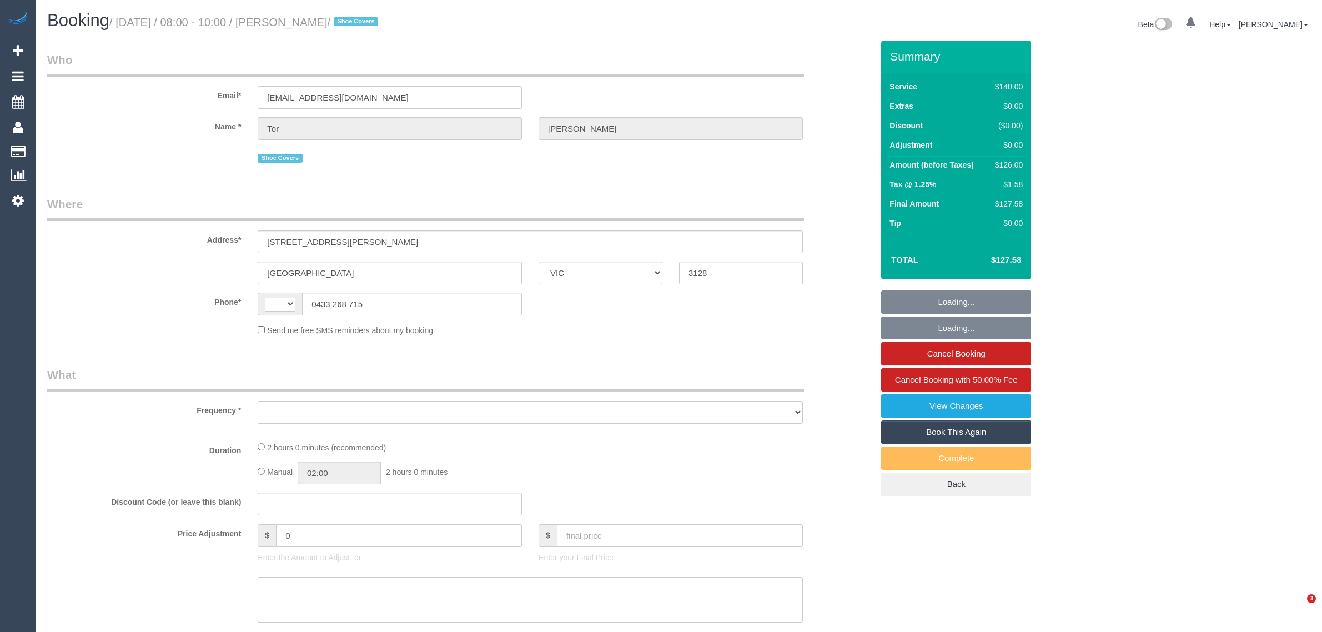
select select "VIC"
select select "string:AU"
select select "string:stripe-pm_1REepP2GScqysDRVtAnCMcTc"
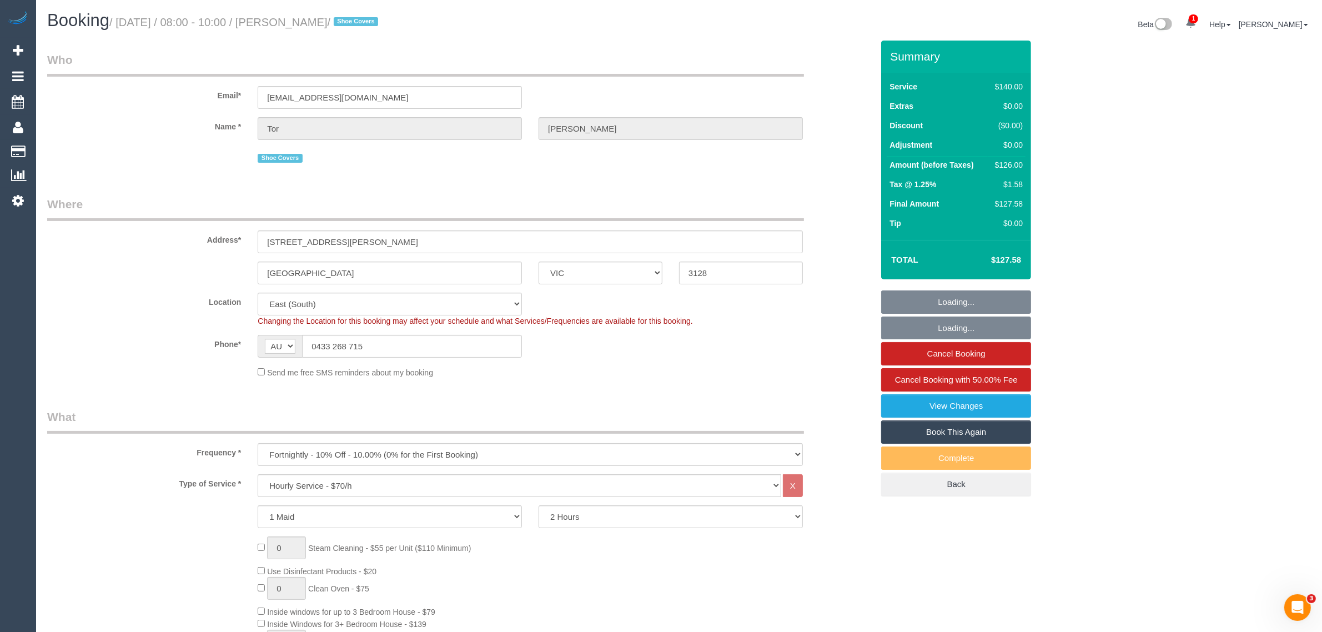
select select "object:721"
click at [392, 268] on input "Box Hill" at bounding box center [390, 273] width 264 height 23
select select "number:28"
select select "number:14"
select select "number:19"
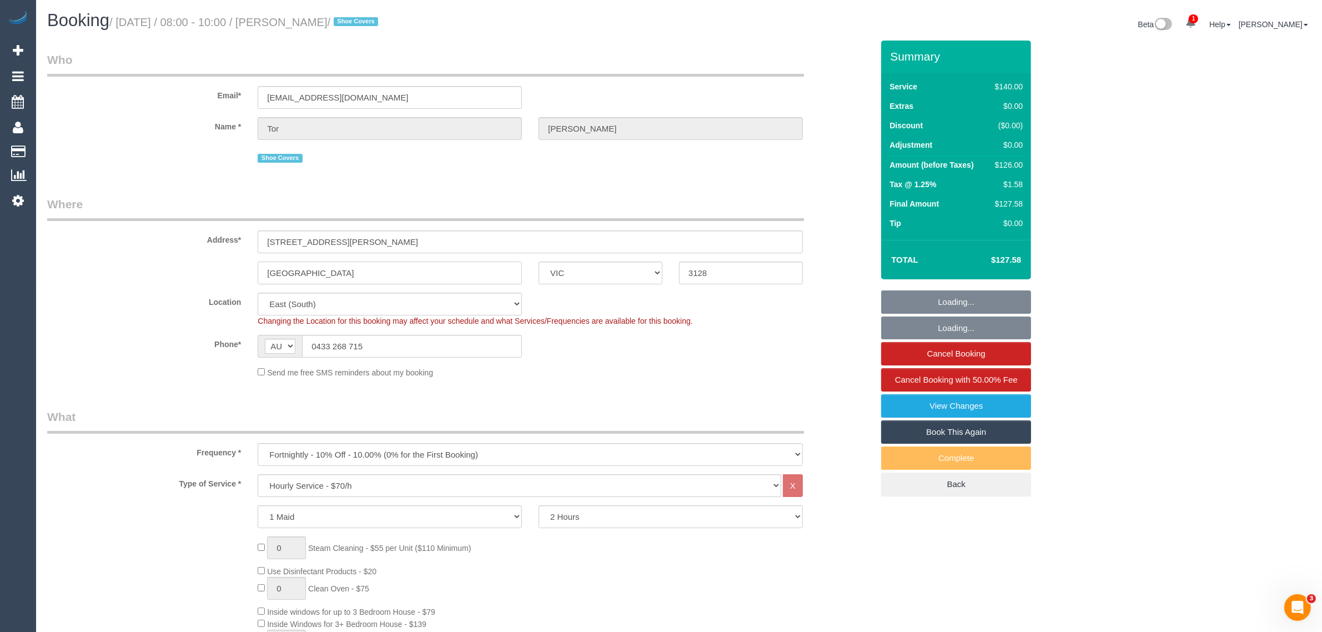
select select "number:25"
select select "number:34"
select select "number:26"
click at [392, 268] on input "Box Hill" at bounding box center [390, 273] width 264 height 23
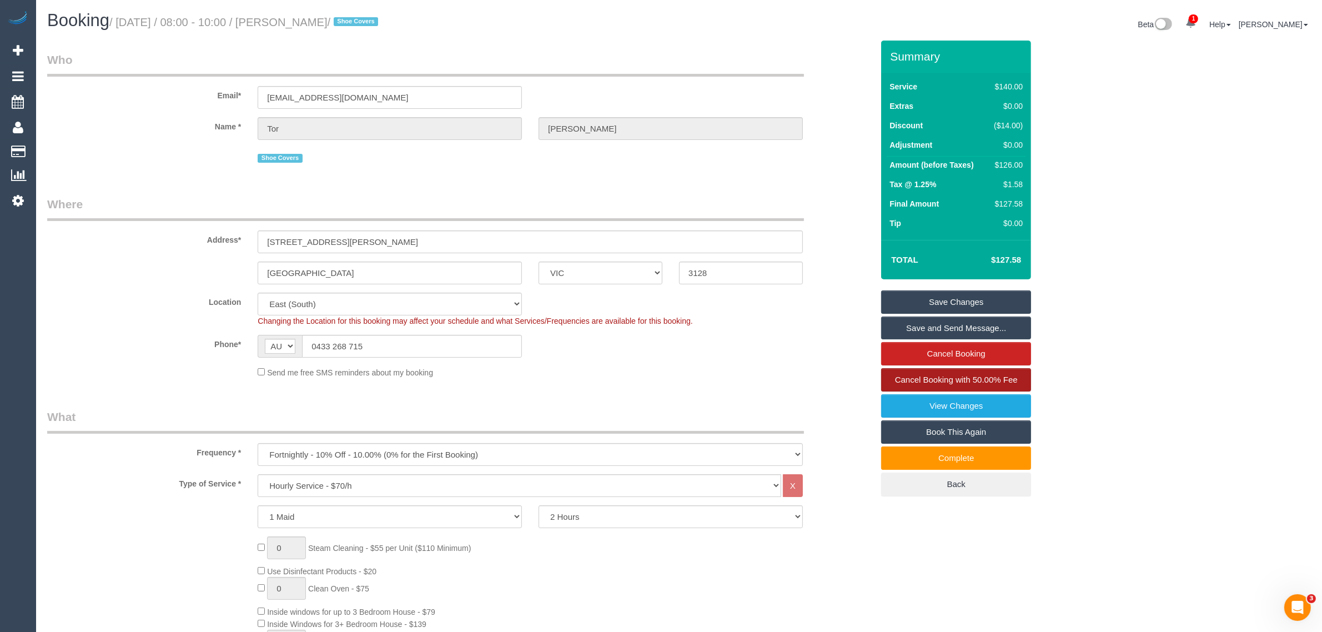
click at [956, 377] on span "Cancel Booking with 50.00% Fee" at bounding box center [956, 379] width 123 height 9
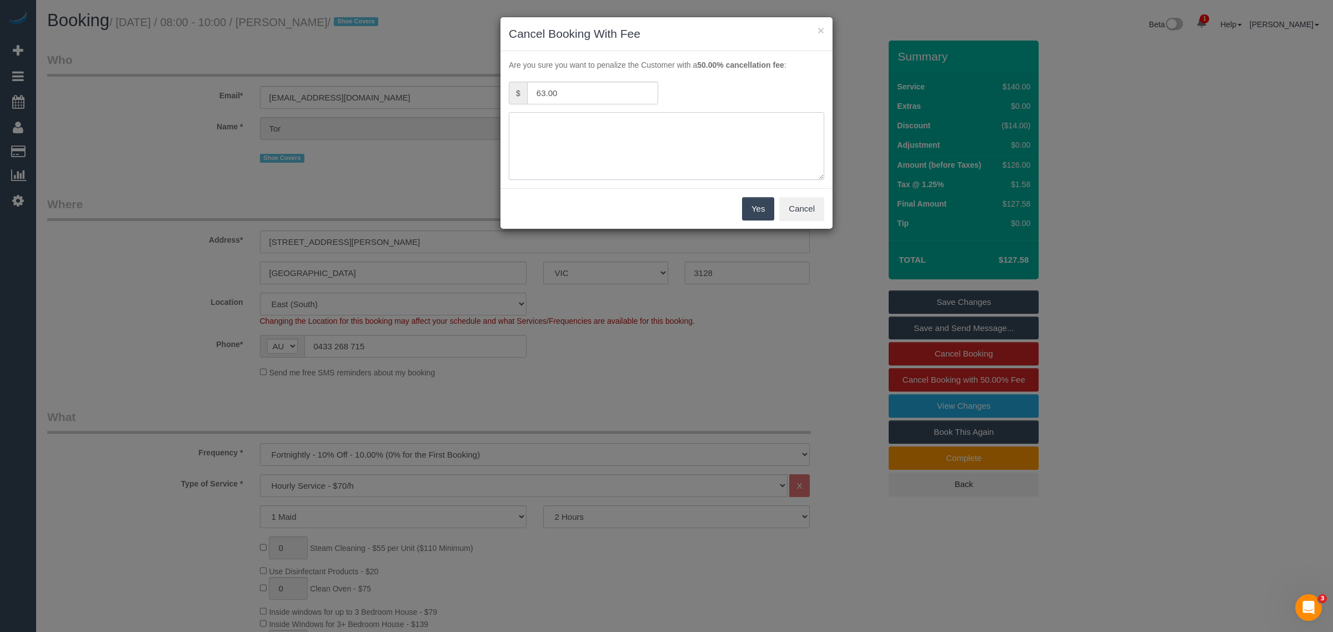
click at [667, 164] on textarea at bounding box center [666, 146] width 315 height 68
type textarea "C"
type textarea "no access via txt and call -KA"
click at [743, 206] on button "Yes" at bounding box center [758, 208] width 32 height 23
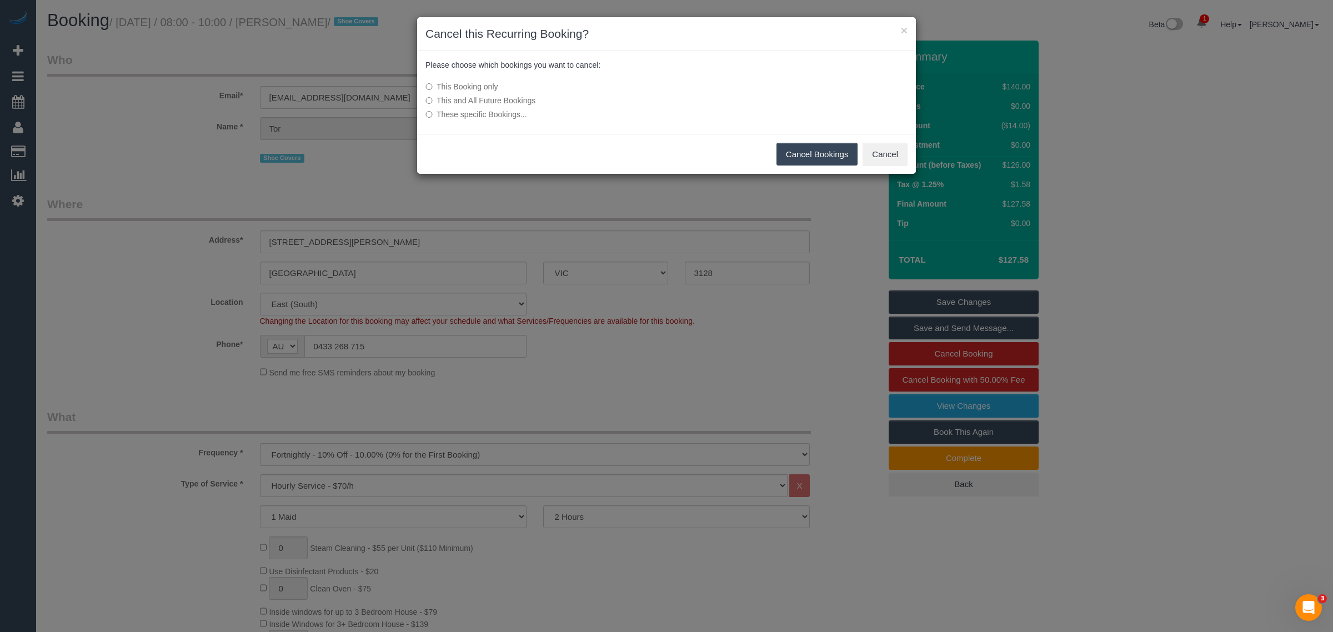
click at [815, 157] on button "Cancel Bookings" at bounding box center [817, 154] width 82 height 23
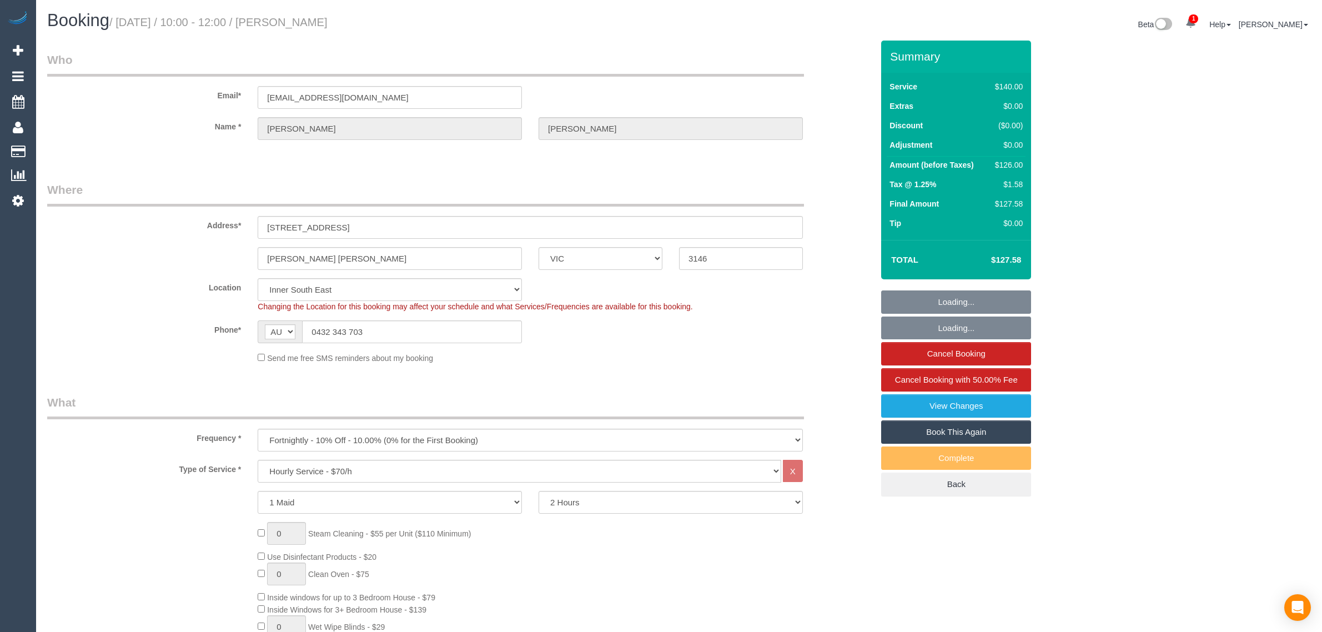
select select "VIC"
select select "number:28"
select select "number:15"
select select "number:19"
select select "number:22"
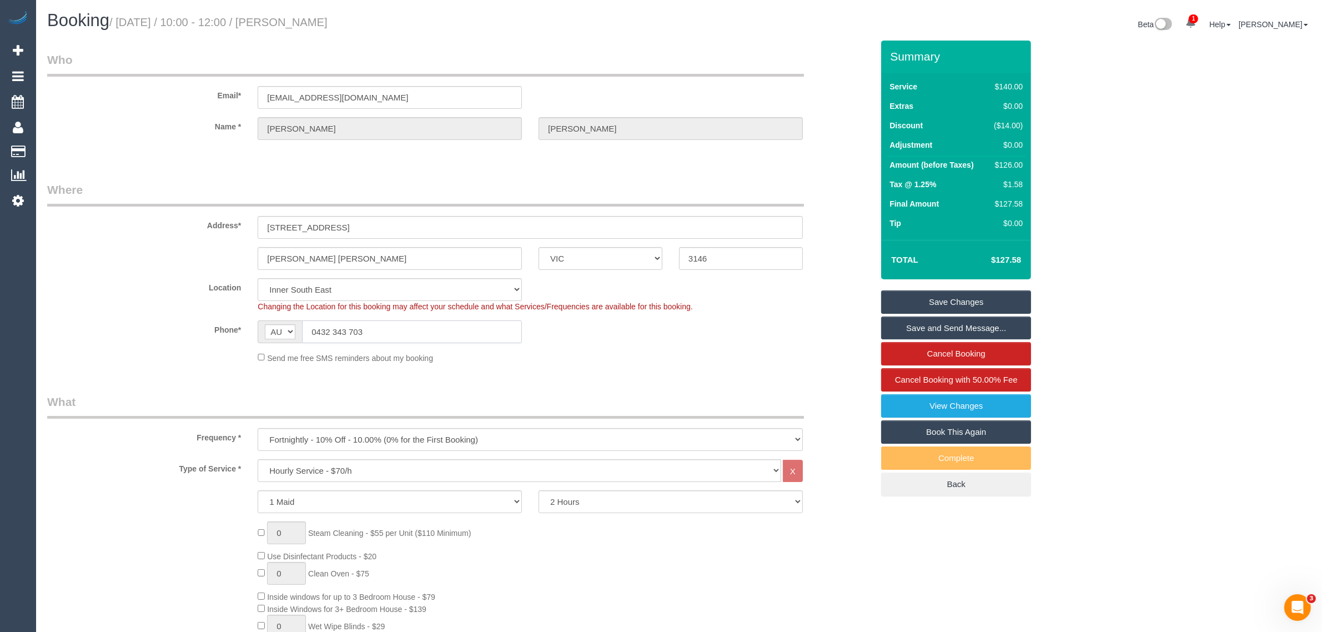
click at [392, 322] on input "0432 343 703" at bounding box center [412, 331] width 220 height 23
